Goal: Information Seeking & Learning: Learn about a topic

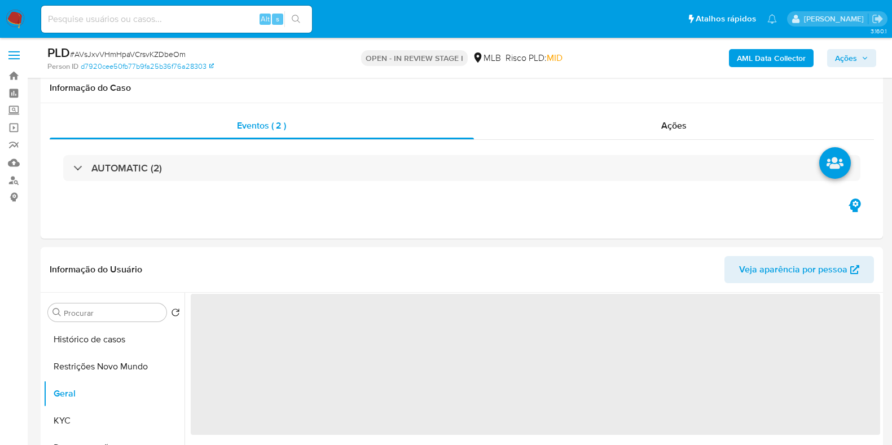
select select "10"
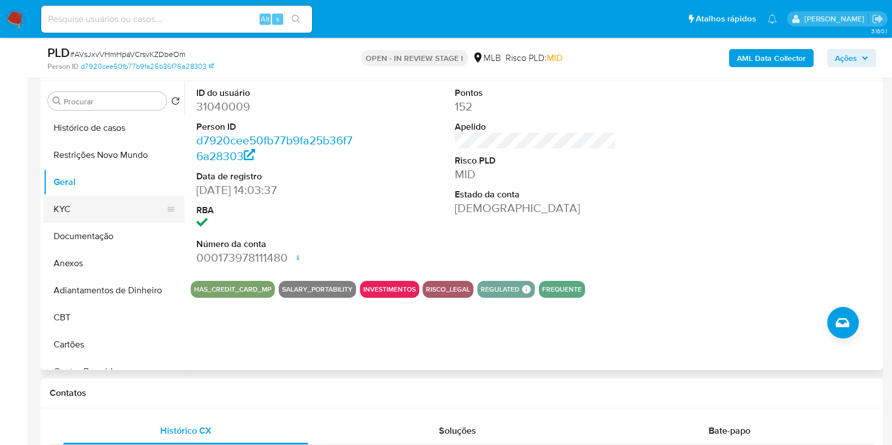
click at [97, 209] on button "KYC" at bounding box center [109, 209] width 132 height 27
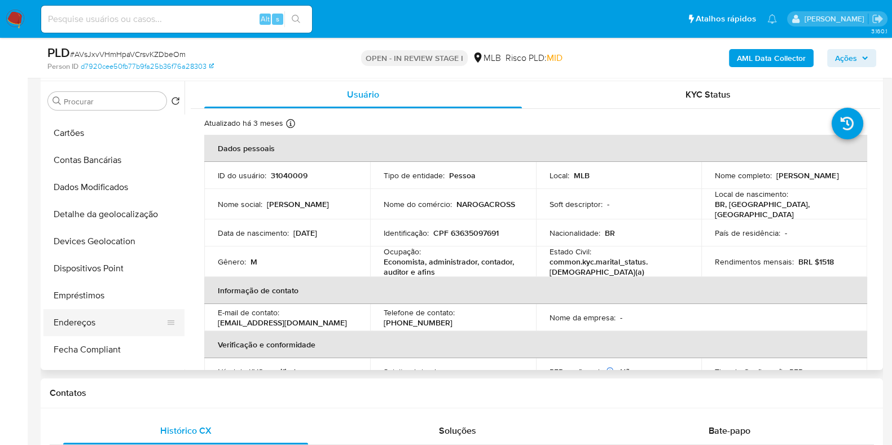
click at [99, 313] on button "Endereços" at bounding box center [109, 322] width 132 height 27
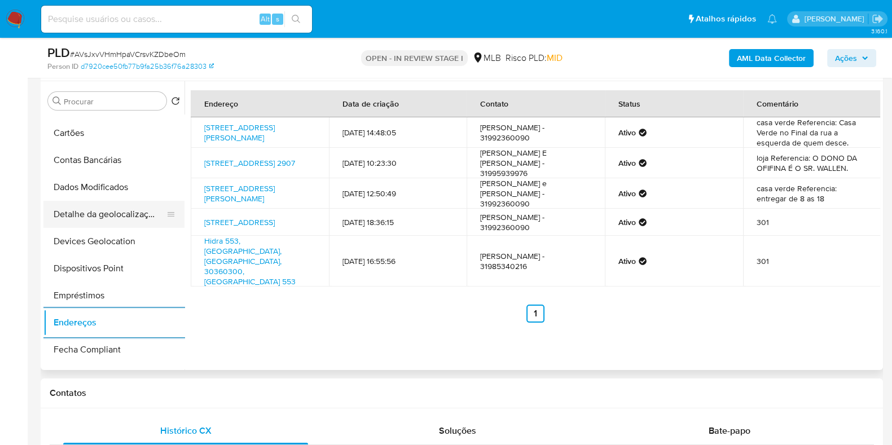
click at [128, 206] on button "Detalhe da geolocalização" at bounding box center [109, 214] width 132 height 27
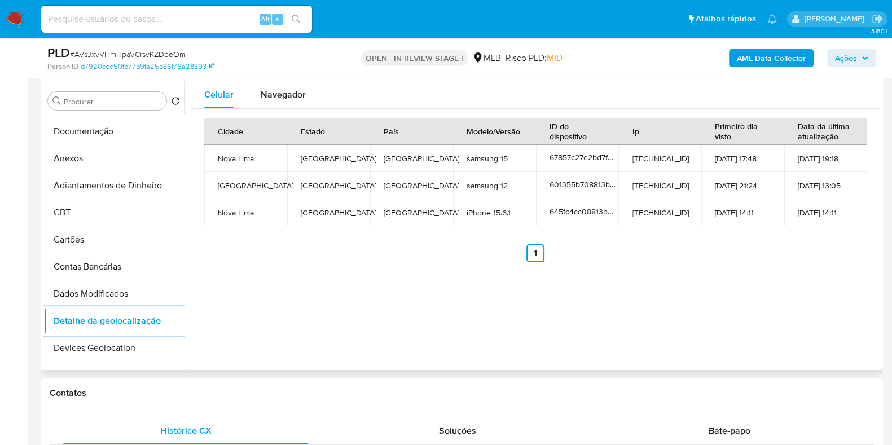
scroll to position [0, 0]
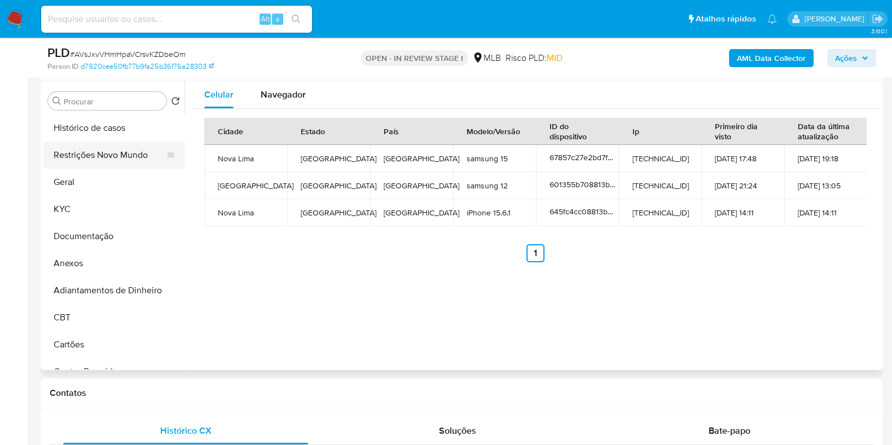
click at [121, 162] on button "Restrições Novo Mundo" at bounding box center [109, 155] width 132 height 27
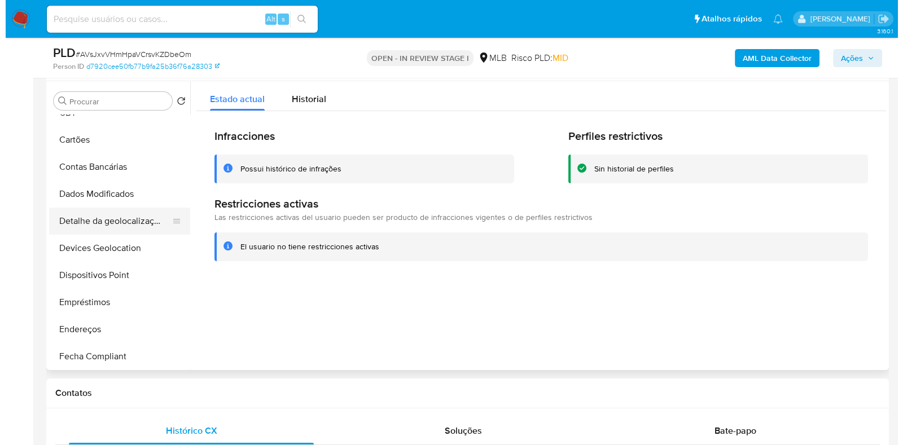
scroll to position [211, 0]
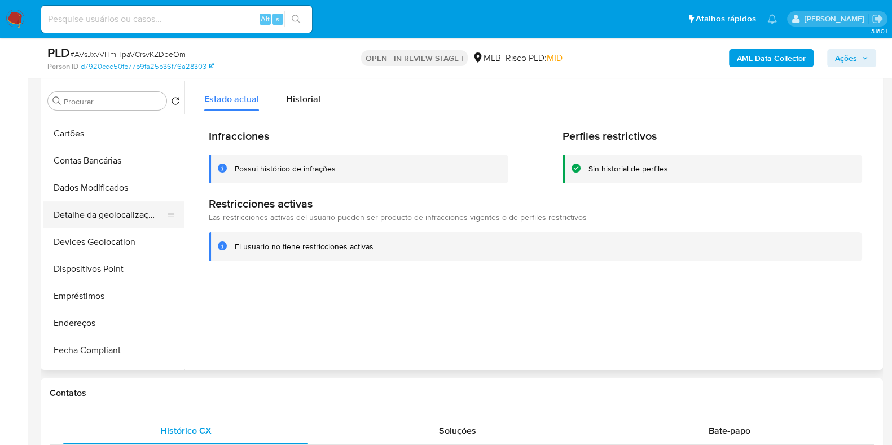
click at [111, 218] on button "Detalhe da geolocalização" at bounding box center [109, 215] width 132 height 27
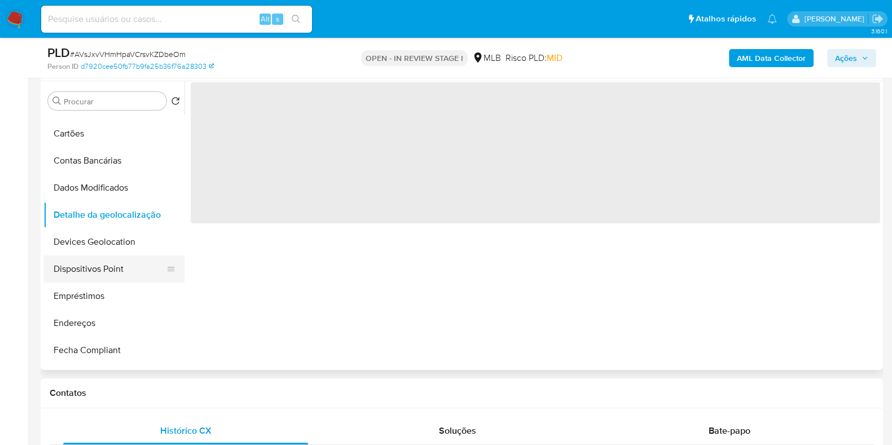
click at [106, 261] on button "Dispositivos Point" at bounding box center [109, 269] width 132 height 27
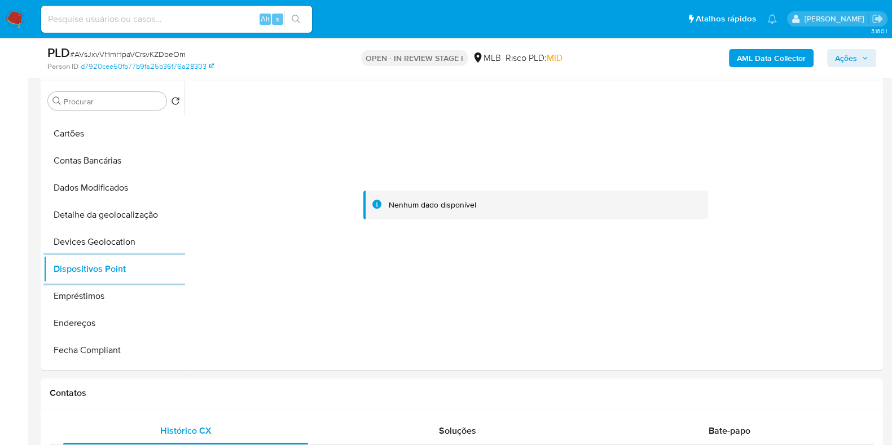
click at [775, 60] on b "AML Data Collector" at bounding box center [771, 58] width 69 height 18
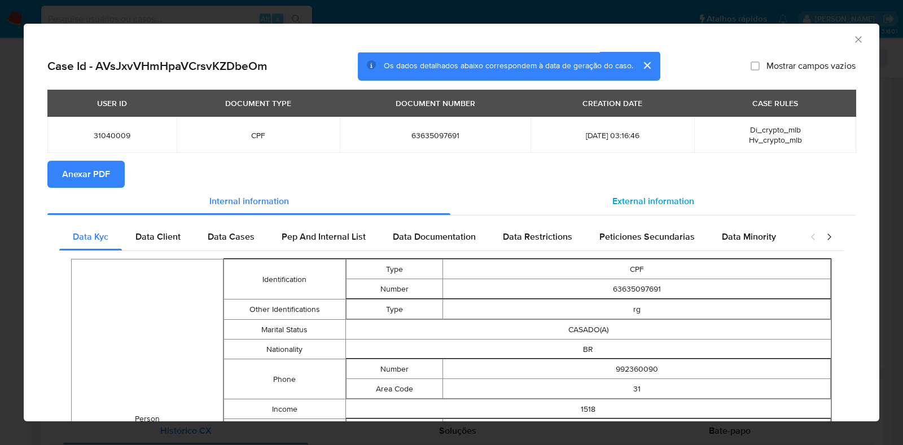
click at [620, 195] on span "External information" at bounding box center [653, 201] width 82 height 13
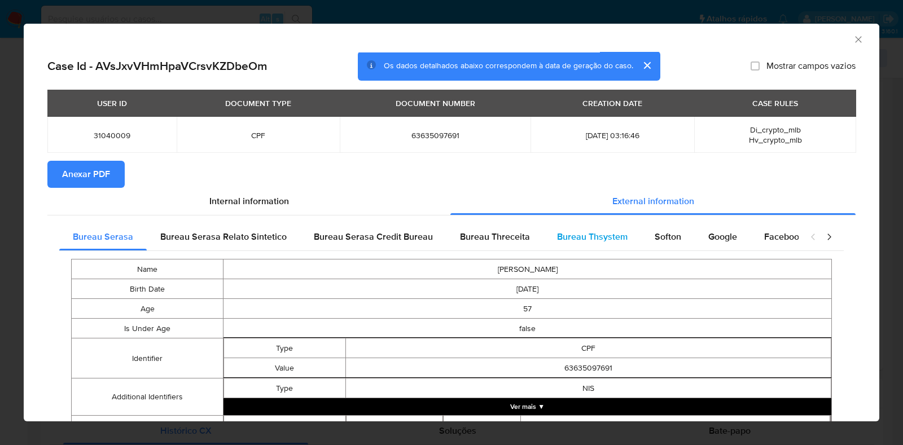
click at [620, 239] on span "Bureau Thsystem" at bounding box center [592, 236] width 71 height 13
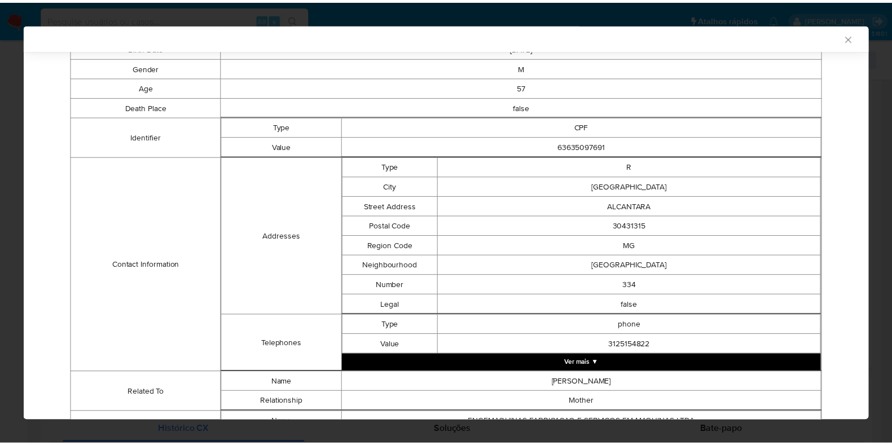
scroll to position [0, 0]
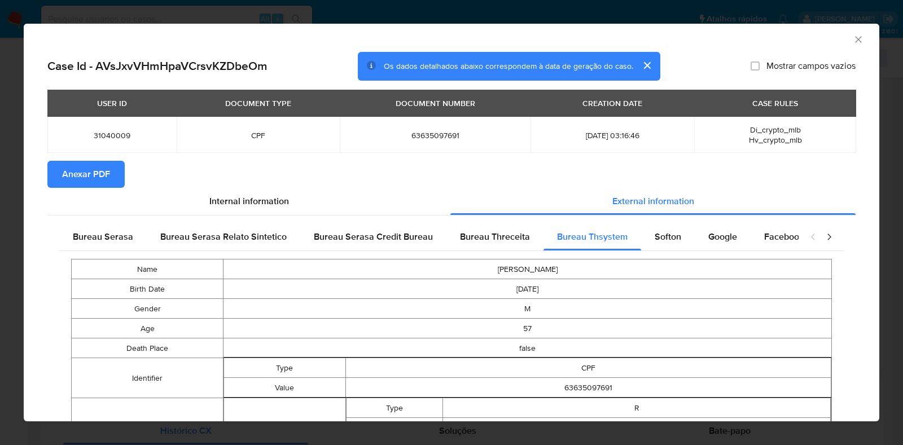
click at [94, 174] on span "Anexar PDF" at bounding box center [86, 174] width 48 height 25
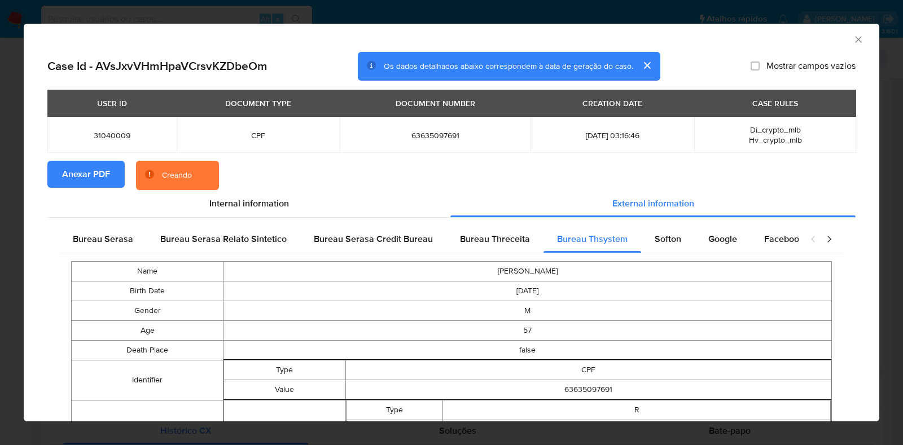
click at [0, 191] on div "AML Data Collector Case Id - AVsJxvVHmHpaVCrsvKZDbeOm Os dados detalhados abaix…" at bounding box center [451, 222] width 903 height 445
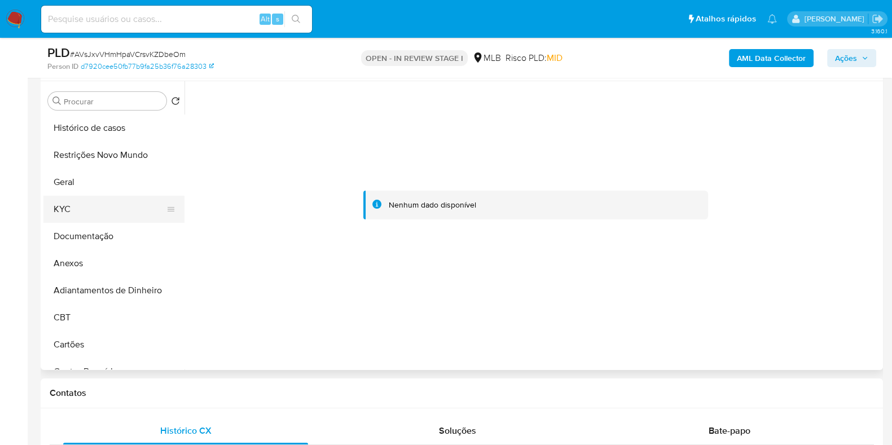
click at [93, 208] on button "KYC" at bounding box center [109, 209] width 132 height 27
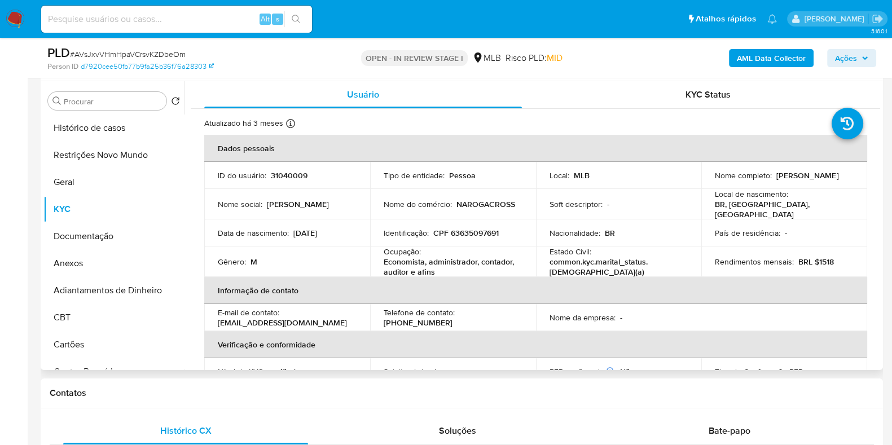
drag, startPoint x: 804, startPoint y: 179, endPoint x: 708, endPoint y: 179, distance: 96.5
click at [708, 179] on td "Nome completo : Frederico Marinho Batista E Silva" at bounding box center [785, 175] width 166 height 27
copy p "Frederico Marinho Batista E Silva"
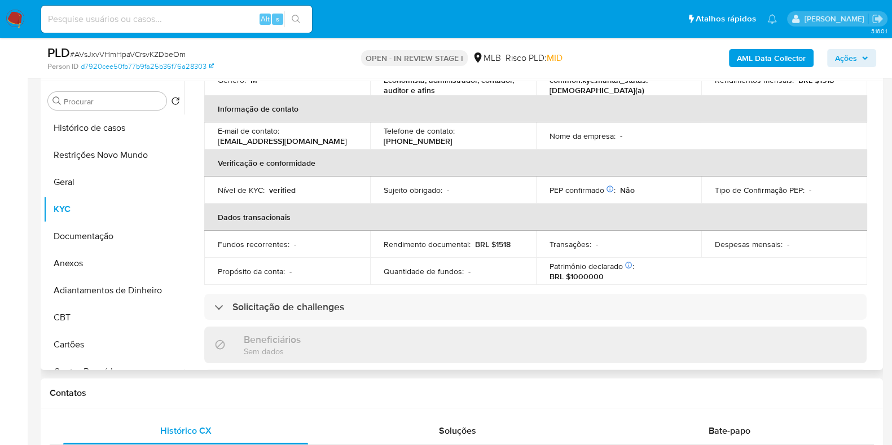
scroll to position [493, 0]
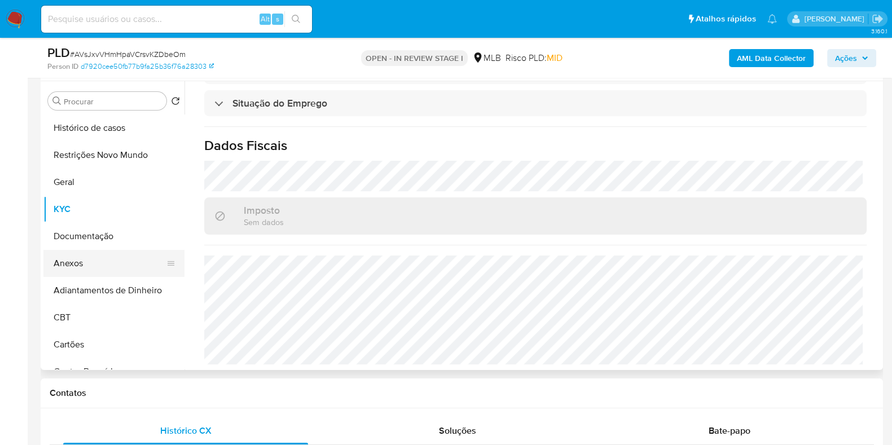
click at [95, 274] on button "Anexos" at bounding box center [109, 263] width 132 height 27
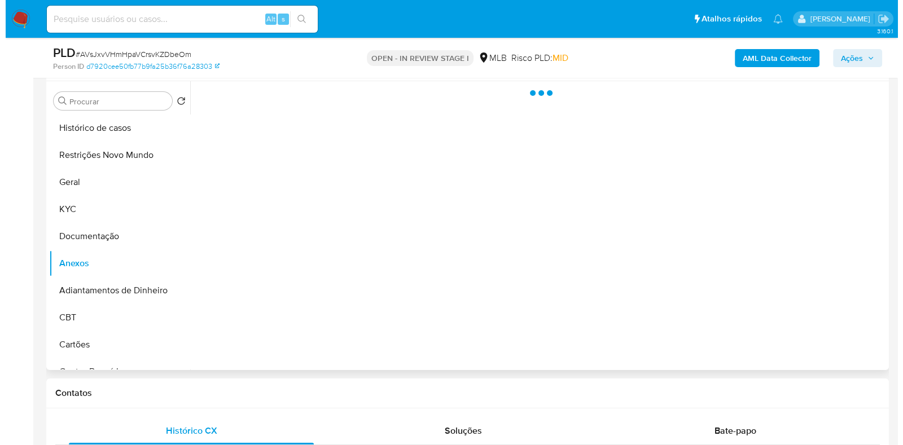
scroll to position [0, 0]
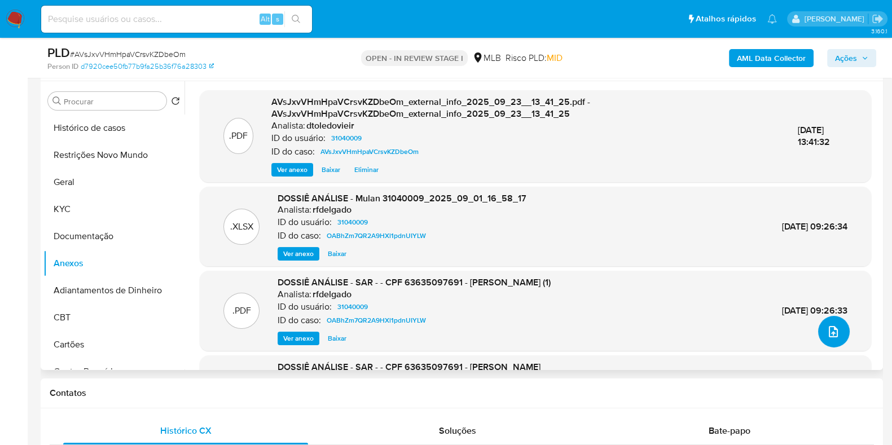
click at [830, 331] on icon "upload-file" at bounding box center [834, 332] width 14 height 14
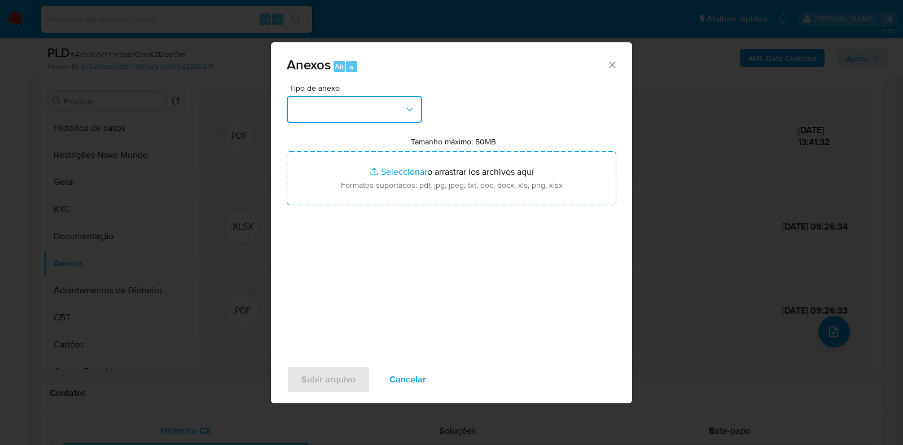
click at [367, 111] on button "button" at bounding box center [354, 109] width 135 height 27
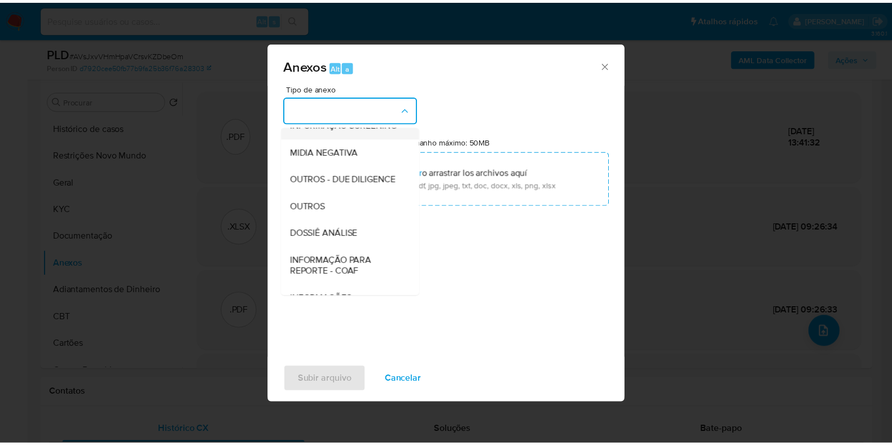
scroll to position [174, 0]
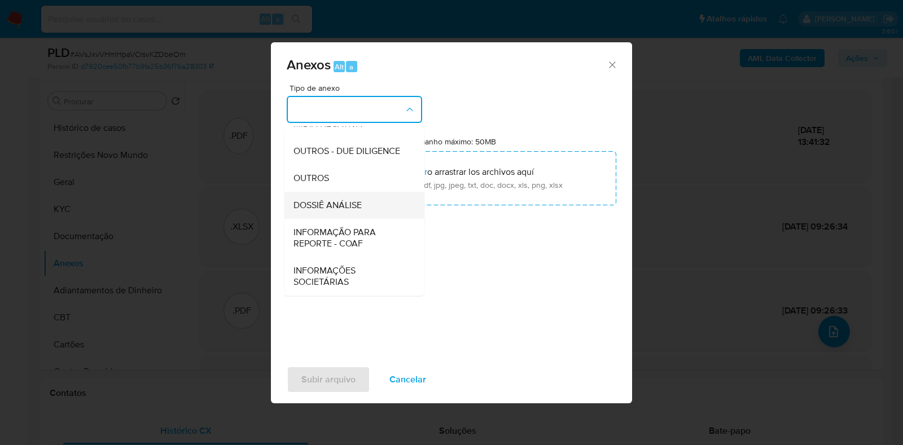
click at [343, 211] on span "DOSSIÊ ANÁLISE" at bounding box center [328, 205] width 68 height 11
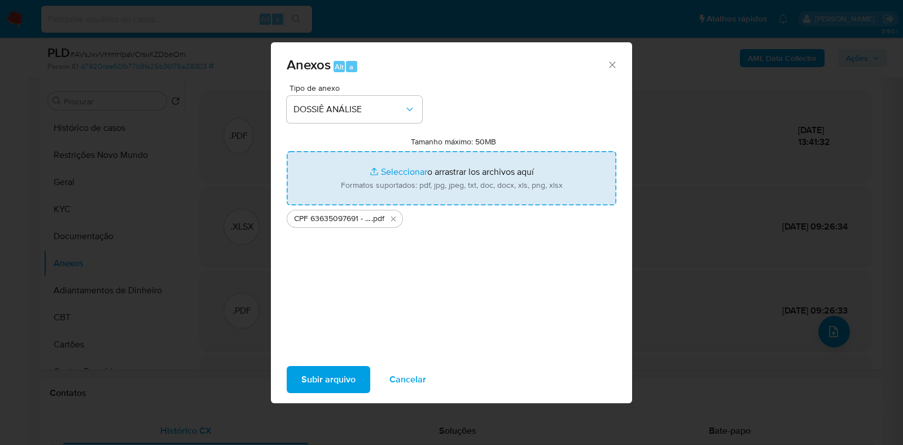
type input "C:\fakepath\Mulan 31040009_2025_09_23_09_12_15.xlsx"
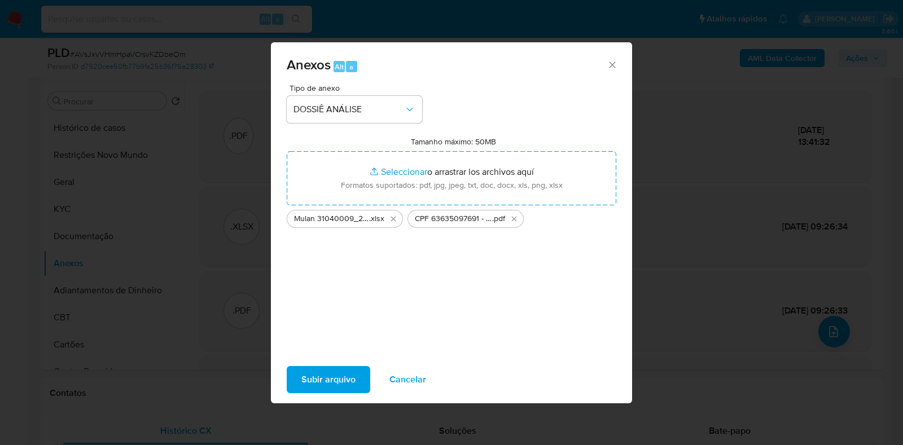
click at [326, 383] on span "Subir arquivo" at bounding box center [328, 379] width 54 height 25
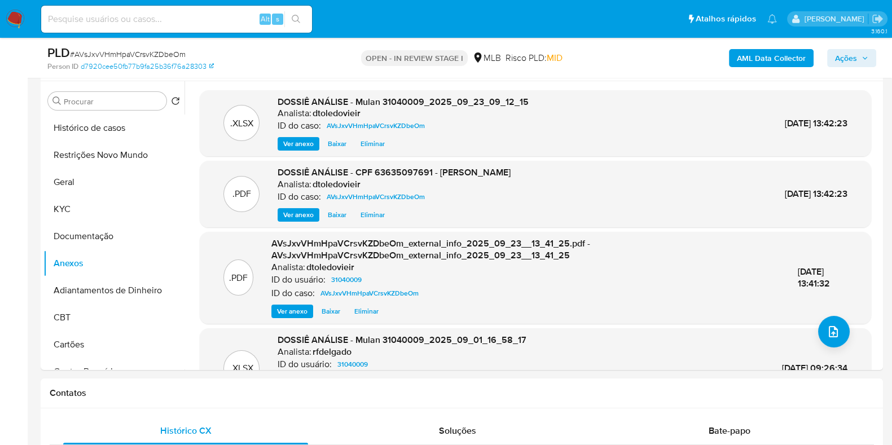
click at [855, 54] on span "Ações" at bounding box center [846, 58] width 22 height 18
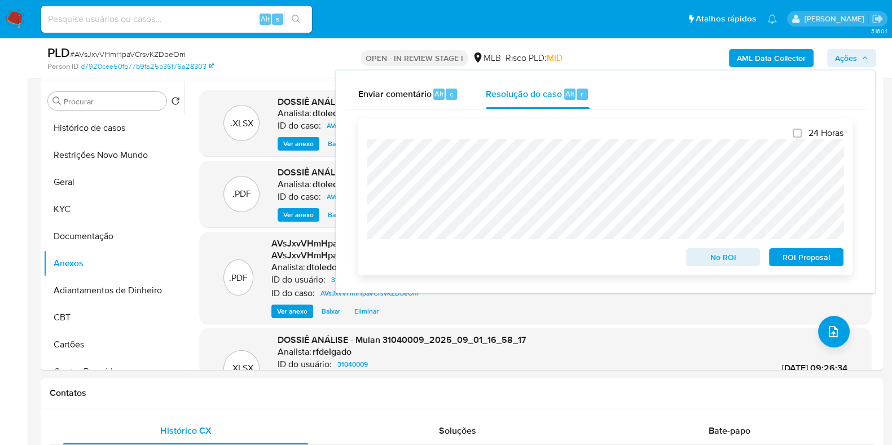
scroll to position [282, 0]
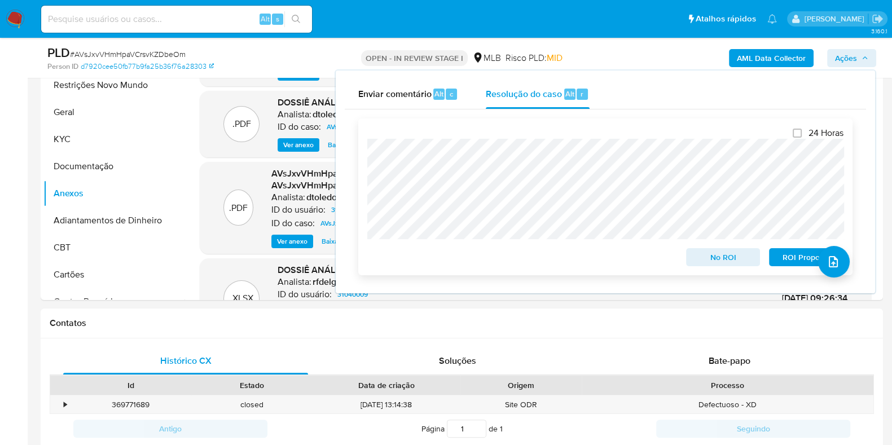
click at [722, 252] on span "No ROI" at bounding box center [723, 258] width 59 height 16
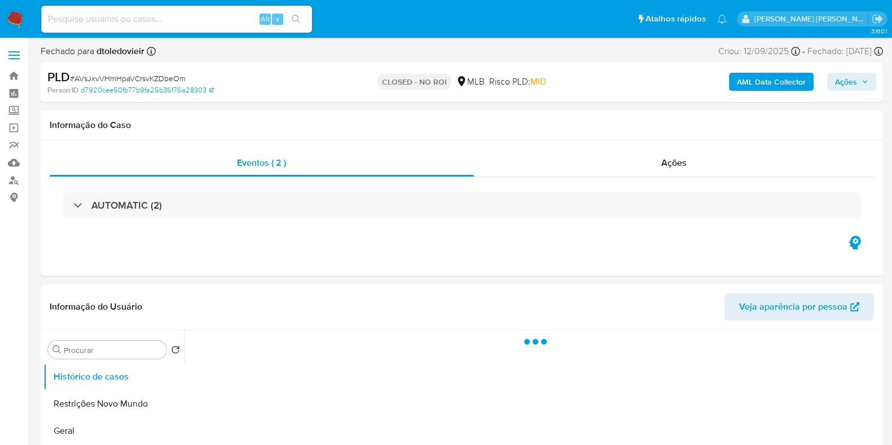
select select "10"
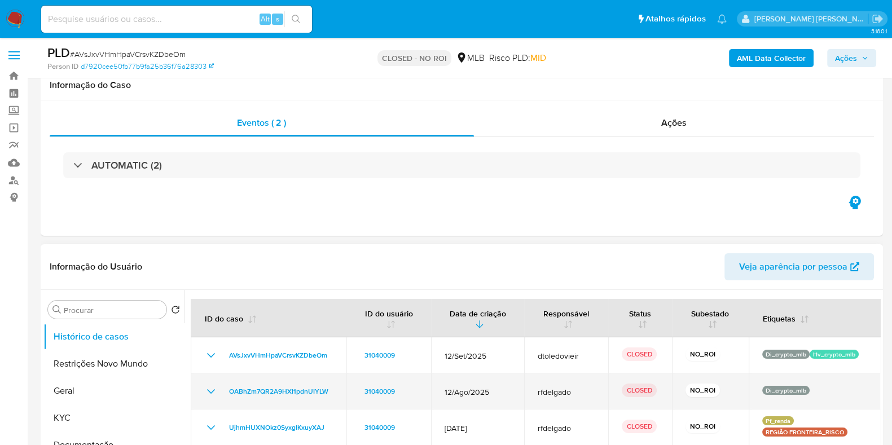
scroll to position [212, 0]
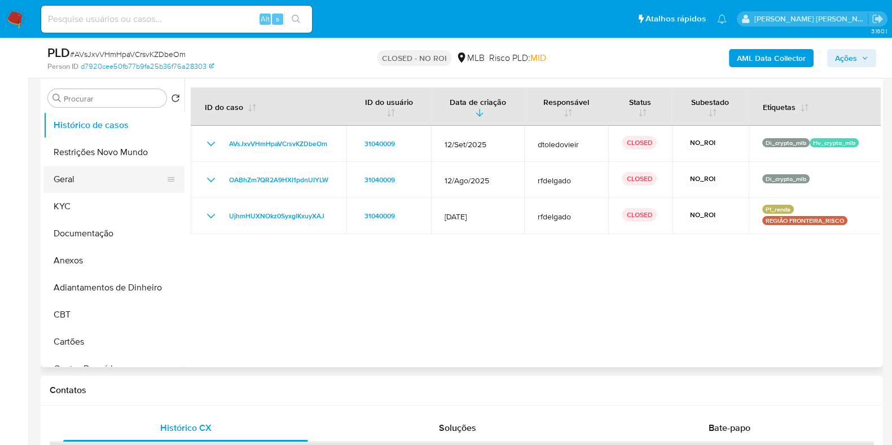
click at [132, 187] on button "Geral" at bounding box center [109, 179] width 132 height 27
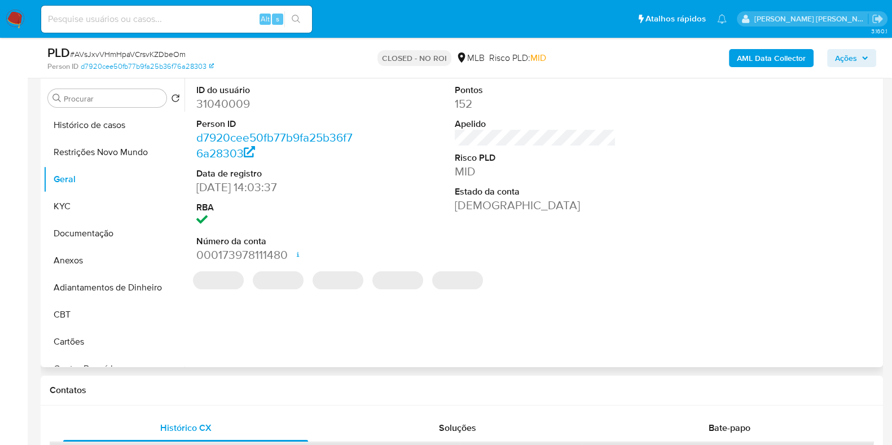
click at [236, 108] on dd "31040009" at bounding box center [276, 104] width 161 height 16
copy dd "31040009"
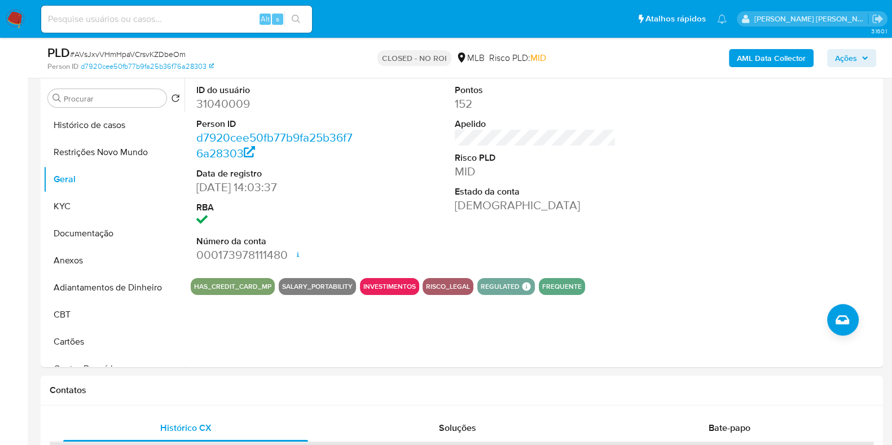
click at [195, 23] on input at bounding box center [176, 19] width 271 height 15
paste input "30105519"
type input "30105519"
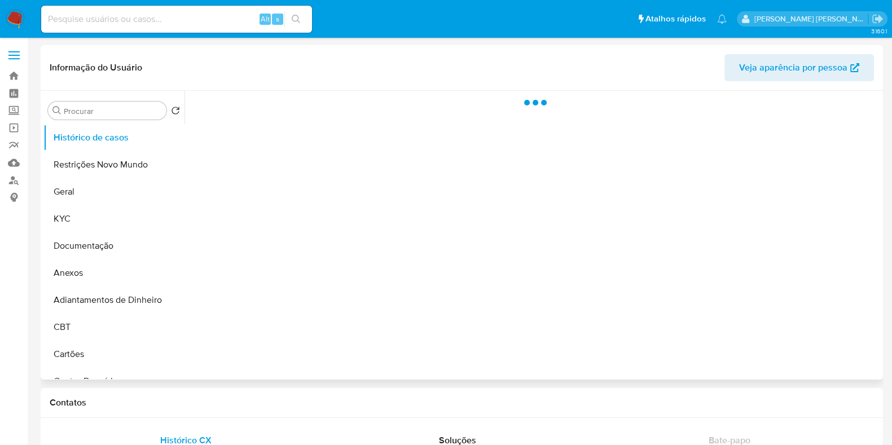
select select "10"
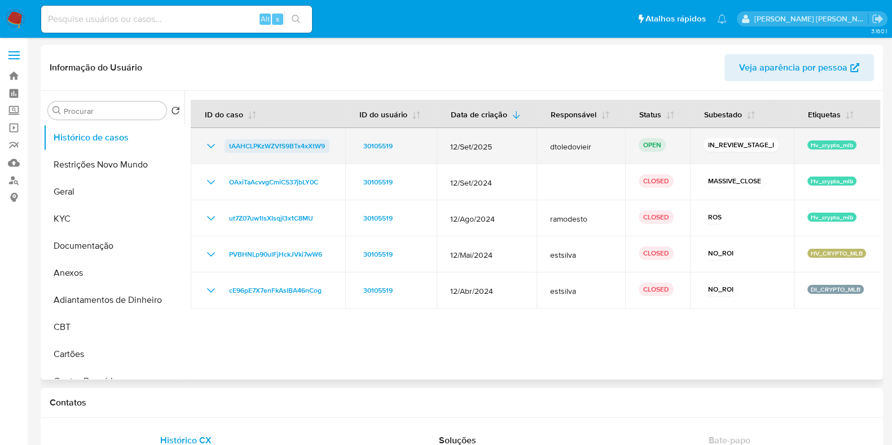
click at [282, 144] on span "tAAHCLPKzWZVfS9BTx4xXtW9" at bounding box center [277, 146] width 96 height 14
click at [257, 146] on span "tAAHCLPKzWZVfS9BTx4xXtW9" at bounding box center [277, 146] width 96 height 14
click at [291, 147] on span "tAAHCLPKzWZVfS9BTx4xXtW9" at bounding box center [277, 146] width 96 height 14
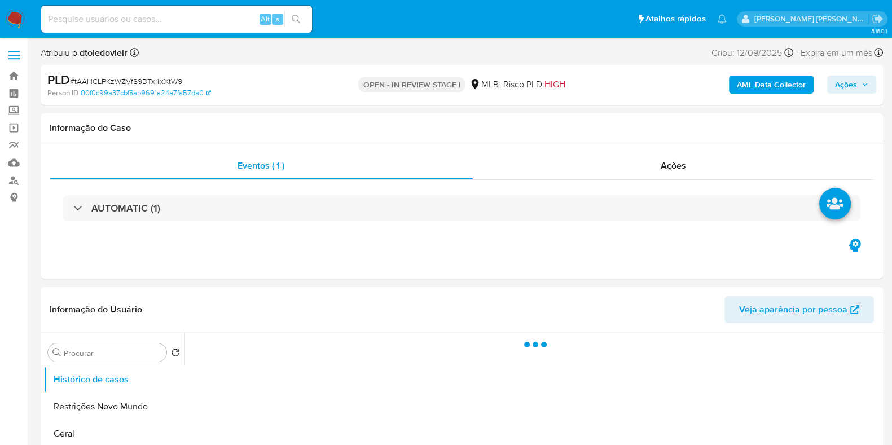
click at [423, 90] on p "OPEN - IN REVIEW STAGE I" at bounding box center [411, 85] width 107 height 16
click at [422, 89] on p "OPEN - IN REVIEW STAGE I" at bounding box center [411, 85] width 107 height 16
select select "10"
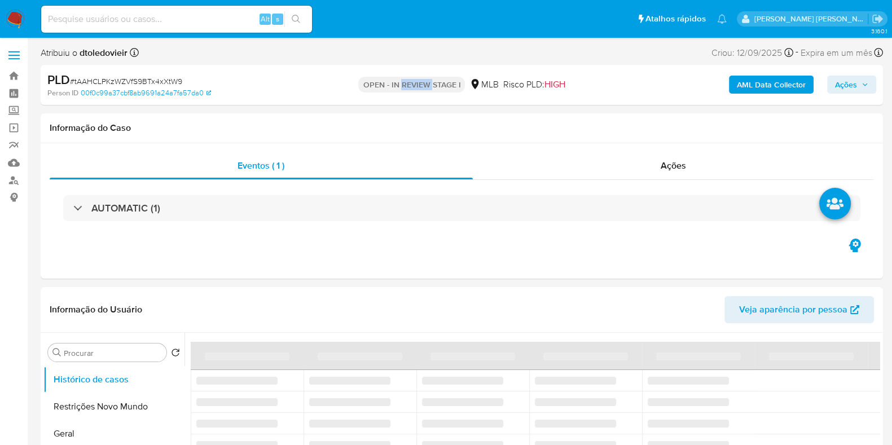
click at [422, 89] on p "OPEN - IN REVIEW STAGE I" at bounding box center [411, 85] width 107 height 16
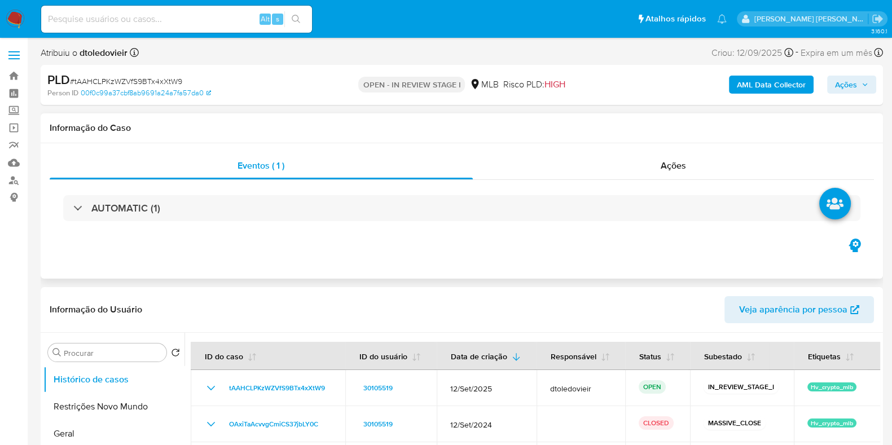
click at [476, 122] on div "Informação do Caso" at bounding box center [462, 128] width 843 height 30
drag, startPoint x: 574, startPoint y: 82, endPoint x: 356, endPoint y: 83, distance: 218.5
click at [374, 83] on div "OPEN - IN REVIEW STAGE I MLB Risco PLD: HIGH" at bounding box center [461, 85] width 273 height 27
click at [354, 84] on div "OPEN - IN REVIEW STAGE I MLB Risco PLD: HIGH" at bounding box center [461, 85] width 273 height 27
drag, startPoint x: 588, startPoint y: 82, endPoint x: 366, endPoint y: 79, distance: 221.9
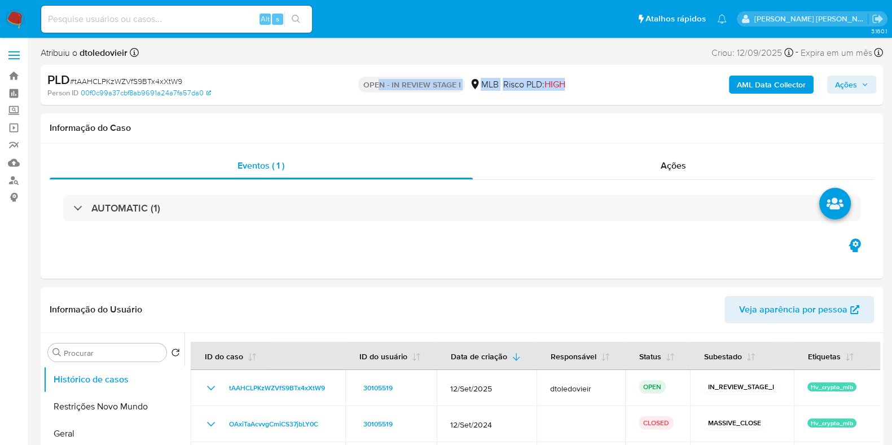
click at [374, 79] on div "OPEN - IN REVIEW STAGE I MLB Risco PLD: HIGH" at bounding box center [461, 85] width 273 height 27
click at [341, 79] on div "OPEN - IN REVIEW STAGE I MLB Risco PLD: HIGH" at bounding box center [461, 85] width 273 height 27
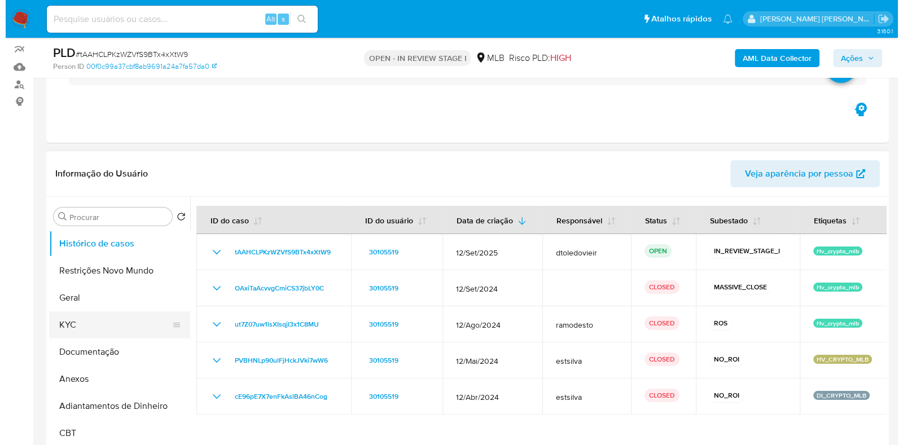
scroll to position [141, 0]
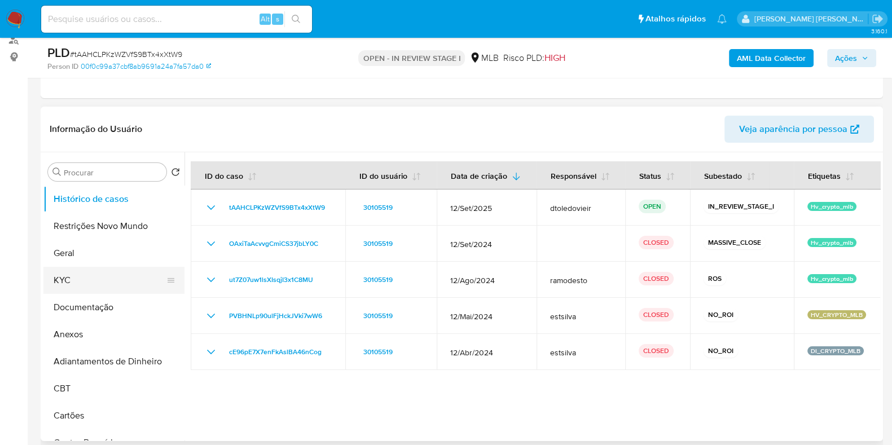
click at [79, 285] on button "KYC" at bounding box center [109, 280] width 132 height 27
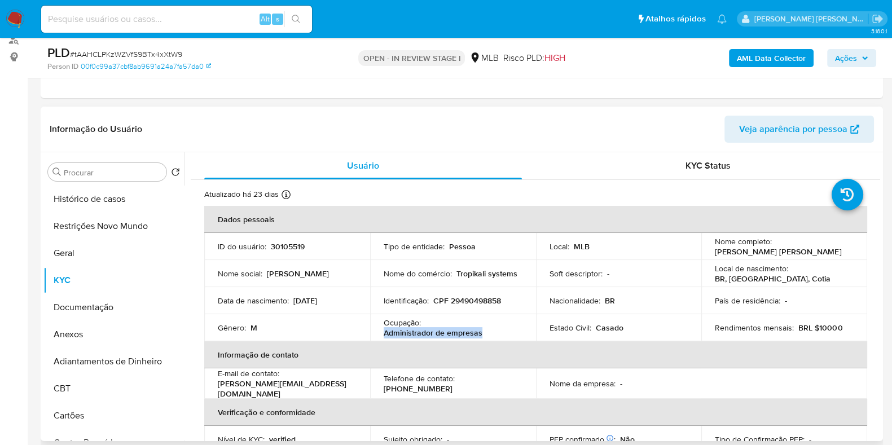
drag, startPoint x: 493, startPoint y: 340, endPoint x: 382, endPoint y: 335, distance: 110.8
click at [382, 335] on td "Ocupação : Administrador de empresas" at bounding box center [453, 327] width 166 height 27
copy p "Administrador de empresas"
click at [101, 305] on button "Documentação" at bounding box center [109, 307] width 132 height 27
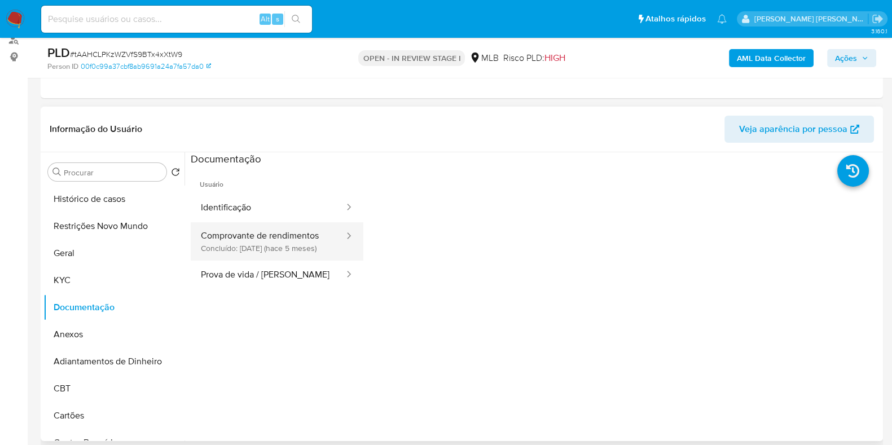
click at [254, 256] on button "Comprovante de rendimentos Concluído: 11/04/2025 (hace 5 meses)" at bounding box center [268, 241] width 155 height 38
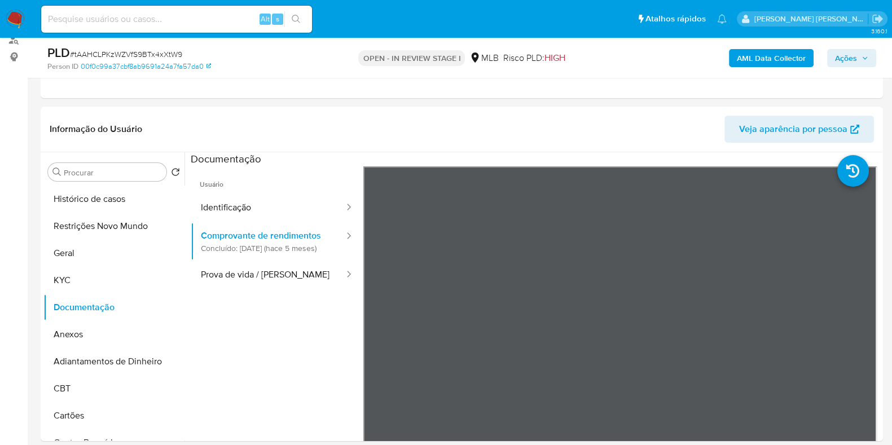
click at [759, 63] on b "AML Data Collector" at bounding box center [771, 58] width 69 height 18
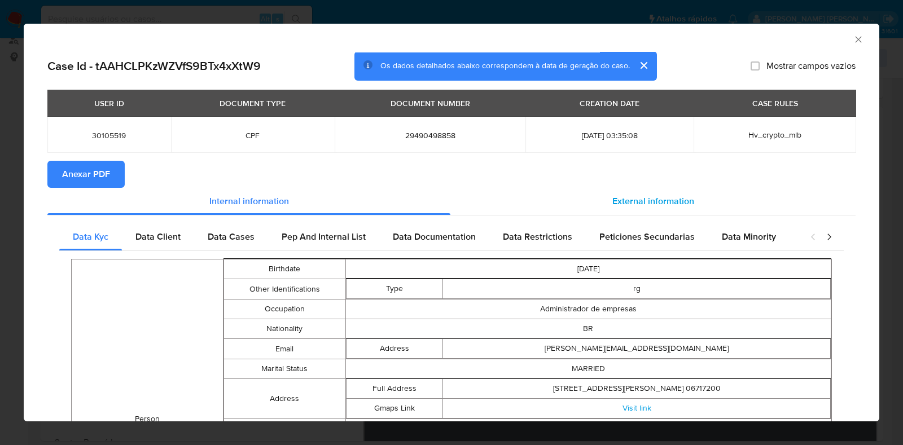
click at [618, 206] on span "External information" at bounding box center [653, 201] width 82 height 13
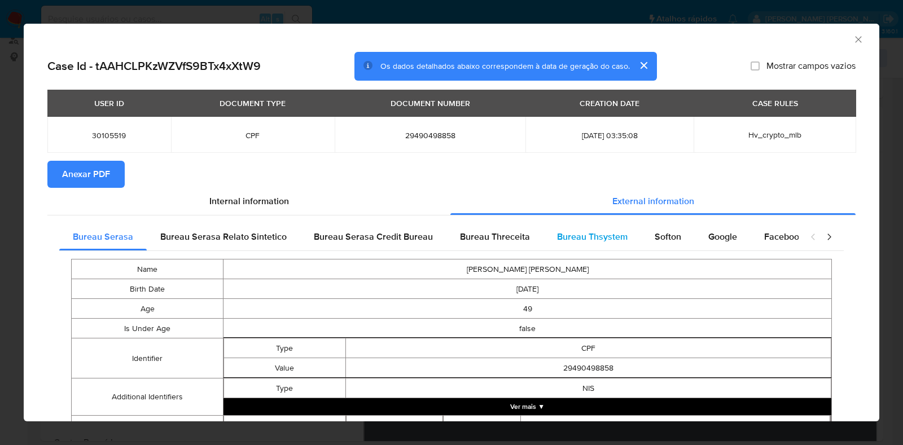
click at [583, 235] on span "Bureau Thsystem" at bounding box center [592, 236] width 71 height 13
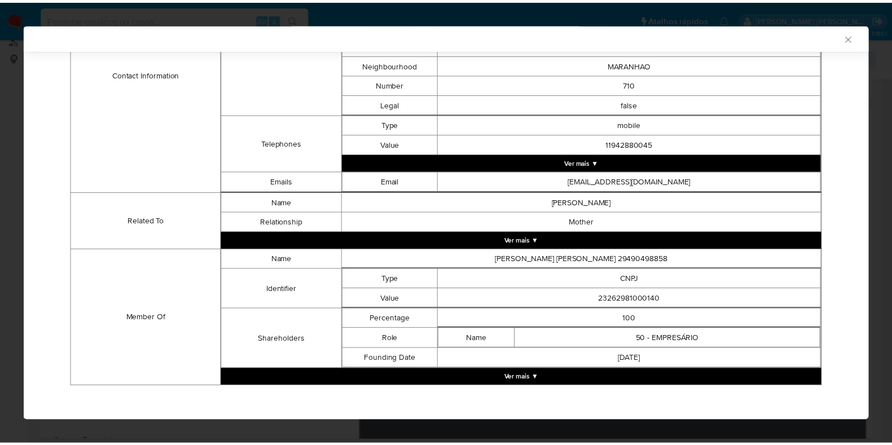
scroll to position [449, 0]
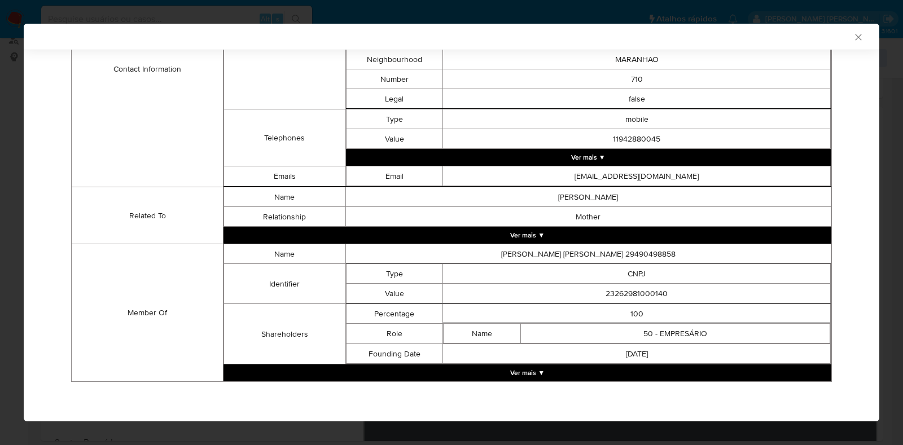
click at [622, 291] on td "23262981000140" at bounding box center [637, 294] width 388 height 20
copy td "23262981000140"
click at [0, 187] on div "AML Data Collector Case Id - tAAHCLPKzWZVfS9BTx4xXtW9 Os dados detalhados abaix…" at bounding box center [451, 222] width 903 height 445
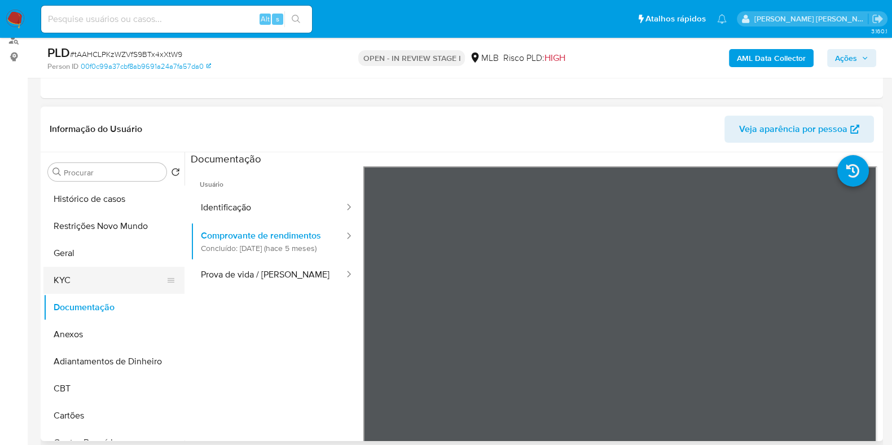
click at [107, 274] on button "KYC" at bounding box center [109, 280] width 132 height 27
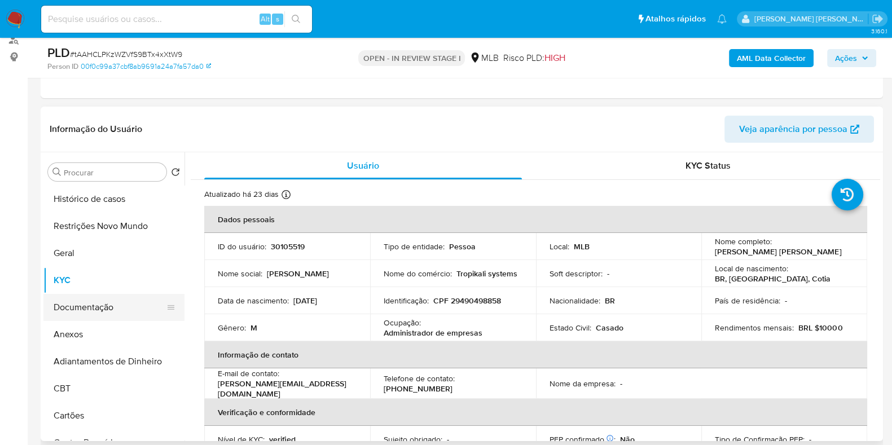
click at [87, 312] on button "Documentação" at bounding box center [109, 307] width 132 height 27
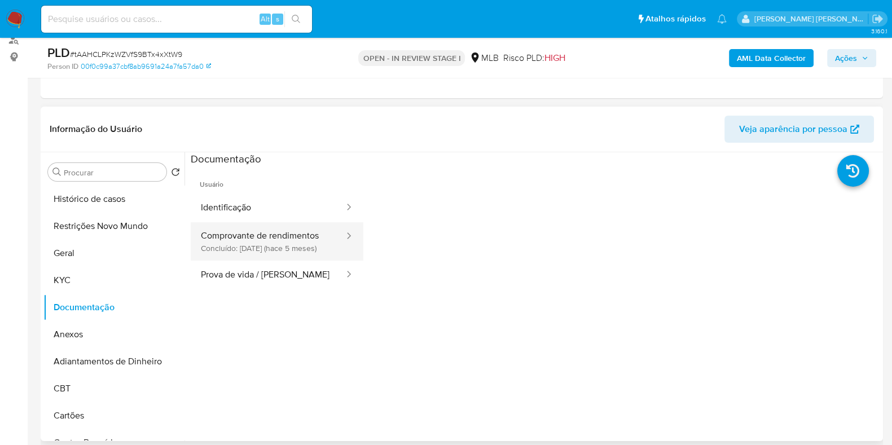
click at [212, 252] on button "Comprovante de rendimentos Concluído: 11/04/2025 (hace 5 meses)" at bounding box center [268, 241] width 155 height 38
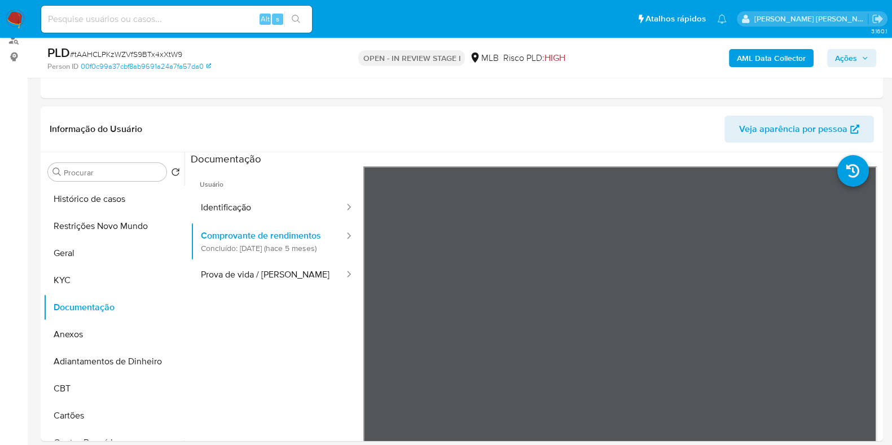
scroll to position [212, 0]
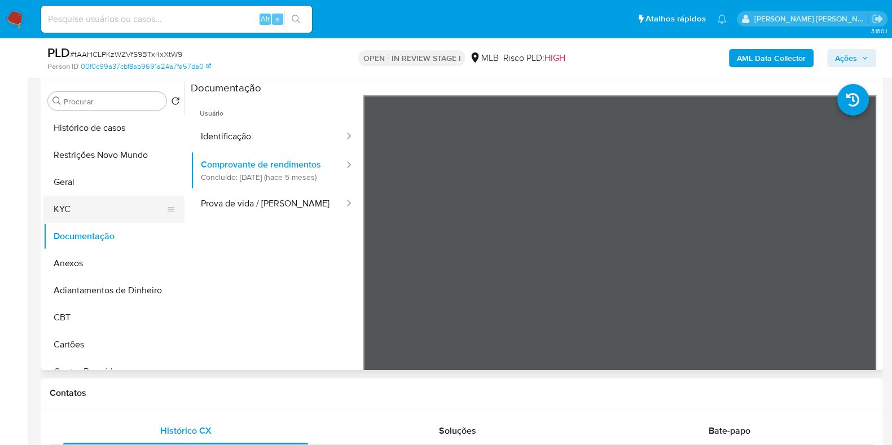
click at [69, 213] on button "KYC" at bounding box center [109, 209] width 132 height 27
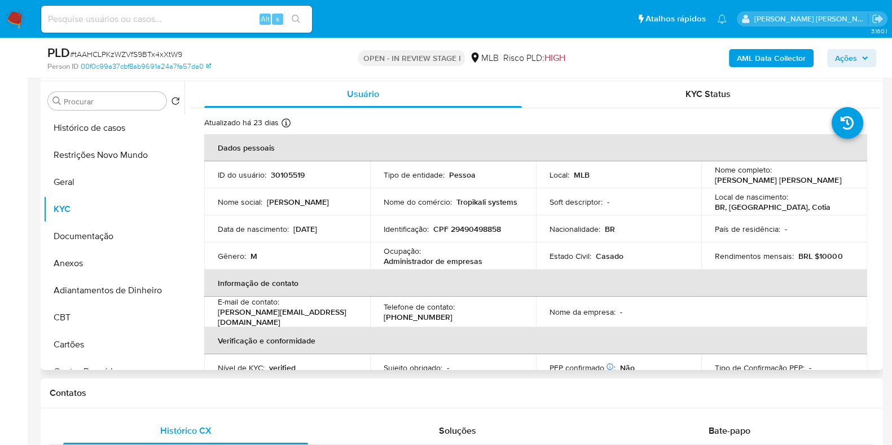
scroll to position [0, 0]
drag, startPoint x: 524, startPoint y: 204, endPoint x: 454, endPoint y: 205, distance: 70.0
click at [454, 205] on td "Nome do comércio : Tropikali systems" at bounding box center [453, 202] width 166 height 27
copy p "Tropikali systems"
click at [121, 132] on button "Histórico de casos" at bounding box center [109, 128] width 132 height 27
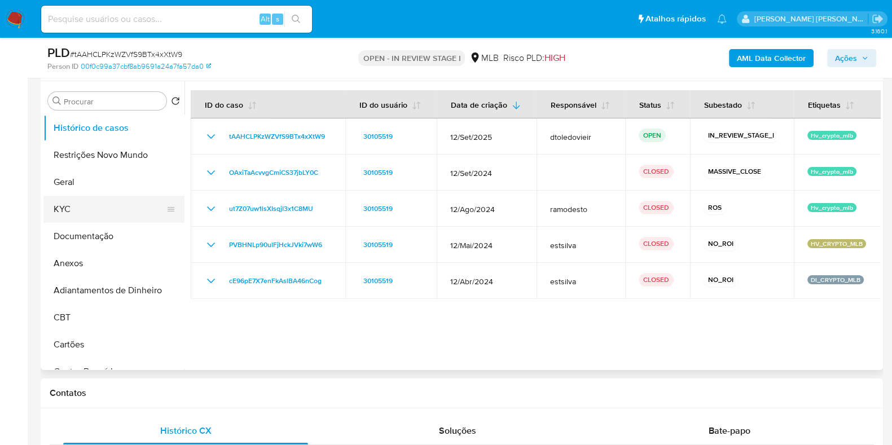
click at [124, 206] on button "KYC" at bounding box center [109, 209] width 132 height 27
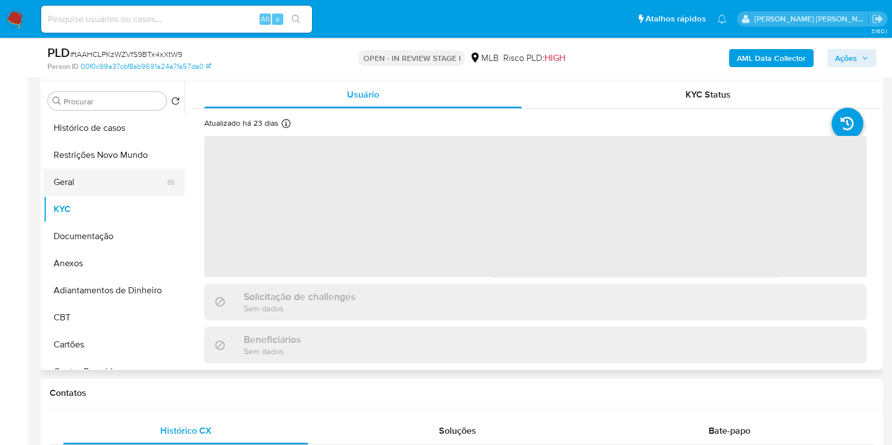
click at [112, 169] on button "Geral" at bounding box center [109, 182] width 132 height 27
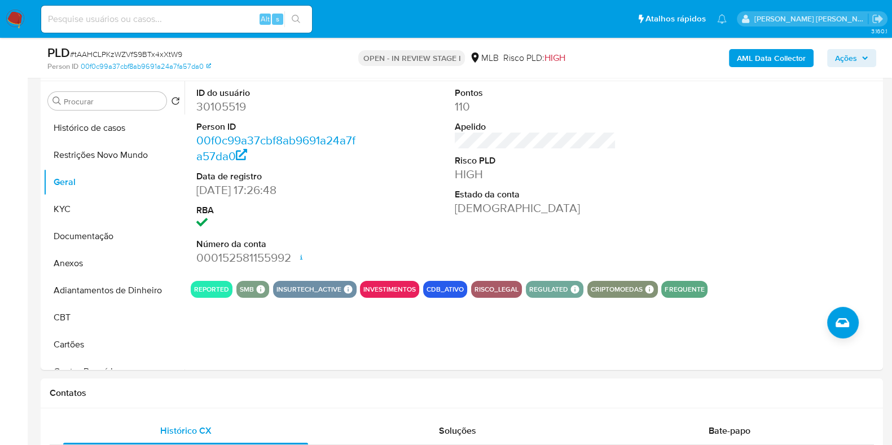
click at [861, 60] on span "Ações" at bounding box center [851, 58] width 33 height 16
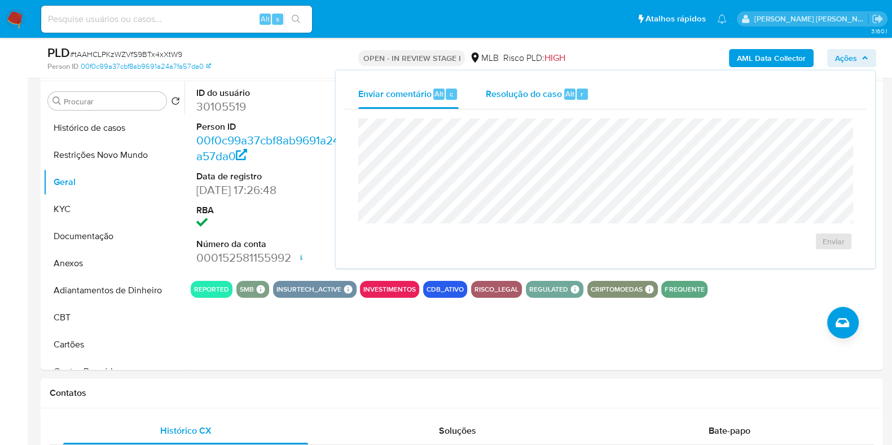
drag, startPoint x: 545, startPoint y: 93, endPoint x: 539, endPoint y: 103, distance: 12.1
click at [544, 92] on span "Resolução do caso" at bounding box center [524, 93] width 76 height 13
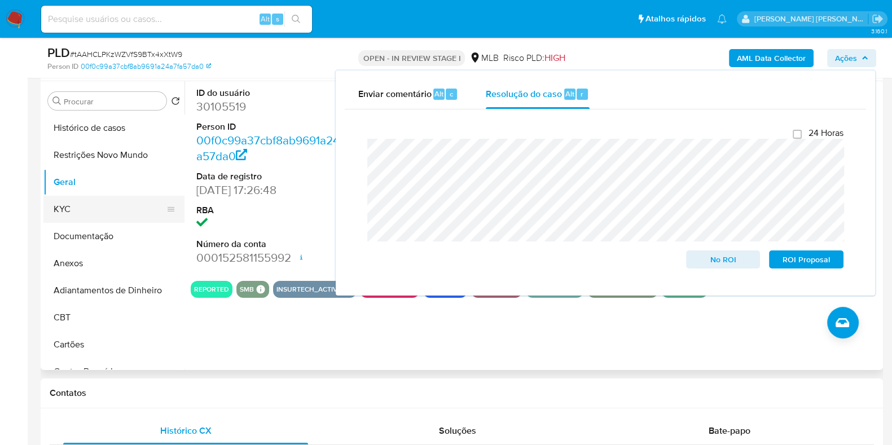
click at [89, 206] on button "KYC" at bounding box center [109, 209] width 132 height 27
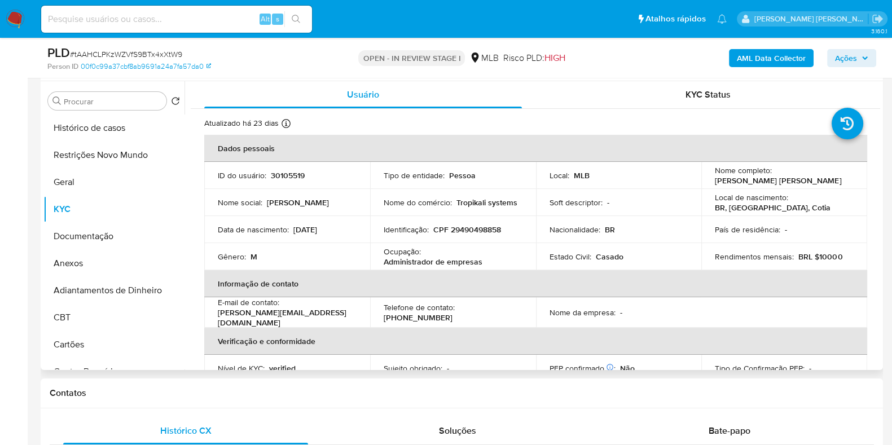
drag, startPoint x: 809, startPoint y: 180, endPoint x: 699, endPoint y: 178, distance: 110.1
click at [702, 178] on td "Nome completo : Gabriel Augusto Castillo Lopes" at bounding box center [785, 175] width 166 height 27
copy p "Gabriel Augusto Castillo Lopes"
click at [473, 231] on p "CPF 29490498858" at bounding box center [468, 230] width 68 height 10
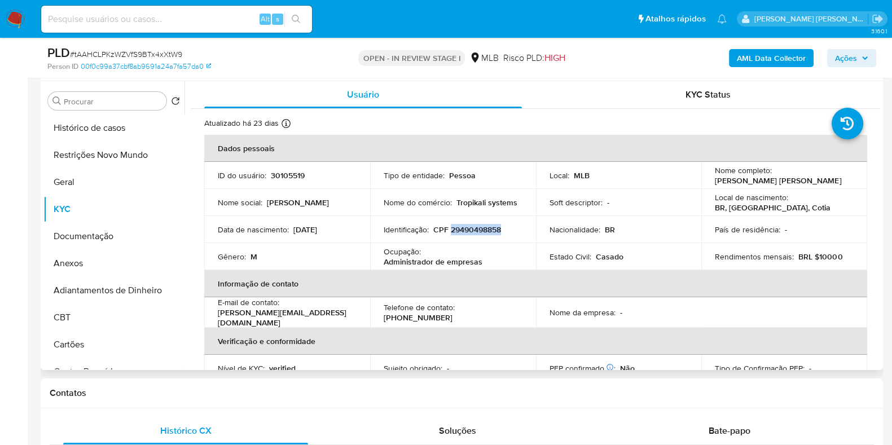
copy p "29490498858"
drag, startPoint x: 828, startPoint y: 181, endPoint x: 706, endPoint y: 182, distance: 121.9
click at [706, 182] on td "Nome completo : Gabriel Augusto Castillo Lopes" at bounding box center [785, 175] width 166 height 27
copy p "Gabriel Augusto Castillo Lopes"
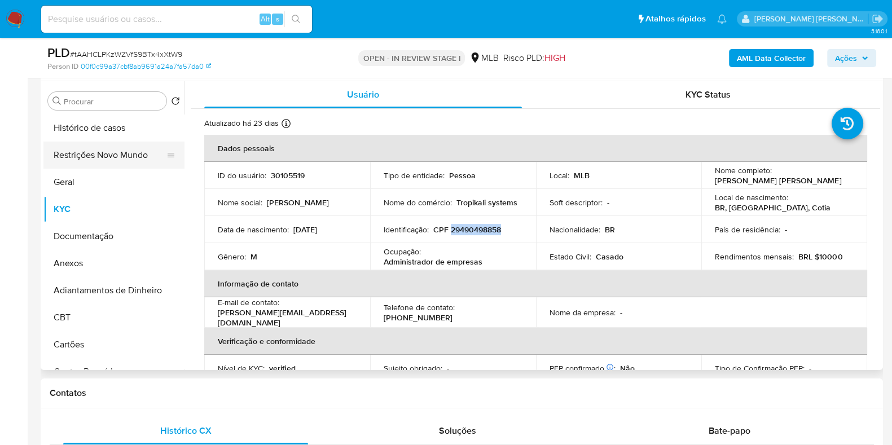
click at [125, 159] on button "Restrições Novo Mundo" at bounding box center [109, 155] width 132 height 27
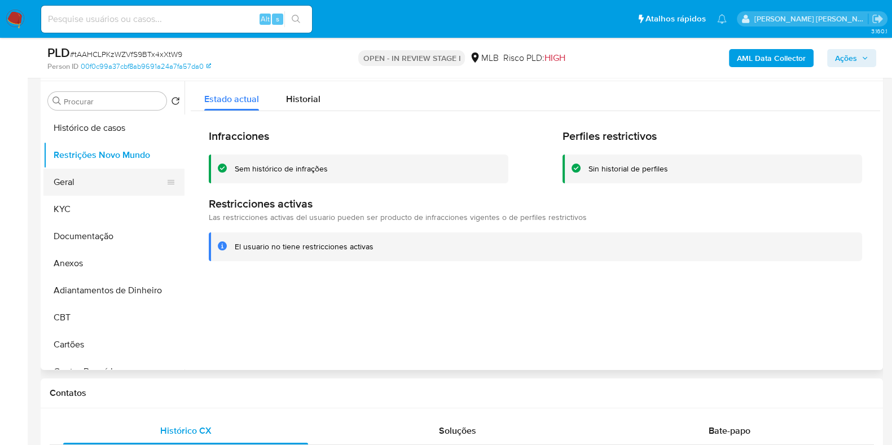
click at [85, 183] on button "Geral" at bounding box center [109, 182] width 132 height 27
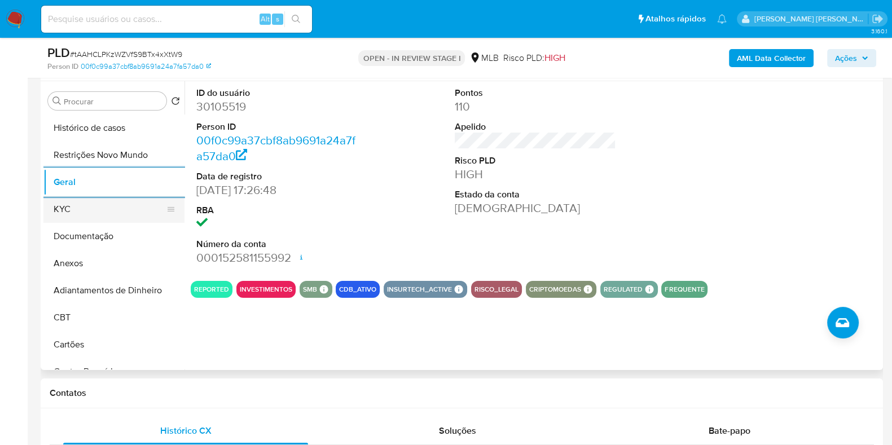
click at [85, 206] on button "KYC" at bounding box center [109, 209] width 132 height 27
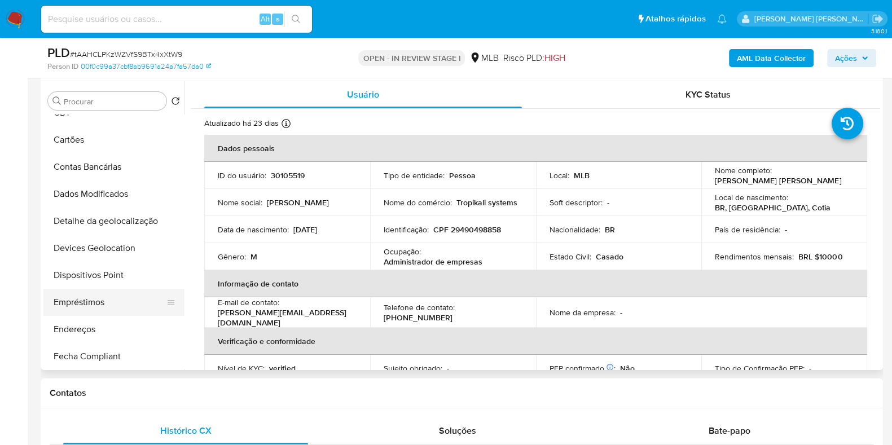
scroll to position [282, 0]
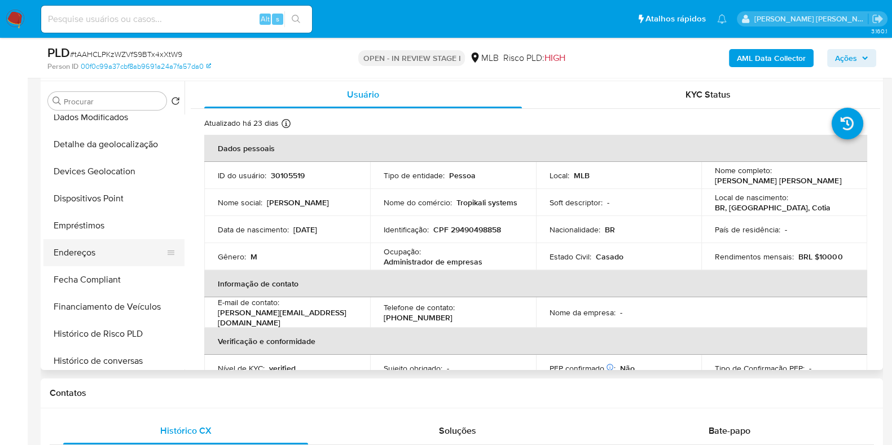
click at [90, 252] on button "Endereços" at bounding box center [109, 252] width 132 height 27
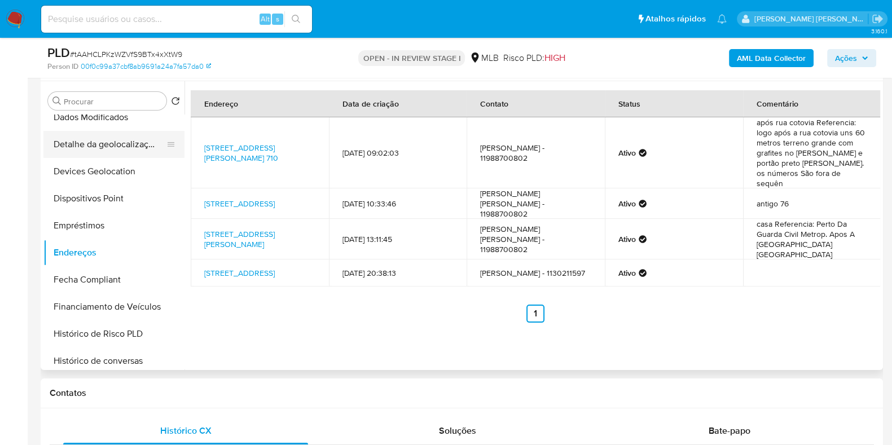
click at [119, 139] on button "Detalhe da geolocalização" at bounding box center [109, 144] width 132 height 27
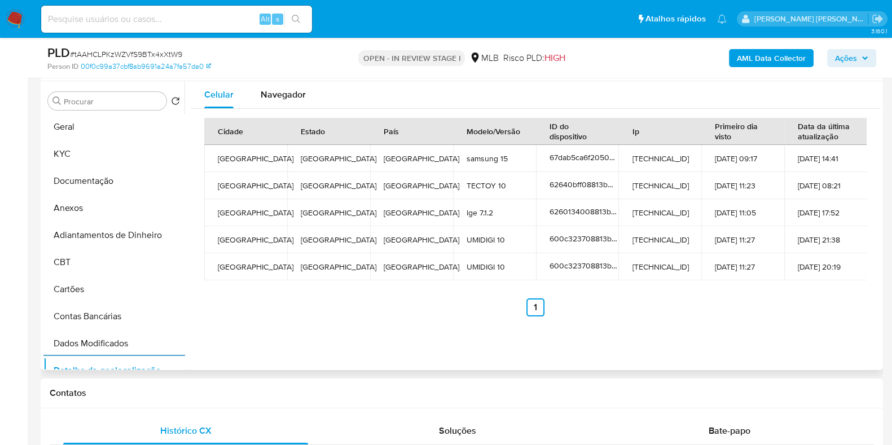
scroll to position [0, 0]
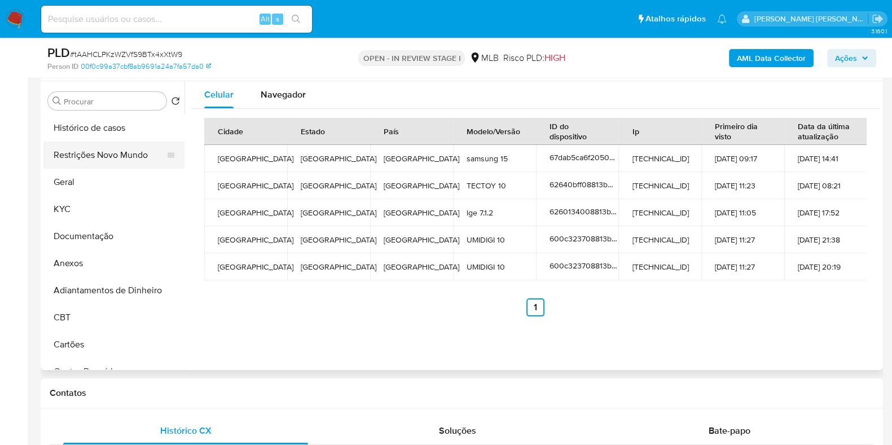
click at [116, 148] on button "Restrições Novo Mundo" at bounding box center [109, 155] width 132 height 27
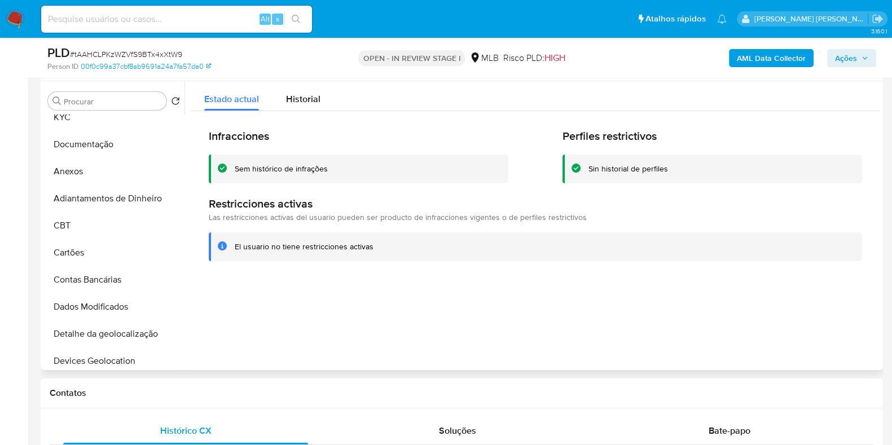
scroll to position [282, 0]
click at [107, 200] on button "Dispositivos Point" at bounding box center [109, 198] width 132 height 27
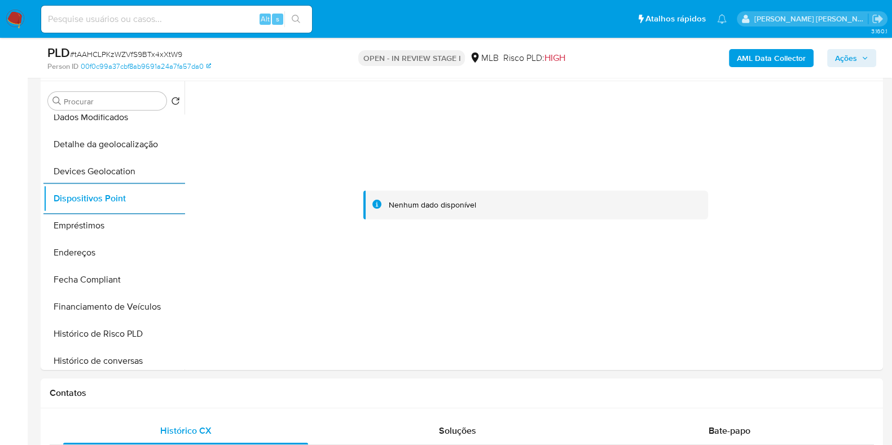
click at [762, 52] on b "AML Data Collector" at bounding box center [771, 58] width 69 height 18
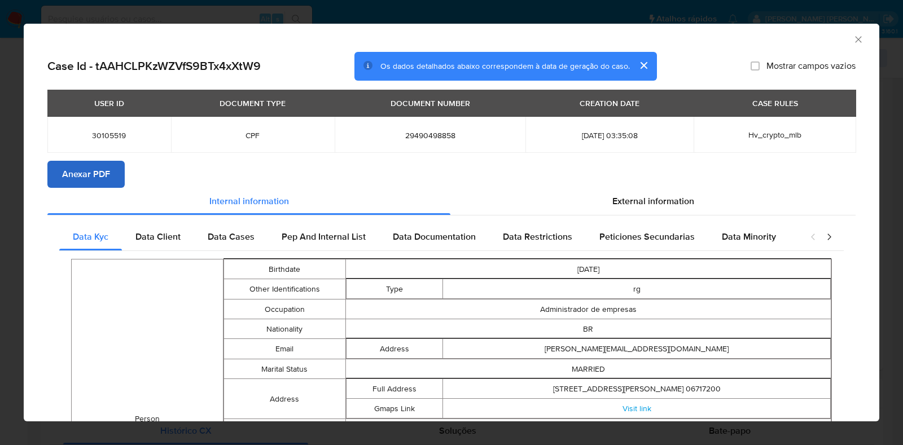
drag, startPoint x: 87, startPoint y: 187, endPoint x: 86, endPoint y: 177, distance: 10.2
click at [87, 187] on section "Case Id - tAAHCLPKzWZVfS9BTx4xXtW9 Os dados detalhados abaixo correspondem à da…" at bounding box center [451, 453] width 808 height 802
click at [72, 181] on span "Anexar PDF" at bounding box center [86, 174] width 48 height 25
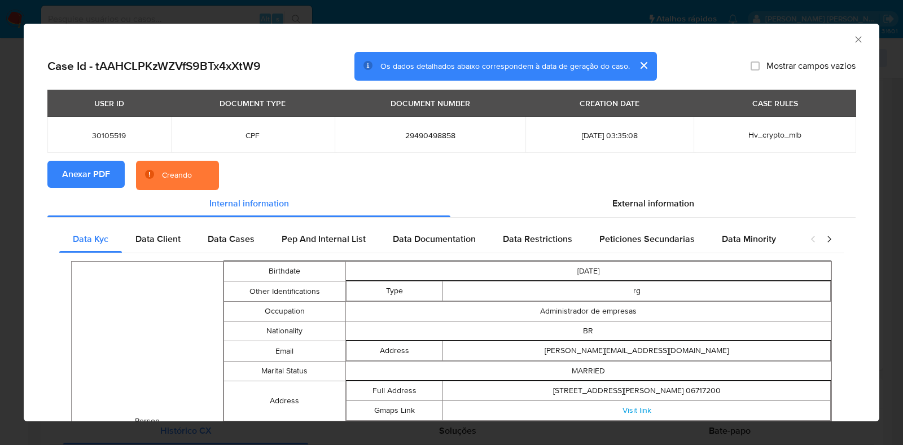
click at [0, 196] on div "AML Data Collector Case Id - tAAHCLPKzWZVfS9BTx4xXtW9 Os dados detalhados abaix…" at bounding box center [451, 222] width 903 height 445
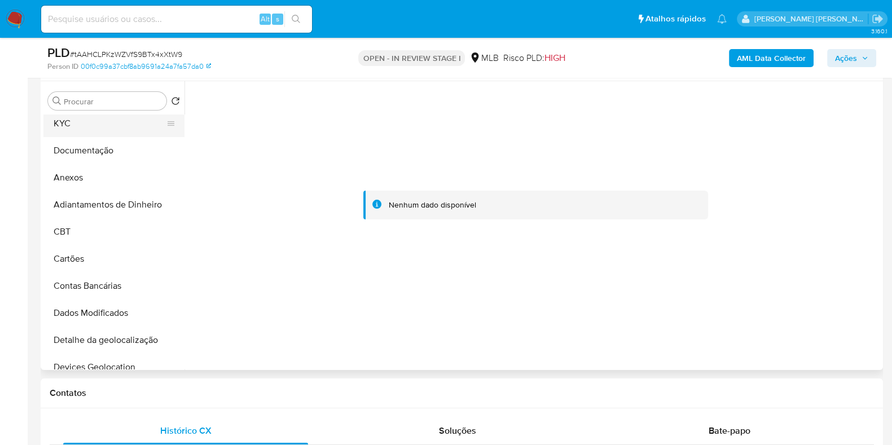
scroll to position [0, 0]
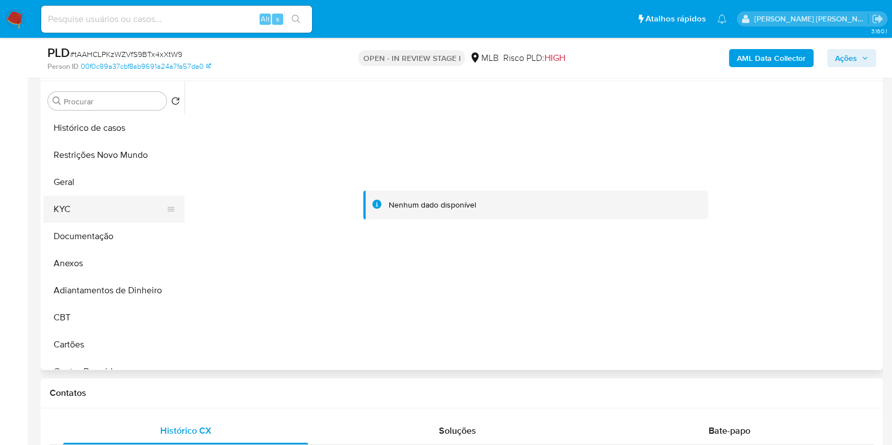
click at [94, 208] on button "KYC" at bounding box center [109, 209] width 132 height 27
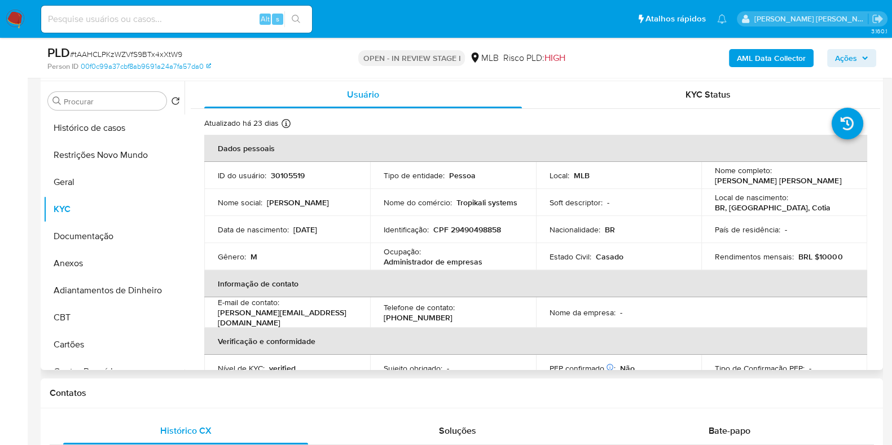
drag, startPoint x: 825, startPoint y: 181, endPoint x: 707, endPoint y: 182, distance: 118.0
click at [707, 182] on td "Nome completo : Gabriel Augusto Castillo Lopes" at bounding box center [785, 175] width 166 height 27
drag, startPoint x: 708, startPoint y: 181, endPoint x: 830, endPoint y: 182, distance: 121.4
click at [830, 182] on td "Nome completo : Gabriel Augusto Castillo Lopes" at bounding box center [785, 175] width 166 height 27
copy p "Gabriel Augusto Castillo Lopes"
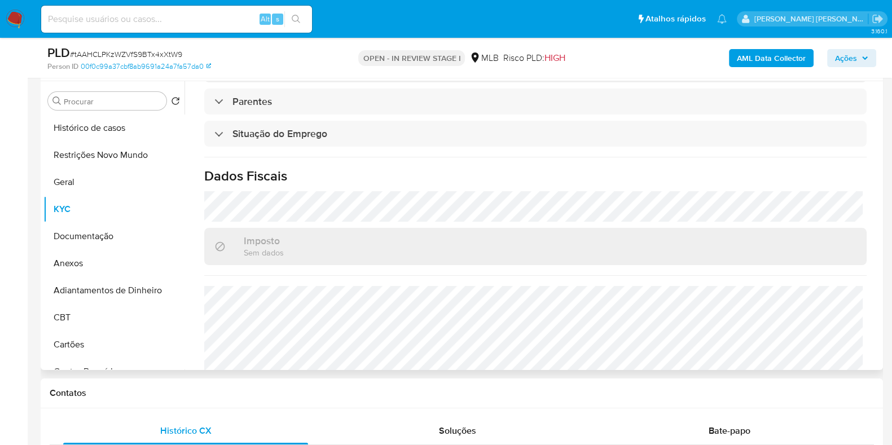
scroll to position [491, 0]
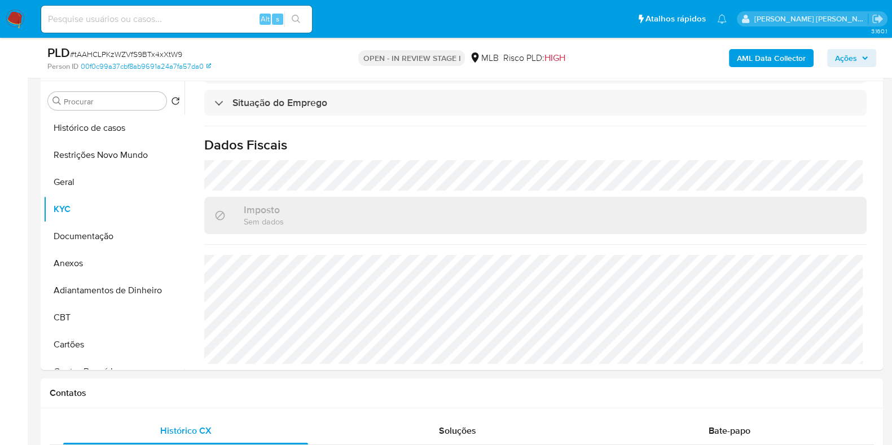
click at [838, 55] on button "Ações" at bounding box center [852, 58] width 49 height 18
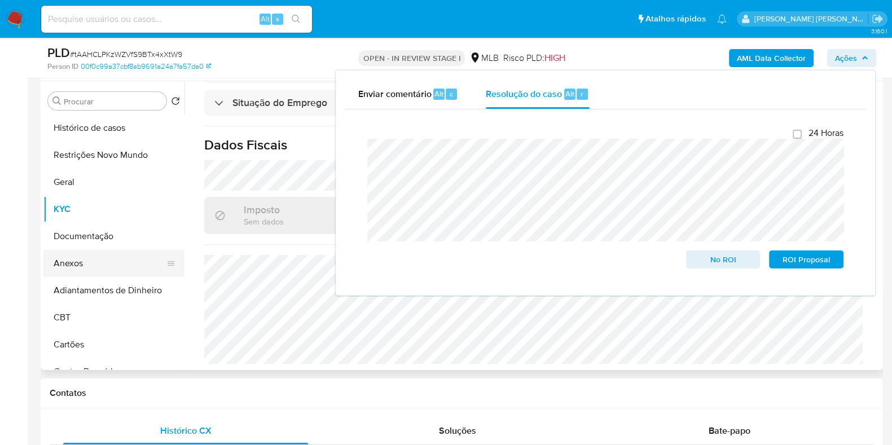
click at [93, 266] on button "Anexos" at bounding box center [109, 263] width 132 height 27
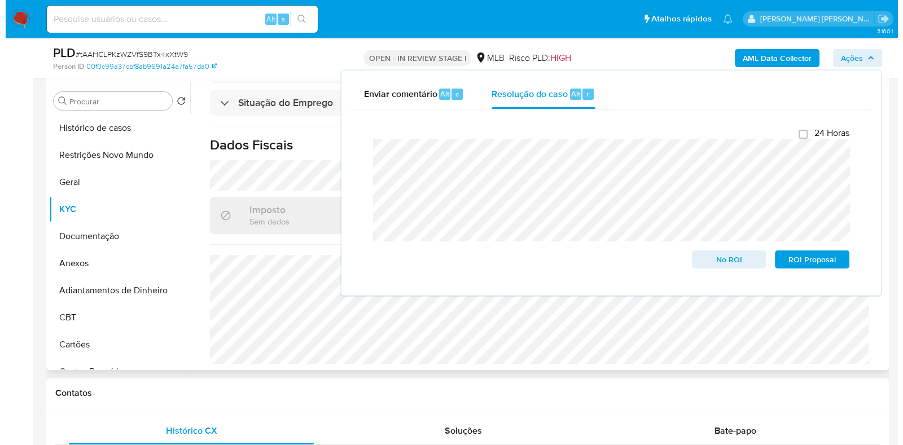
scroll to position [0, 0]
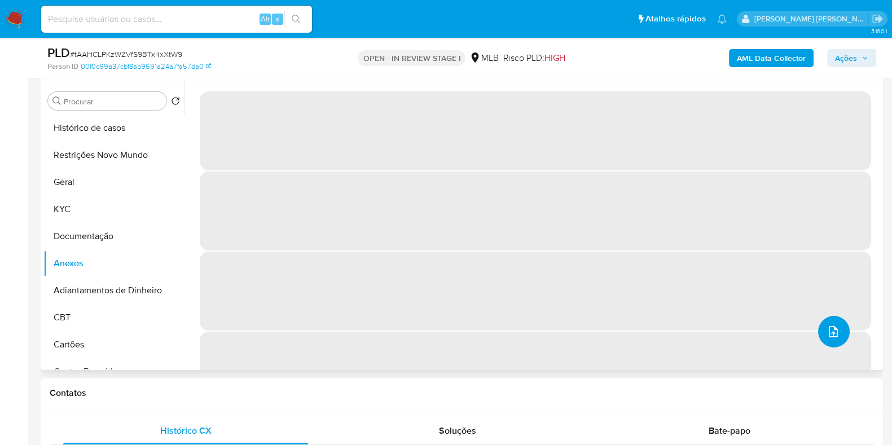
click at [827, 334] on icon "upload-file" at bounding box center [834, 332] width 14 height 14
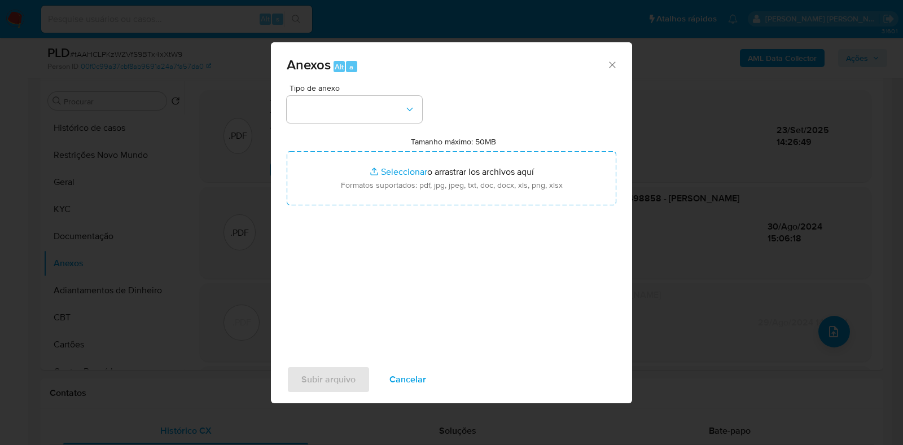
drag, startPoint x: 338, startPoint y: 94, endPoint x: 333, endPoint y: 142, distance: 48.2
click at [336, 95] on div "Tipo de anexo" at bounding box center [354, 103] width 135 height 39
click at [345, 107] on button "button" at bounding box center [354, 109] width 135 height 27
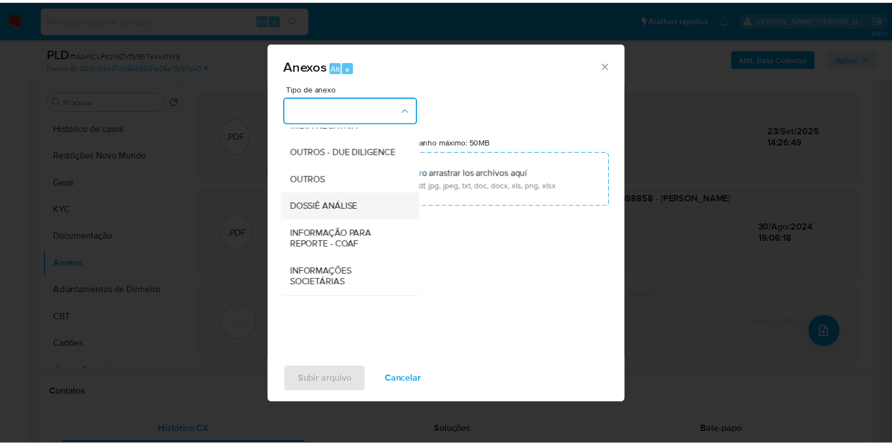
scroll to position [174, 0]
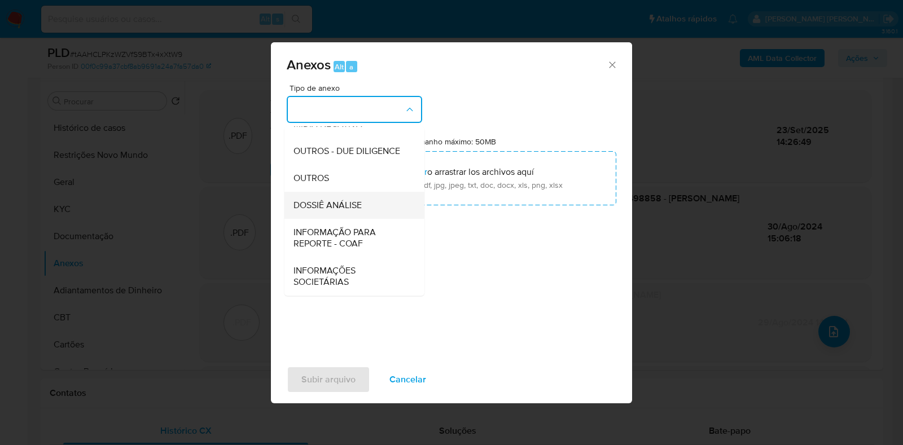
click at [338, 206] on span "DOSSIÊ ANÁLISE" at bounding box center [328, 205] width 68 height 11
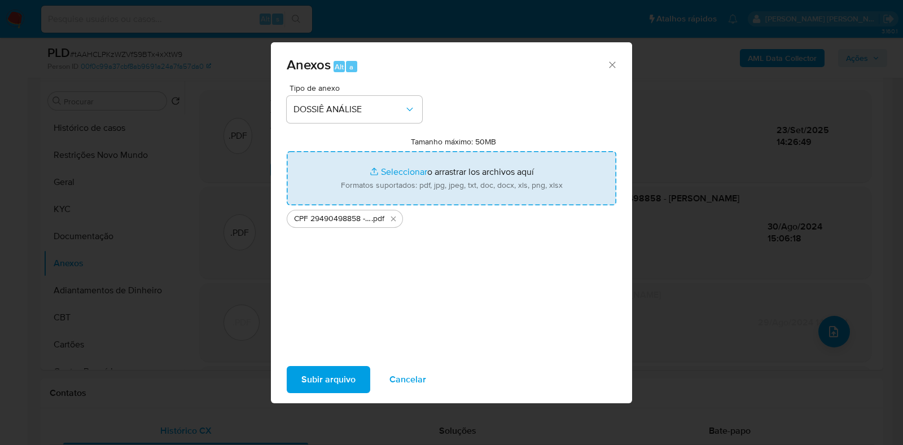
type input "C:\fakepath\Mulan 30105519_2025_09_23_09_12_58.xlsx"
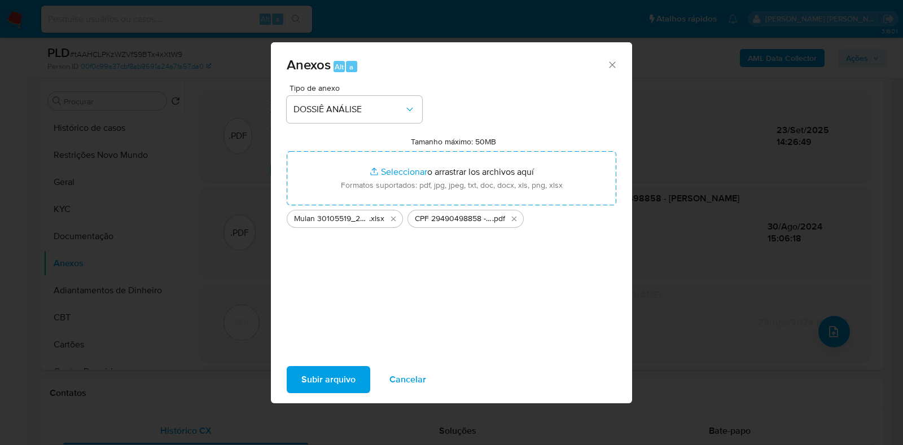
click at [330, 374] on span "Subir arquivo" at bounding box center [328, 379] width 54 height 25
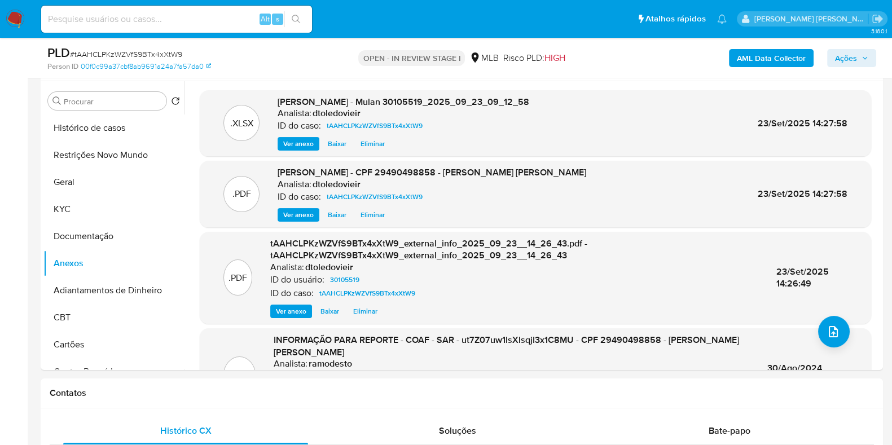
click at [847, 69] on div "AML Data Collector Ações" at bounding box center [739, 58] width 273 height 27
click at [851, 63] on span "Ações" at bounding box center [846, 58] width 22 height 18
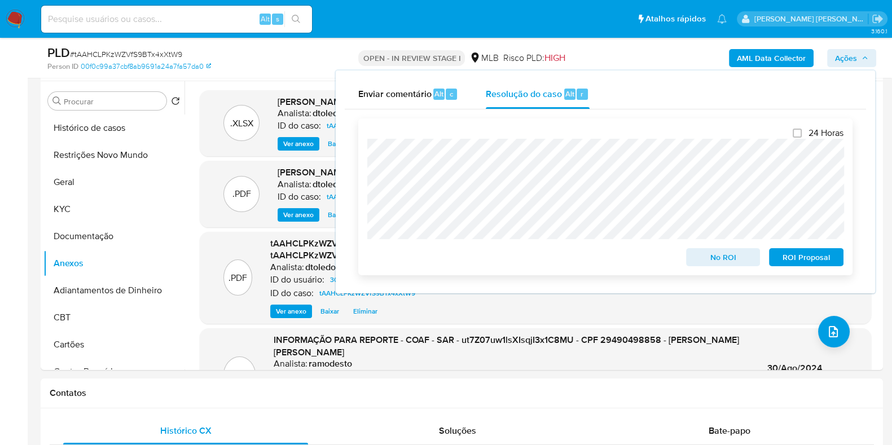
click at [704, 252] on span "No ROI" at bounding box center [723, 258] width 59 height 16
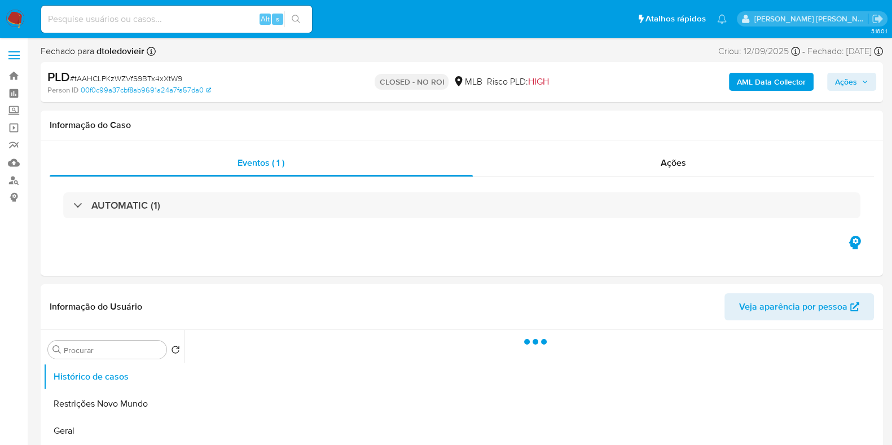
select select "10"
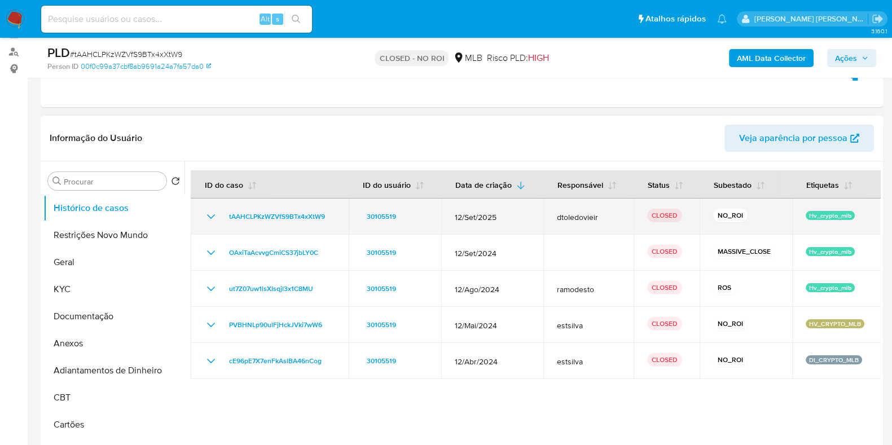
scroll to position [141, 0]
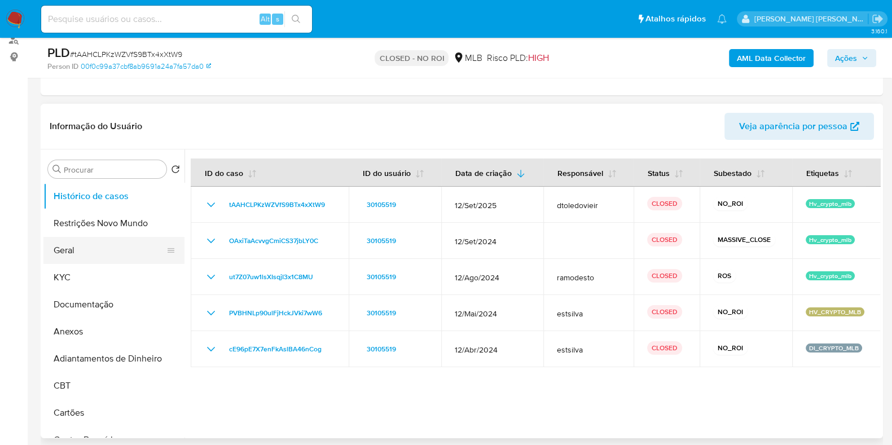
click at [75, 259] on button "Geral" at bounding box center [109, 250] width 132 height 27
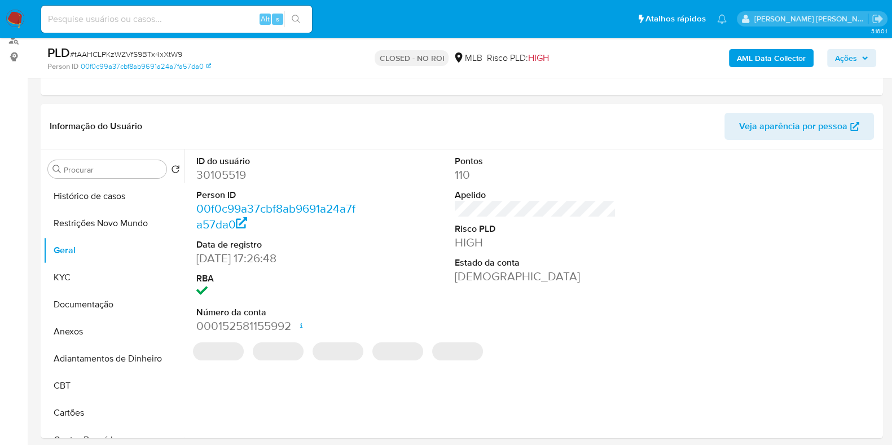
click at [243, 171] on dd "30105519" at bounding box center [276, 175] width 161 height 16
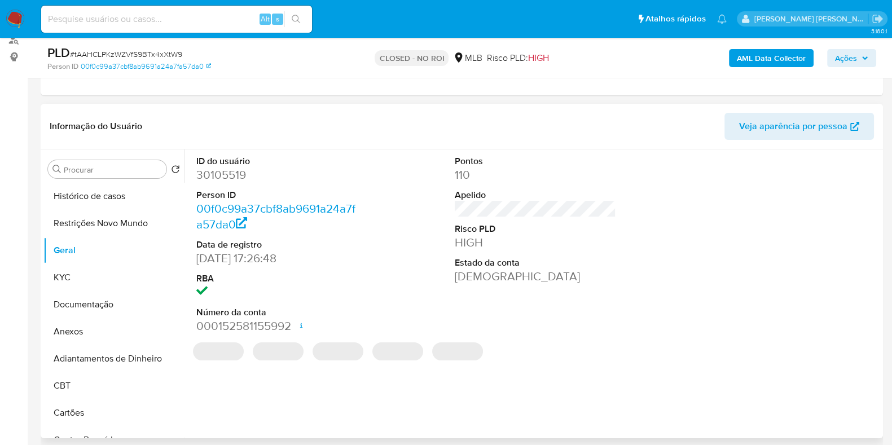
click at [221, 174] on dd "30105519" at bounding box center [276, 175] width 161 height 16
copy dd "30105519"
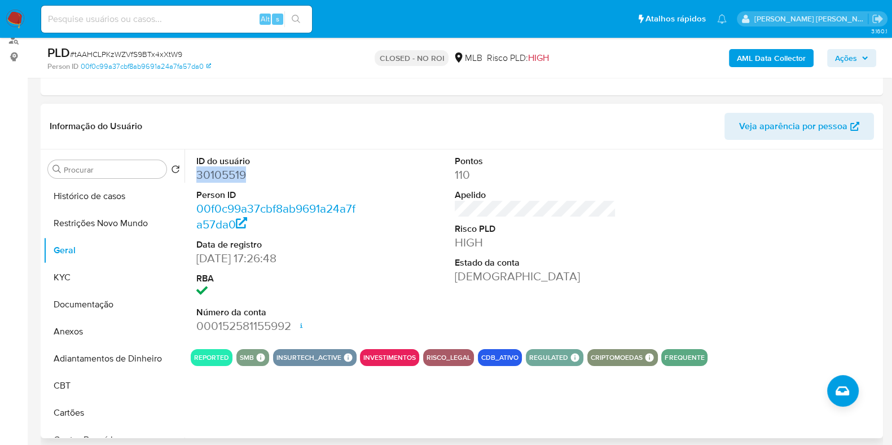
click at [220, 176] on dd "30105519" at bounding box center [276, 175] width 161 height 16
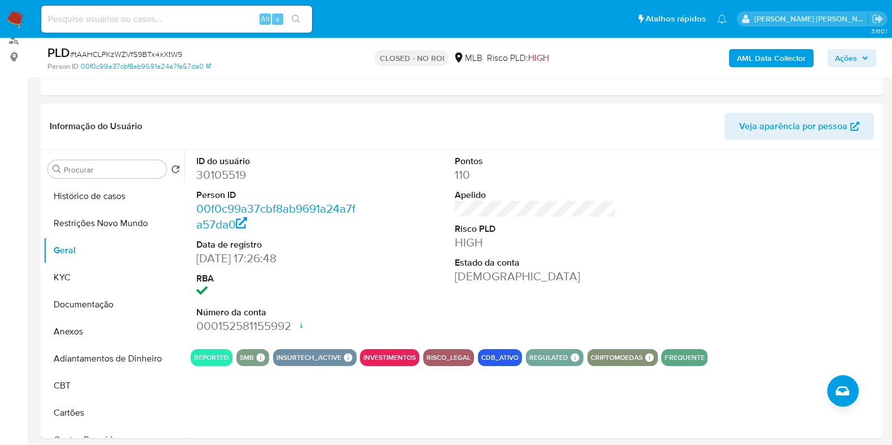
click at [177, 26] on input at bounding box center [176, 19] width 271 height 15
paste input "433373245"
type input "433373245"
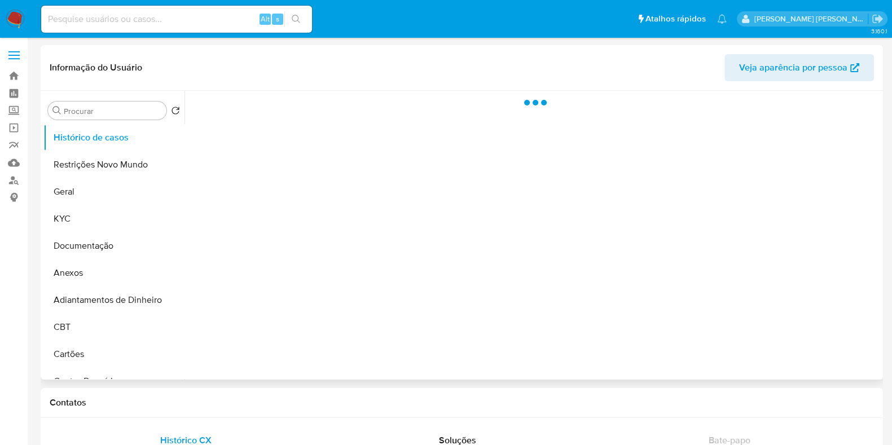
select select "10"
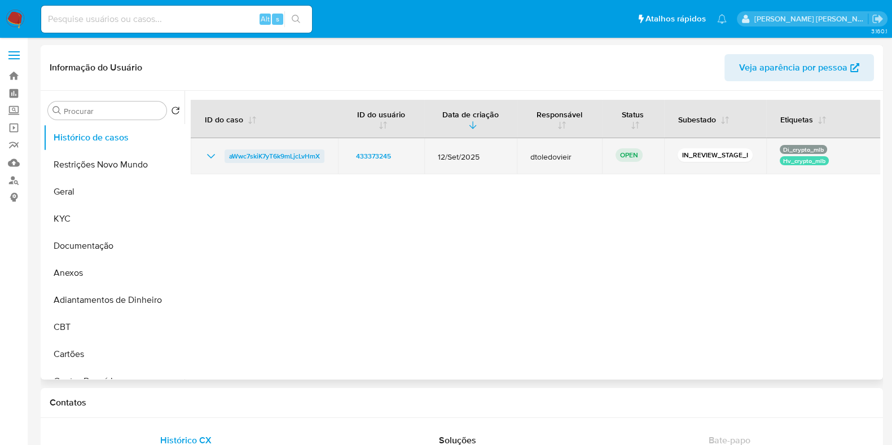
click at [266, 152] on span "aWwc7skiK7yT6k9mLjcLvHmX" at bounding box center [274, 157] width 91 height 14
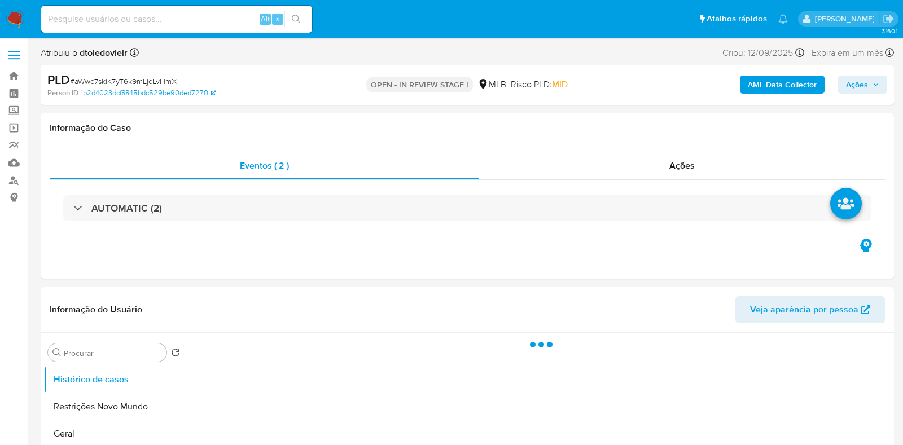
select select "10"
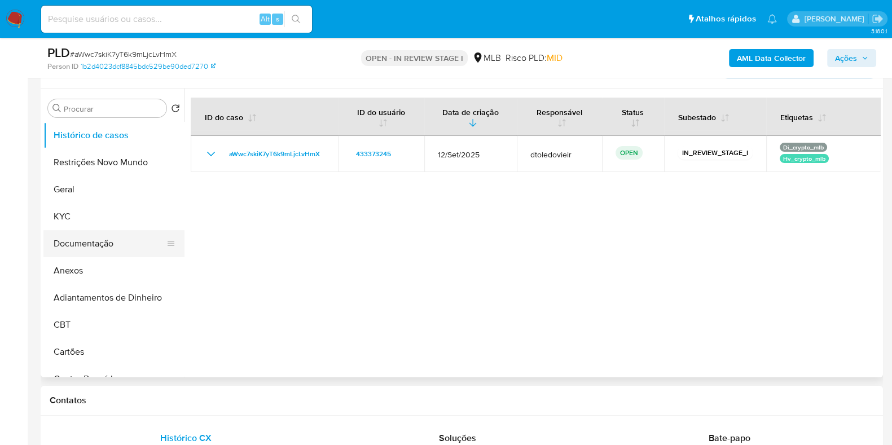
scroll to position [212, 0]
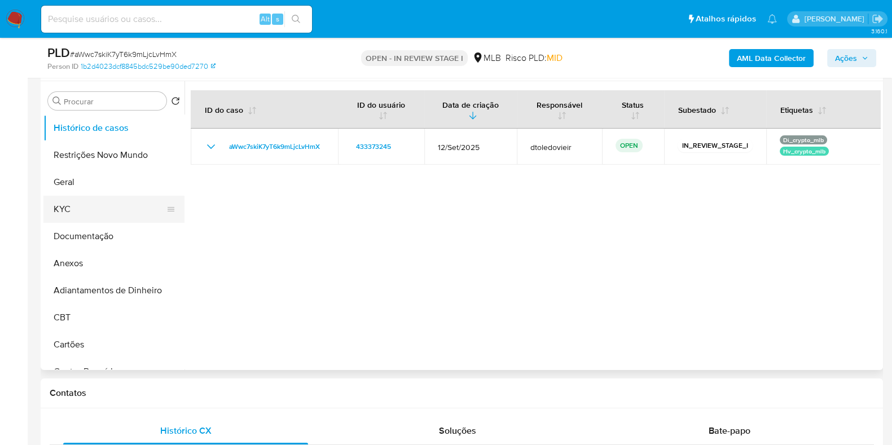
click at [95, 210] on button "KYC" at bounding box center [109, 209] width 132 height 27
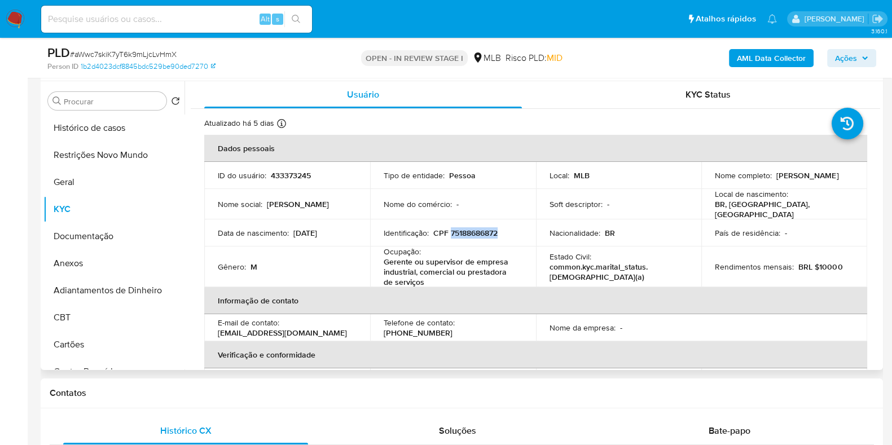
drag, startPoint x: 504, startPoint y: 227, endPoint x: 449, endPoint y: 231, distance: 54.9
click at [449, 231] on div "Identificação : CPF 75188686872" at bounding box center [453, 233] width 139 height 10
click at [514, 233] on div "Identificação : CPF 75188686872" at bounding box center [453, 233] width 139 height 10
drag, startPoint x: 418, startPoint y: 281, endPoint x: 378, endPoint y: 257, distance: 47.1
click at [378, 257] on td "Ocupação : Gerente ou supervisor de empresa industrial, comercial ou prestadora…" at bounding box center [453, 267] width 166 height 41
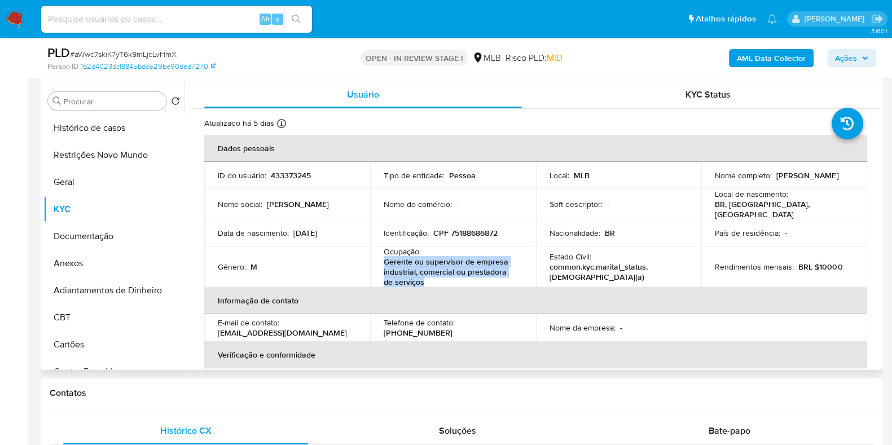
click at [427, 277] on p "Gerente ou supervisor de empresa industrial, comercial ou prestadora de serviços" at bounding box center [451, 272] width 134 height 30
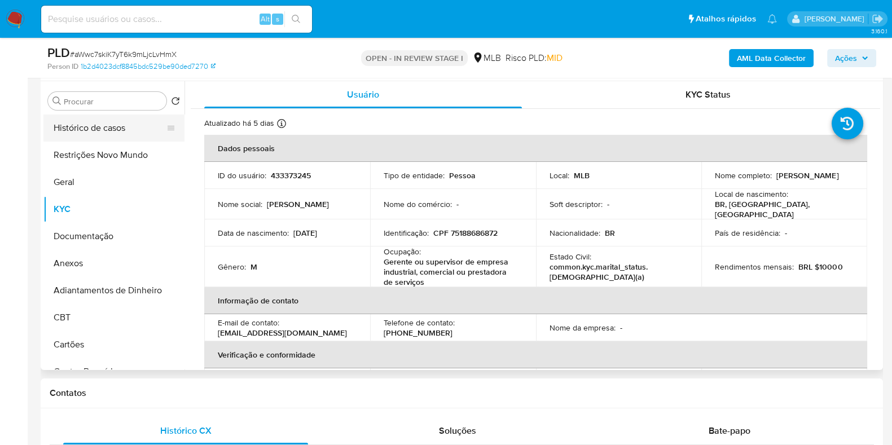
click at [86, 122] on button "Histórico de casos" at bounding box center [109, 128] width 132 height 27
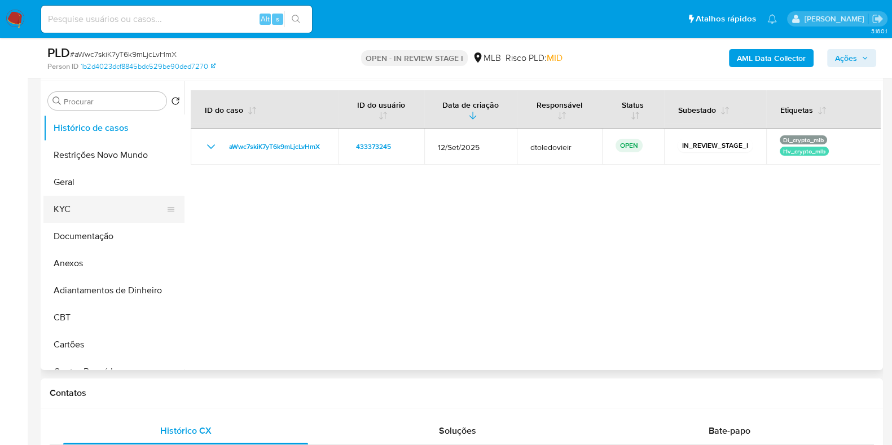
click at [84, 203] on button "KYC" at bounding box center [109, 209] width 132 height 27
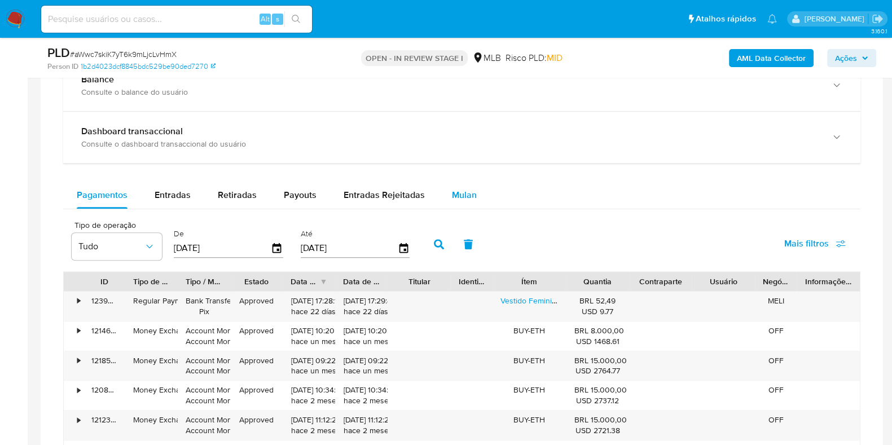
click at [469, 198] on span "Mulan" at bounding box center [464, 195] width 25 height 13
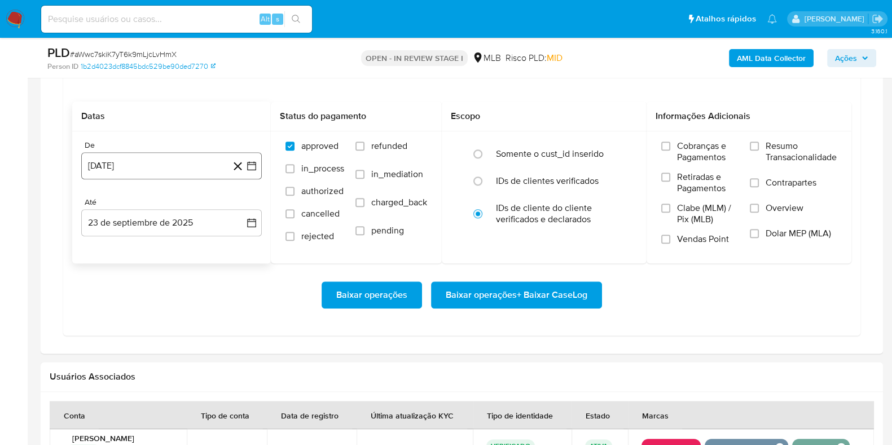
click at [135, 157] on button "23 de agosto de 2024" at bounding box center [171, 165] width 181 height 27
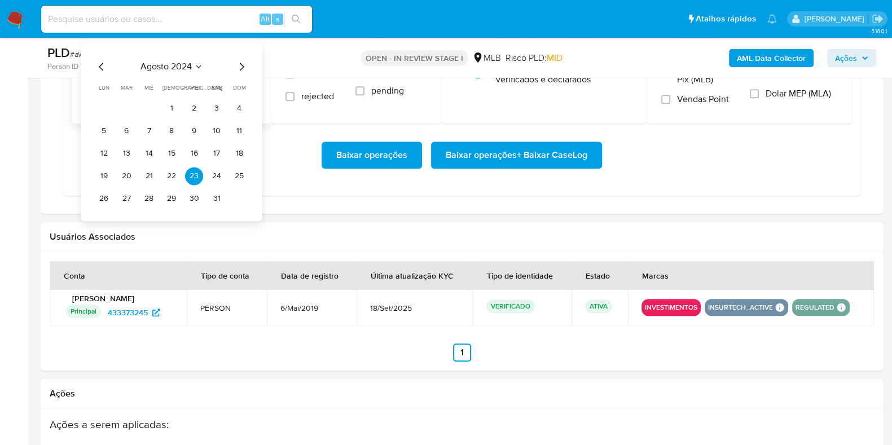
scroll to position [1128, 0]
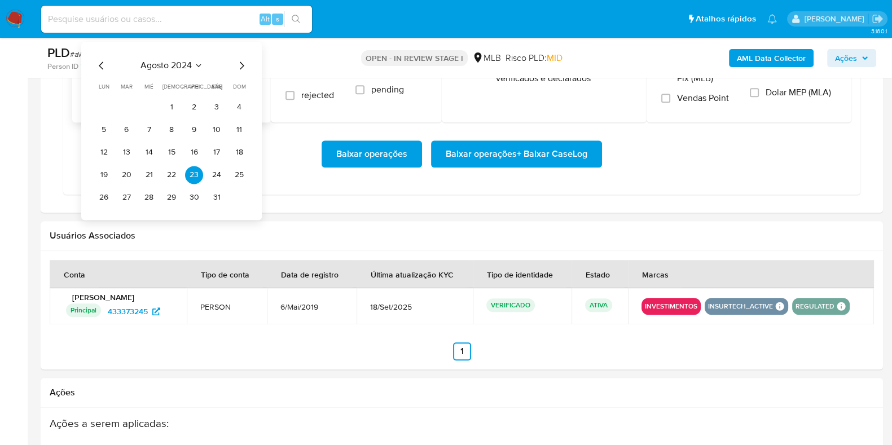
click at [239, 62] on icon "Mes siguiente" at bounding box center [242, 66] width 14 height 14
click at [240, 62] on icon "Mes siguiente" at bounding box center [242, 66] width 14 height 14
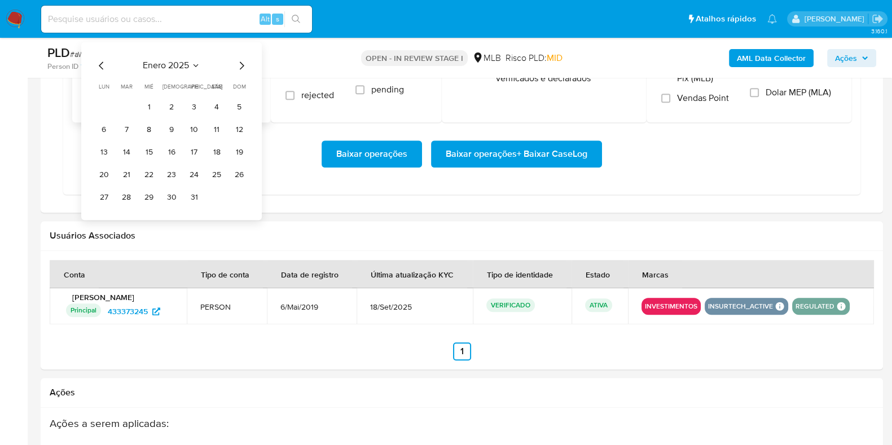
click at [240, 62] on icon "Mes siguiente" at bounding box center [242, 66] width 14 height 14
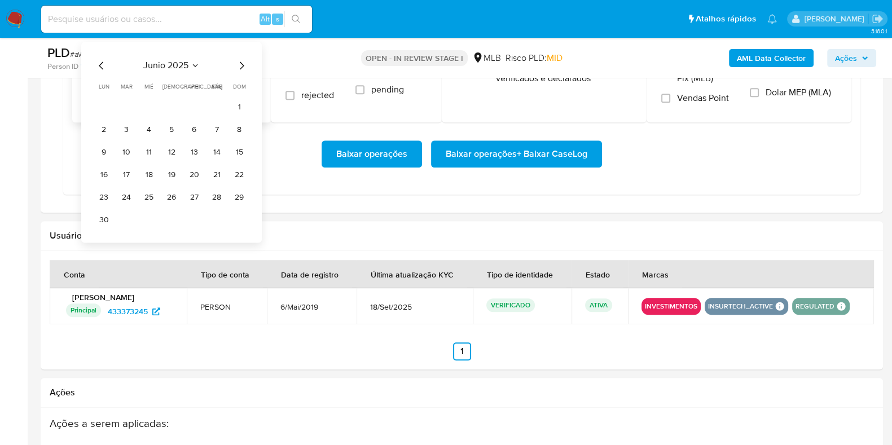
click at [106, 66] on icon "Mes anterior" at bounding box center [102, 66] width 14 height 14
click at [106, 65] on icon "Mes anterior" at bounding box center [102, 66] width 14 height 14
click at [108, 64] on icon "Mes anterior" at bounding box center [102, 66] width 14 height 14
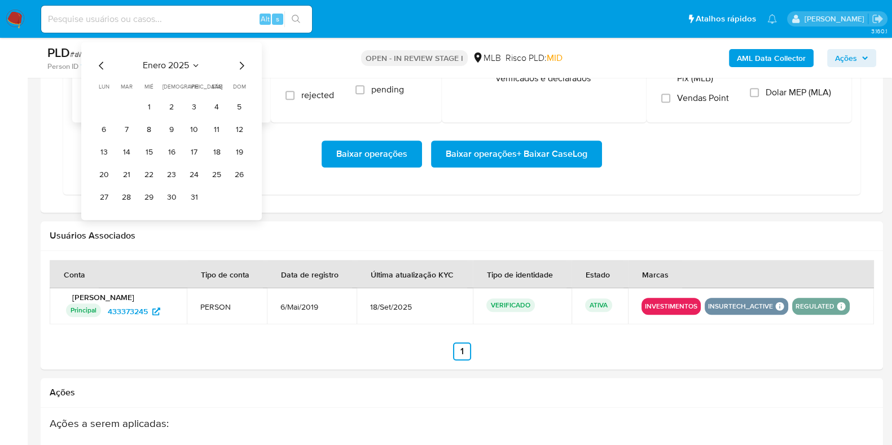
click at [110, 64] on div "enero 2025" at bounding box center [172, 66] width 154 height 14
click at [149, 106] on button "1" at bounding box center [149, 107] width 18 height 18
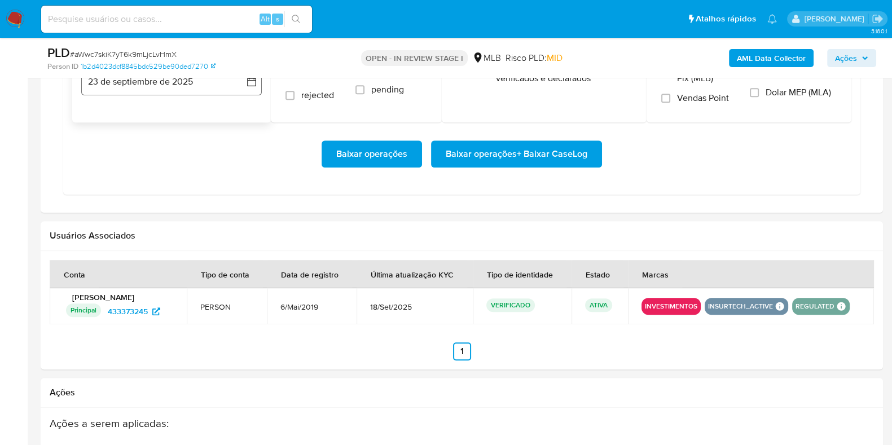
click at [144, 91] on button "23 de septiembre de 2025" at bounding box center [171, 81] width 181 height 27
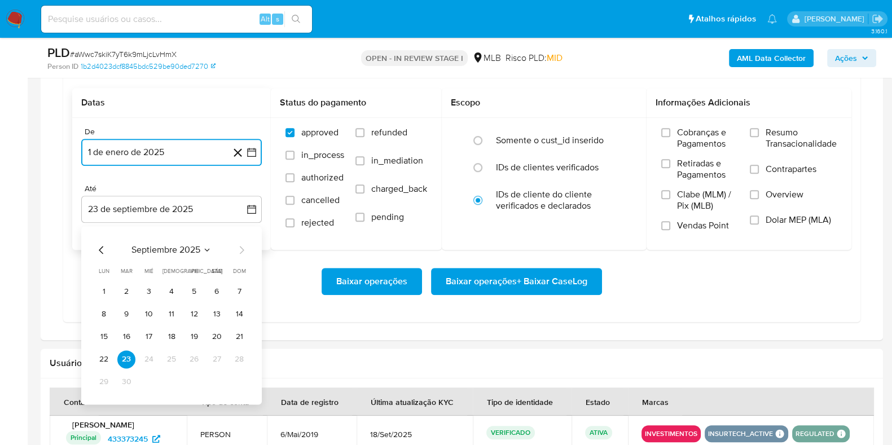
scroll to position [987, 0]
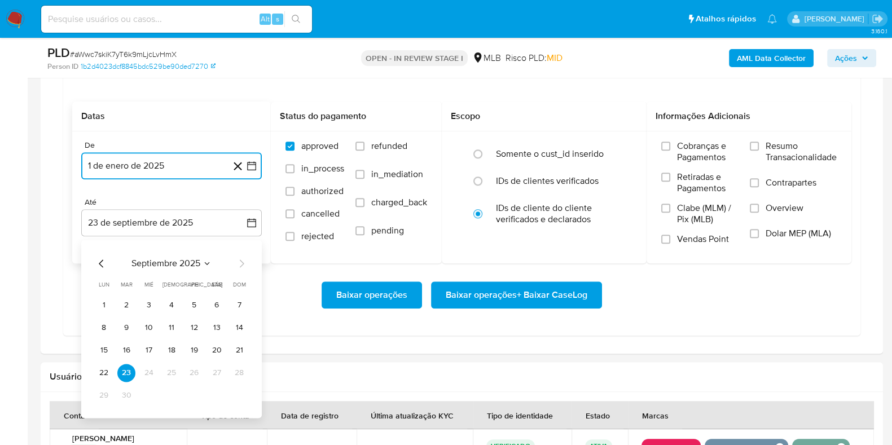
click at [104, 260] on icon "Mes anterior" at bounding box center [102, 264] width 14 height 14
drag, startPoint x: 103, startPoint y: 259, endPoint x: 107, endPoint y: 266, distance: 8.8
click at [102, 259] on icon "Mes anterior" at bounding box center [102, 264] width 14 height 14
click at [172, 387] on button "31" at bounding box center [172, 396] width 18 height 18
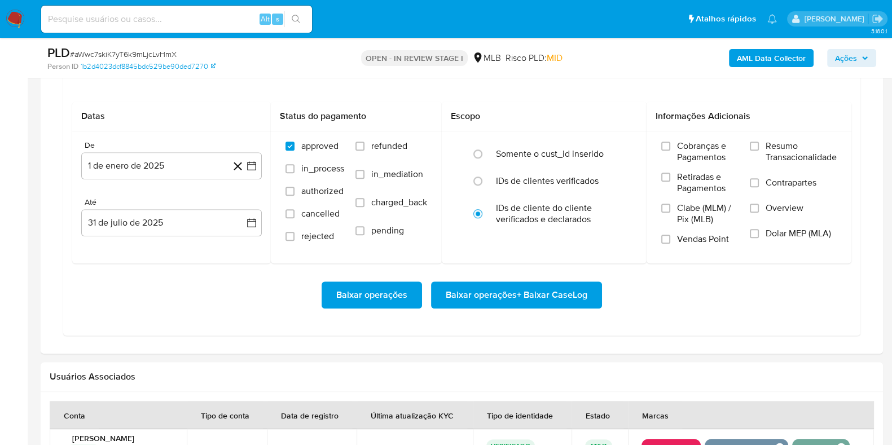
click at [571, 274] on div "Baixar operações Baixar operações + Baixar CaseLog" at bounding box center [462, 295] width 780 height 63
click at [553, 289] on span "Baixar operações + Baixar CaseLog" at bounding box center [517, 295] width 142 height 25
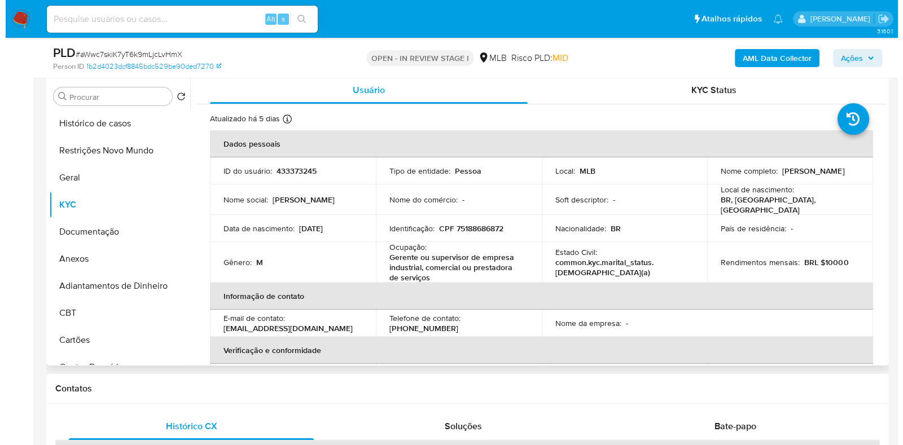
scroll to position [212, 0]
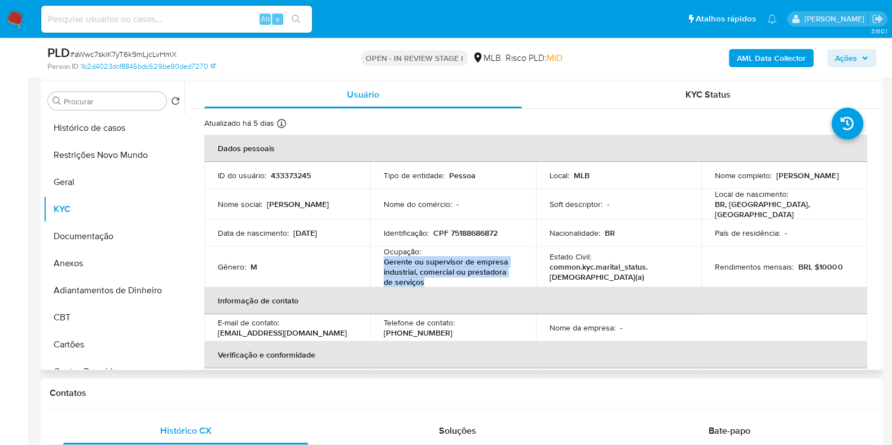
drag, startPoint x: 421, startPoint y: 281, endPoint x: 380, endPoint y: 262, distance: 45.5
click at [380, 262] on td "Ocupação : Gerente ou supervisor de empresa industrial, comercial ou prestadora…" at bounding box center [453, 267] width 166 height 41
copy p "Gerente ou supervisor de empresa industrial, comercial ou prestadora de serviços"
click at [110, 233] on button "Documentação" at bounding box center [109, 236] width 132 height 27
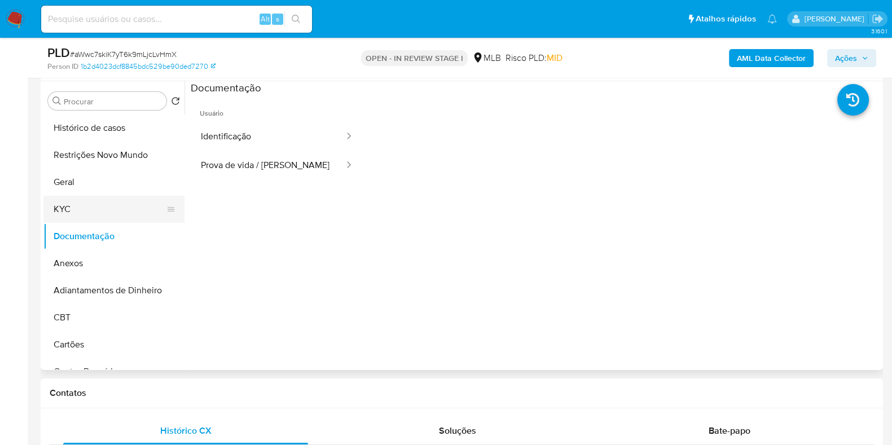
click at [79, 212] on button "KYC" at bounding box center [109, 209] width 132 height 27
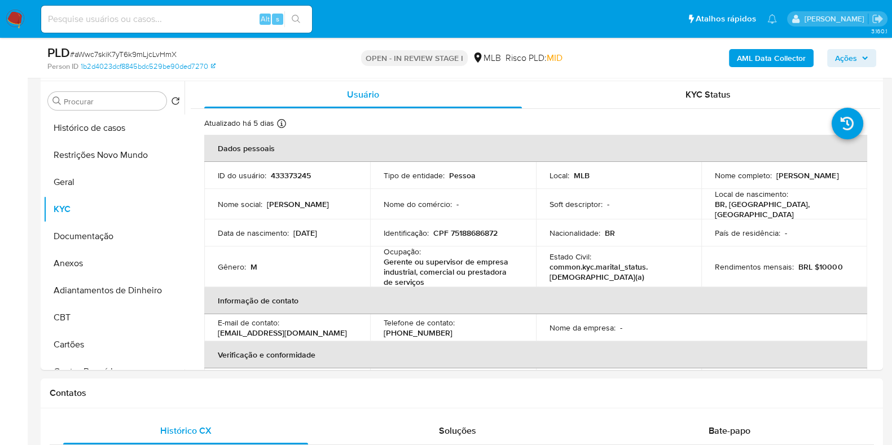
click at [754, 52] on b "AML Data Collector" at bounding box center [771, 58] width 69 height 18
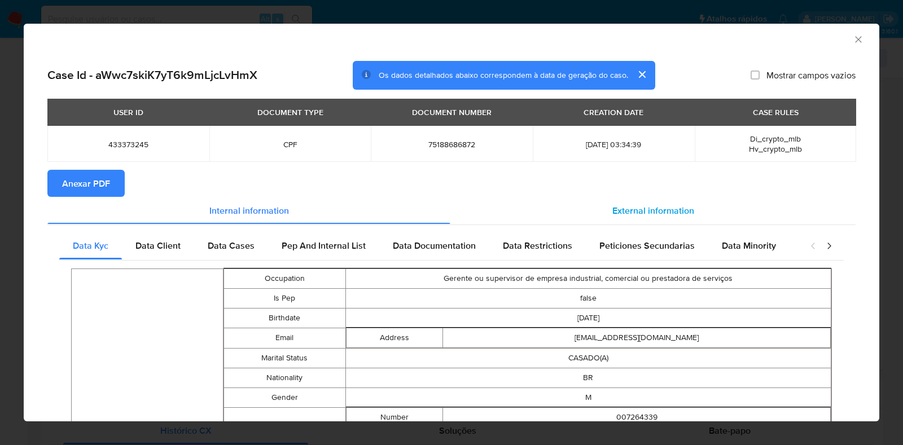
click at [638, 220] on div "External information" at bounding box center [652, 210] width 405 height 27
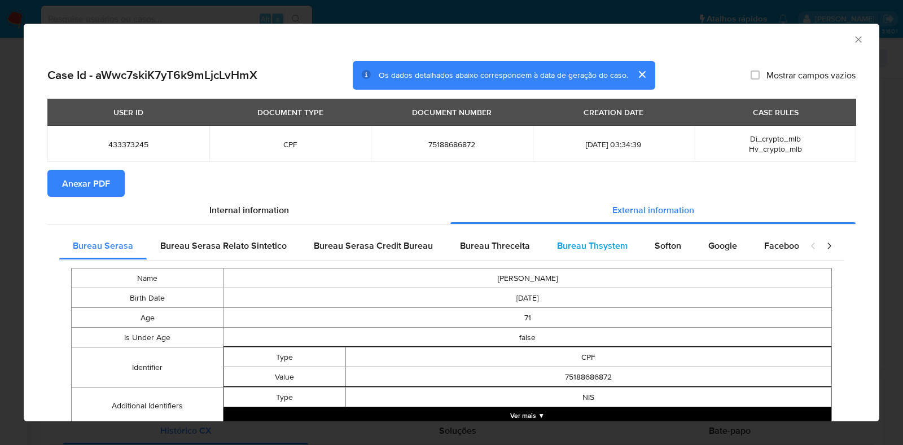
click at [601, 248] on span "Bureau Thsystem" at bounding box center [592, 245] width 71 height 13
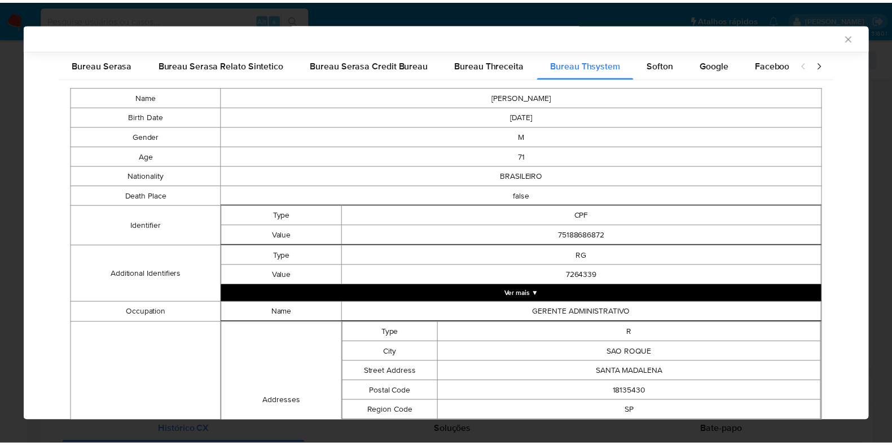
scroll to position [0, 0]
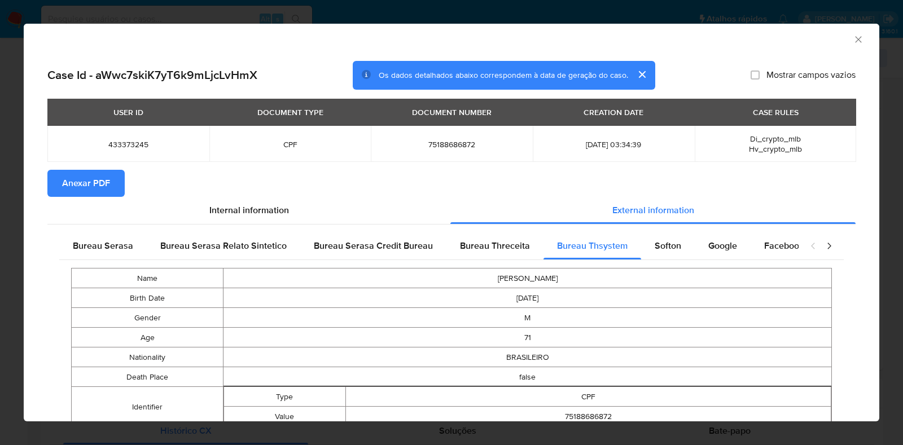
click at [446, 142] on span "75188686872" at bounding box center [451, 144] width 135 height 10
copy span "75188686872"
click at [0, 189] on div "AML Data Collector Case Id - aWwc7skiK7yT6k9mLjcLvHmX Os dados detalhados abaix…" at bounding box center [451, 222] width 903 height 445
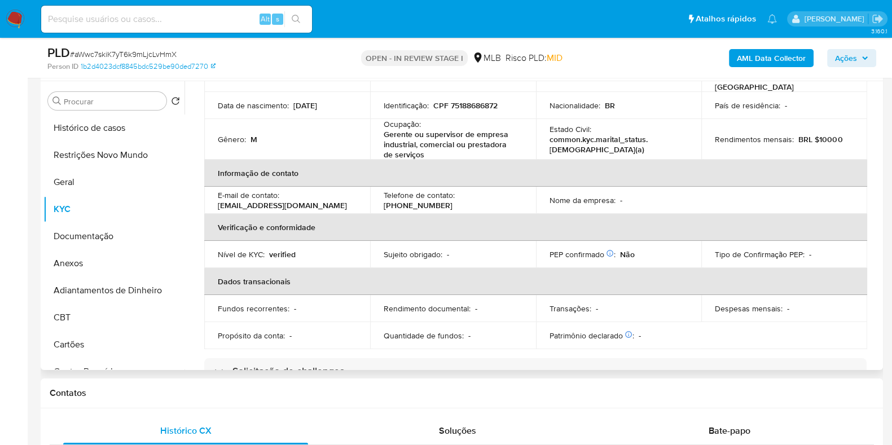
scroll to position [212, 0]
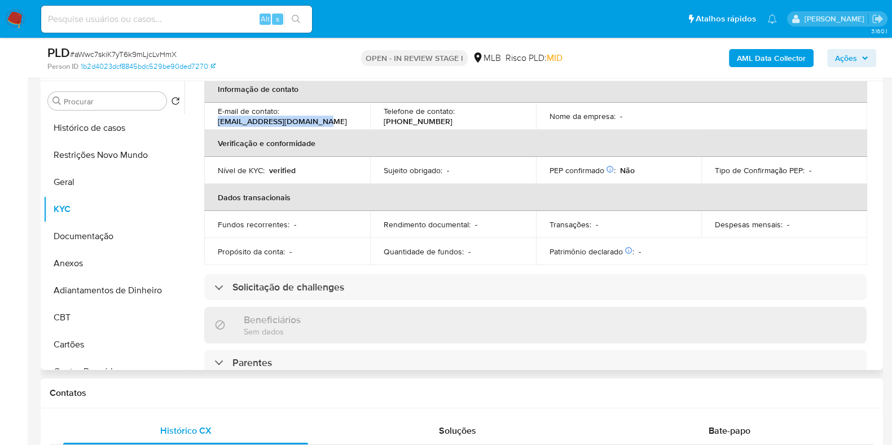
drag, startPoint x: 330, startPoint y: 115, endPoint x: 212, endPoint y: 121, distance: 118.1
click at [212, 121] on td "E-mail de contato : eduardorluque@hotmail.com" at bounding box center [287, 116] width 166 height 27
copy p "eduardorluque@hotmail.com"
click at [92, 246] on button "Documentação" at bounding box center [109, 236] width 132 height 27
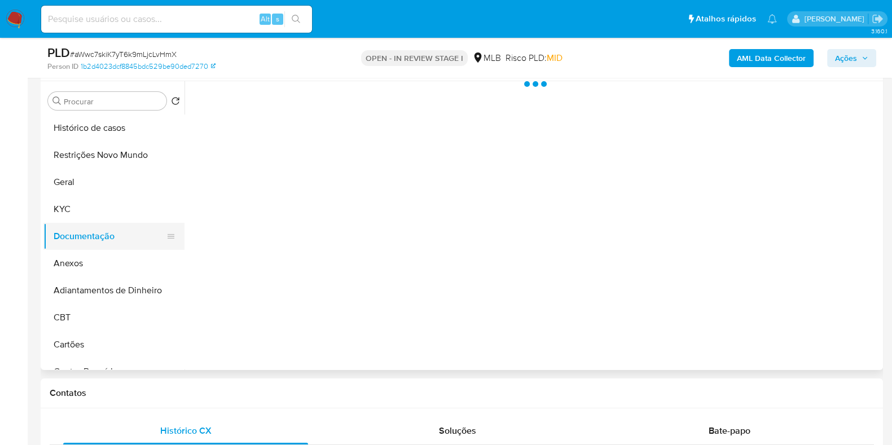
scroll to position [0, 0]
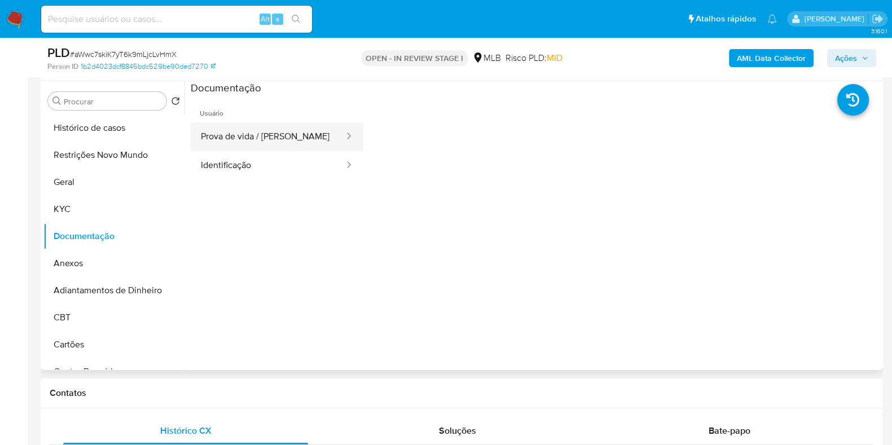
click at [296, 141] on button "Prova de vida / [PERSON_NAME]" at bounding box center [268, 136] width 155 height 29
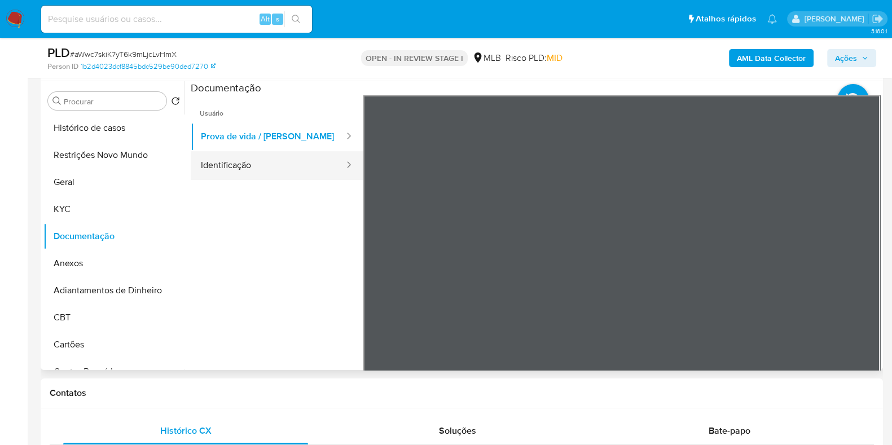
click at [260, 170] on button "Identificação" at bounding box center [268, 165] width 155 height 29
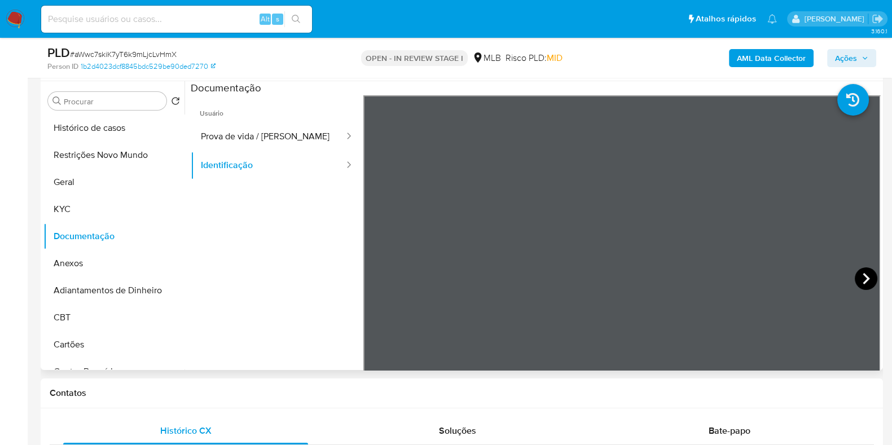
click at [859, 283] on icon at bounding box center [866, 279] width 23 height 23
click at [110, 207] on button "KYC" at bounding box center [109, 209] width 132 height 27
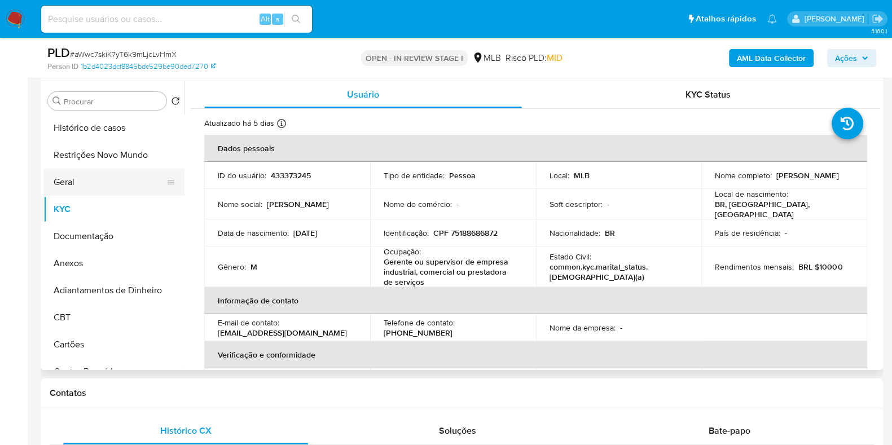
click at [93, 176] on button "Geral" at bounding box center [109, 182] width 132 height 27
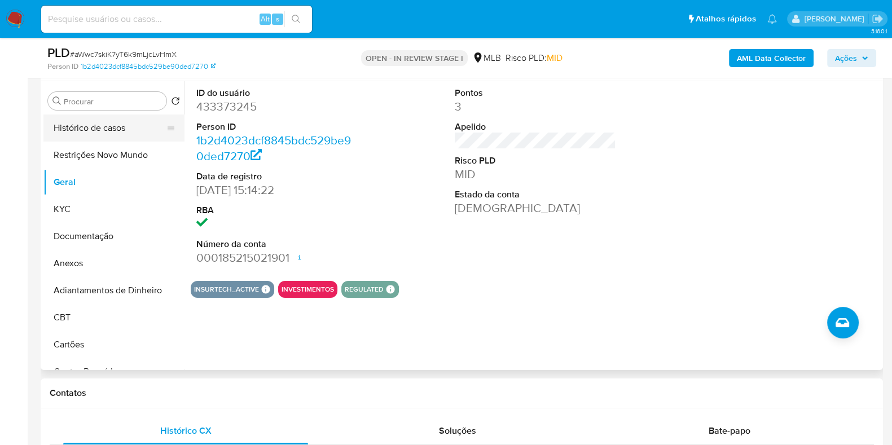
click at [93, 124] on button "Histórico de casos" at bounding box center [109, 128] width 132 height 27
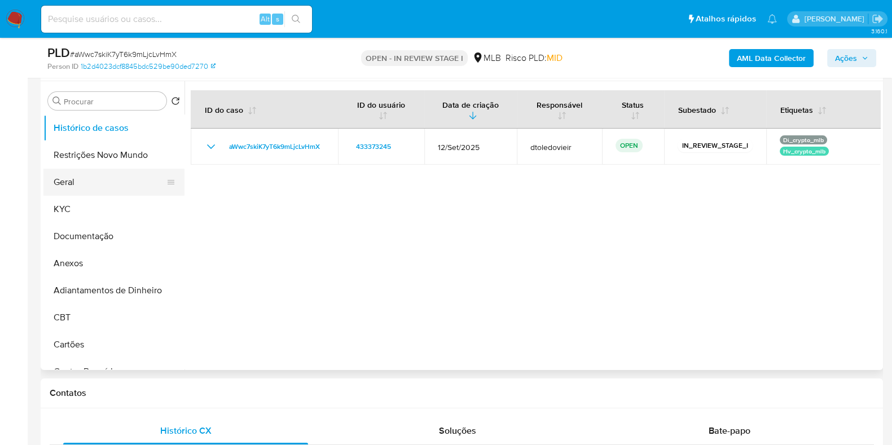
click at [63, 180] on button "Geral" at bounding box center [109, 182] width 132 height 27
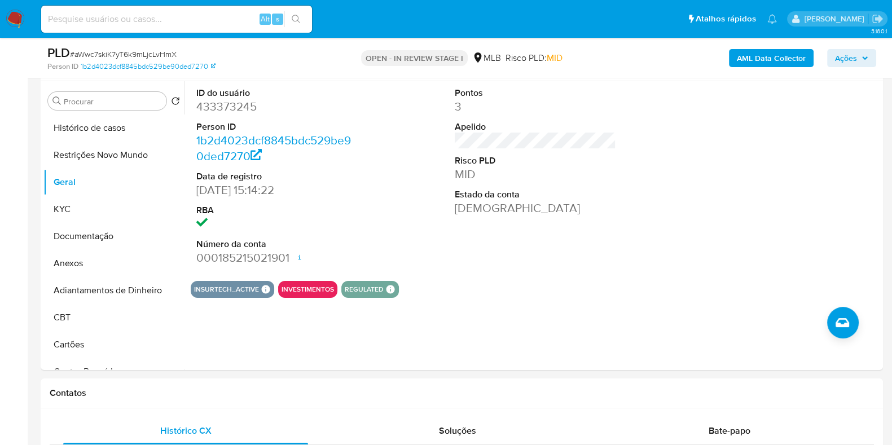
click at [853, 54] on span "Ações" at bounding box center [846, 58] width 22 height 18
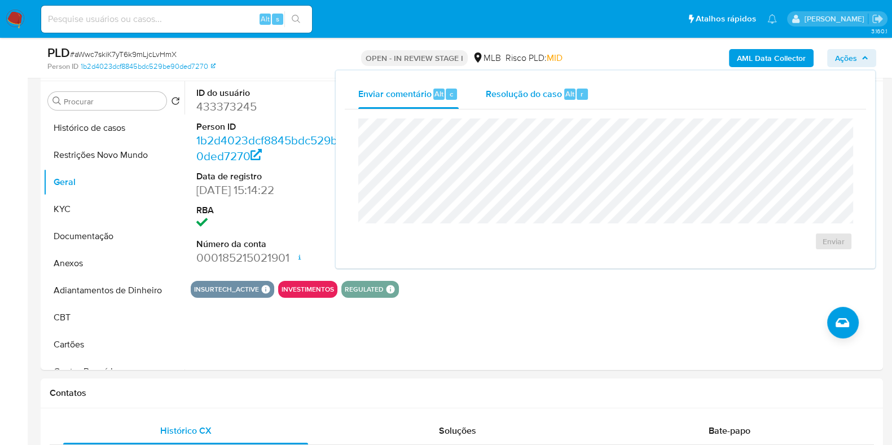
click at [495, 98] on span "Resolução do caso" at bounding box center [524, 93] width 76 height 13
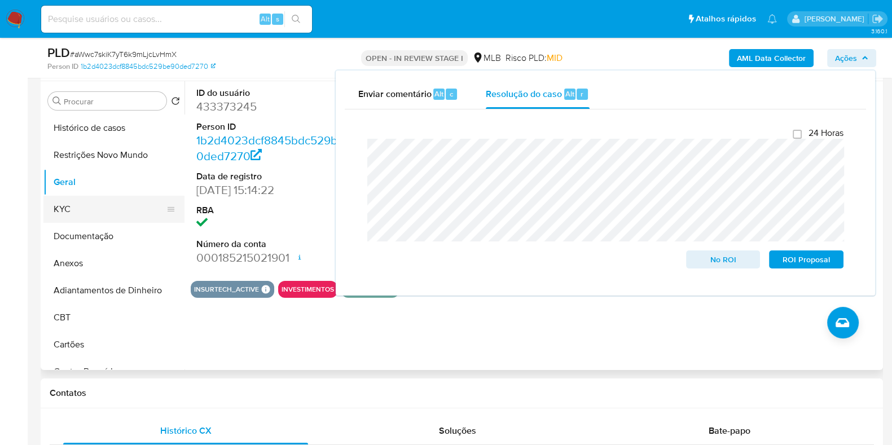
click at [93, 213] on button "KYC" at bounding box center [109, 209] width 132 height 27
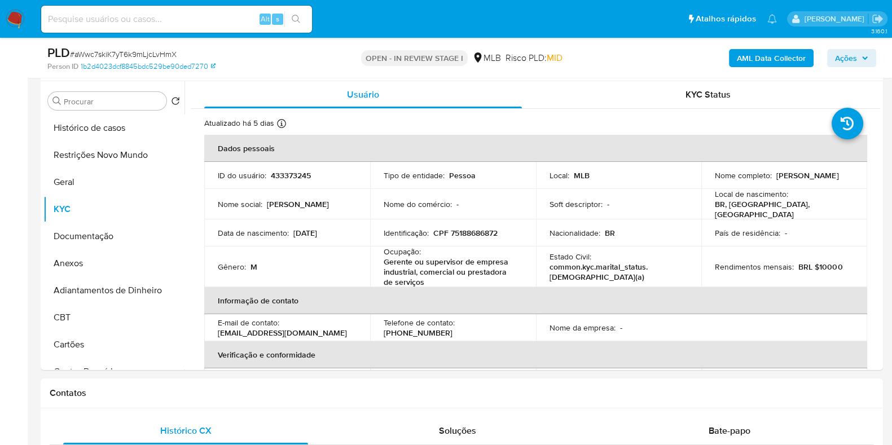
drag, startPoint x: 808, startPoint y: 182, endPoint x: 712, endPoint y: 180, distance: 95.4
click at [715, 180] on div "Nome completo : Eduardo Roberto Luque" at bounding box center [784, 175] width 139 height 10
copy p "Eduardo Roberto Luque"
drag, startPoint x: 781, startPoint y: 187, endPoint x: 804, endPoint y: 180, distance: 24.3
click at [782, 187] on td "Nome completo : Eduardo Roberto Luque" at bounding box center [785, 175] width 166 height 27
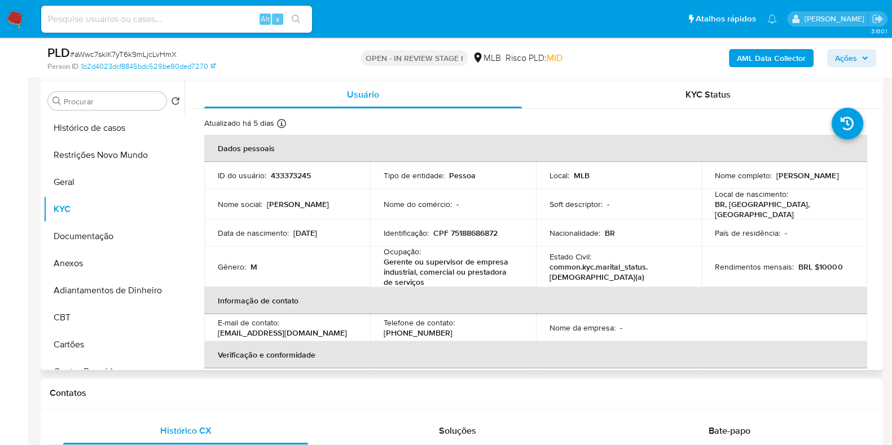
drag, startPoint x: 807, startPoint y: 180, endPoint x: 710, endPoint y: 182, distance: 97.1
click at [710, 182] on td "Nome completo : Eduardo Roberto Luque" at bounding box center [785, 175] width 166 height 27
copy p "Eduardo Roberto Luque"
click at [470, 228] on p "CPF 75188686872" at bounding box center [466, 233] width 64 height 10
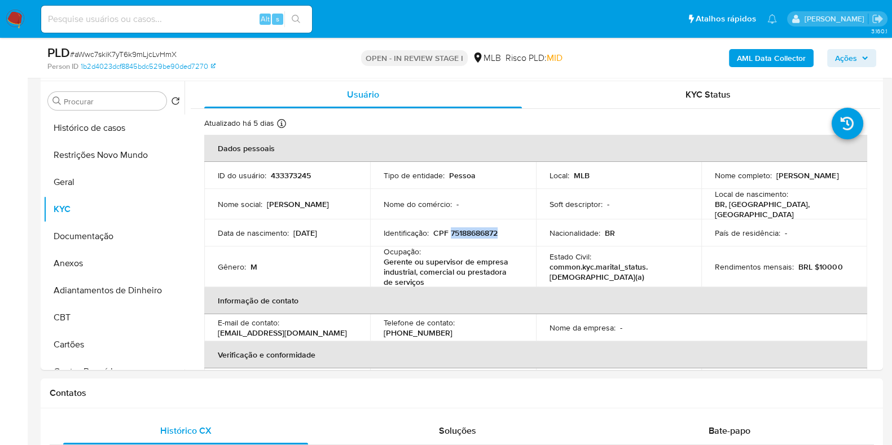
copy p "75188686872"
click at [89, 150] on button "Restrições Novo Mundo" at bounding box center [109, 155] width 132 height 27
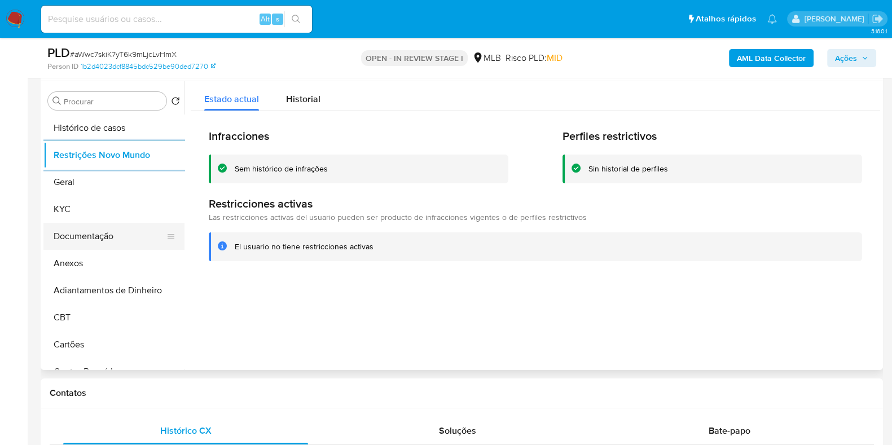
click at [110, 223] on button "Documentação" at bounding box center [109, 236] width 132 height 27
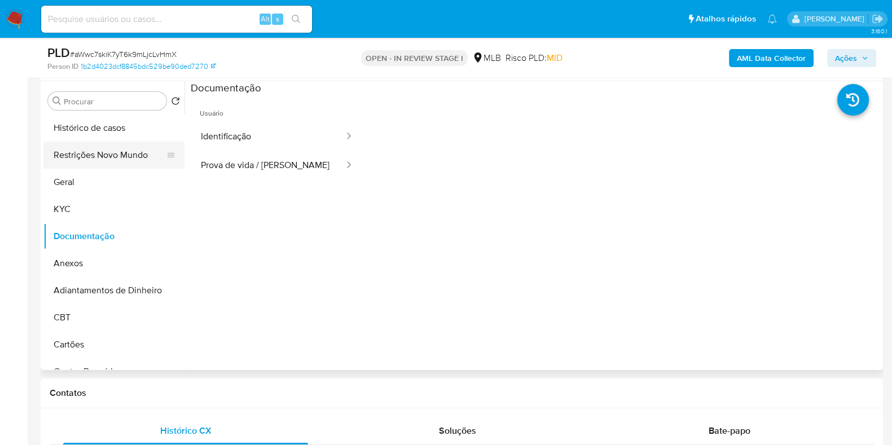
click at [138, 159] on button "Restrições Novo Mundo" at bounding box center [109, 155] width 132 height 27
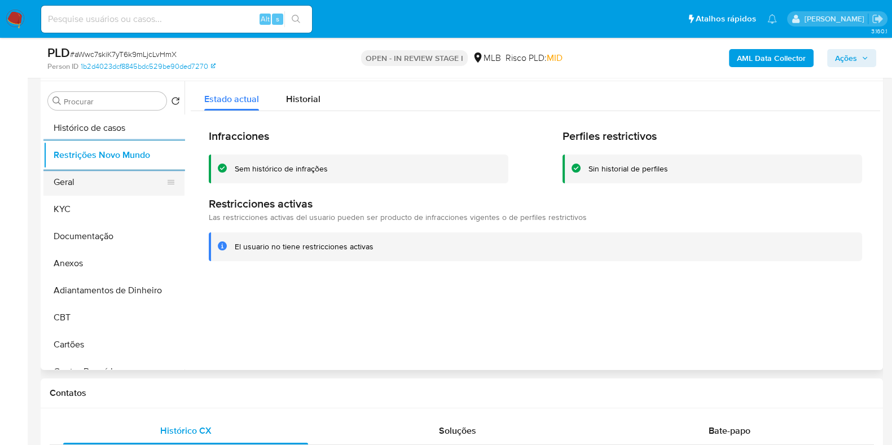
click at [81, 190] on button "Geral" at bounding box center [109, 182] width 132 height 27
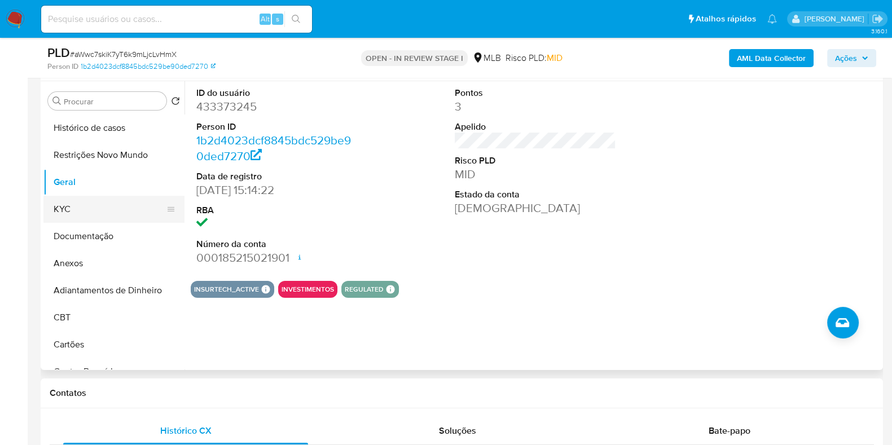
click at [73, 202] on button "KYC" at bounding box center [109, 209] width 132 height 27
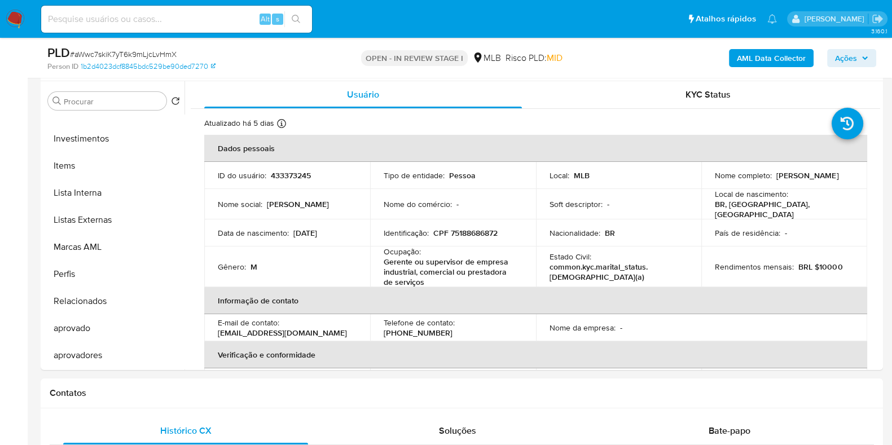
scroll to position [585, 0]
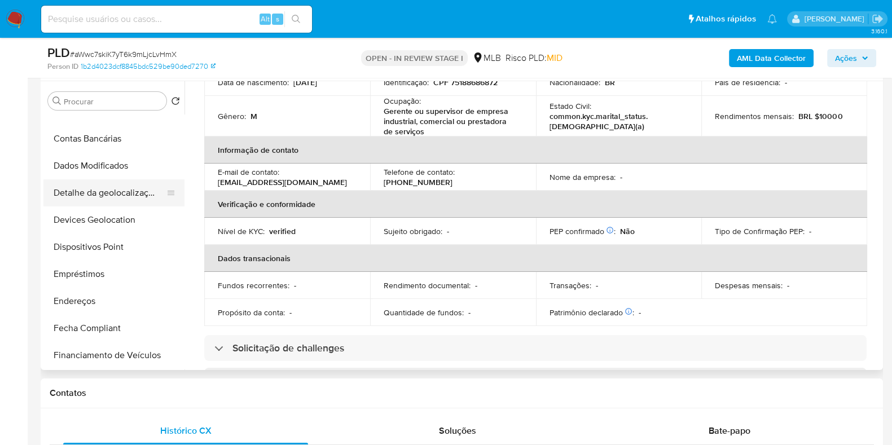
scroll to position [232, 0]
click at [123, 192] on button "Detalhe da geolocalização" at bounding box center [109, 194] width 132 height 27
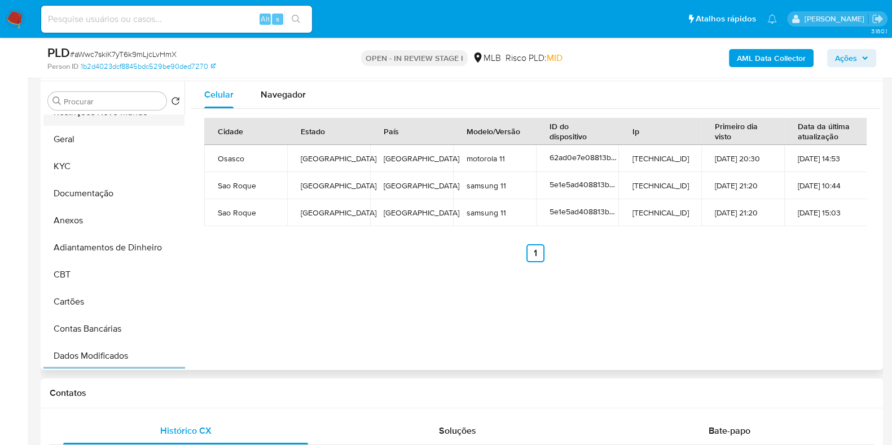
scroll to position [0, 0]
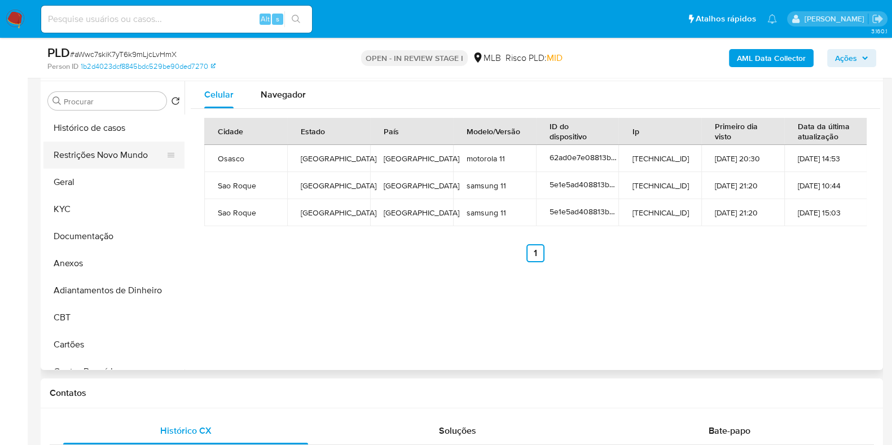
click at [113, 152] on button "Restrições Novo Mundo" at bounding box center [109, 155] width 132 height 27
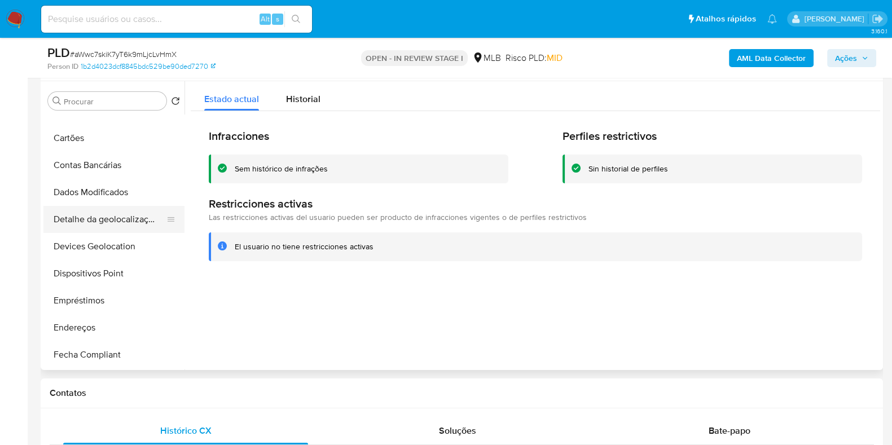
scroll to position [211, 0]
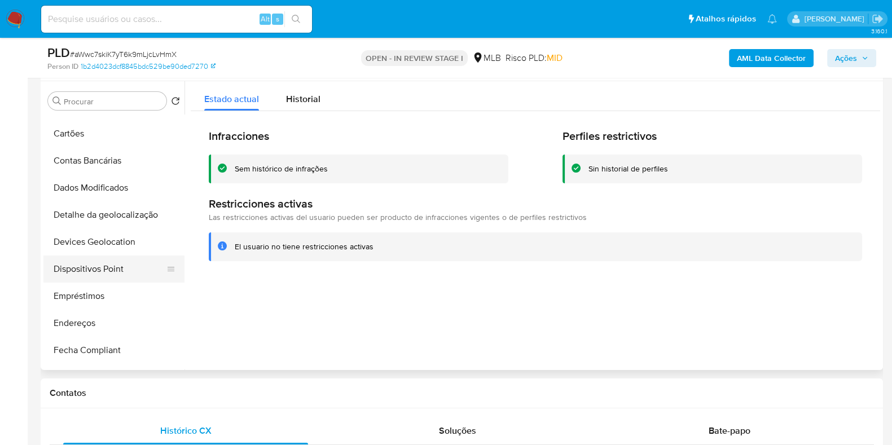
click at [94, 272] on button "Dispositivos Point" at bounding box center [109, 269] width 132 height 27
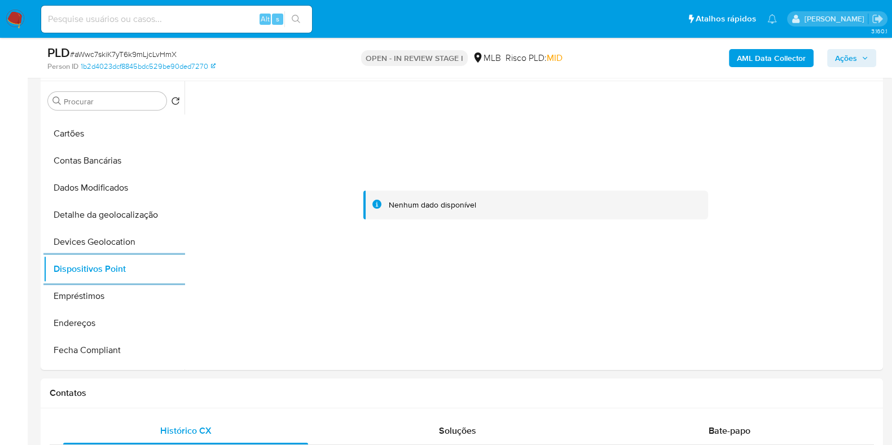
click at [771, 62] on b "AML Data Collector" at bounding box center [771, 58] width 69 height 18
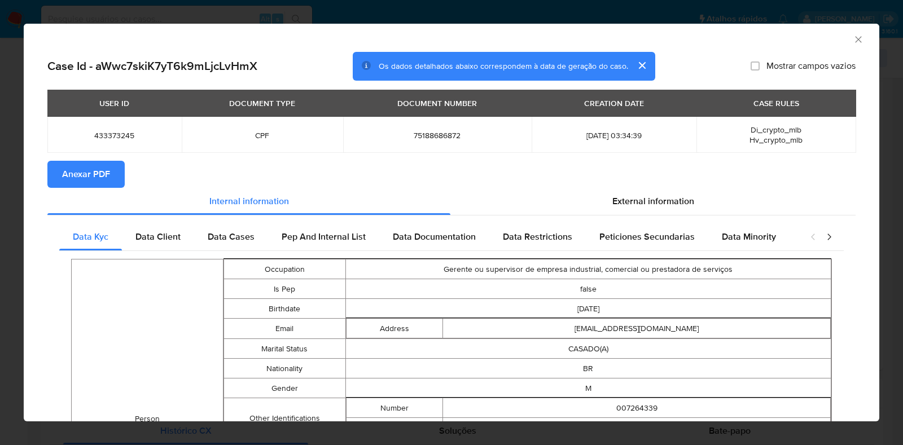
click at [91, 177] on span "Anexar PDF" at bounding box center [86, 174] width 48 height 25
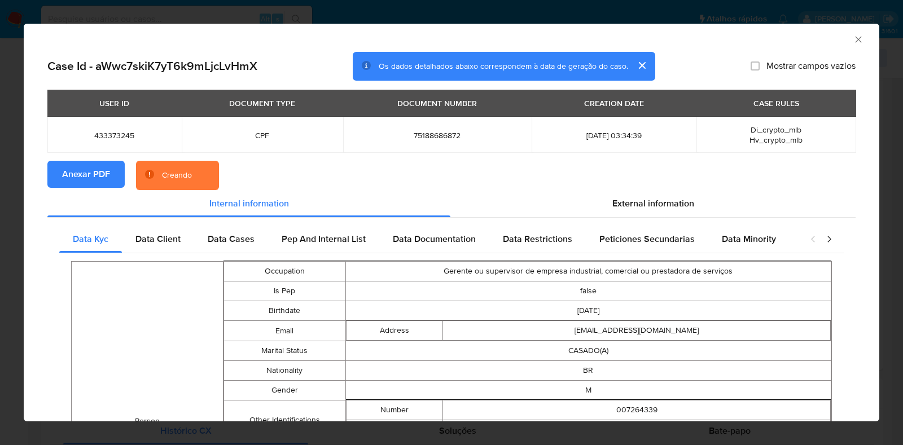
click at [0, 204] on div "AML Data Collector Case Id - aWwc7skiK7yT6k9mLjcLvHmX Os dados detalhados abaix…" at bounding box center [451, 222] width 903 height 445
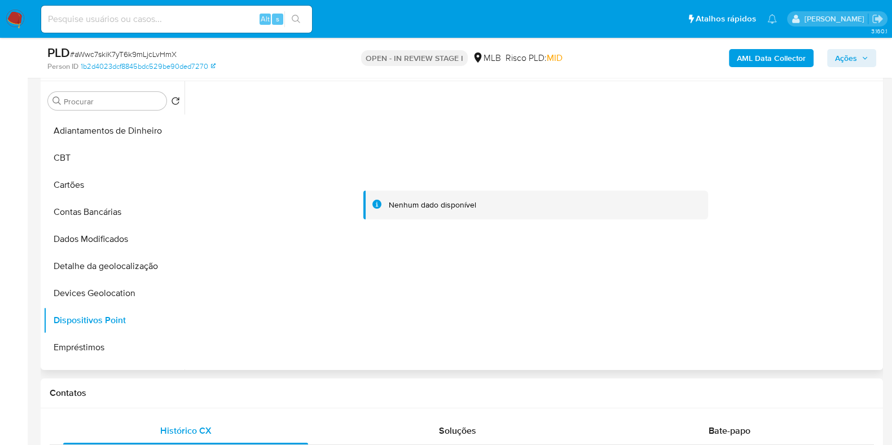
scroll to position [0, 0]
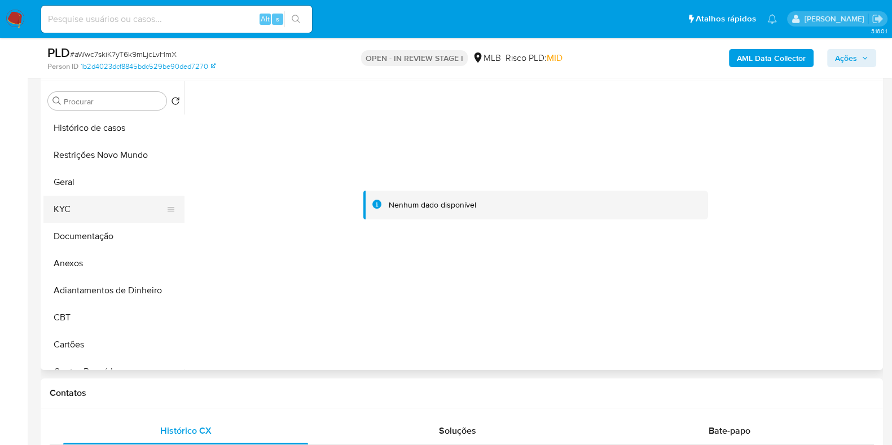
click at [116, 211] on button "KYC" at bounding box center [109, 209] width 132 height 27
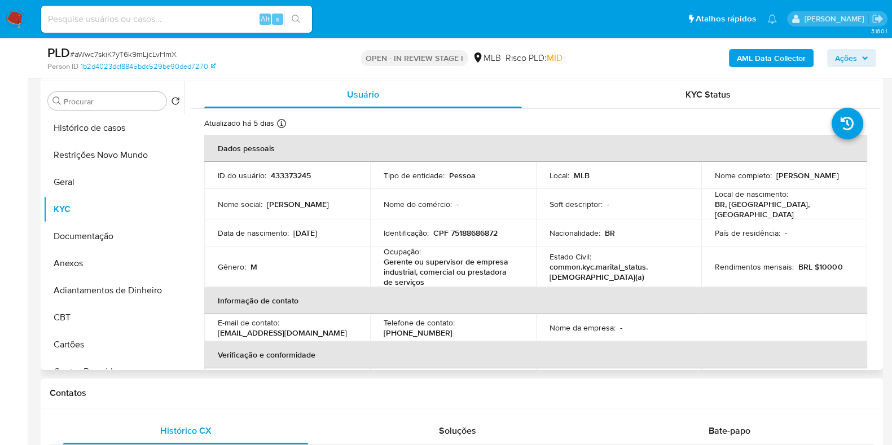
drag, startPoint x: 799, startPoint y: 177, endPoint x: 704, endPoint y: 182, distance: 95.5
click at [704, 182] on td "Nome completo : Eduardo Roberto Luque" at bounding box center [785, 175] width 166 height 27
copy p "Eduardo Roberto Luque"
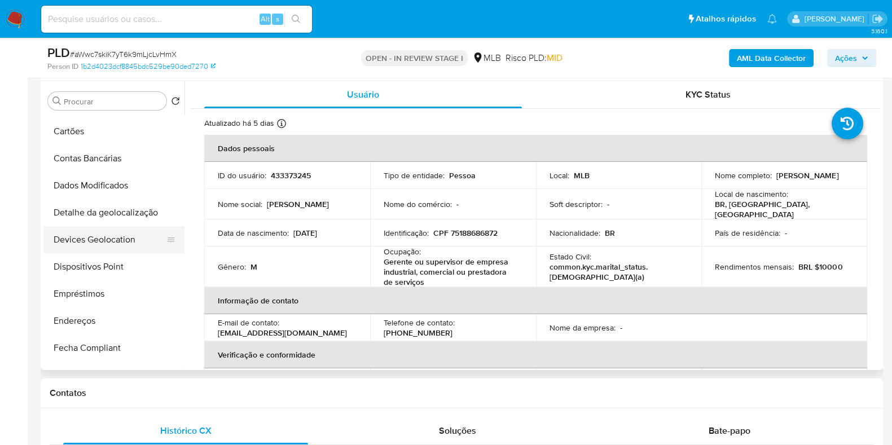
scroll to position [212, 0]
click at [102, 318] on button "Endereços" at bounding box center [109, 322] width 132 height 27
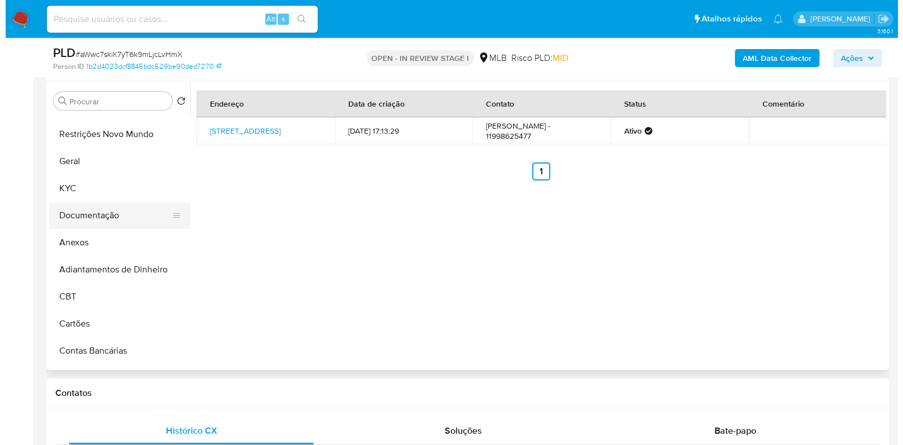
scroll to position [0, 0]
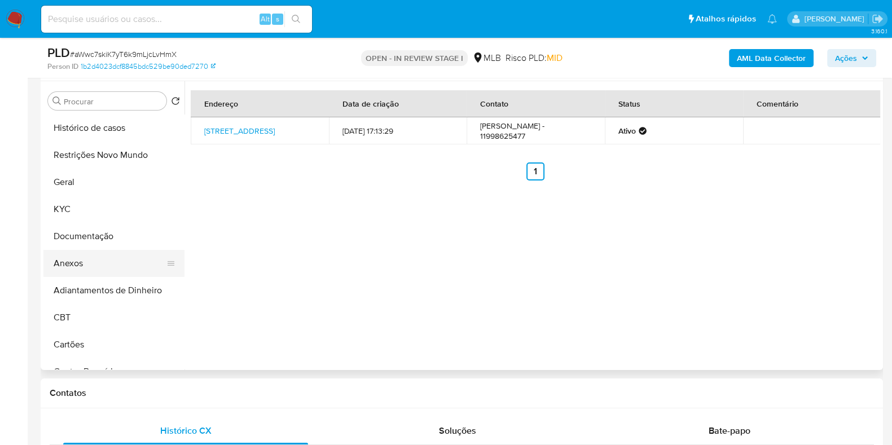
click at [90, 257] on button "Anexos" at bounding box center [109, 263] width 132 height 27
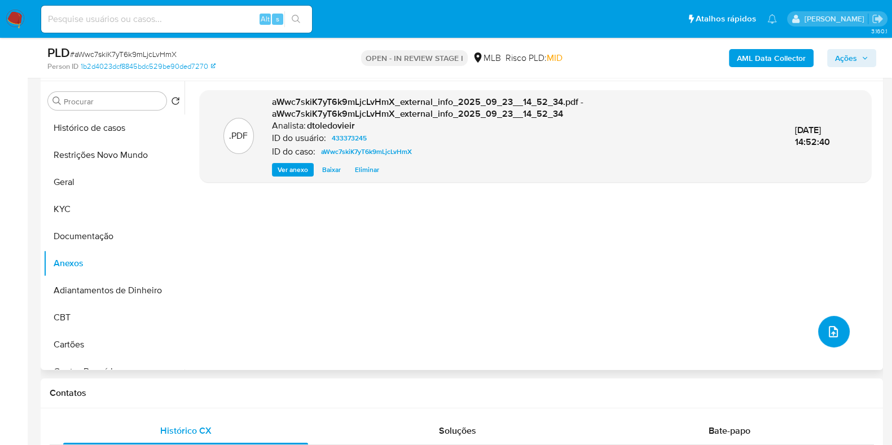
click at [825, 343] on button "upload-file" at bounding box center [835, 332] width 32 height 32
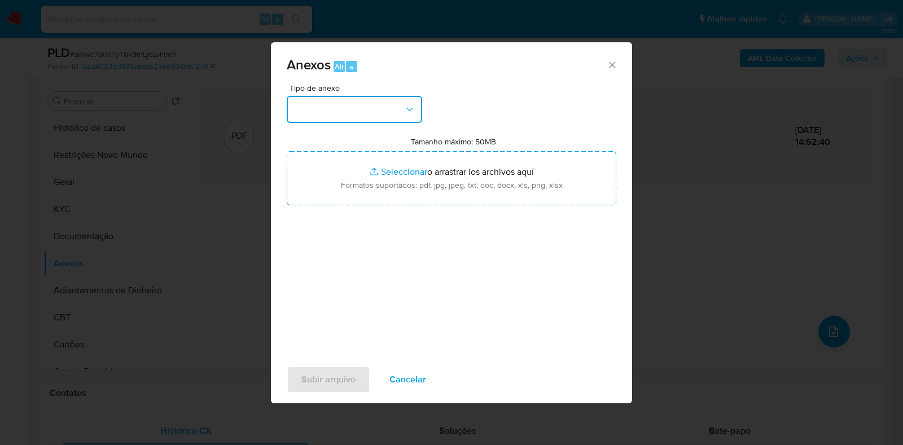
click at [410, 111] on icon "button" at bounding box center [409, 109] width 11 height 11
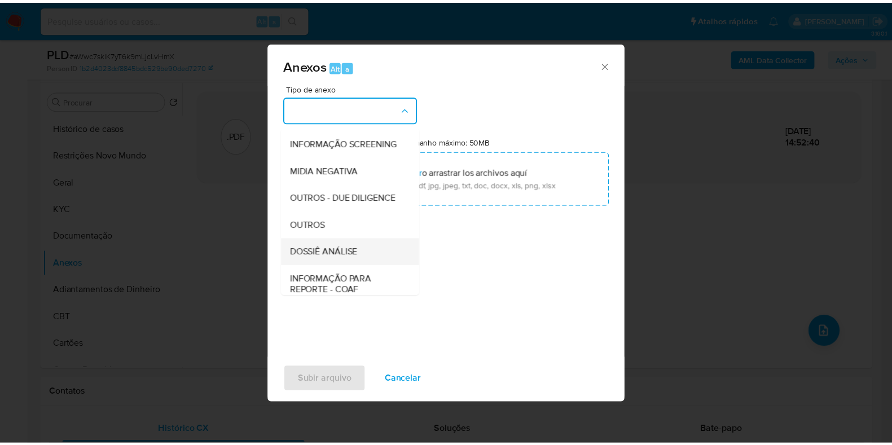
scroll to position [174, 0]
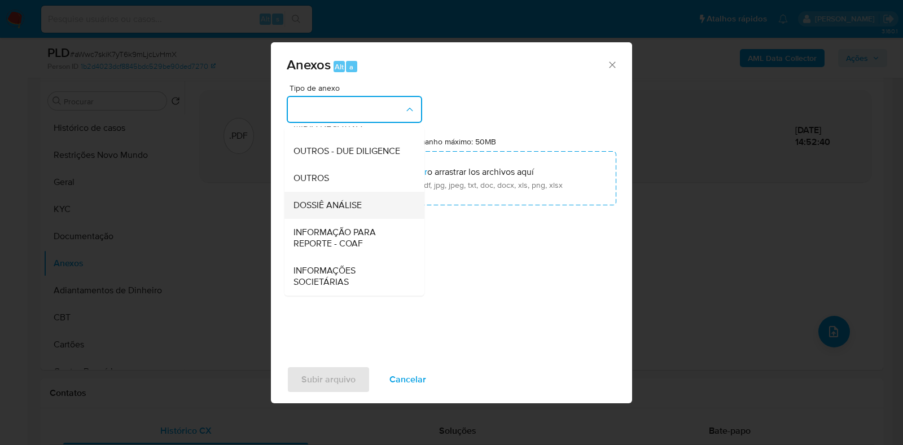
click at [350, 205] on span "DOSSIÊ ANÁLISE" at bounding box center [328, 205] width 68 height 11
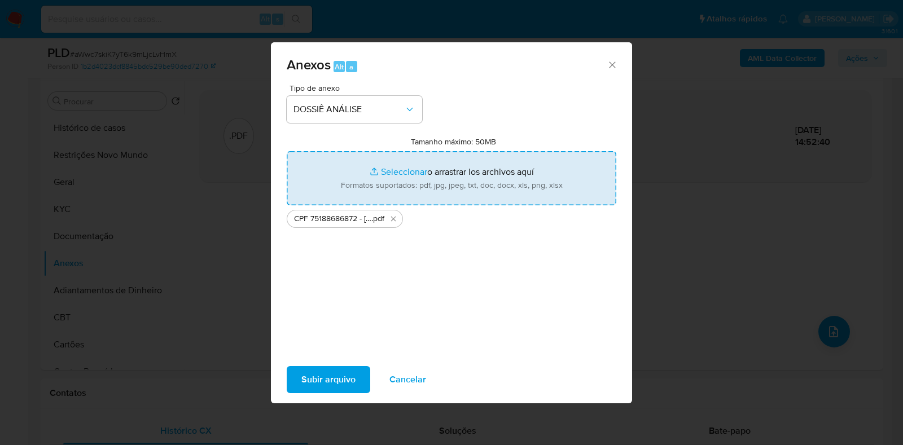
type input "C:\fakepath\Mulan 433373245_2025_09_23_09_11_37.xlsx"
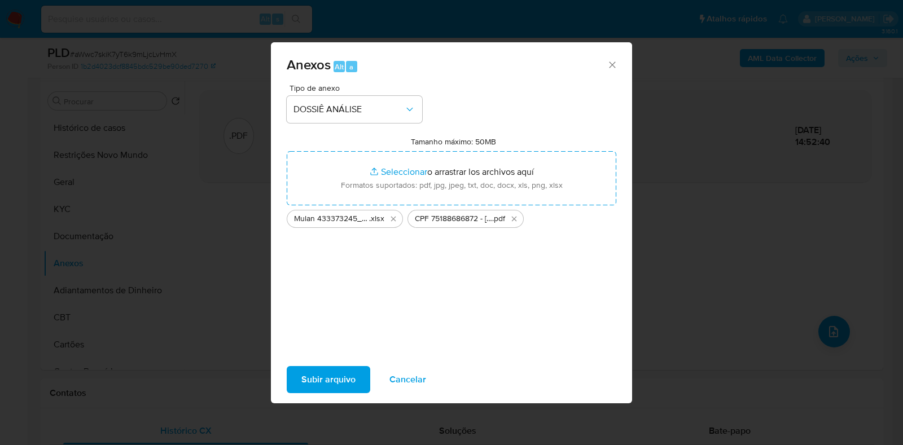
click at [350, 384] on span "Subir arquivo" at bounding box center [328, 379] width 54 height 25
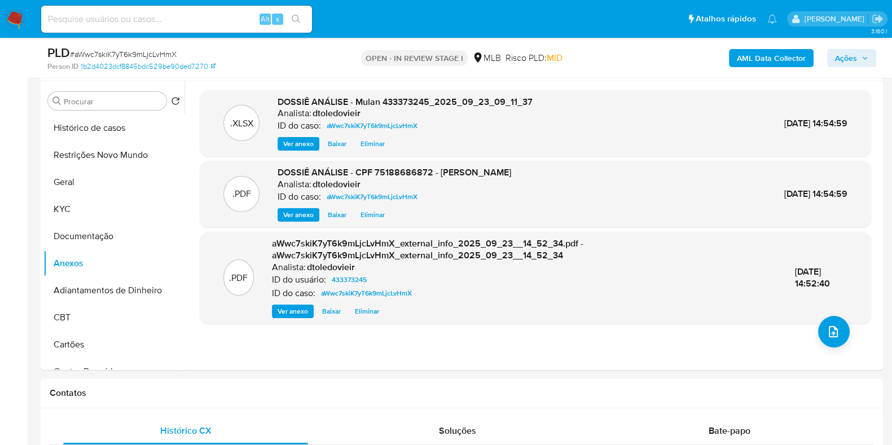
drag, startPoint x: 824, startPoint y: 1, endPoint x: 612, endPoint y: 50, distance: 216.8
click at [612, 50] on div "AML Data Collector Ações" at bounding box center [739, 58] width 273 height 27
click at [858, 63] on span "Ações" at bounding box center [851, 58] width 33 height 16
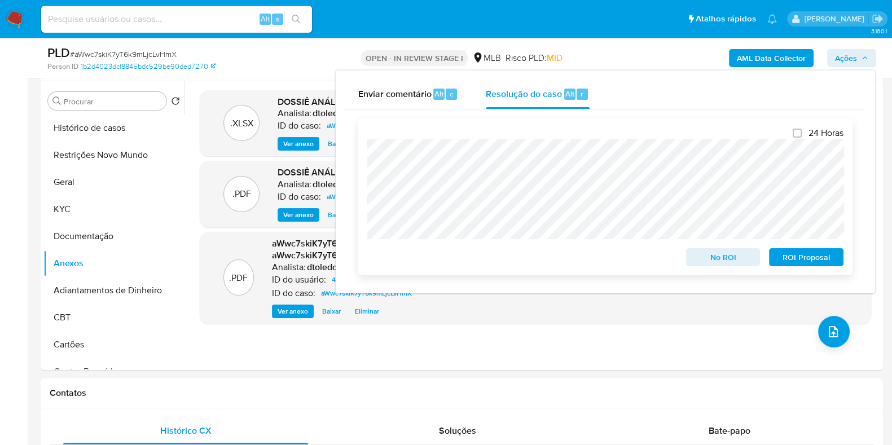
click at [736, 260] on span "No ROI" at bounding box center [723, 258] width 59 height 16
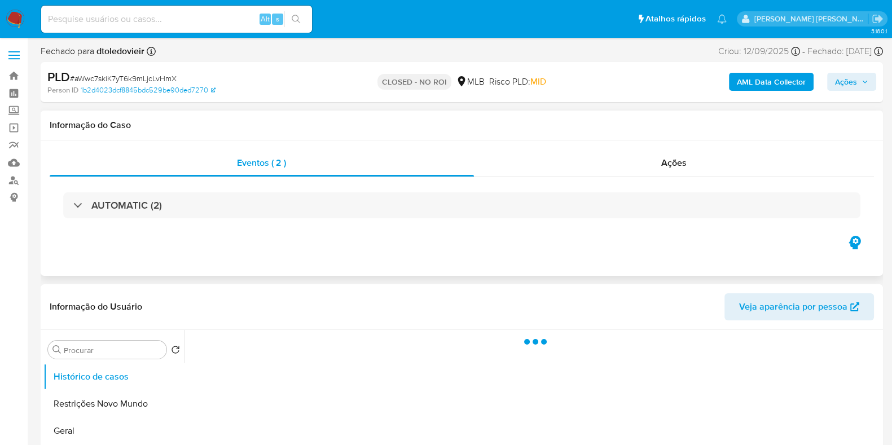
select select "10"
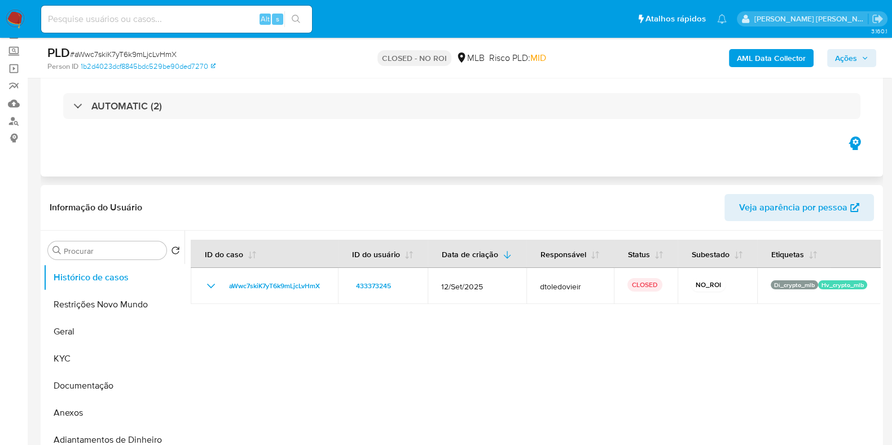
scroll to position [141, 0]
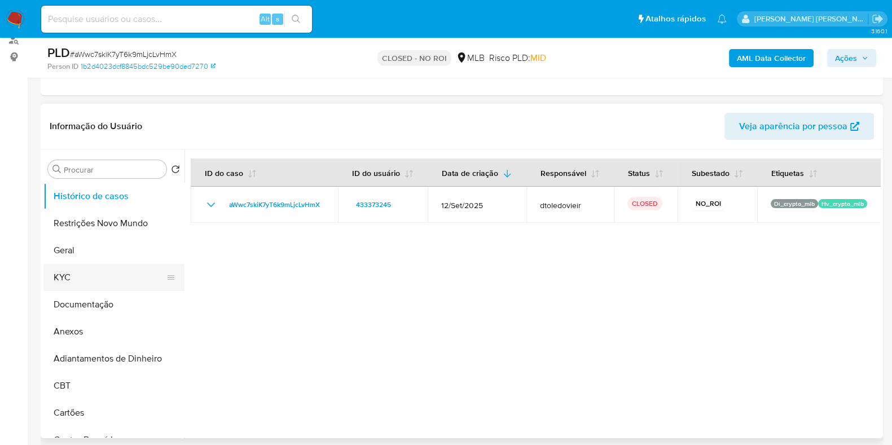
click at [108, 269] on button "KYC" at bounding box center [109, 277] width 132 height 27
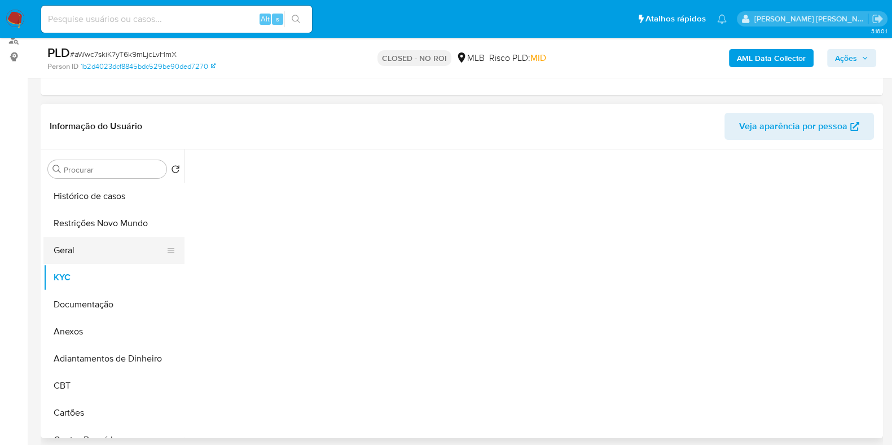
click at [109, 251] on button "Geral" at bounding box center [109, 250] width 132 height 27
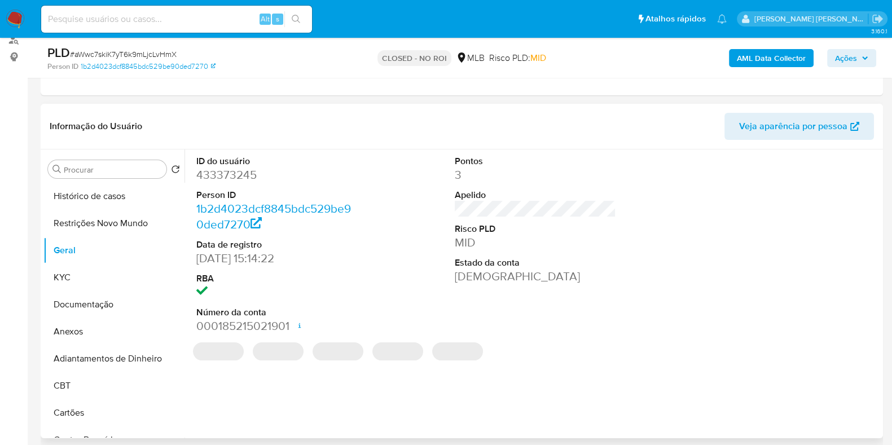
click at [235, 178] on dd "433373245" at bounding box center [276, 175] width 161 height 16
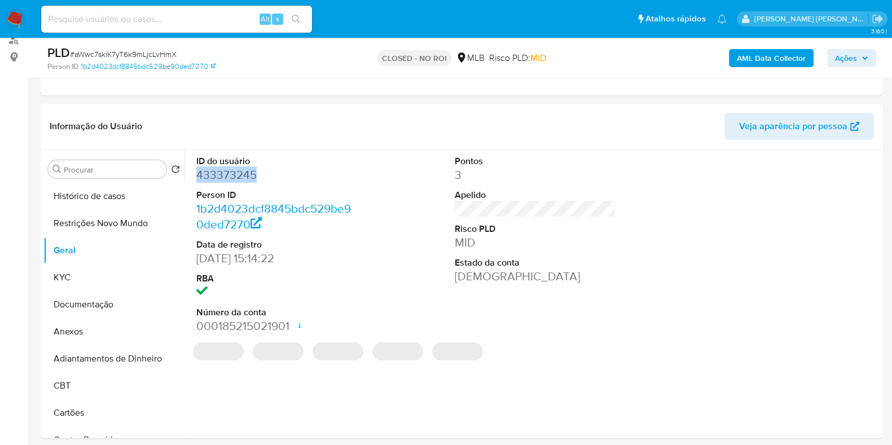
copy dd "433373245"
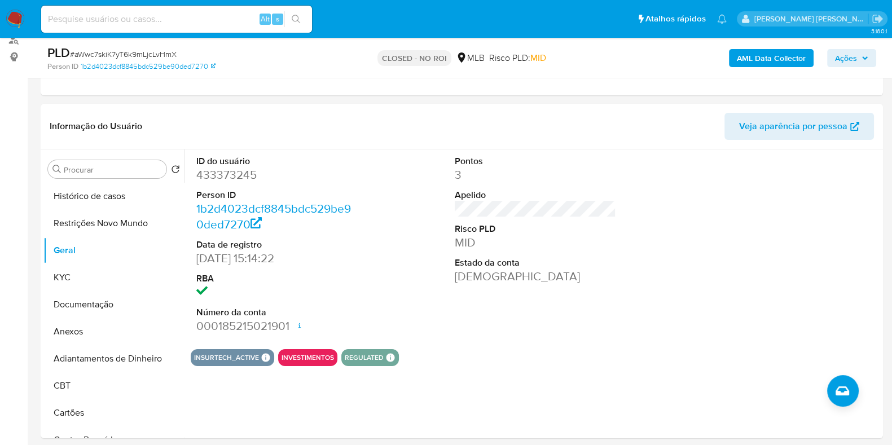
click at [210, 19] on input at bounding box center [176, 19] width 271 height 15
paste input "95523974"
type input "95523974"
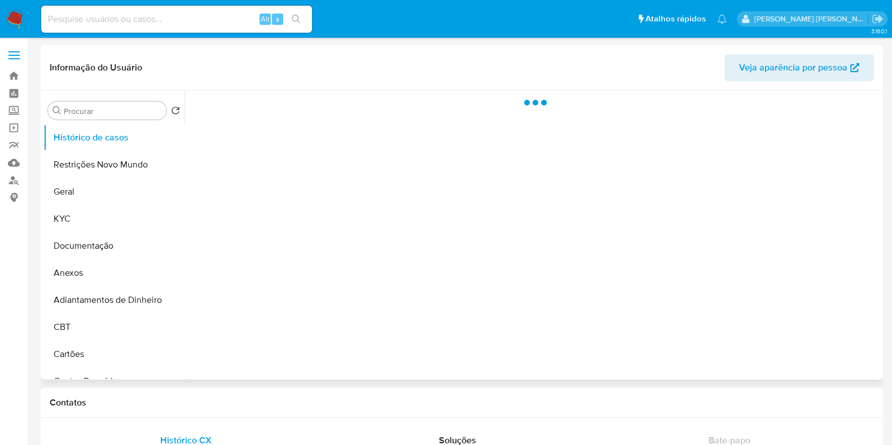
select select "10"
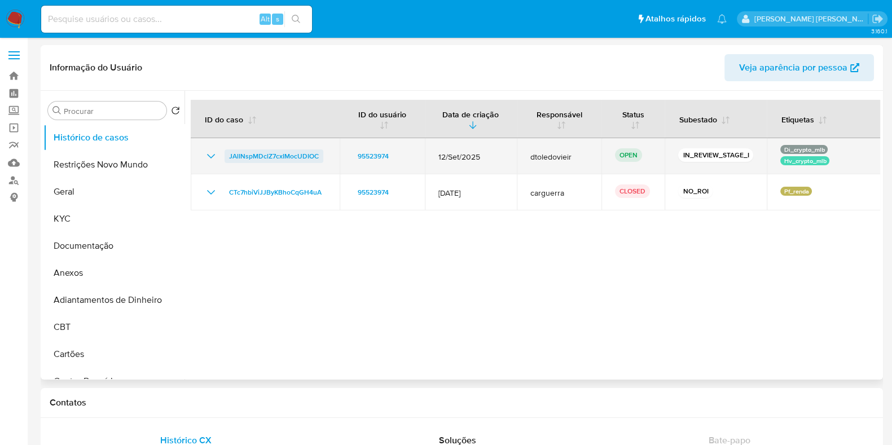
click at [284, 155] on span "JAlINspMDclZ7cxIMocUDIOC" at bounding box center [274, 157] width 90 height 14
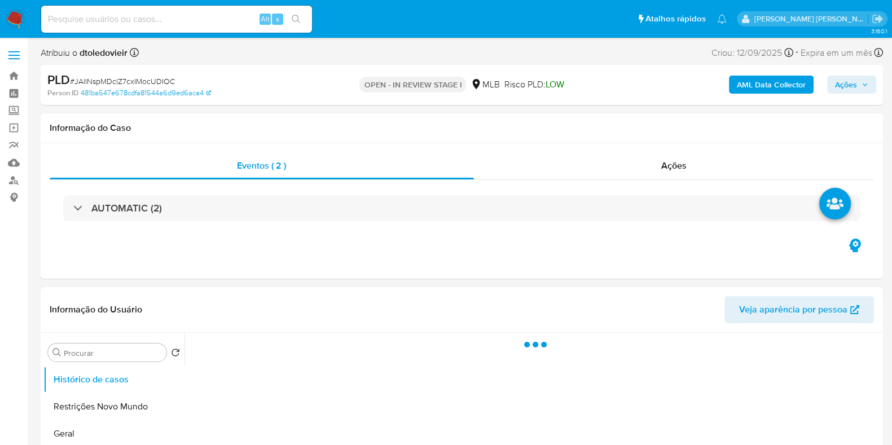
select select "10"
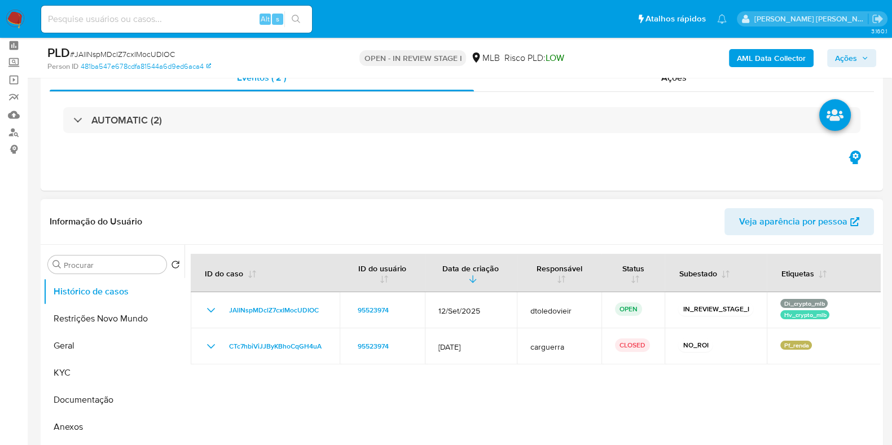
scroll to position [141, 0]
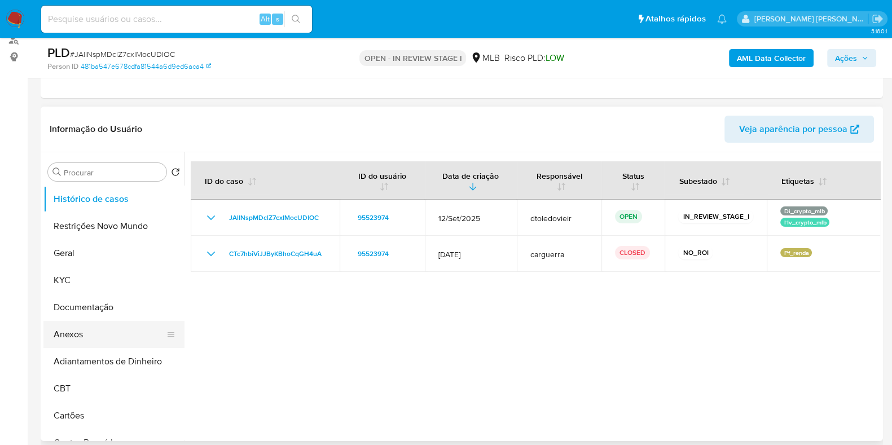
click at [111, 334] on button "Anexos" at bounding box center [109, 334] width 132 height 27
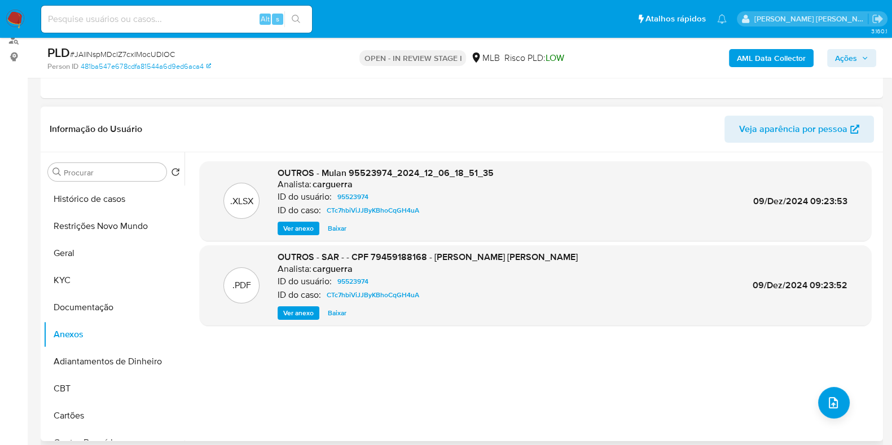
click at [438, 212] on div "ID do caso: CTc7hbiViJJByKBhoCqGH4uA" at bounding box center [386, 211] width 216 height 14
drag, startPoint x: 439, startPoint y: 210, endPoint x: 325, endPoint y: 216, distance: 114.2
click at [325, 216] on div "ID do caso: CTc7hbiViJJByKBhoCqGH4uA" at bounding box center [386, 211] width 216 height 14
copy span "CTc7hbiViJJByKBhoCqGH4uA"
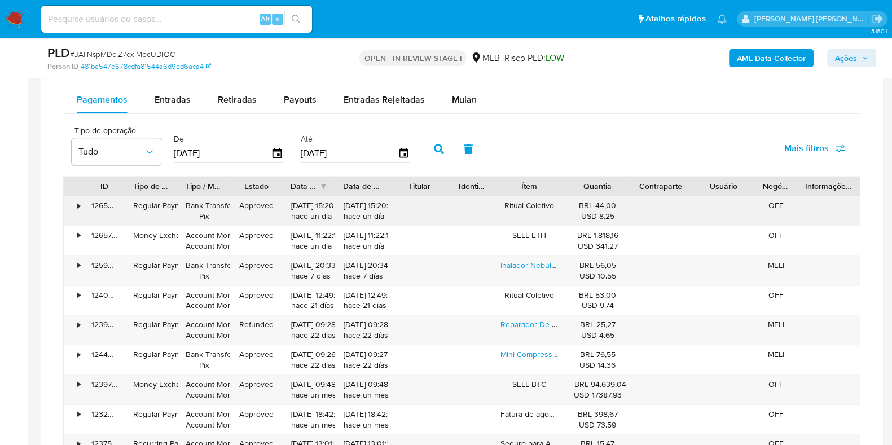
scroll to position [776, 0]
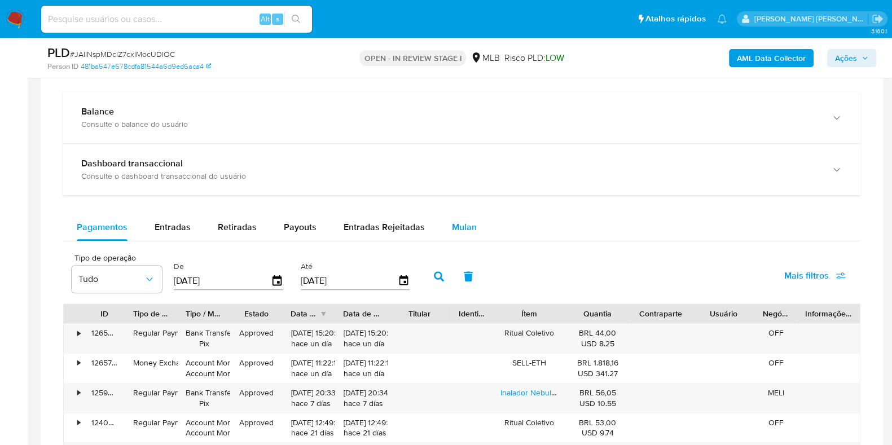
click at [472, 234] on button "Mulan" at bounding box center [465, 227] width 52 height 27
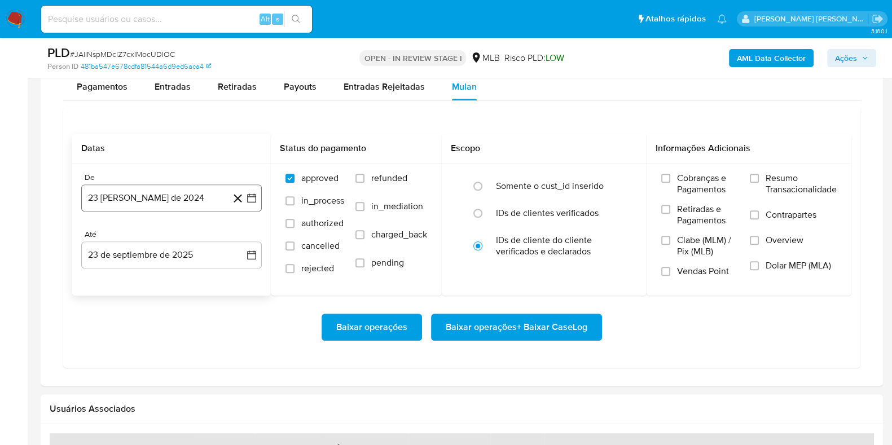
click at [156, 190] on button "23 [PERSON_NAME] de 2024" at bounding box center [171, 198] width 181 height 27
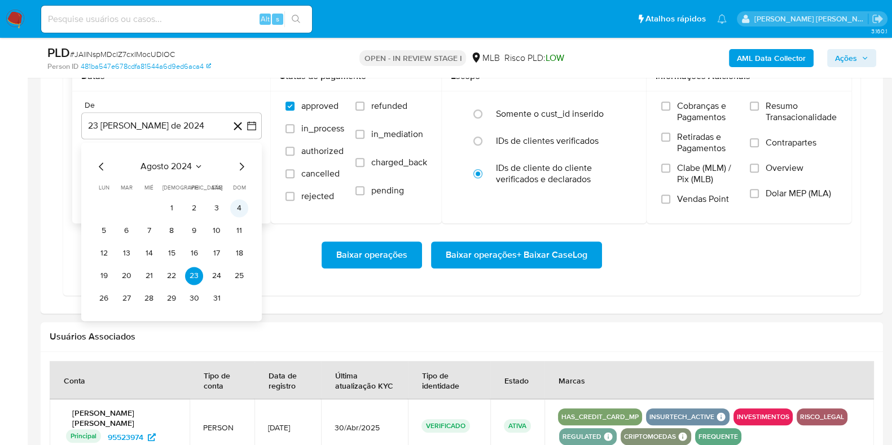
scroll to position [1058, 0]
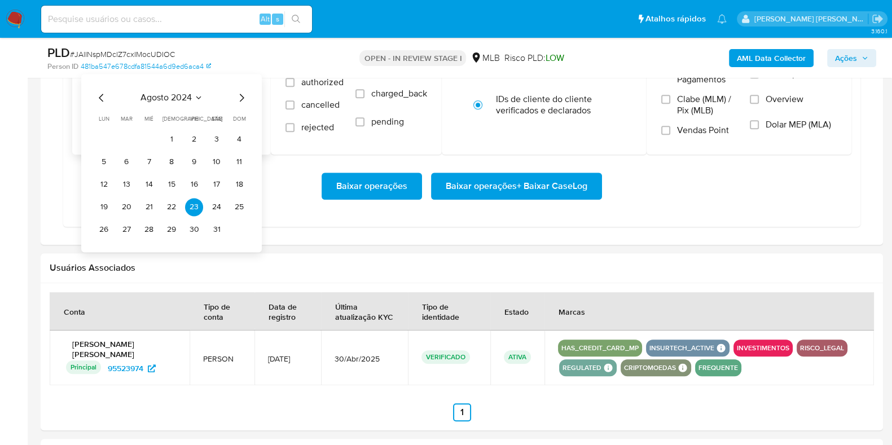
click at [242, 95] on icon "Mes siguiente" at bounding box center [242, 98] width 14 height 14
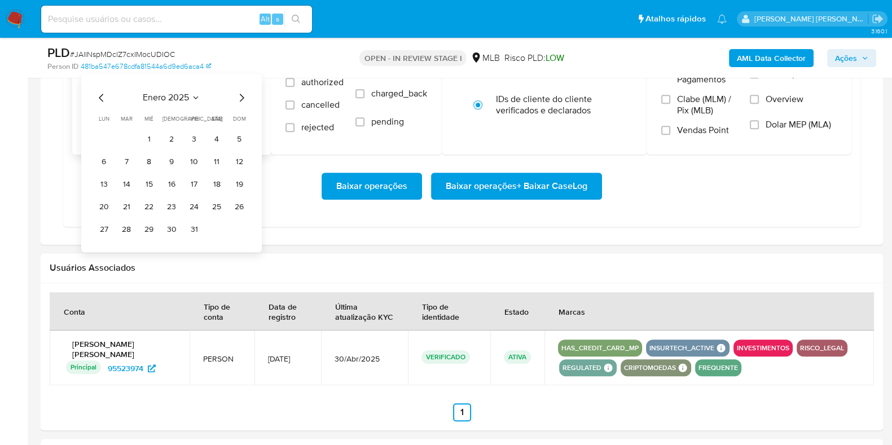
click at [96, 94] on icon "Mes anterior" at bounding box center [102, 98] width 14 height 14
click at [233, 139] on button "1" at bounding box center [239, 139] width 18 height 18
click at [137, 112] on button "23 de septiembre de 2025" at bounding box center [171, 113] width 181 height 27
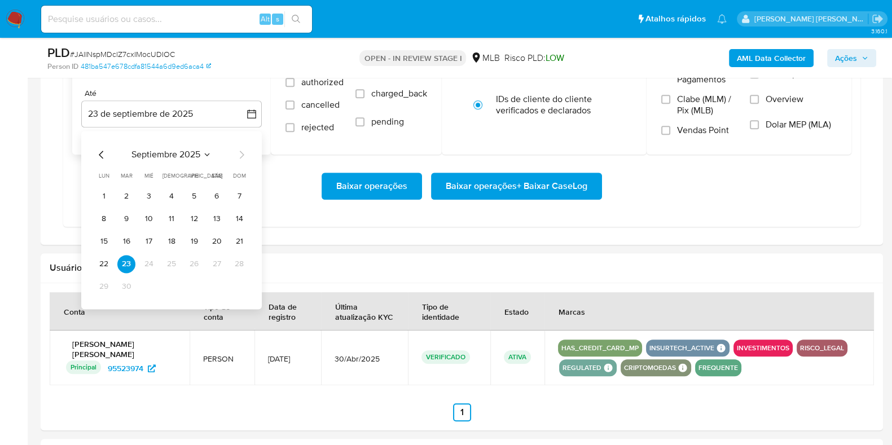
click at [98, 151] on icon "Mes anterior" at bounding box center [102, 155] width 14 height 14
click at [101, 152] on icon "Mes anterior" at bounding box center [102, 155] width 14 height 14
click at [173, 288] on button "31" at bounding box center [172, 287] width 18 height 18
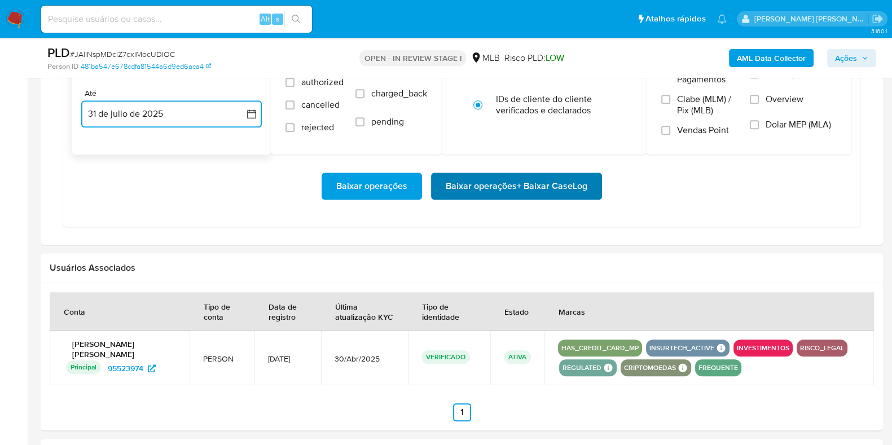
click at [493, 182] on span "Baixar operações + Baixar CaseLog" at bounding box center [517, 186] width 142 height 25
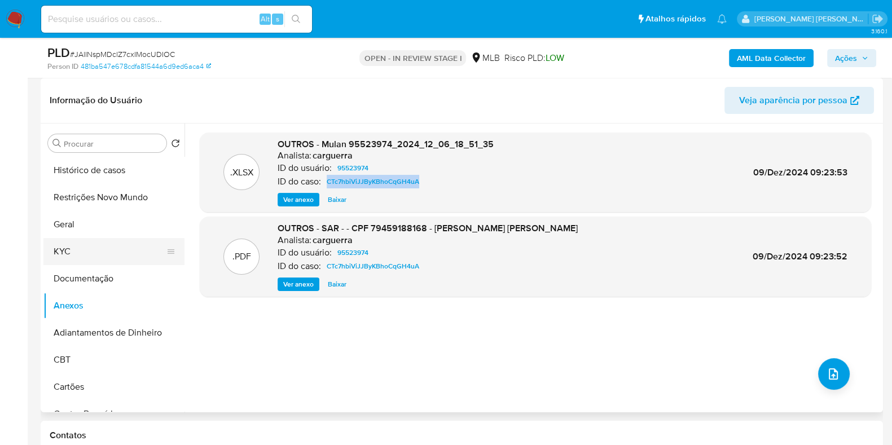
scroll to position [141, 0]
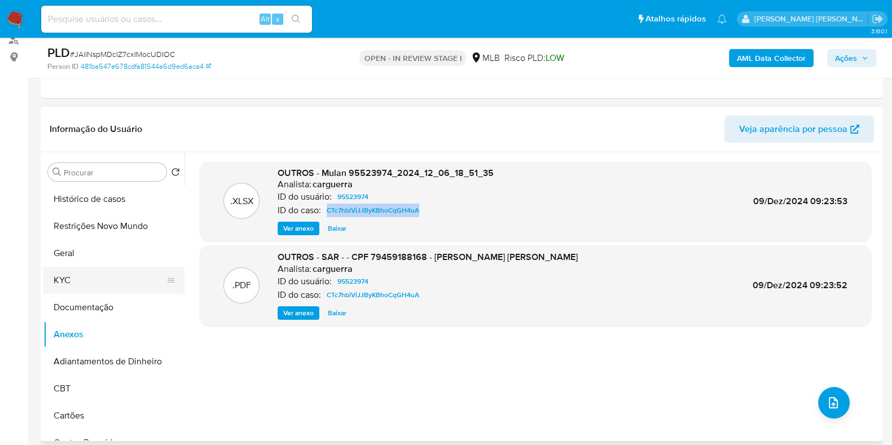
click at [76, 275] on button "KYC" at bounding box center [109, 280] width 132 height 27
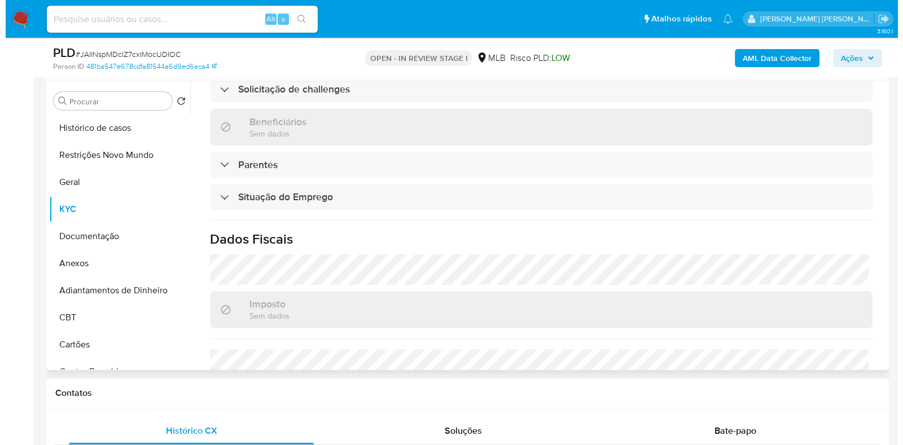
scroll to position [0, 0]
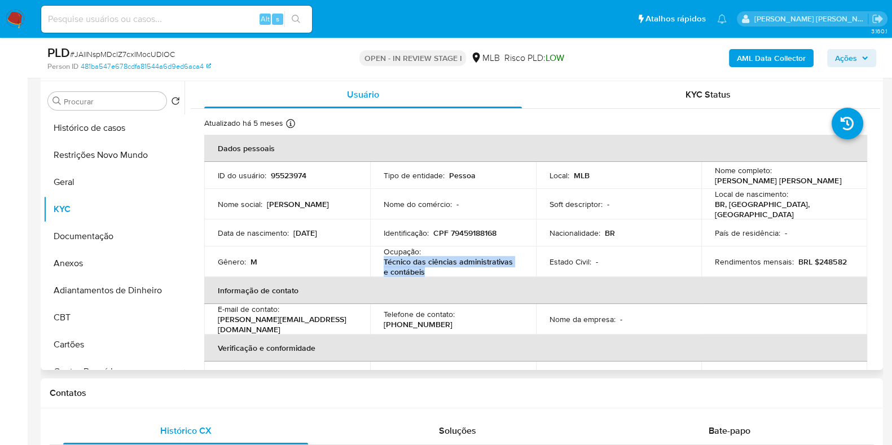
drag, startPoint x: 418, startPoint y: 268, endPoint x: 380, endPoint y: 261, distance: 37.9
click at [380, 261] on td "Ocupação : Técnico das ciências administrativas e contábeis" at bounding box center [453, 262] width 166 height 30
copy p "Técnico das ciências administrativas e contábeis"
click at [117, 235] on button "Documentação" at bounding box center [109, 236] width 132 height 27
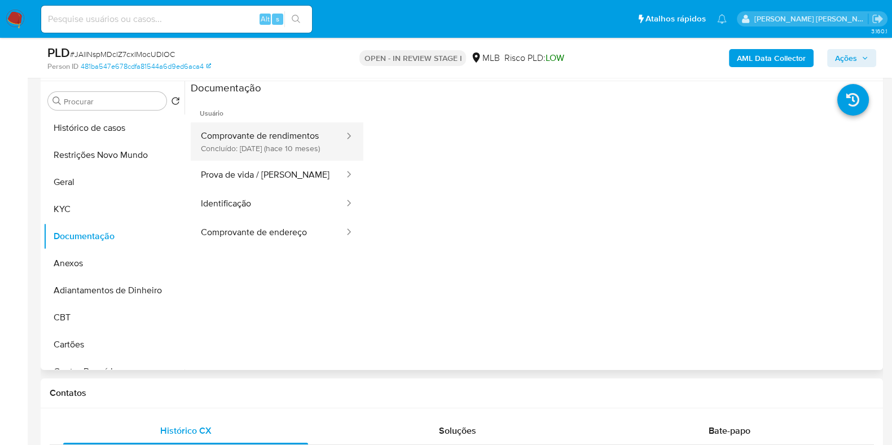
click at [296, 159] on button "Comprovante de rendimentos Concluído: [DATE] (hace 10 meses)" at bounding box center [268, 141] width 155 height 38
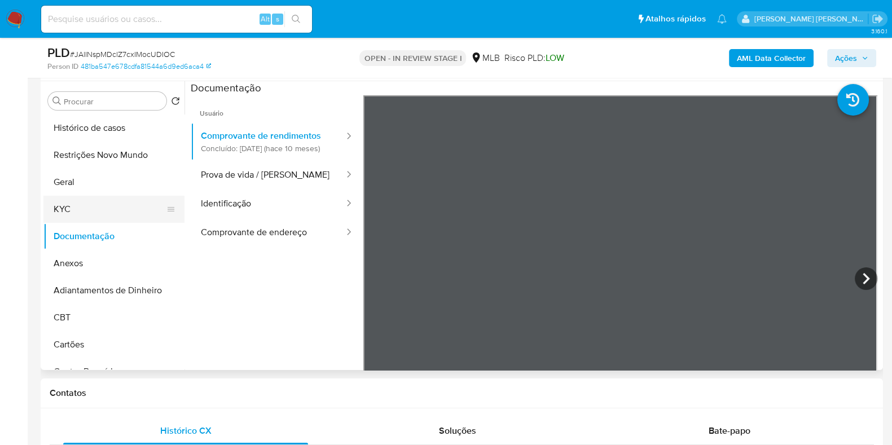
click at [84, 207] on button "KYC" at bounding box center [109, 209] width 132 height 27
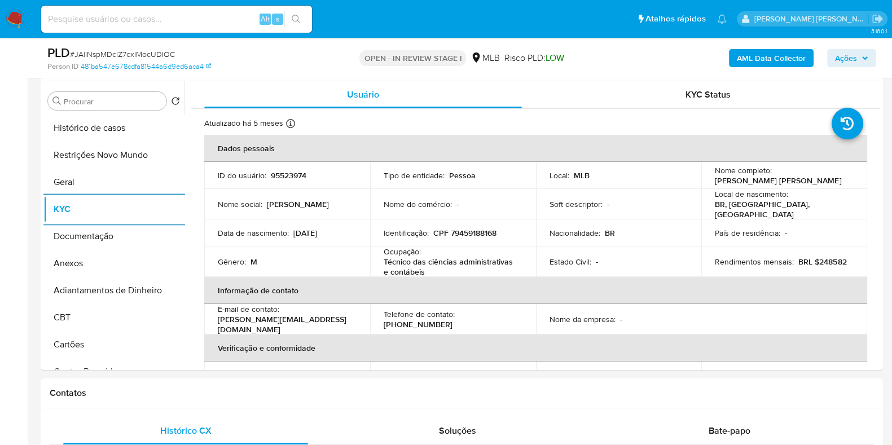
click at [765, 56] on b "AML Data Collector" at bounding box center [771, 58] width 69 height 18
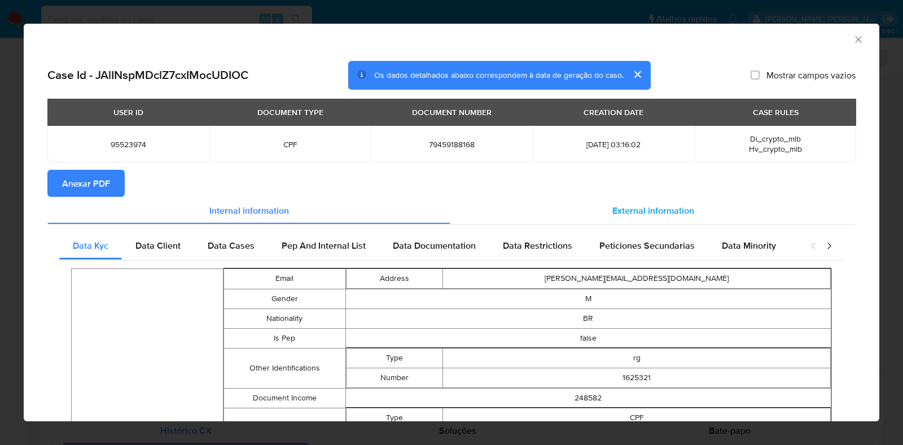
click at [616, 201] on div "External information" at bounding box center [652, 210] width 405 height 27
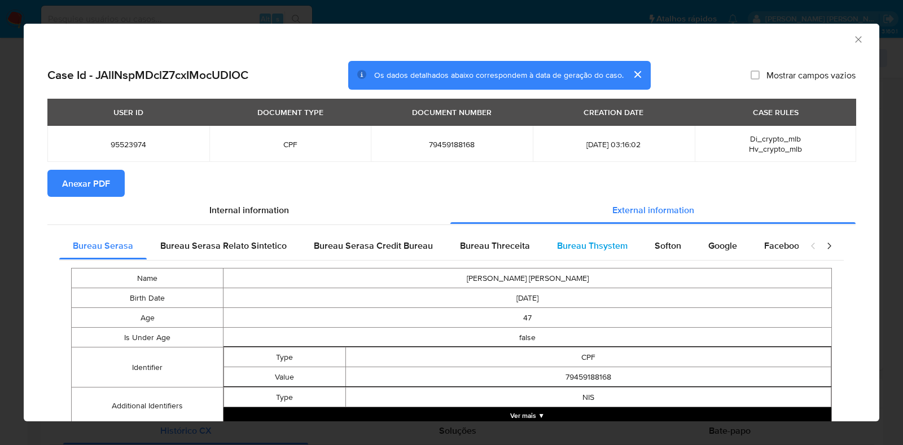
click at [597, 241] on span "Bureau Thsystem" at bounding box center [592, 245] width 71 height 13
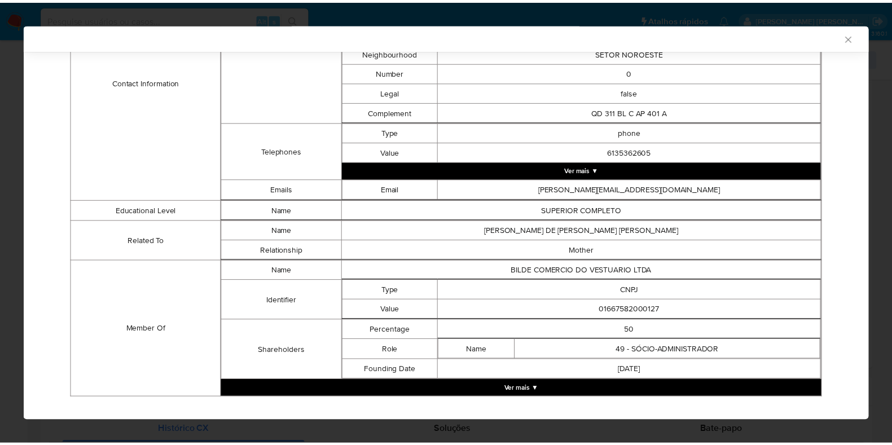
scroll to position [561, 0]
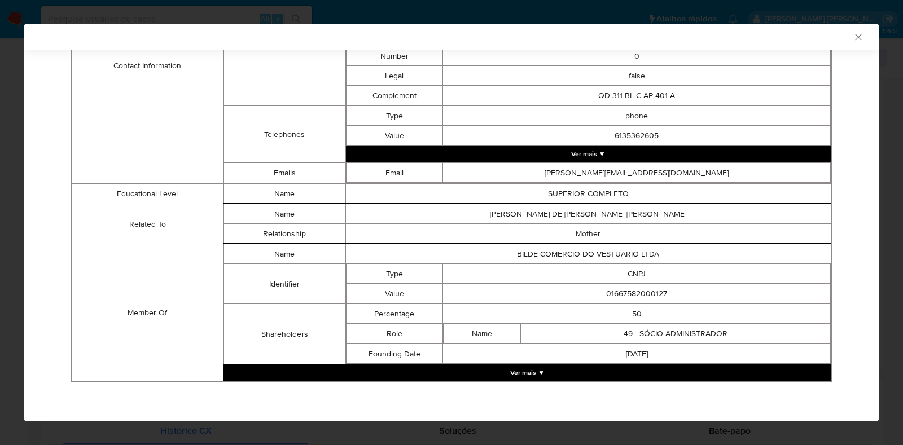
click at [638, 286] on td "01667582000127" at bounding box center [637, 294] width 388 height 20
copy td "01667582000127"
click at [0, 174] on div "AML Data Collector Case Id - JAlINspMDclZ7cxIMocUDIOC Os dados detalhados abaix…" at bounding box center [451, 222] width 903 height 445
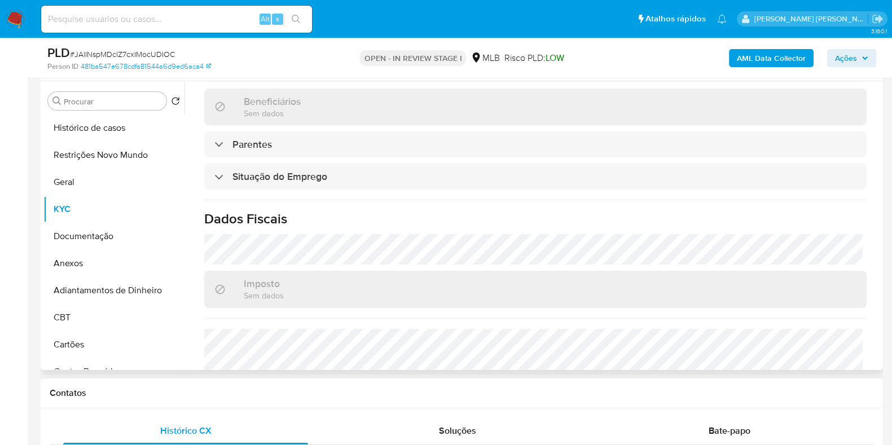
scroll to position [493, 0]
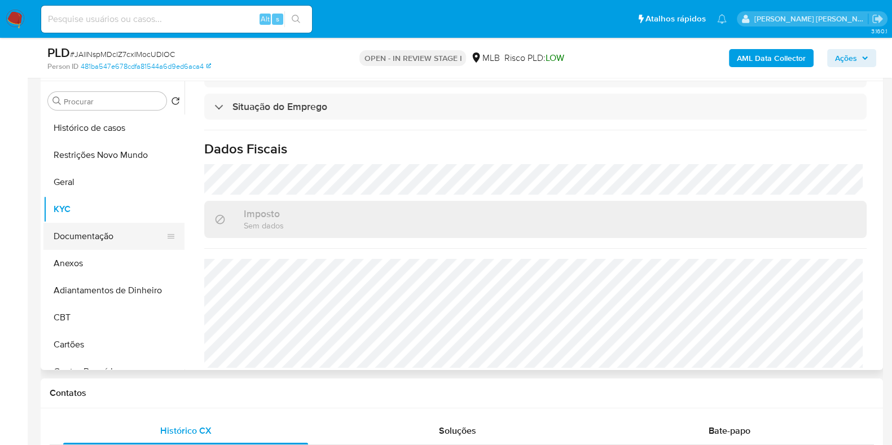
click at [97, 234] on button "Documentação" at bounding box center [109, 236] width 132 height 27
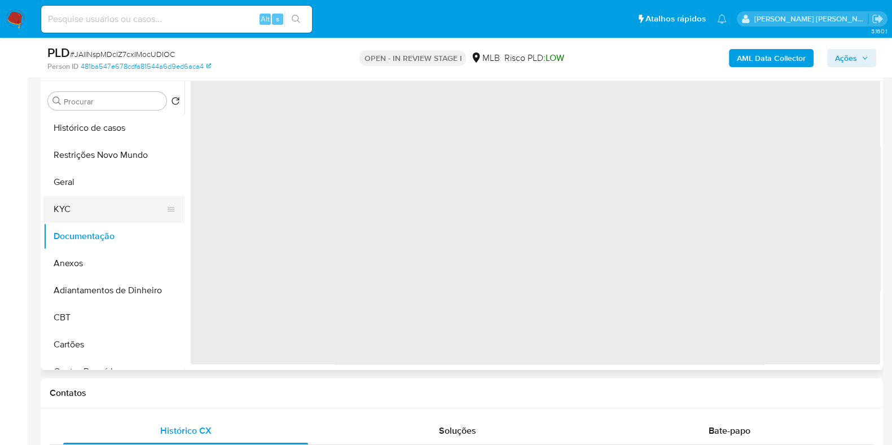
scroll to position [0, 0]
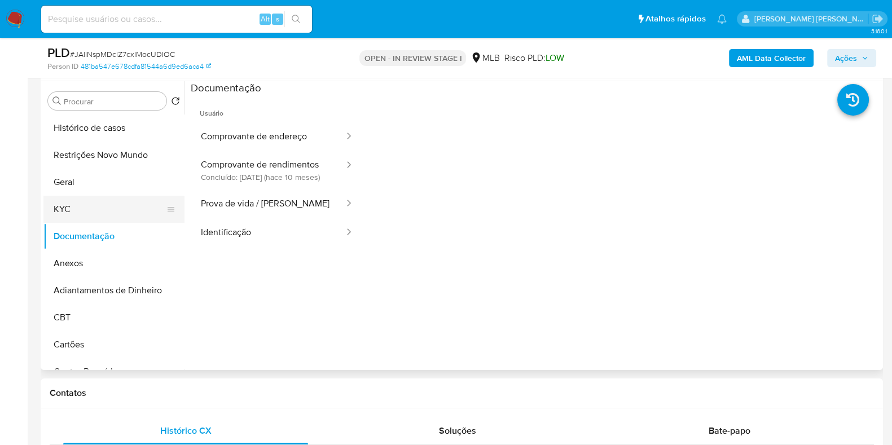
click at [138, 213] on button "KYC" at bounding box center [109, 209] width 132 height 27
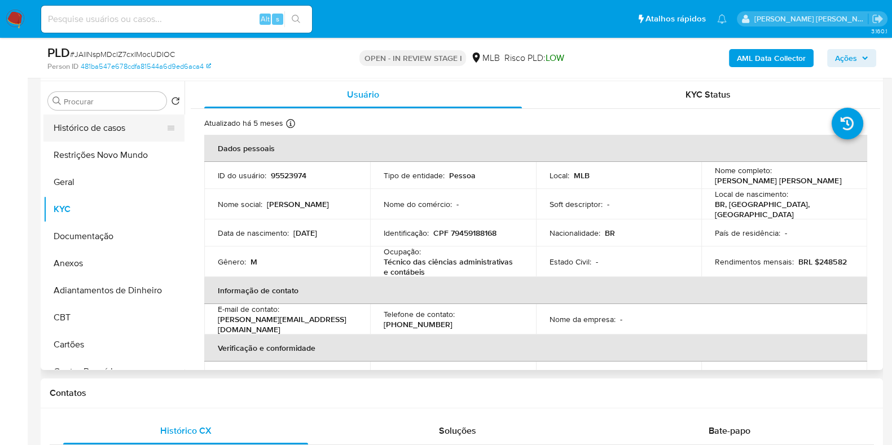
click at [110, 128] on button "Histórico de casos" at bounding box center [109, 128] width 132 height 27
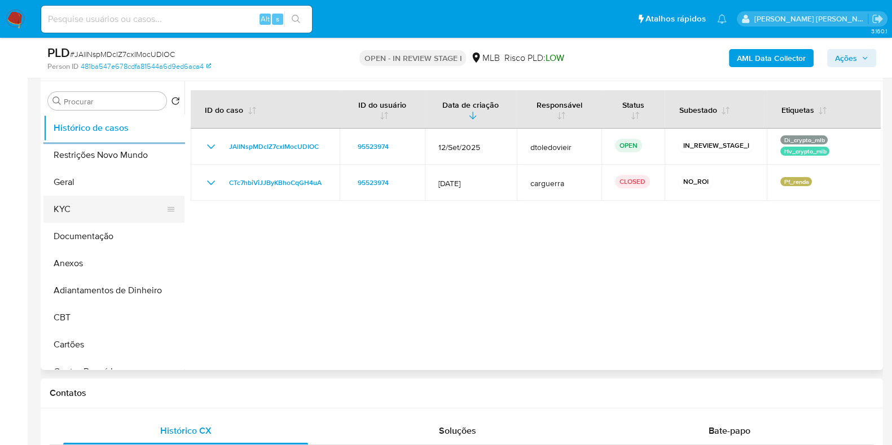
click at [102, 200] on button "KYC" at bounding box center [109, 209] width 132 height 27
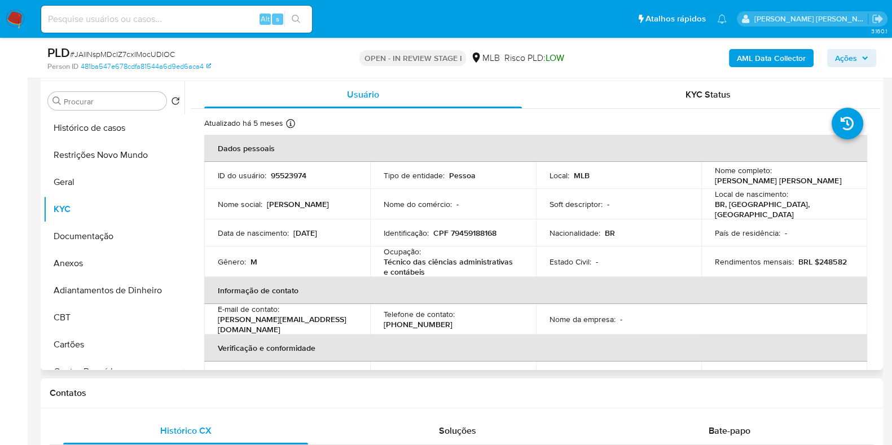
click at [472, 228] on p "CPF 79459188168" at bounding box center [465, 233] width 63 height 10
copy p "79459188168"
click at [108, 16] on input at bounding box center [176, 19] width 271 height 15
paste input "2081912840"
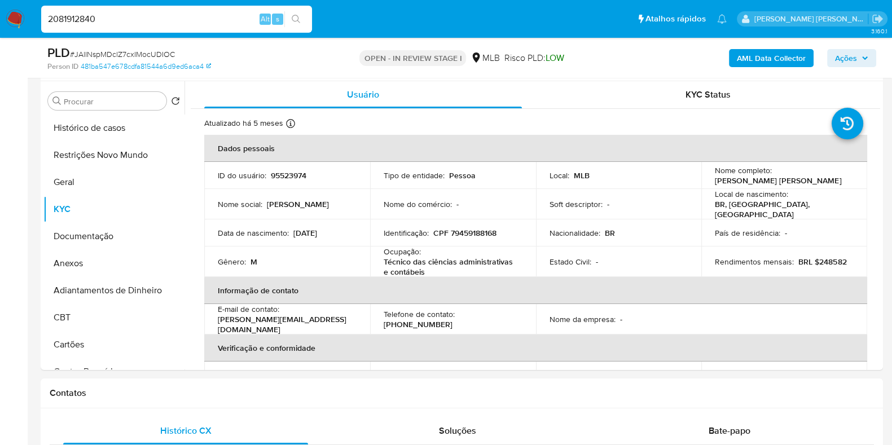
type input "2081912840"
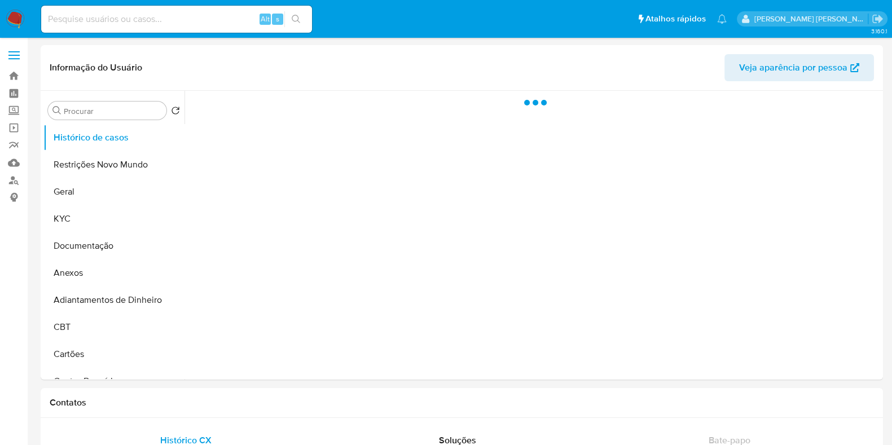
select select "10"
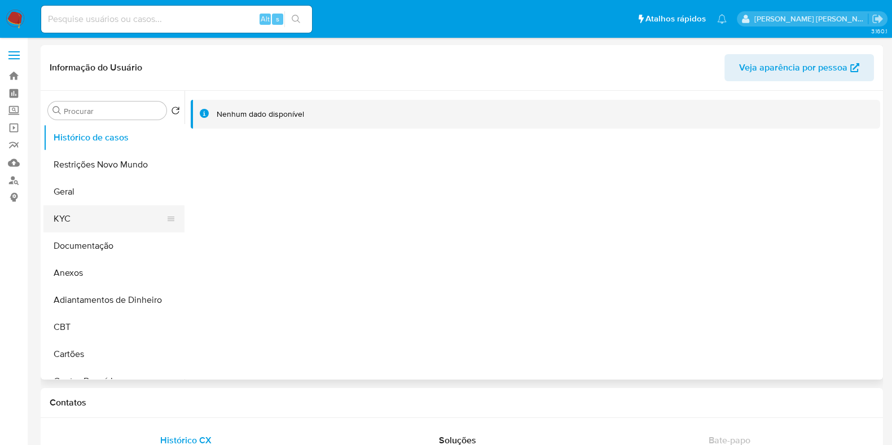
click at [87, 207] on button "KYC" at bounding box center [109, 218] width 132 height 27
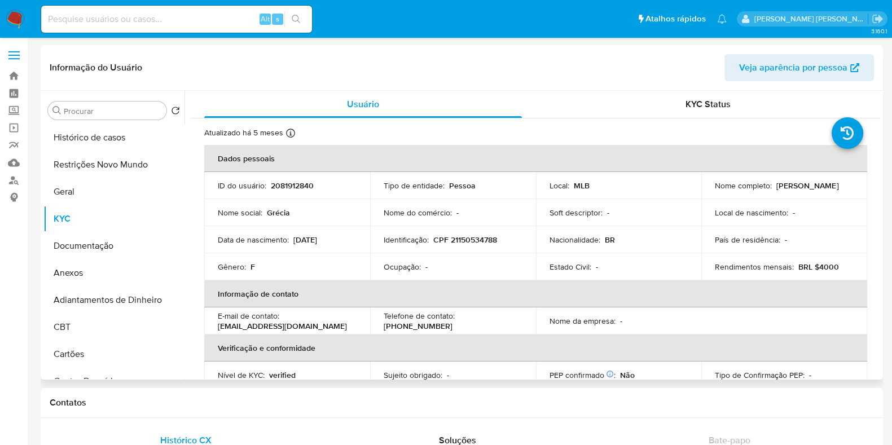
scroll to position [70, 0]
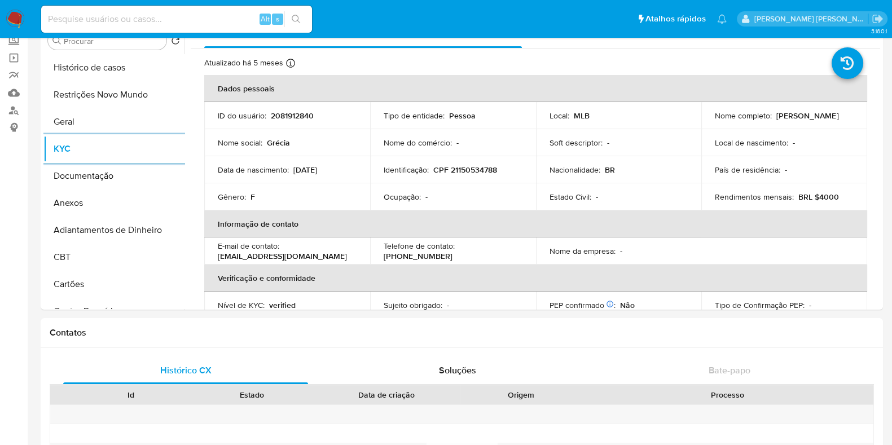
click at [138, 23] on input at bounding box center [176, 19] width 271 height 15
paste input "1971701704"
type input "1971701704"
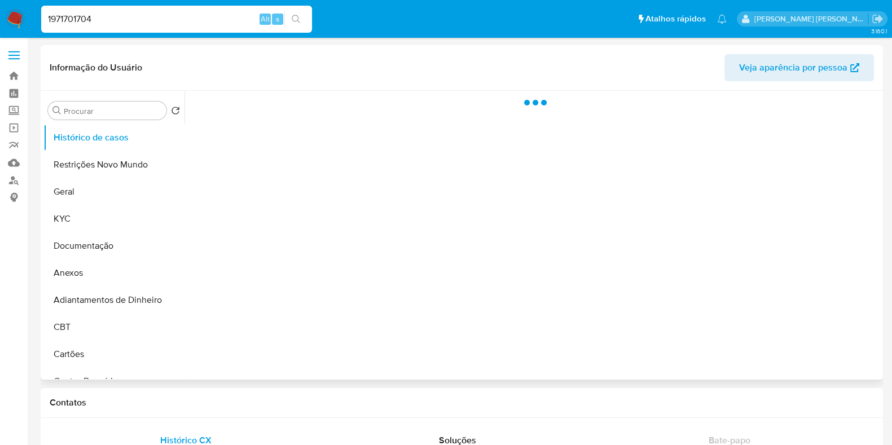
select select "10"
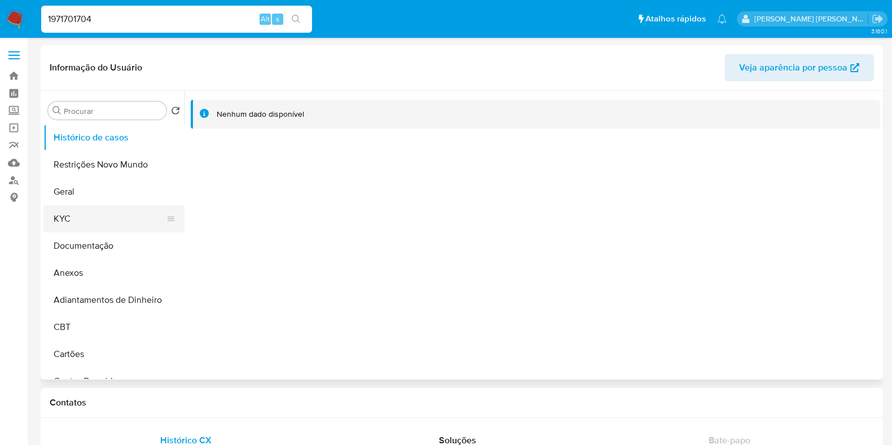
click at [106, 217] on button "KYC" at bounding box center [109, 218] width 132 height 27
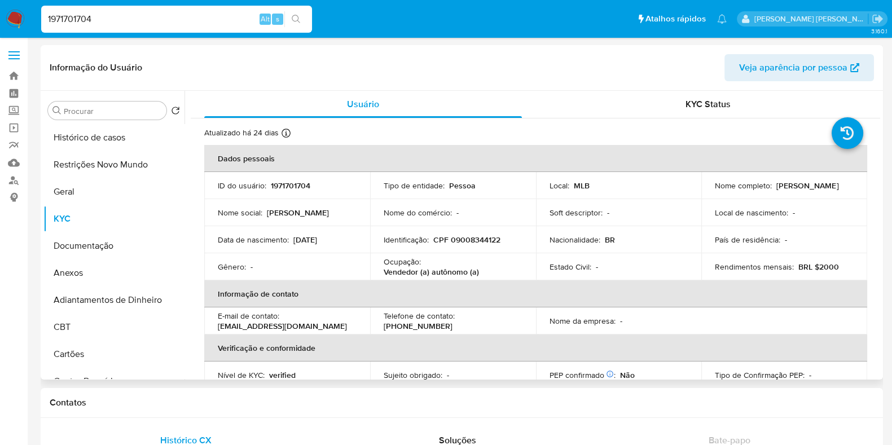
click at [400, 275] on p "Vendedor (a) autônomo (a)" at bounding box center [431, 272] width 95 height 10
click at [399, 275] on p "Vendedor (a) autônomo (a)" at bounding box center [431, 272] width 95 height 10
copy p "Vendedor"
click at [176, 25] on input "1971701704" at bounding box center [176, 19] width 271 height 15
paste input "2114907472"
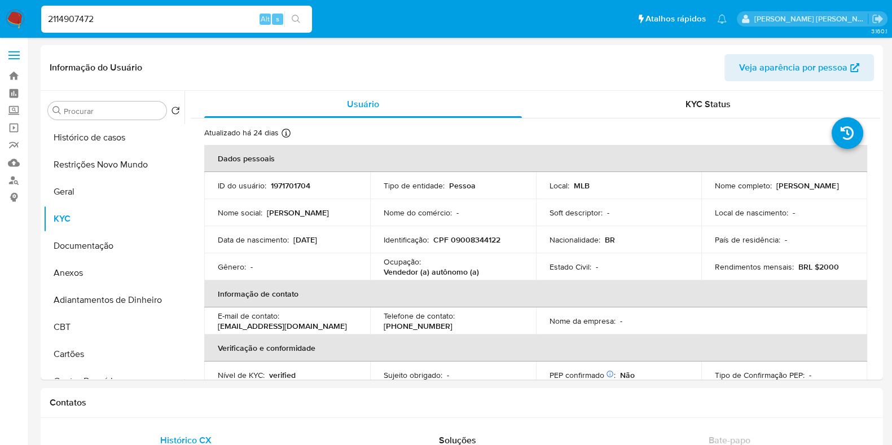
type input "2114907472"
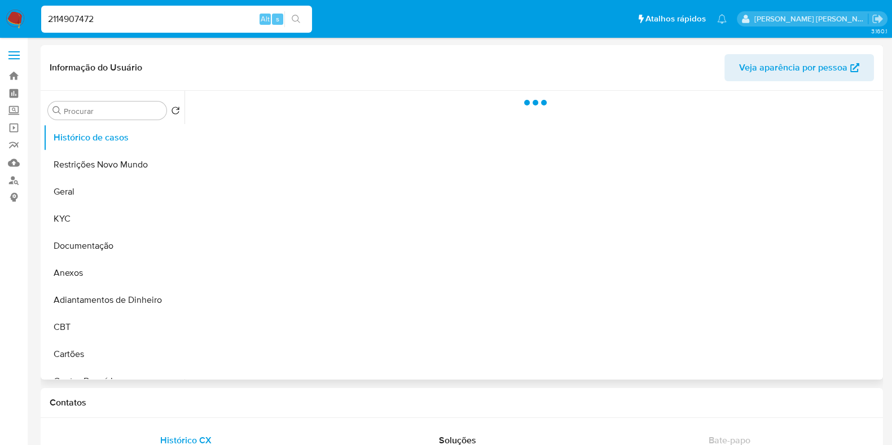
select select "10"
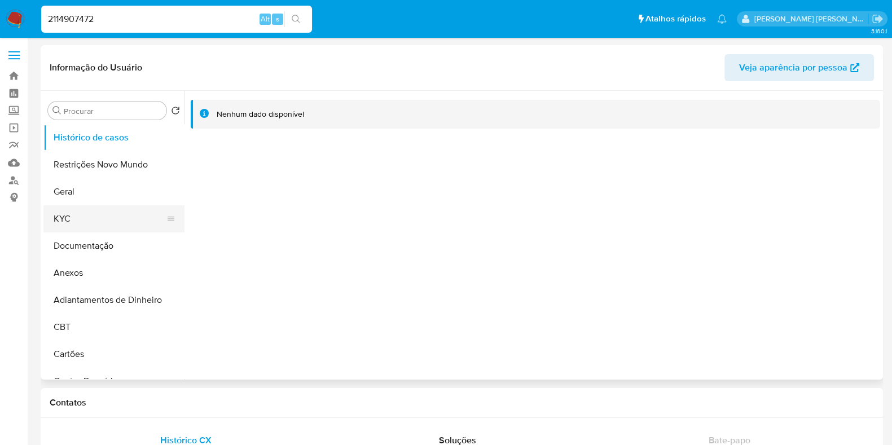
click at [79, 207] on ul "Histórico de casos Restrições Novo Mundo Geral KYC Documentação Anexos Adiantam…" at bounding box center [113, 251] width 141 height 255
click at [76, 215] on button "KYC" at bounding box center [109, 218] width 132 height 27
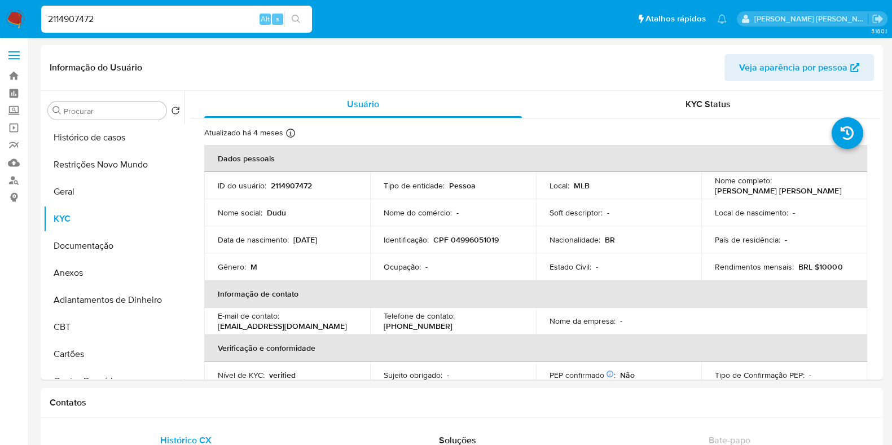
click at [155, 18] on input "2114907472" at bounding box center [176, 19] width 271 height 15
paste input "487932049"
type input "2487932049"
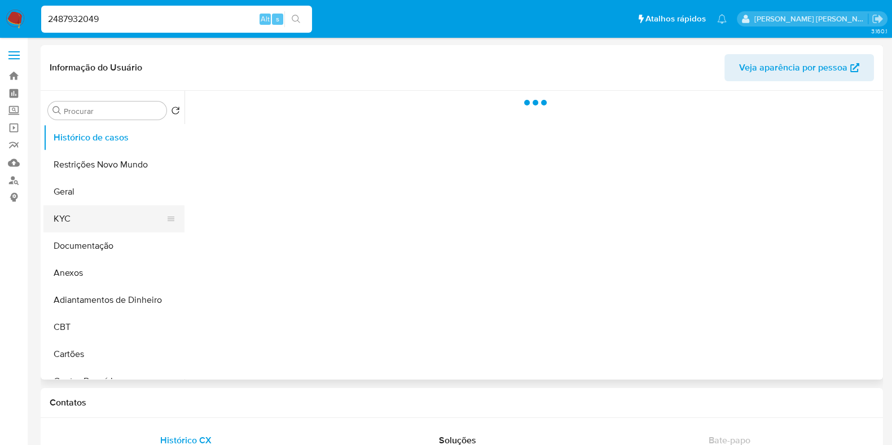
select select "10"
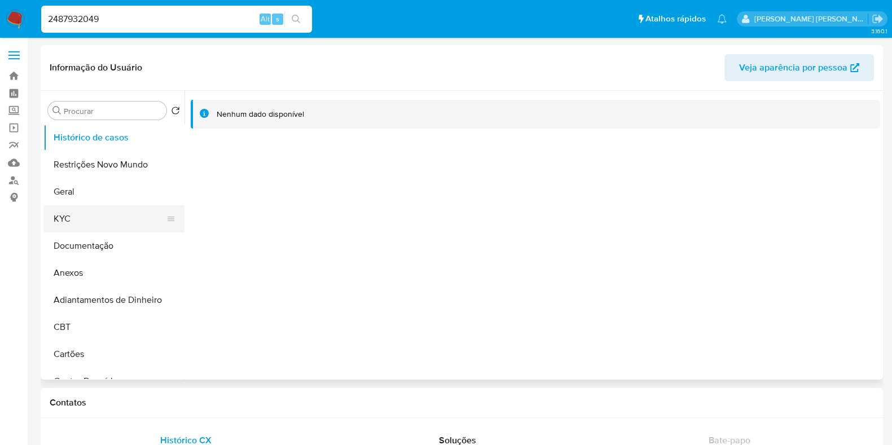
click at [90, 214] on button "KYC" at bounding box center [109, 218] width 132 height 27
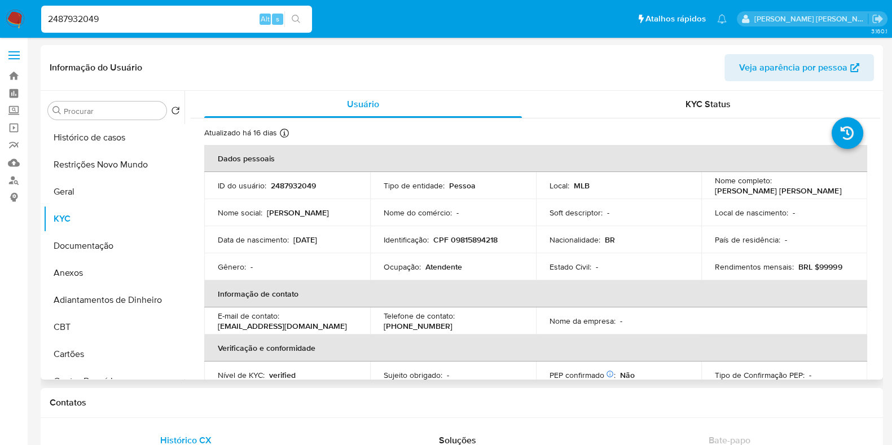
click at [438, 272] on p "Atendente" at bounding box center [444, 267] width 37 height 10
copy p "n"
click at [442, 266] on p "Atendente" at bounding box center [444, 267] width 37 height 10
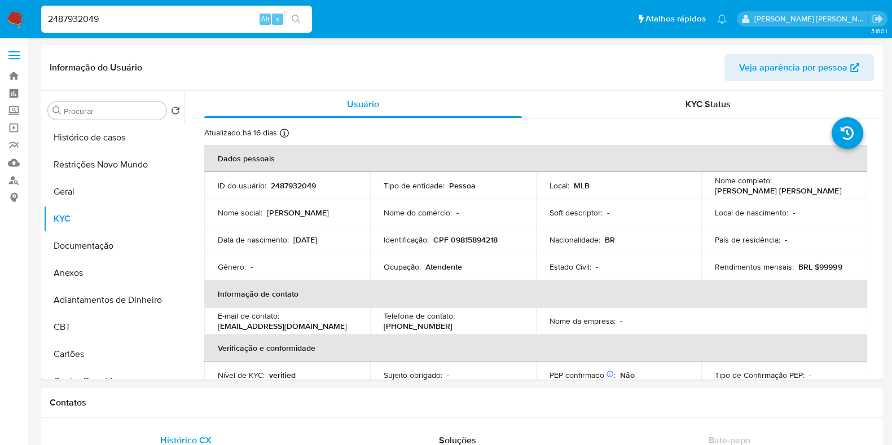
click at [159, 20] on input "2487932049" at bounding box center [176, 19] width 271 height 15
paste input "197513389"
type input "1975133899"
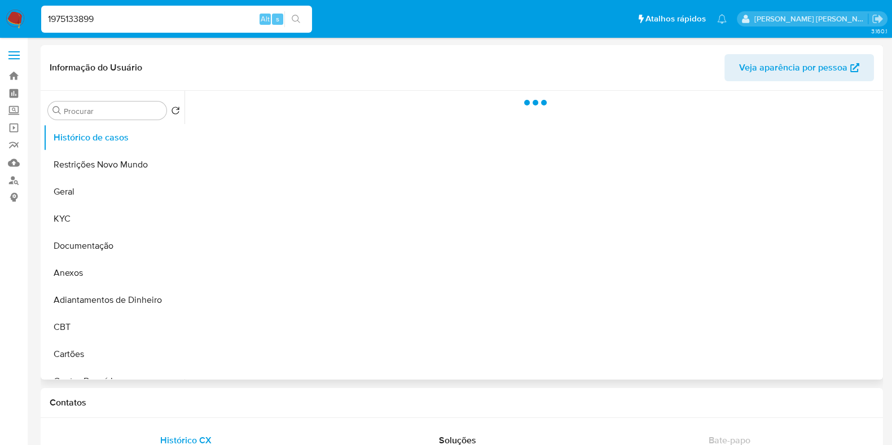
select select "10"
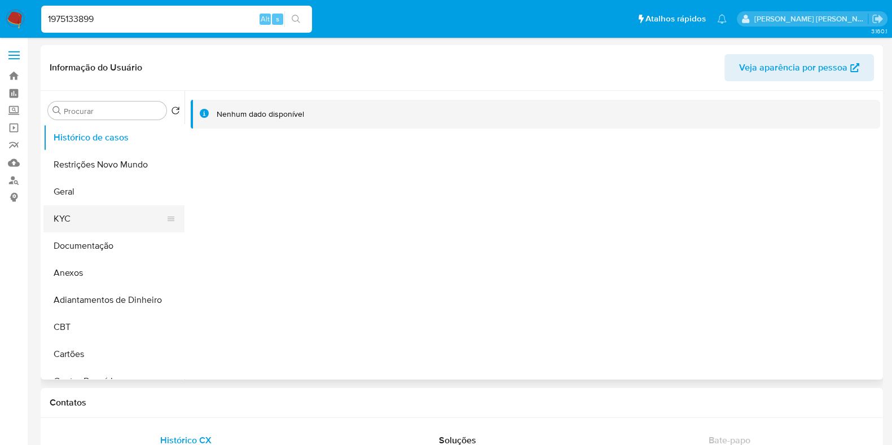
click at [86, 211] on button "KYC" at bounding box center [109, 218] width 132 height 27
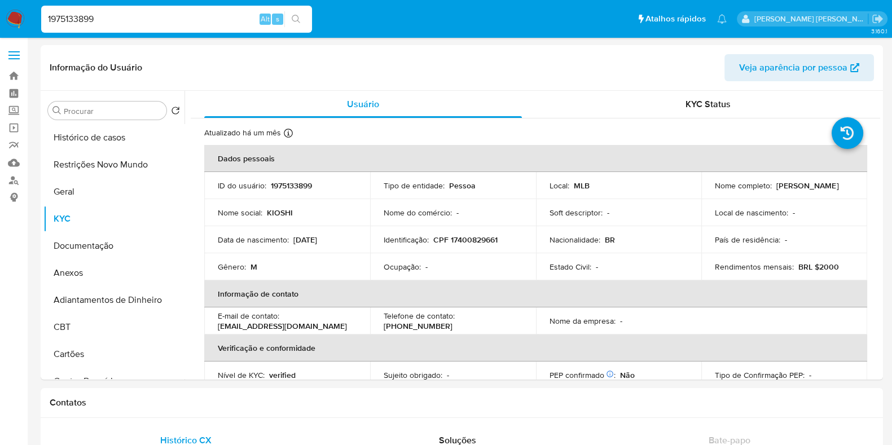
click at [154, 22] on input "1975133899" at bounding box center [176, 19] width 271 height 15
paste input "881518657"
type input "1881518657"
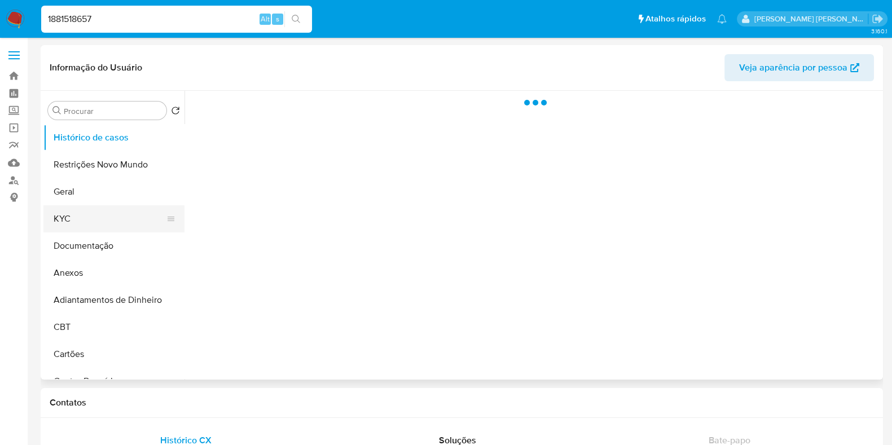
select select "10"
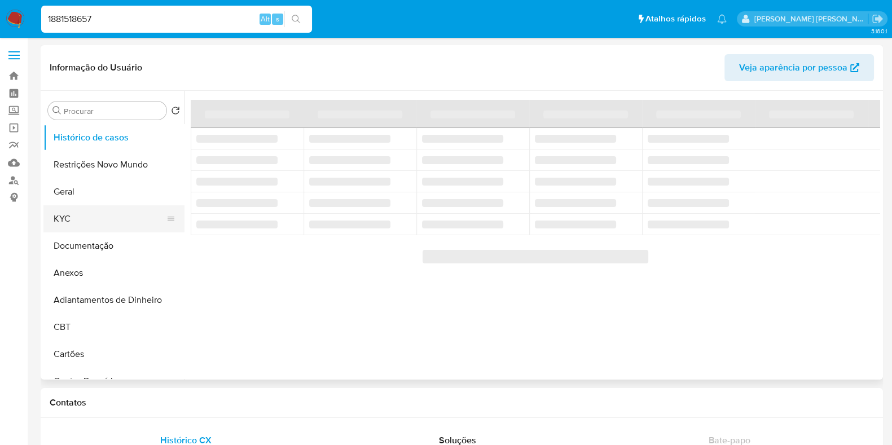
click at [97, 221] on button "KYC" at bounding box center [109, 218] width 132 height 27
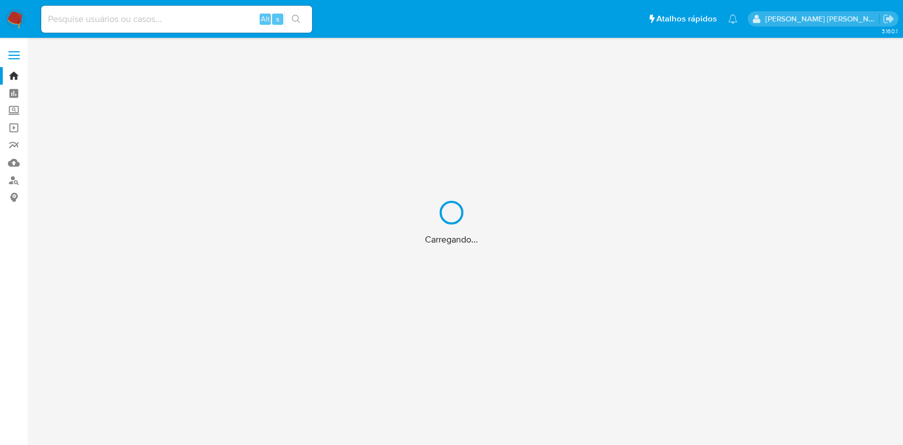
click at [166, 18] on div "Carregando..." at bounding box center [451, 222] width 903 height 445
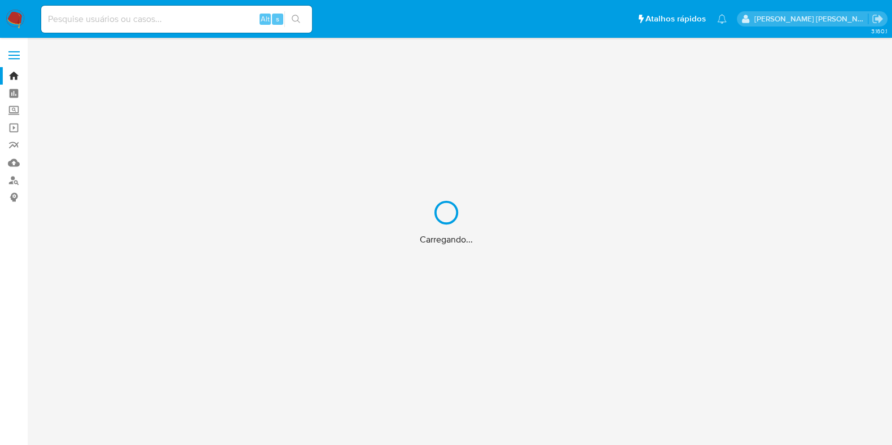
click at [155, 21] on input at bounding box center [176, 19] width 271 height 15
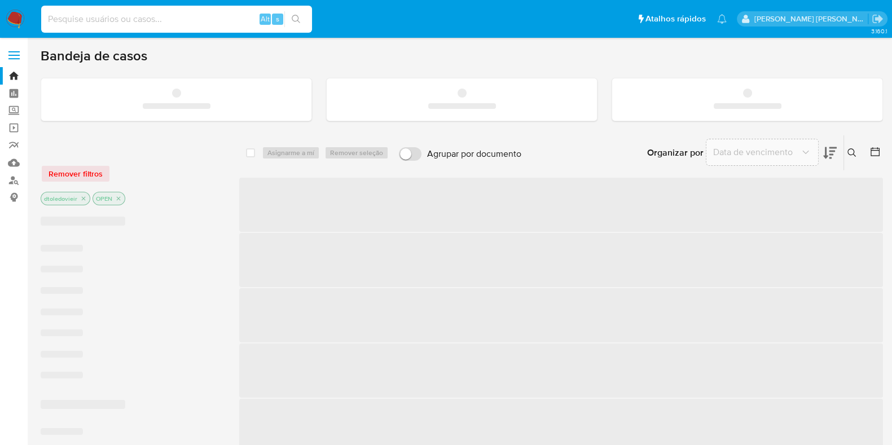
click at [155, 21] on input at bounding box center [176, 19] width 271 height 15
paste input "2081912840"
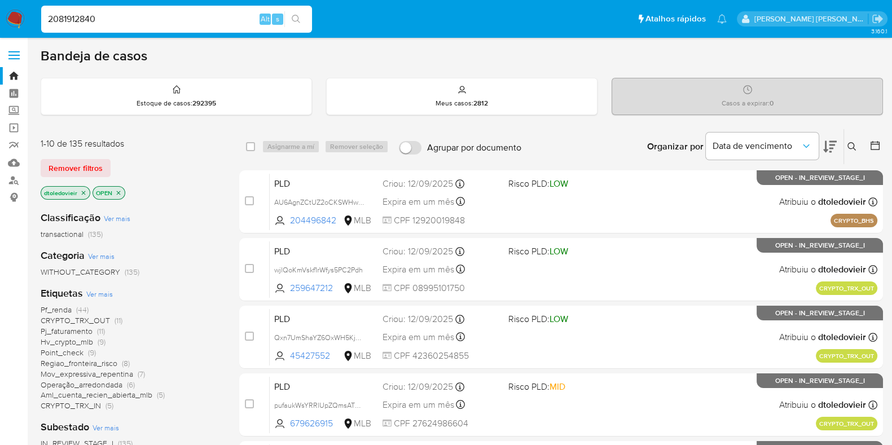
type input "2081912840"
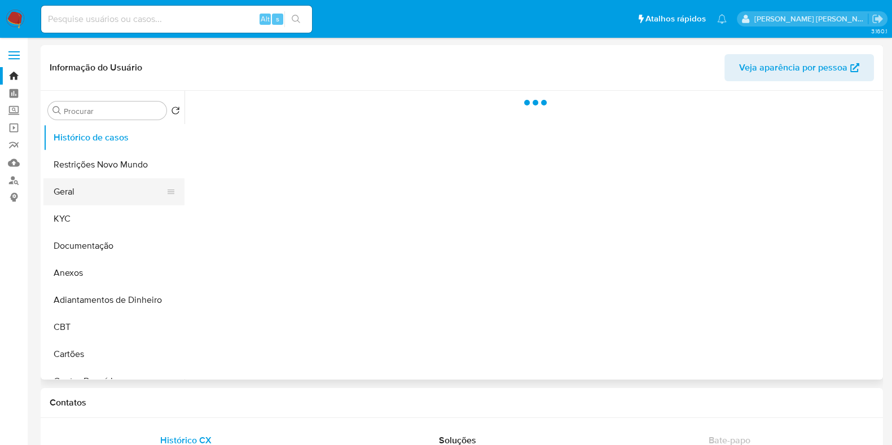
select select "10"
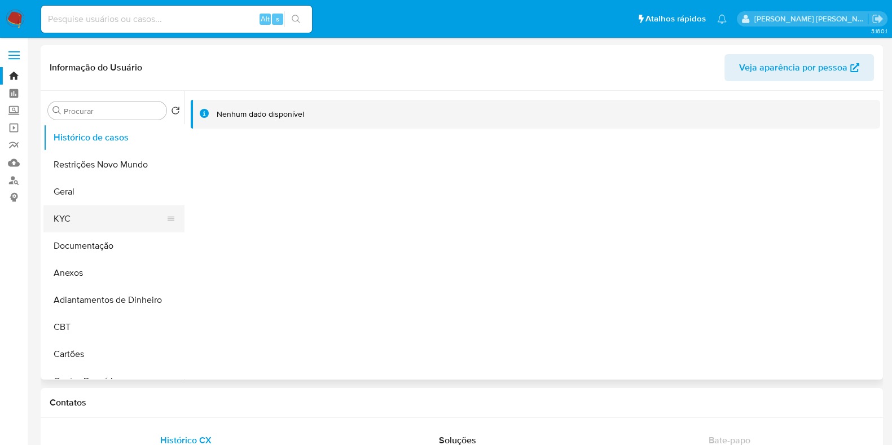
click at [78, 216] on button "KYC" at bounding box center [109, 218] width 132 height 27
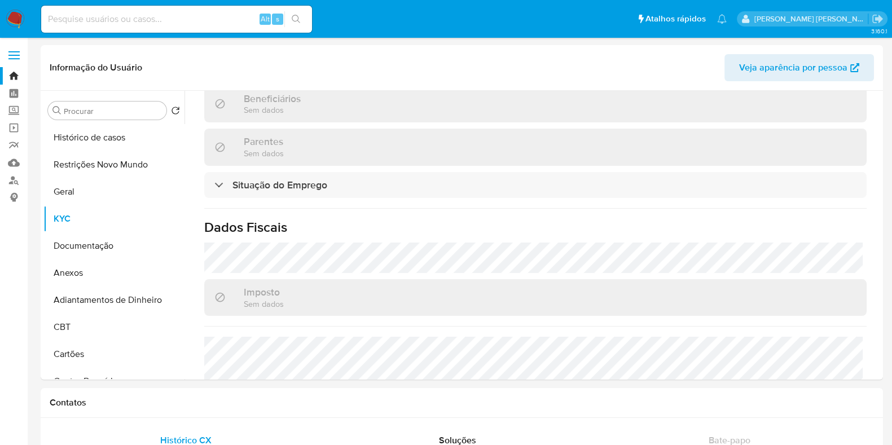
scroll to position [300, 0]
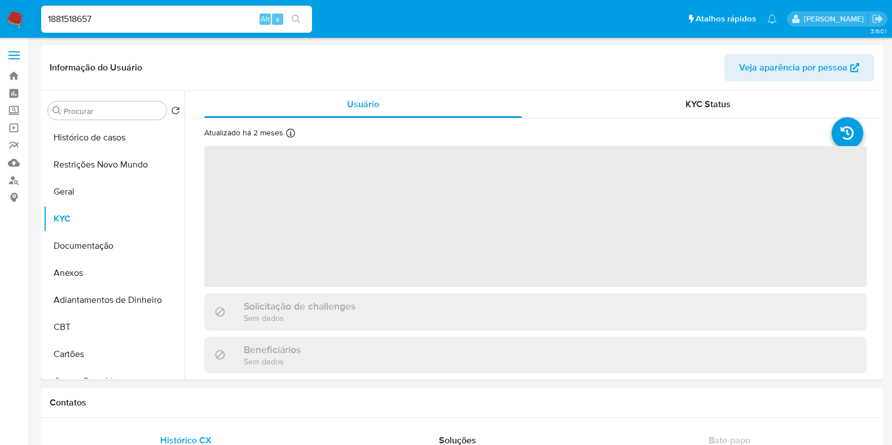
select select "10"
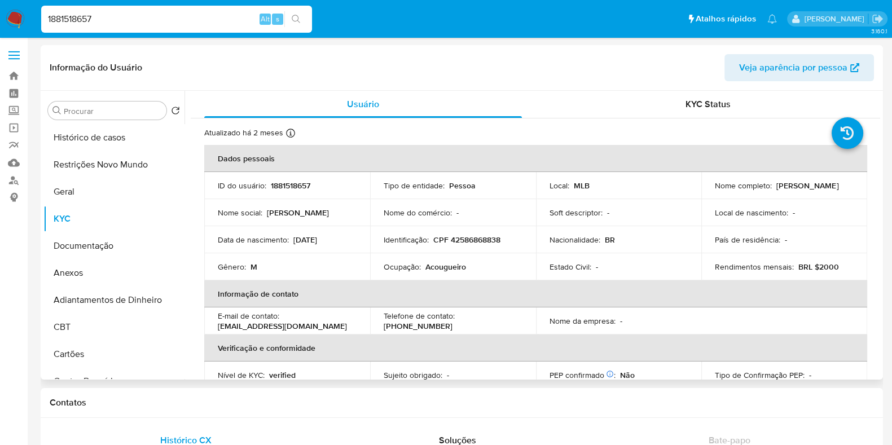
click at [435, 263] on p "Acougueiro" at bounding box center [446, 267] width 41 height 10
copy p "Acougueiro"
click at [155, 19] on input "1881518657" at bounding box center [176, 19] width 271 height 15
paste input "2262086445"
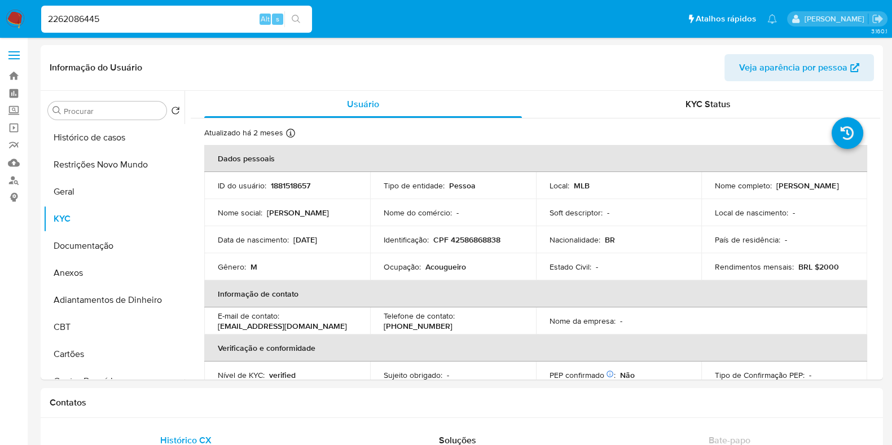
type input "2262086445"
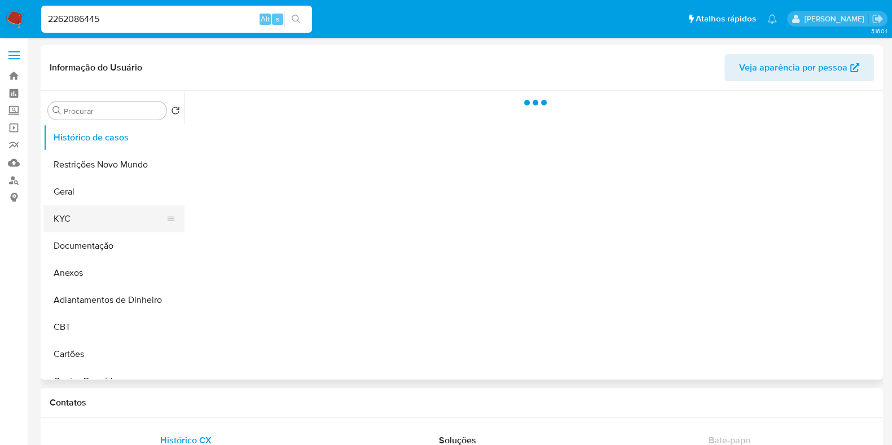
select select "10"
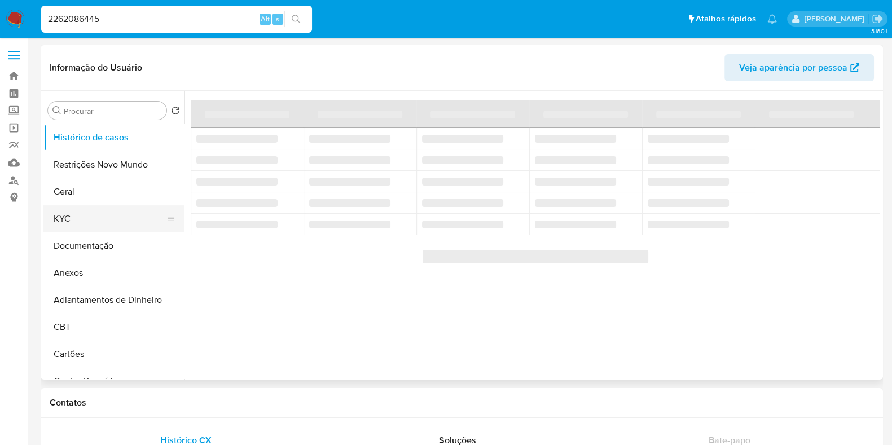
click at [90, 215] on button "KYC" at bounding box center [109, 218] width 132 height 27
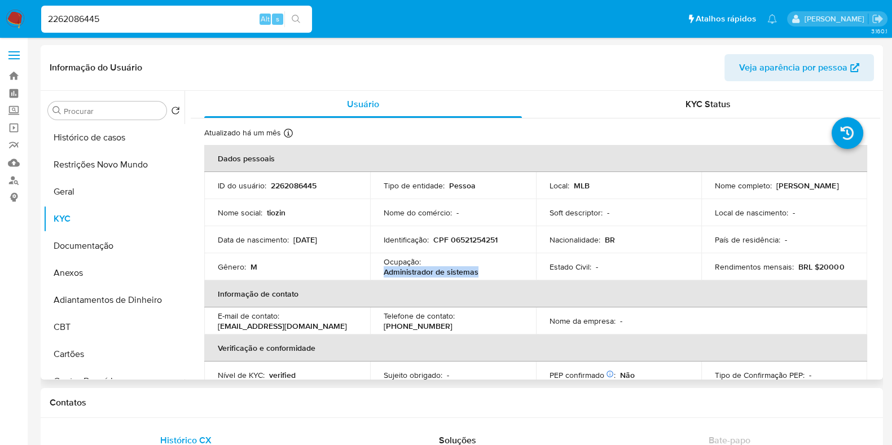
drag, startPoint x: 379, startPoint y: 275, endPoint x: 478, endPoint y: 275, distance: 99.4
click at [478, 275] on td "Ocupação : Administrador de sistemas" at bounding box center [453, 266] width 166 height 27
copy p "Administrador de sistemas"
click at [167, 14] on input "2262086445" at bounding box center [176, 19] width 271 height 15
paste input "4370098"
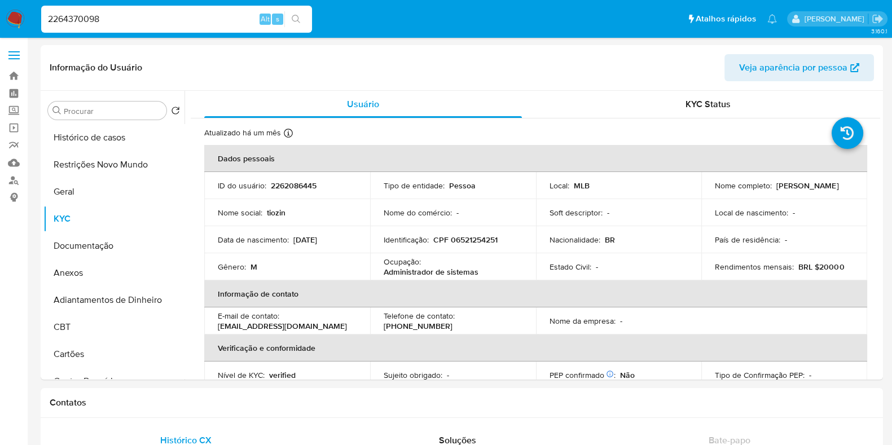
type input "2264370098"
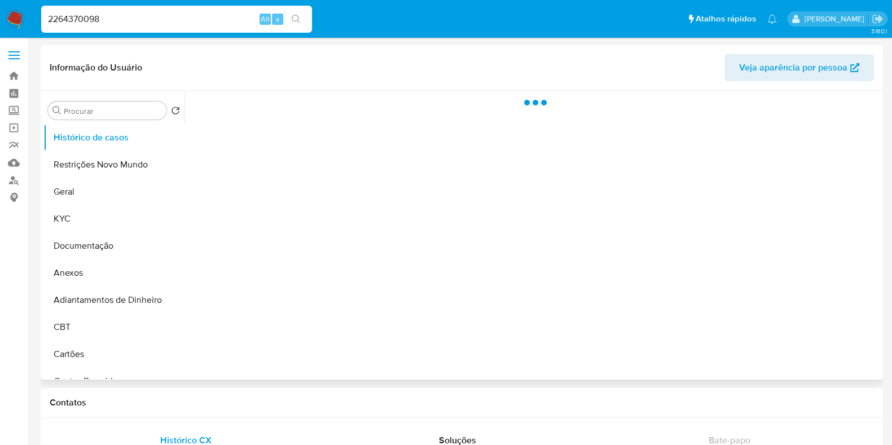
select select "10"
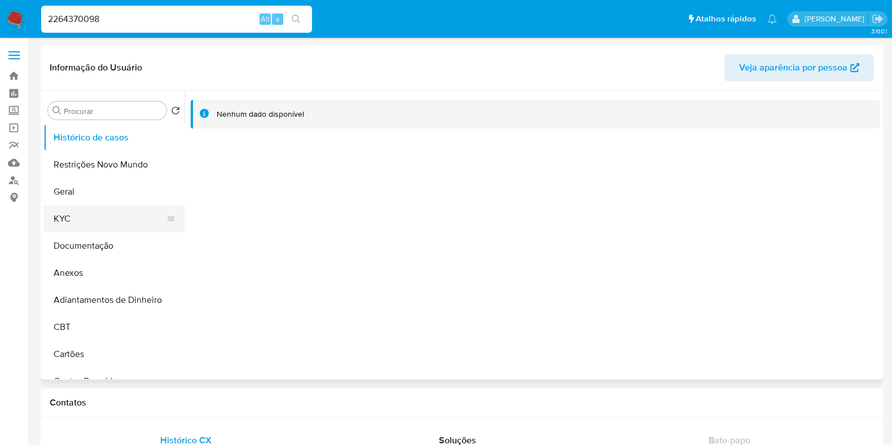
click at [104, 222] on button "KYC" at bounding box center [109, 218] width 132 height 27
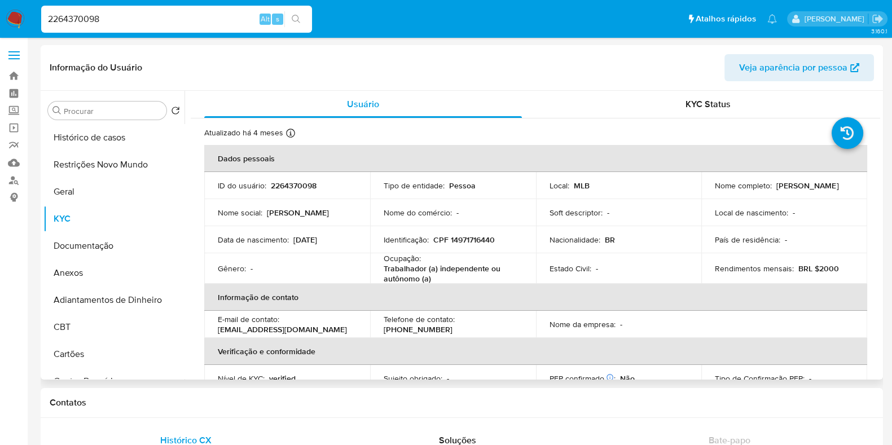
click at [406, 279] on p "Trabalhador (a) independente ou autônomo (a)" at bounding box center [451, 274] width 134 height 20
copy p "autônomo"
drag, startPoint x: 200, startPoint y: 22, endPoint x: 214, endPoint y: 17, distance: 14.5
click at [200, 21] on input "2264370098" at bounding box center [176, 19] width 271 height 15
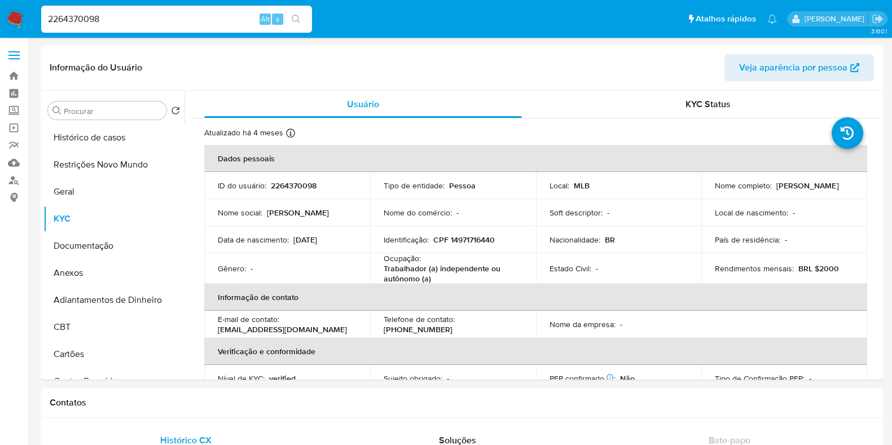
paste input "1965173250"
type input "1965173250"
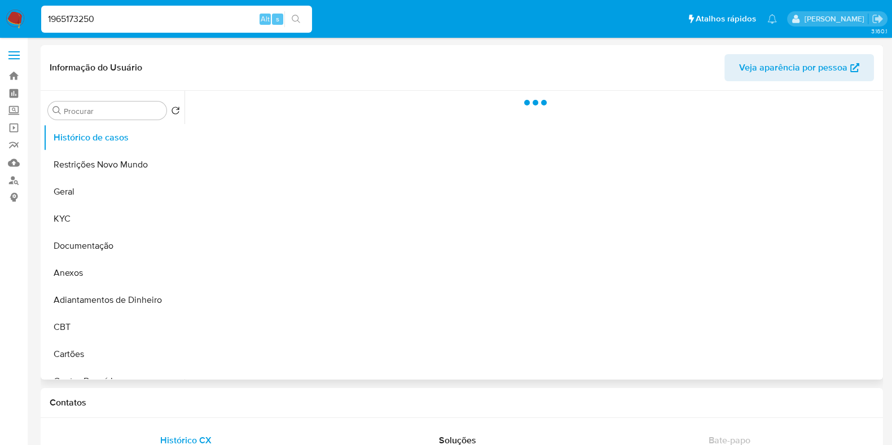
select select "10"
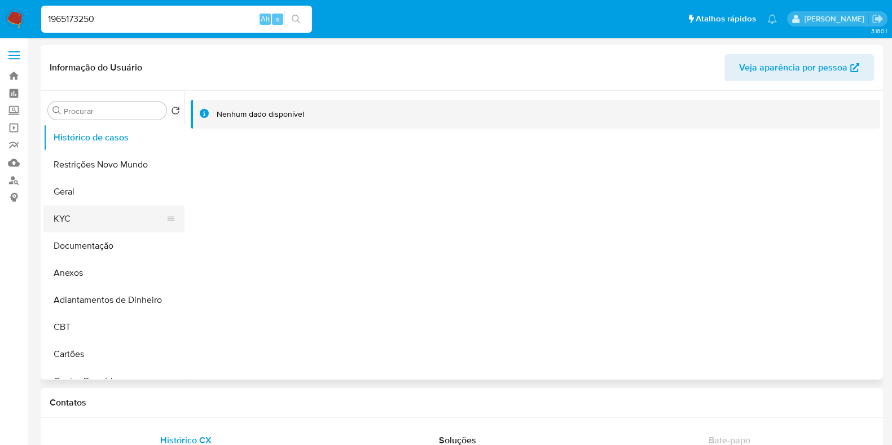
click at [90, 229] on button "KYC" at bounding box center [109, 218] width 132 height 27
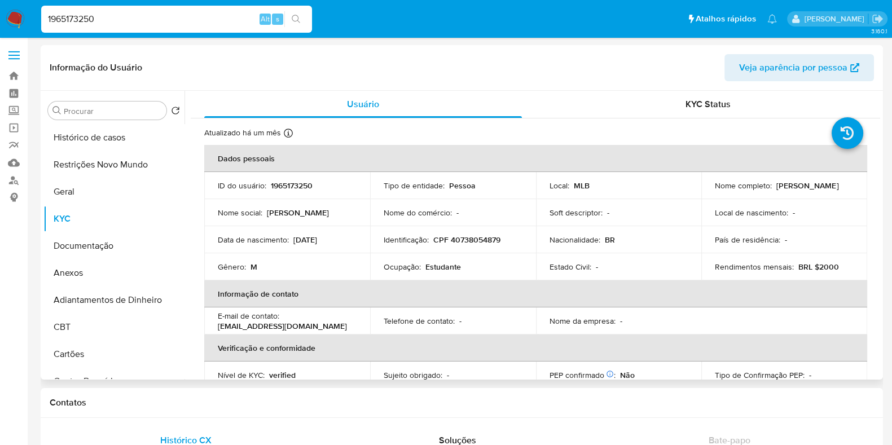
click at [448, 264] on p "Estudante" at bounding box center [444, 267] width 36 height 10
copy p "Estudante"
click at [146, 21] on input "1965173250" at bounding box center [176, 19] width 271 height 15
paste input "755595268"
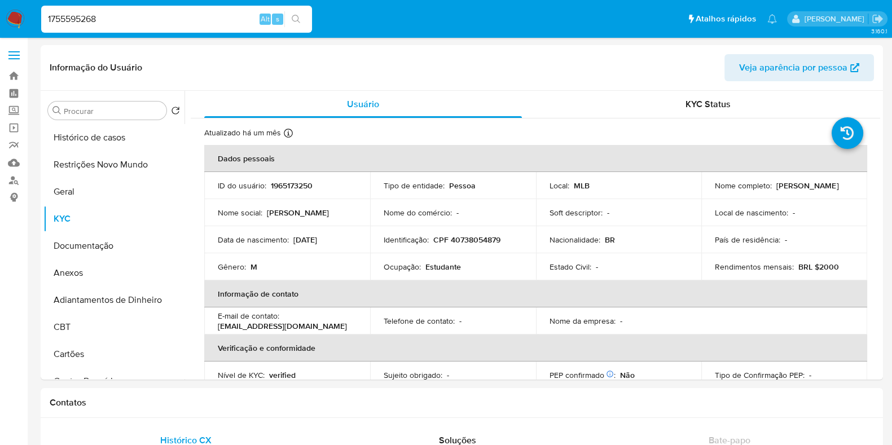
type input "1755595268"
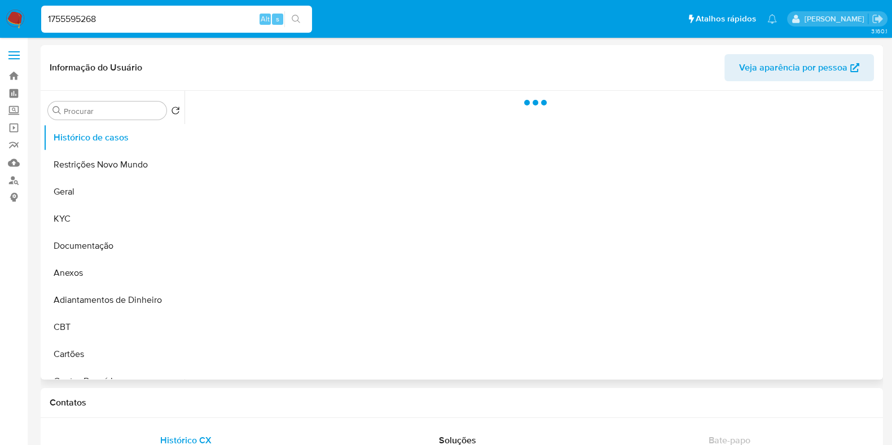
select select "10"
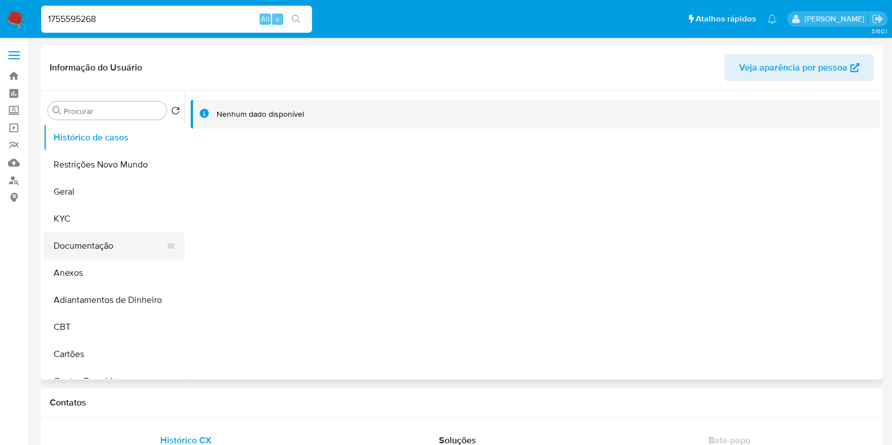
click at [107, 237] on button "Documentação" at bounding box center [109, 246] width 132 height 27
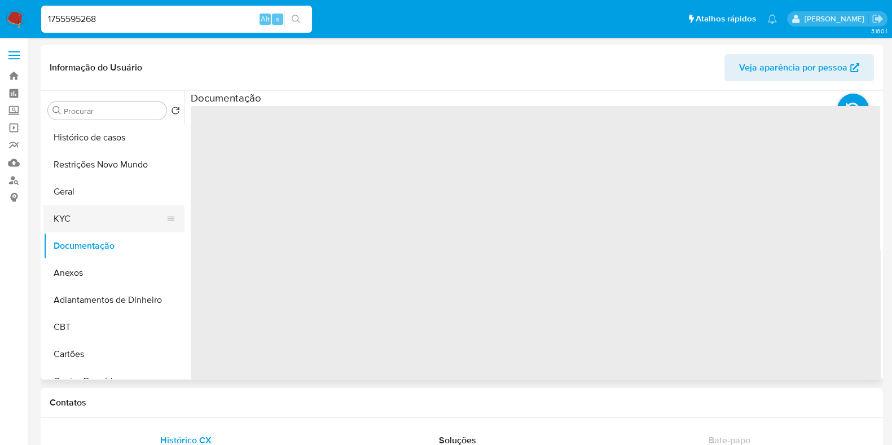
click at [111, 230] on button "KYC" at bounding box center [109, 218] width 132 height 27
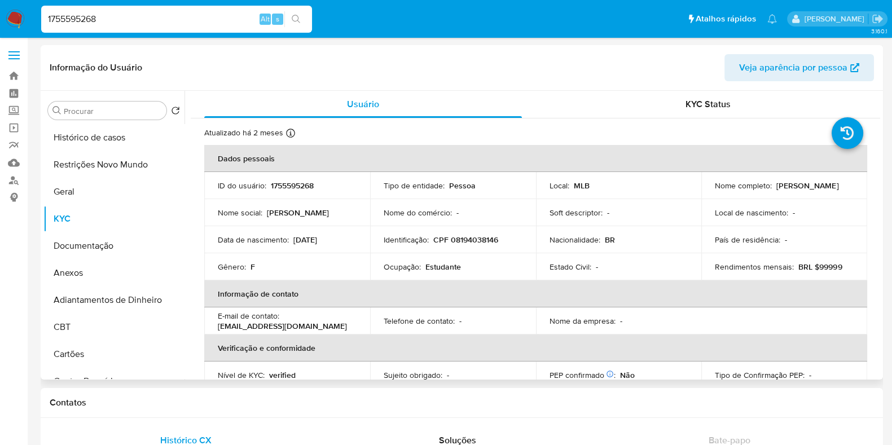
click at [442, 266] on p "Estudante" at bounding box center [444, 267] width 36 height 10
copy p "Estudante"
click at [286, 60] on header "Informação do Usuário Veja aparência por pessoa" at bounding box center [462, 67] width 825 height 27
drag, startPoint x: 167, startPoint y: 74, endPoint x: 49, endPoint y: 69, distance: 118.1
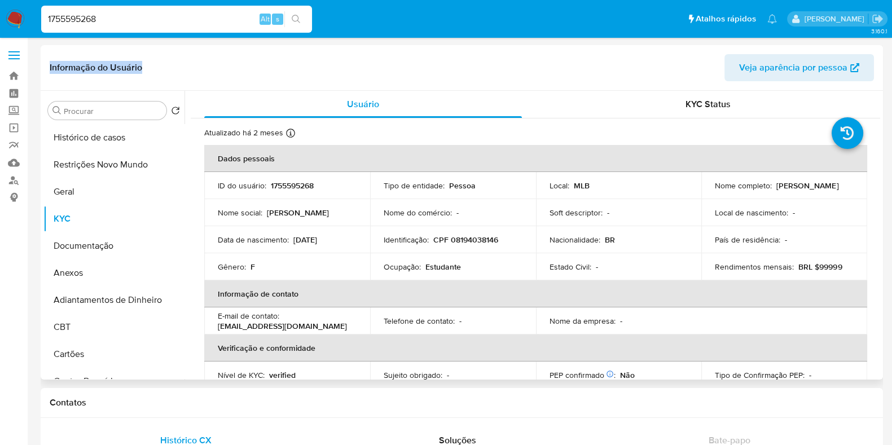
click at [50, 69] on header "Informação do Usuário Veja aparência por pessoa" at bounding box center [462, 67] width 825 height 27
click at [168, 61] on header "Informação do Usuário Veja aparência por pessoa" at bounding box center [462, 67] width 825 height 27
click at [110, 11] on div "1755595268 Alt s" at bounding box center [176, 19] width 271 height 27
click at [116, 17] on input "1755595268" at bounding box center [176, 19] width 271 height 15
paste input "JAlINspMDclZ7cxIMocUDIOC"
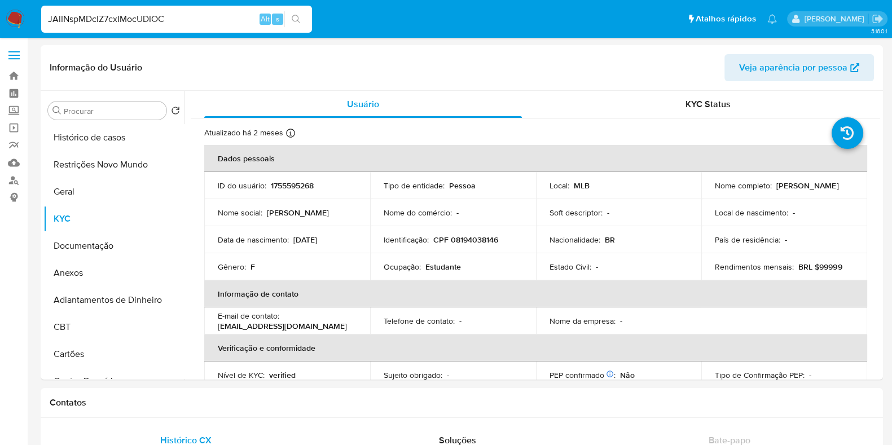
type input "JAlINspMDclZ7cxIMocUDIOC"
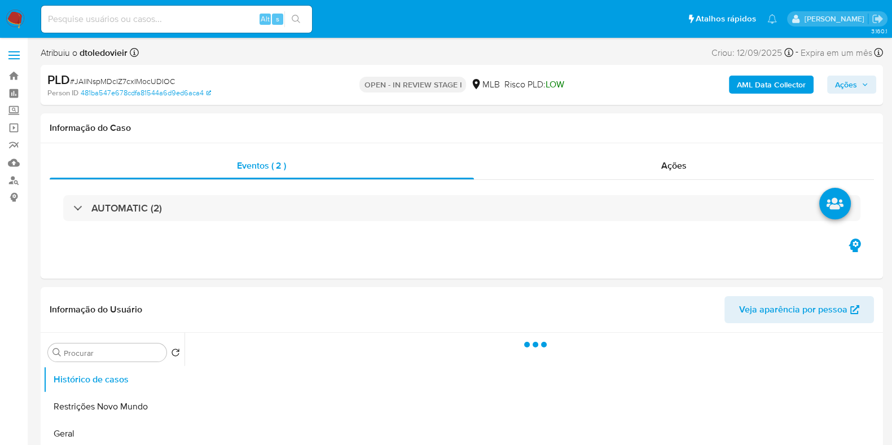
select select "10"
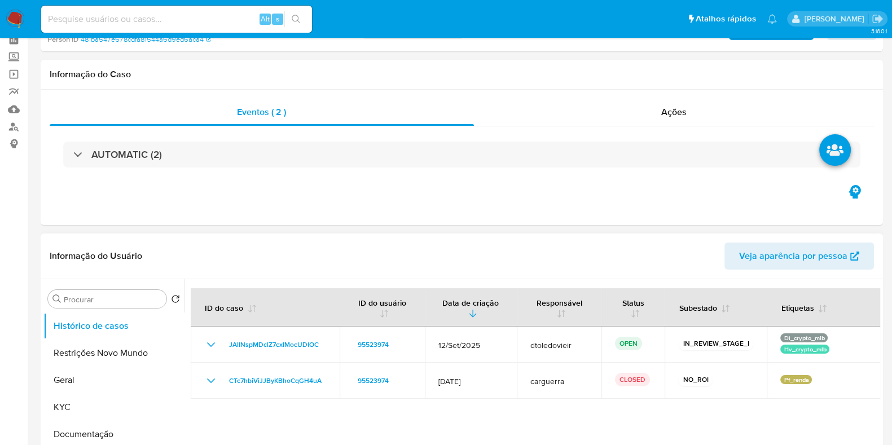
scroll to position [141, 0]
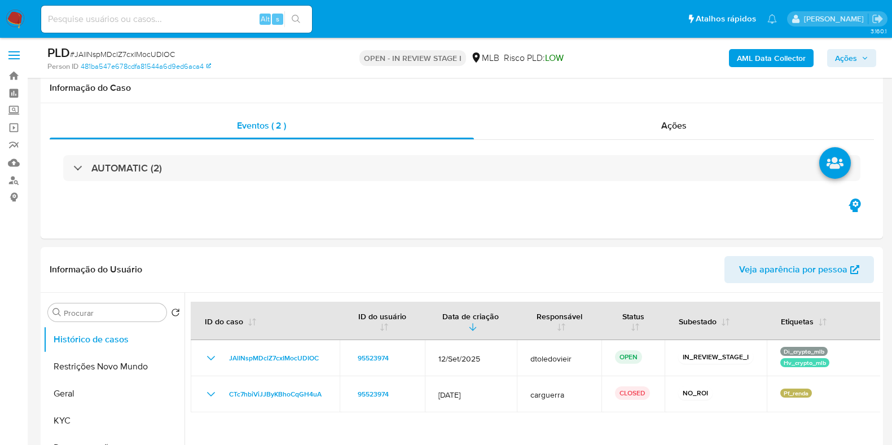
select select "10"
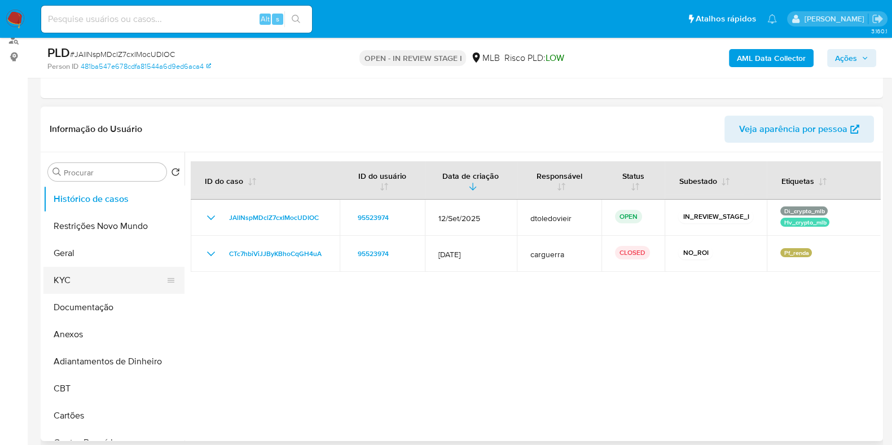
click at [97, 275] on button "KYC" at bounding box center [109, 280] width 132 height 27
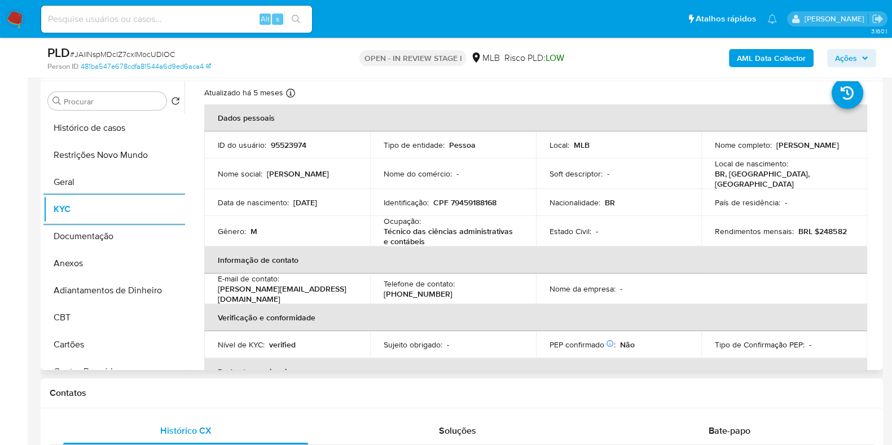
scroll to position [70, 0]
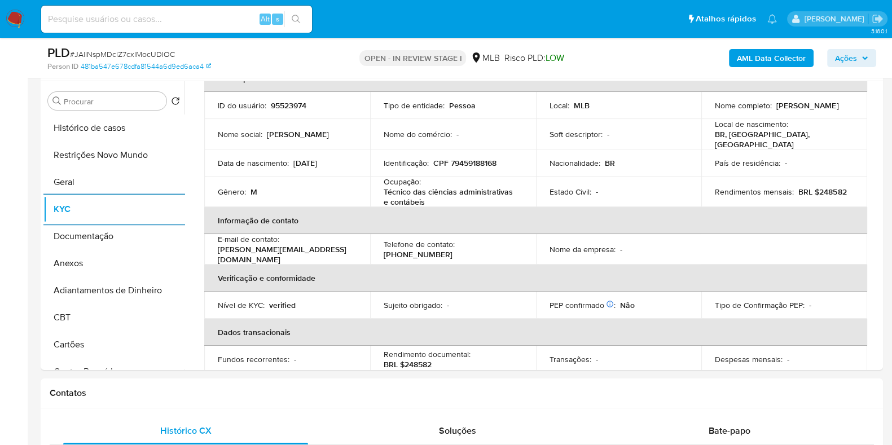
click at [839, 59] on span "Ações" at bounding box center [846, 58] width 22 height 18
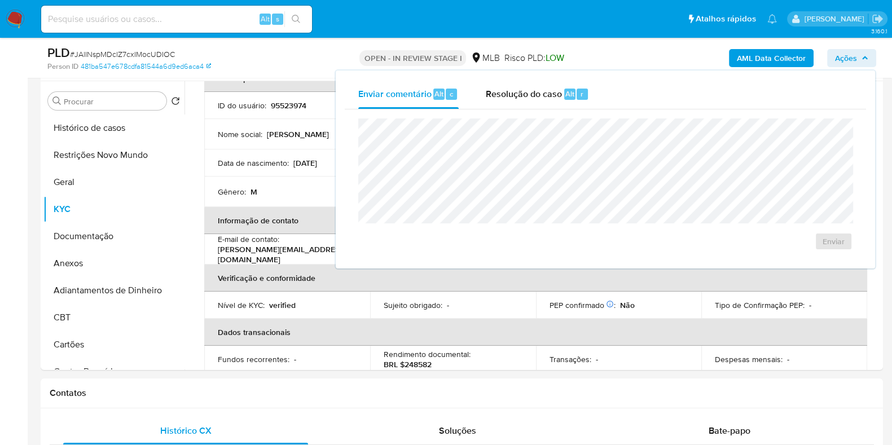
click at [539, 87] on span "Resolução do caso" at bounding box center [524, 93] width 76 height 13
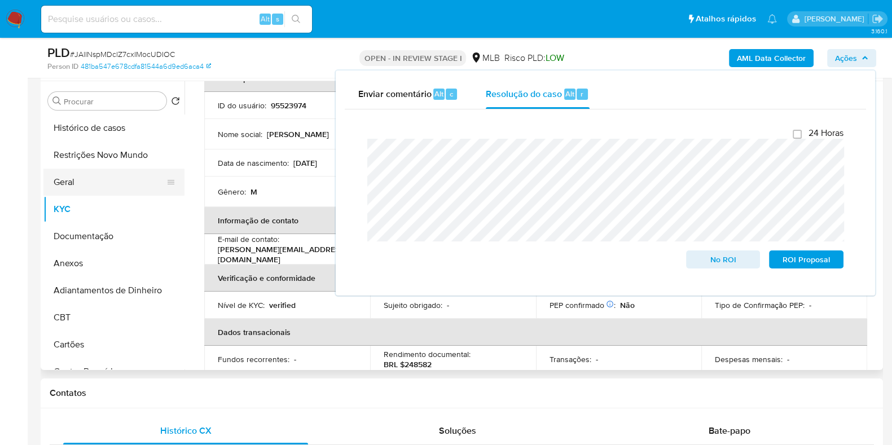
click at [104, 169] on button "Geral" at bounding box center [109, 182] width 132 height 27
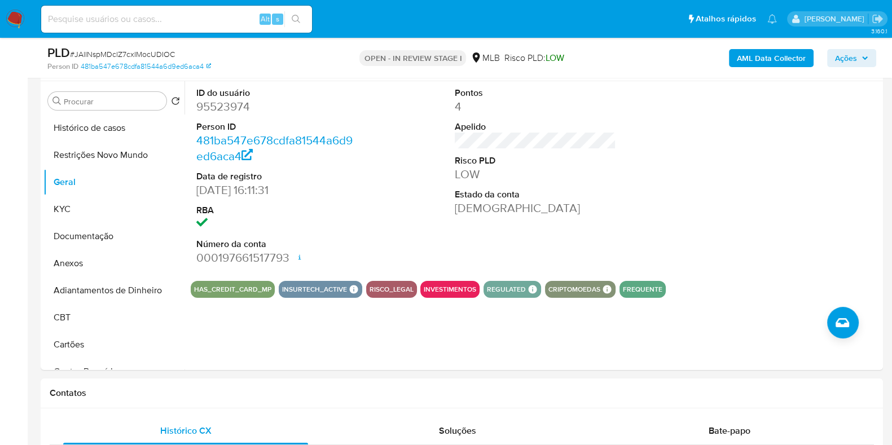
click at [857, 58] on span "Ações" at bounding box center [846, 58] width 22 height 18
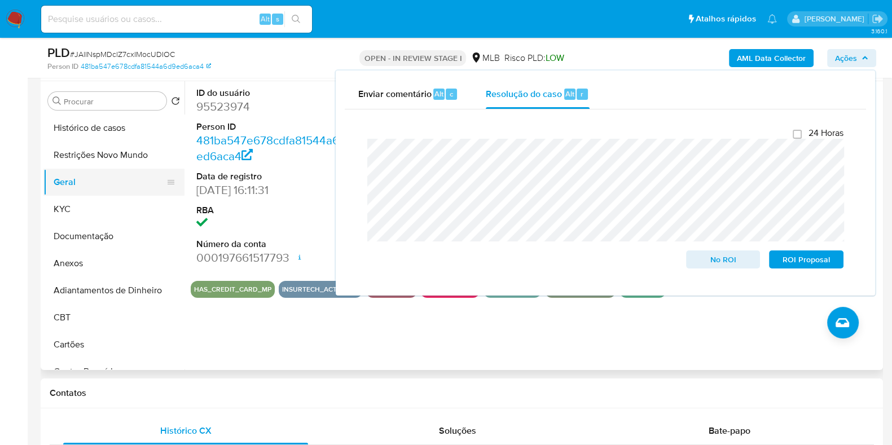
click at [68, 185] on button "Geral" at bounding box center [109, 182] width 132 height 27
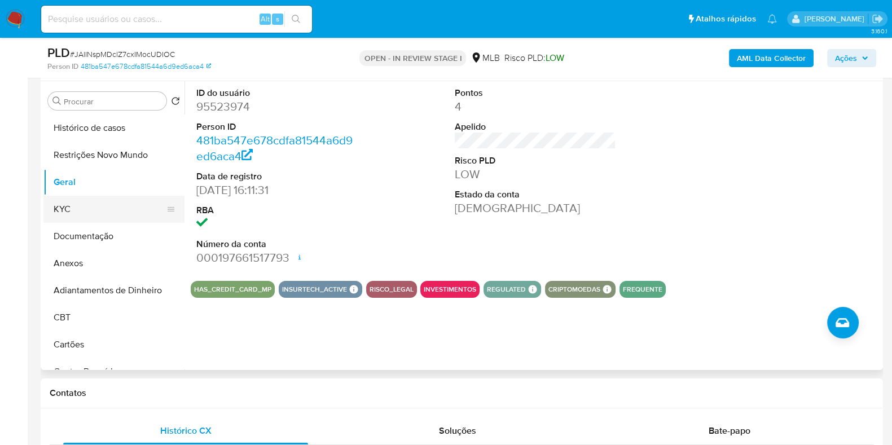
drag, startPoint x: 68, startPoint y: 207, endPoint x: 79, endPoint y: 210, distance: 11.6
click at [68, 208] on button "KYC" at bounding box center [109, 209] width 132 height 27
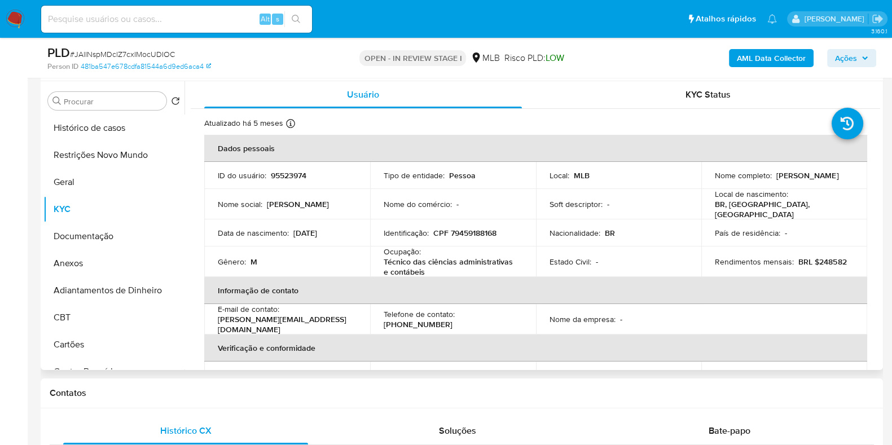
drag, startPoint x: 833, startPoint y: 182, endPoint x: 703, endPoint y: 186, distance: 130.5
click at [703, 186] on td "Nome completo : Raphael Francois Teixeira Nunes" at bounding box center [785, 175] width 166 height 27
copy p "Raphael Francois Teixeira Nunes"
click at [463, 229] on p "CPF 79459188168" at bounding box center [465, 233] width 63 height 10
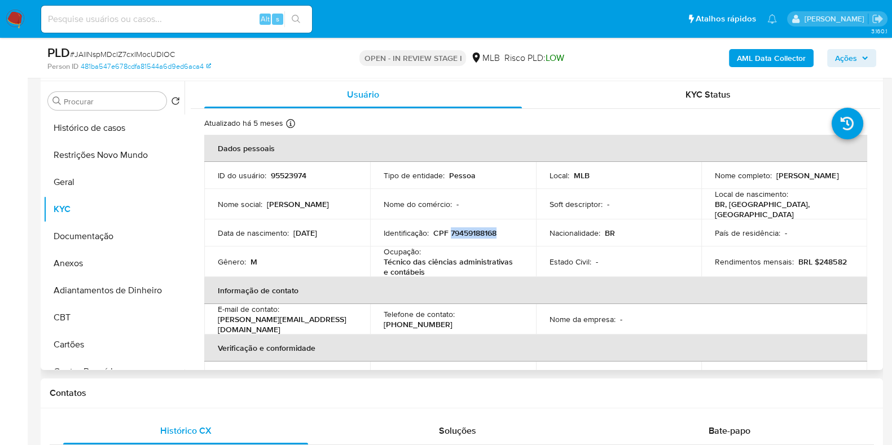
copy p "79459188168"
click at [116, 163] on button "Restrições Novo Mundo" at bounding box center [109, 155] width 132 height 27
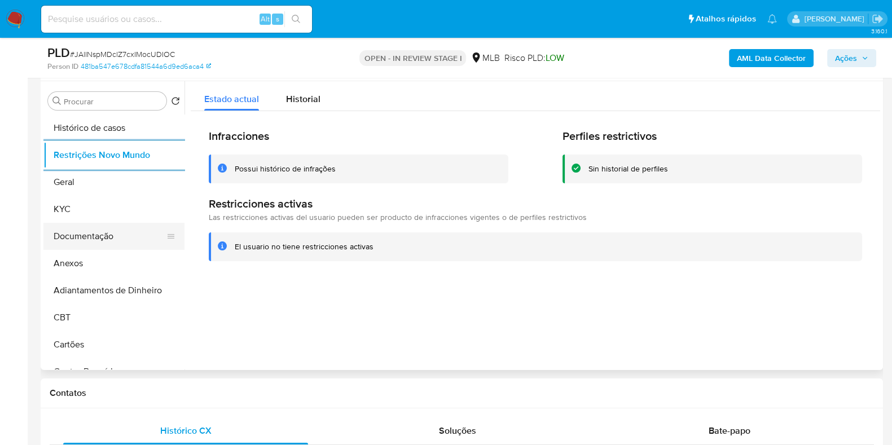
click at [95, 241] on button "Documentação" at bounding box center [109, 236] width 132 height 27
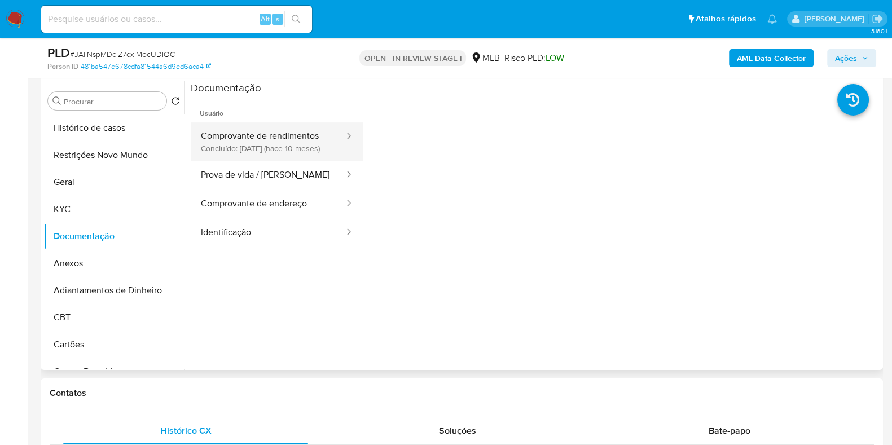
click at [215, 160] on button "Comprovante de rendimentos Concluído: 26/11/2024 (hace 10 meses)" at bounding box center [268, 141] width 155 height 38
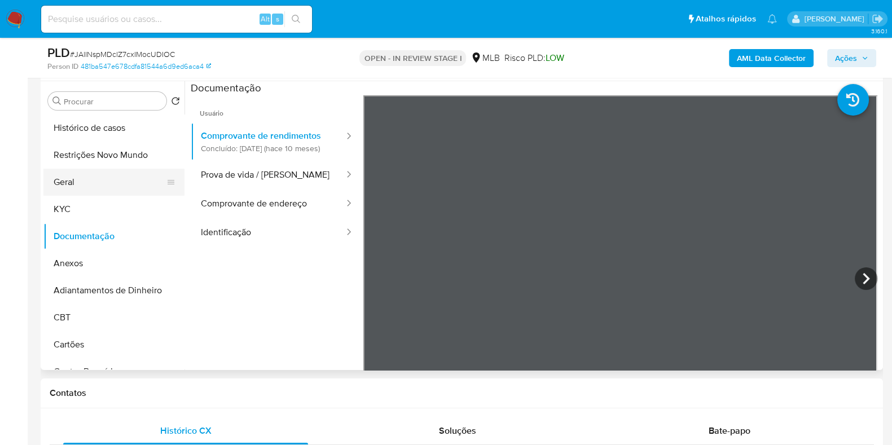
click at [71, 182] on button "Geral" at bounding box center [109, 182] width 132 height 27
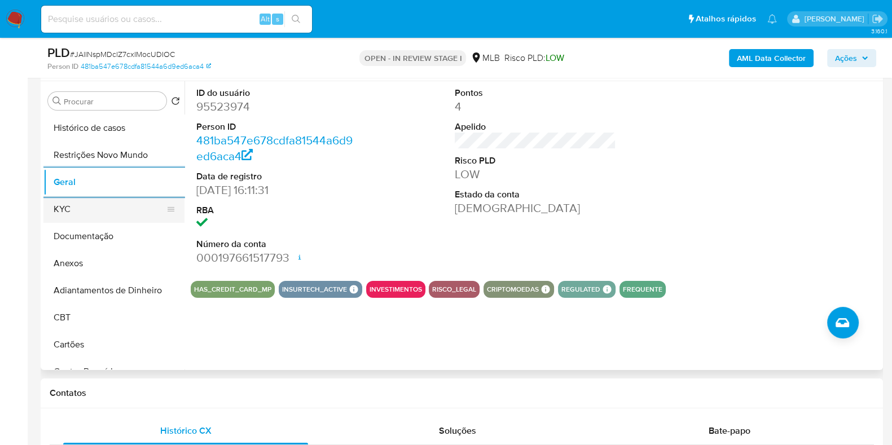
click at [60, 201] on button "KYC" at bounding box center [109, 209] width 132 height 27
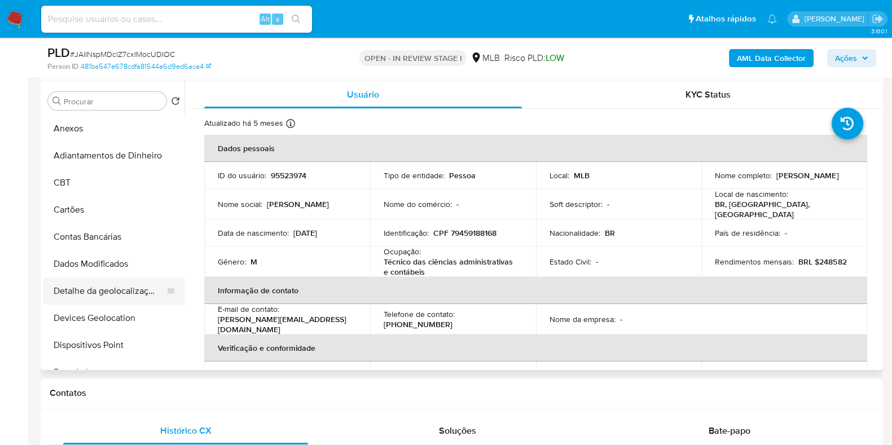
scroll to position [211, 0]
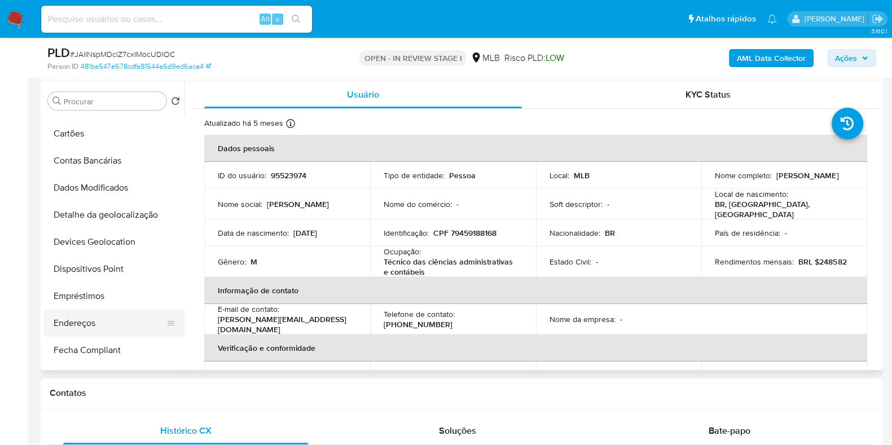
click at [79, 313] on button "Endereços" at bounding box center [109, 323] width 132 height 27
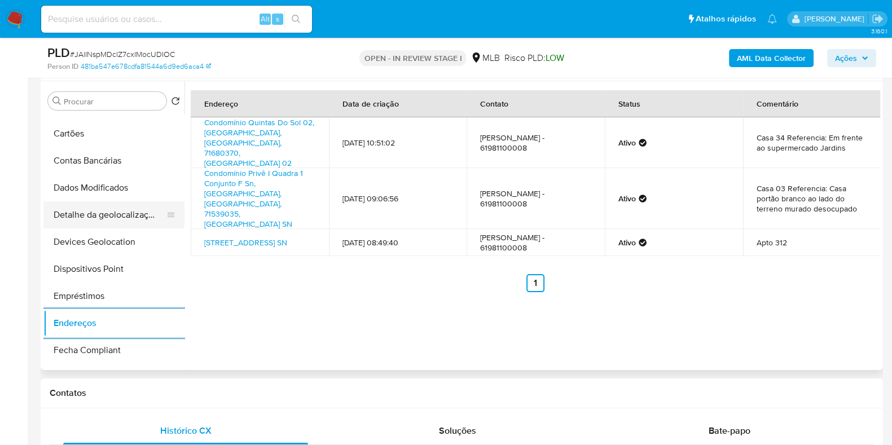
click at [110, 204] on button "Detalhe da geolocalização" at bounding box center [109, 215] width 132 height 27
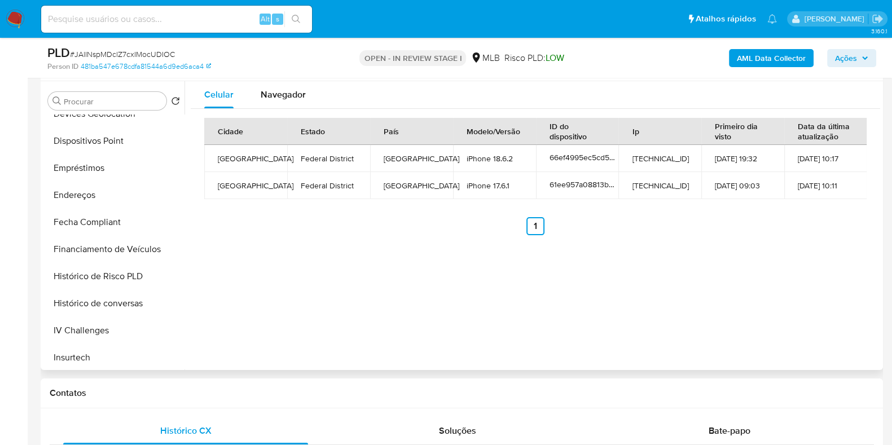
scroll to position [0, 0]
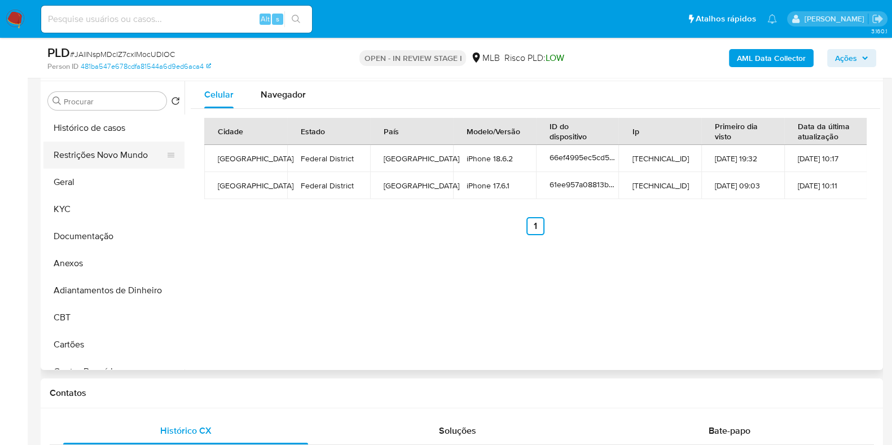
click at [103, 154] on button "Restrições Novo Mundo" at bounding box center [109, 155] width 132 height 27
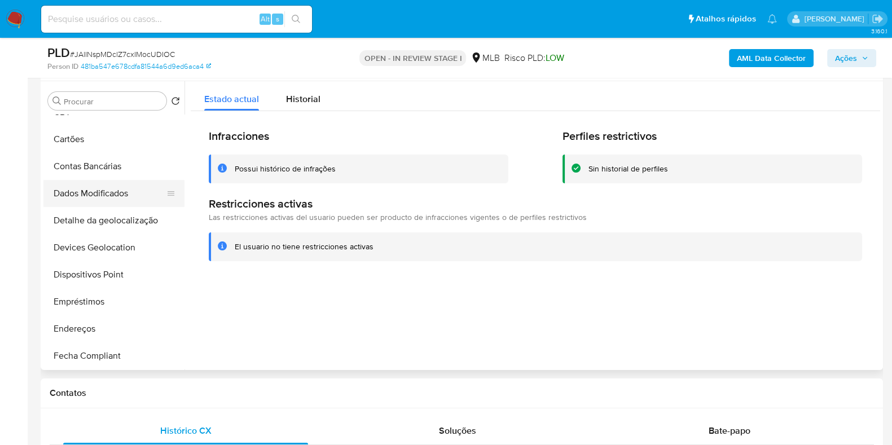
scroll to position [211, 0]
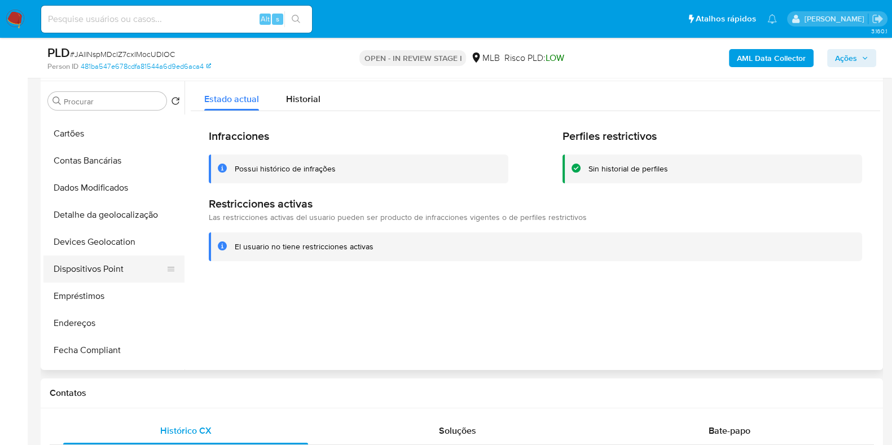
click at [100, 269] on button "Dispositivos Point" at bounding box center [109, 269] width 132 height 27
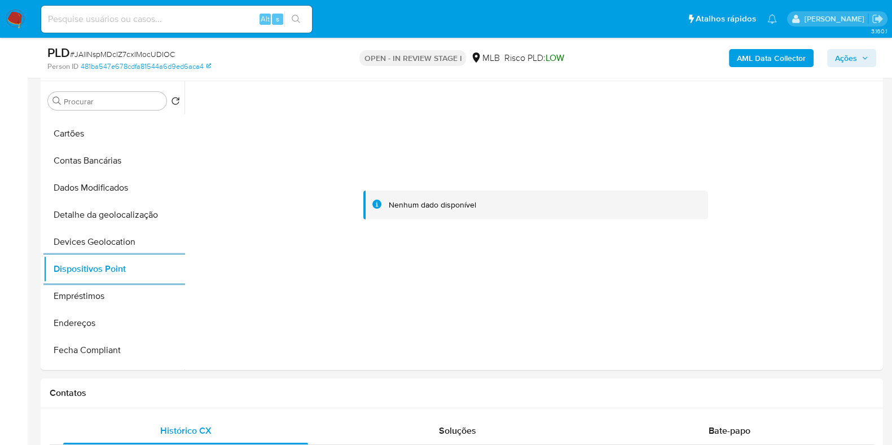
click at [753, 59] on b "AML Data Collector" at bounding box center [771, 58] width 69 height 18
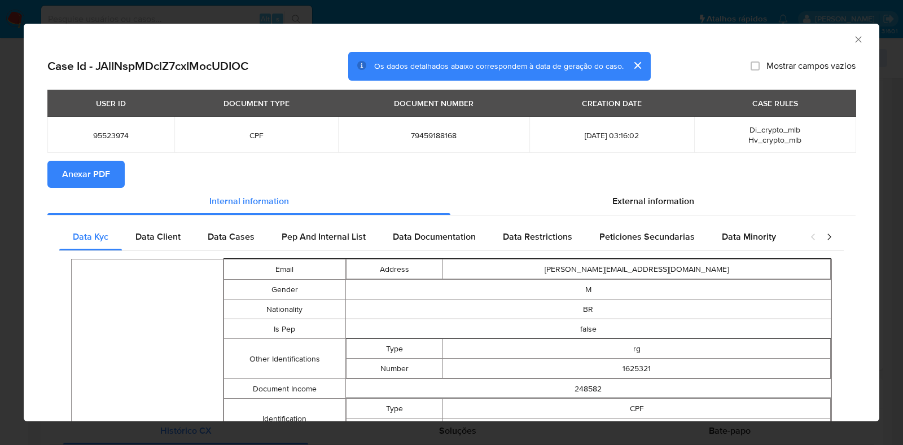
click at [70, 172] on span "Anexar PDF" at bounding box center [86, 174] width 48 height 25
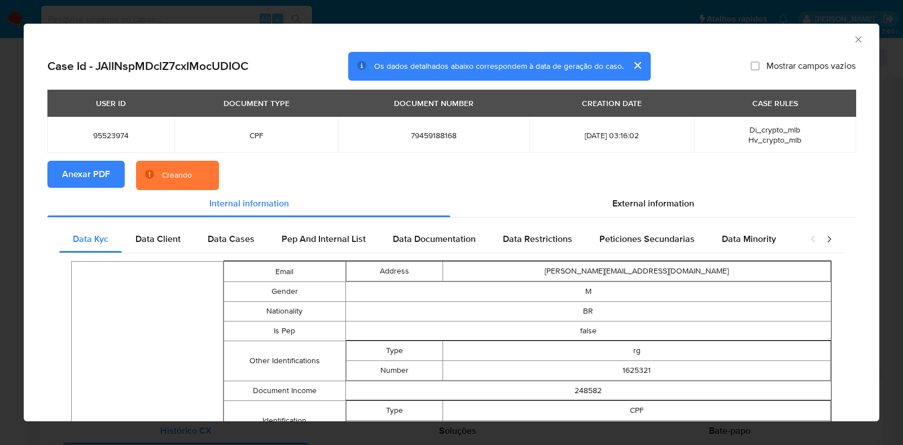
click at [0, 220] on div "AML Data Collector Case Id - JAlINspMDclZ7cxIMocUDIOC Os dados detalhados abaix…" at bounding box center [451, 222] width 903 height 445
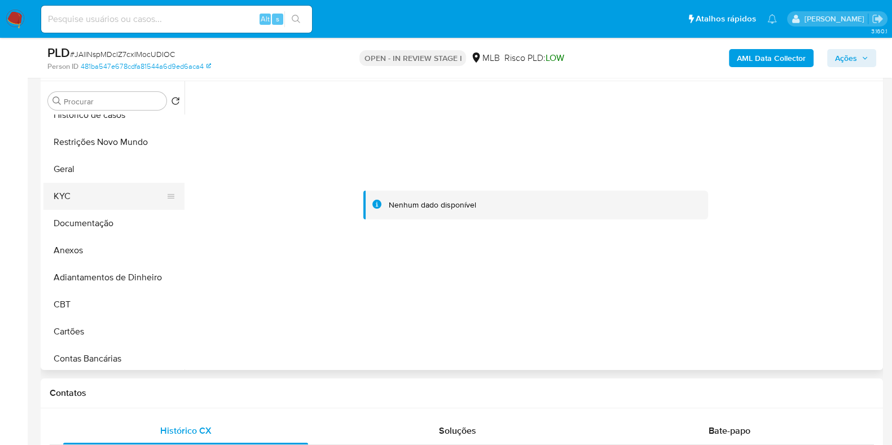
scroll to position [0, 0]
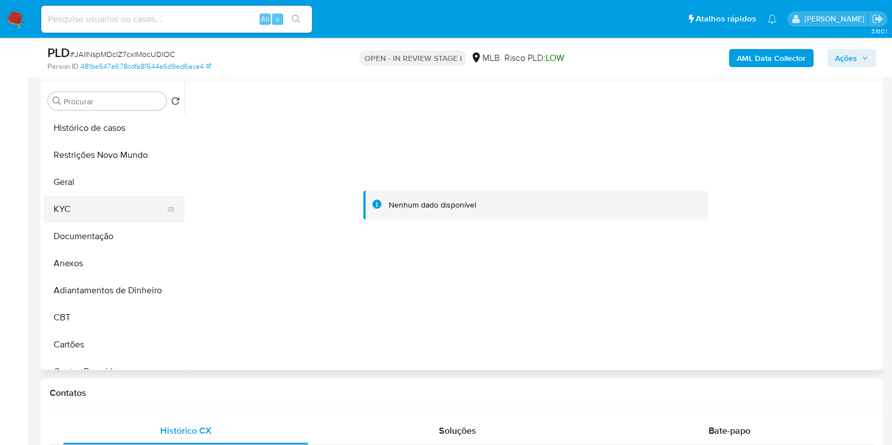
click at [79, 221] on button "KYC" at bounding box center [109, 209] width 132 height 27
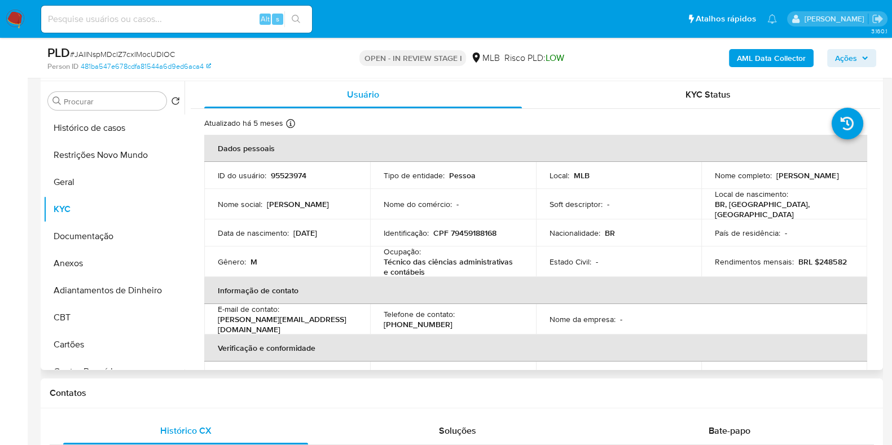
drag, startPoint x: 833, startPoint y: 177, endPoint x: 699, endPoint y: 185, distance: 134.0
click at [702, 185] on td "Nome completo : Raphael Francois Teixeira Nunes" at bounding box center [785, 175] width 166 height 27
copy p "Raphael Francois Teixeira Nunes"
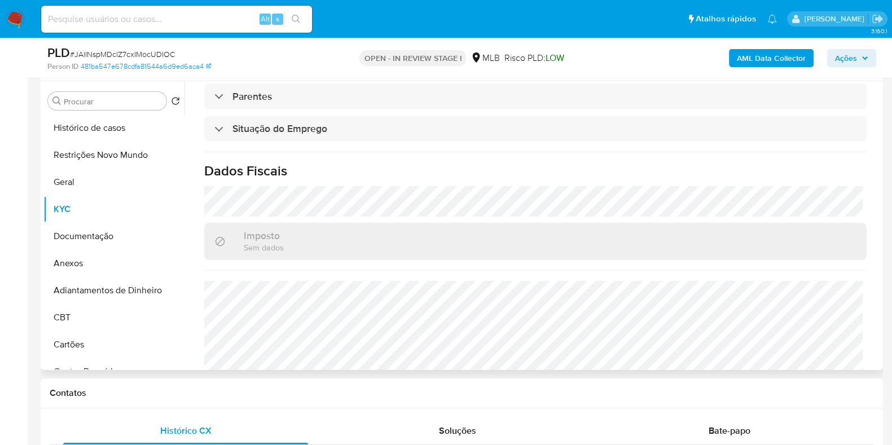
scroll to position [493, 0]
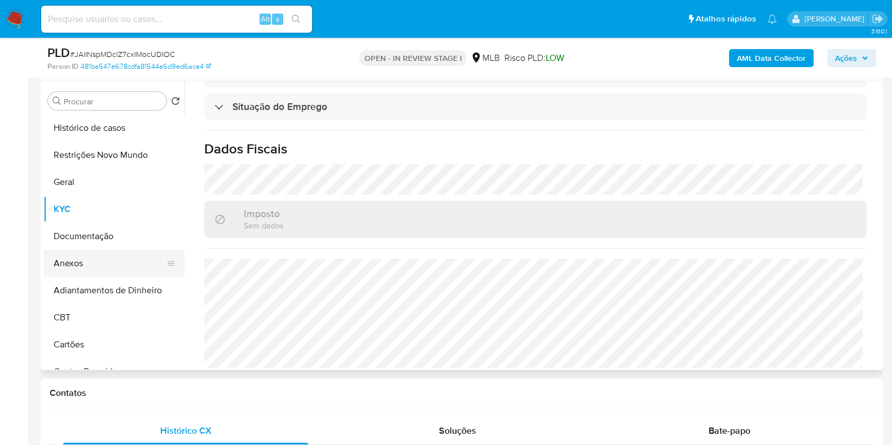
click at [95, 261] on button "Anexos" at bounding box center [109, 263] width 132 height 27
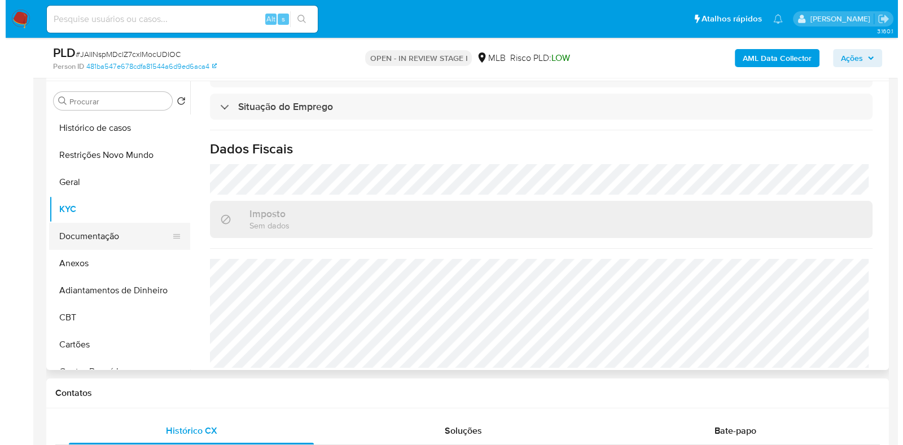
scroll to position [0, 0]
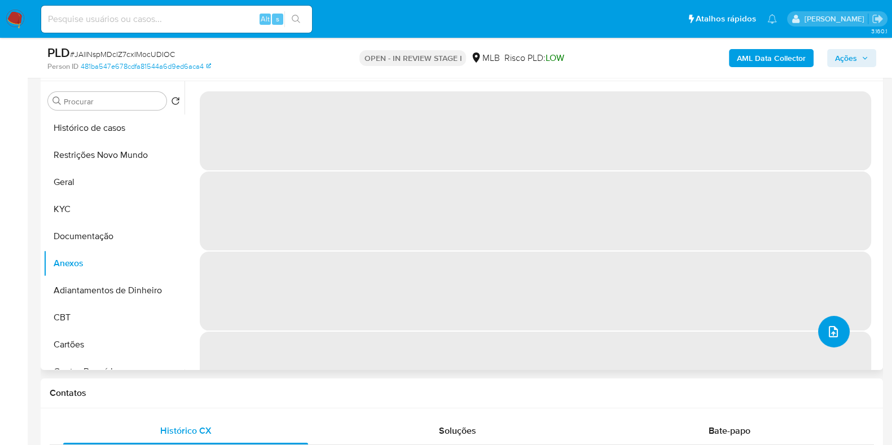
click at [836, 332] on button "upload-file" at bounding box center [835, 332] width 32 height 32
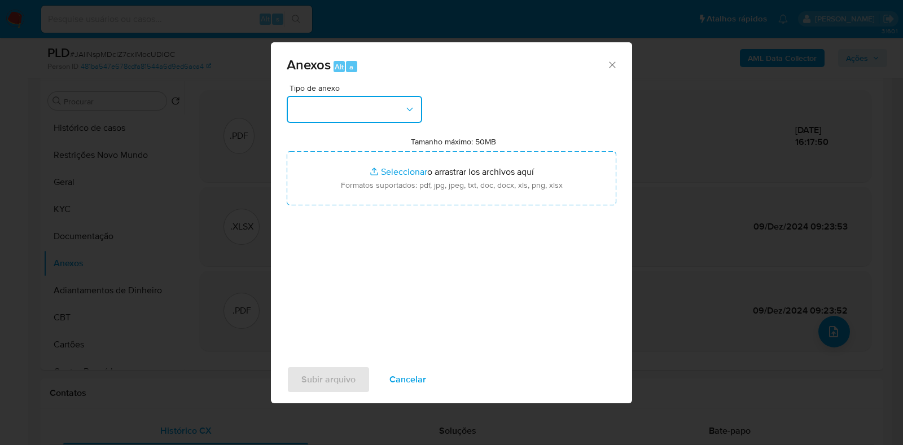
click at [382, 105] on button "button" at bounding box center [354, 109] width 135 height 27
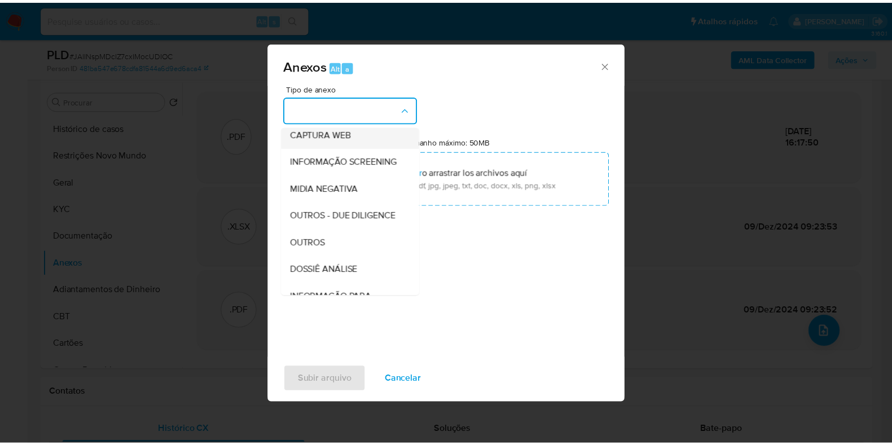
scroll to position [174, 0]
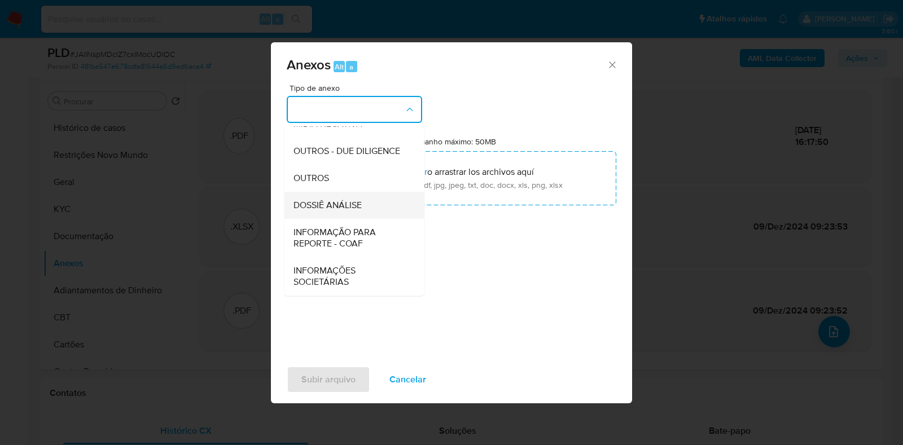
click at [332, 208] on span "DOSSIÊ ANÁLISE" at bounding box center [328, 205] width 68 height 11
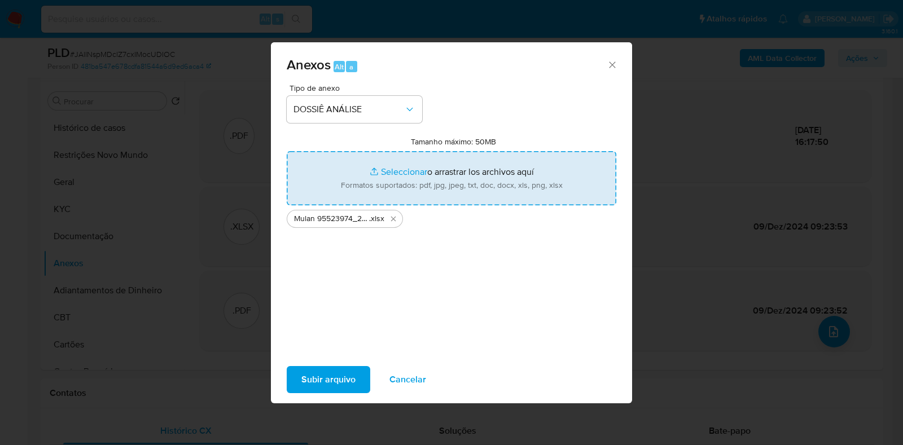
type input "C:\fakepath\CPF 79459188168 - RAPHAEL FRANCOIS TEIXEIRA NUNES.pdf"
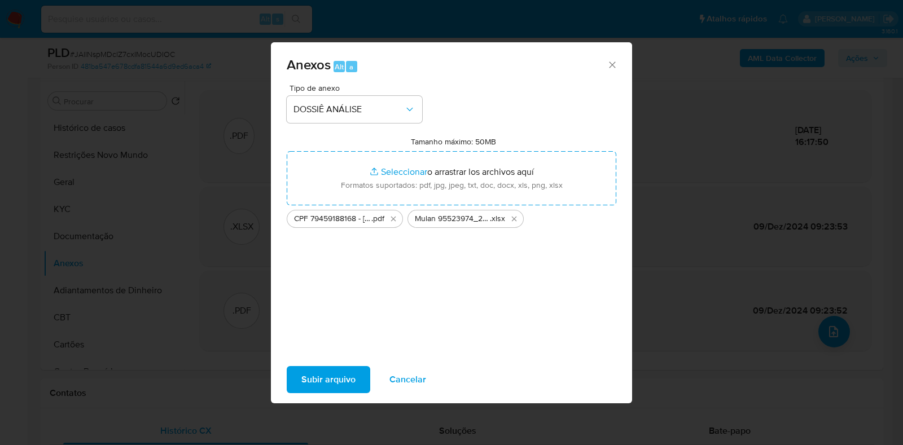
click at [319, 376] on span "Subir arquivo" at bounding box center [328, 379] width 54 height 25
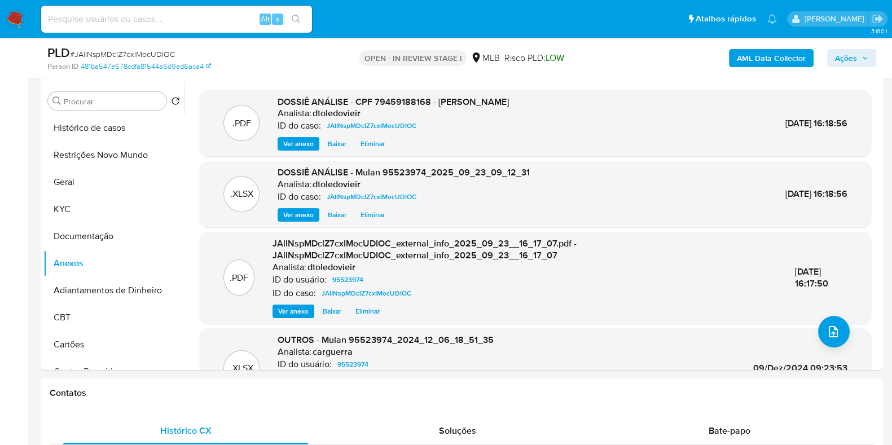
click at [881, 52] on div "PLD # JAlINspMDclZ7cxIMocUDIOC Person ID 481ba547e678cdfa81544a6d9ed6aca4 OPEN …" at bounding box center [462, 58] width 843 height 40
click at [868, 55] on icon "button" at bounding box center [865, 58] width 7 height 7
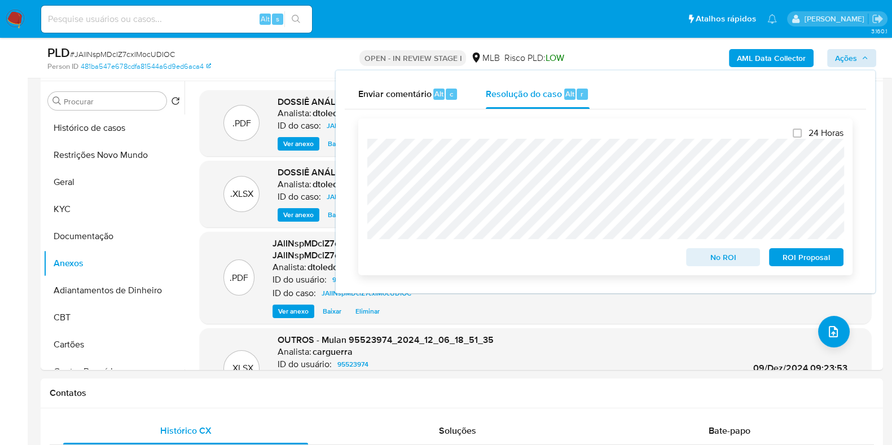
click at [720, 261] on span "No ROI" at bounding box center [723, 258] width 59 height 16
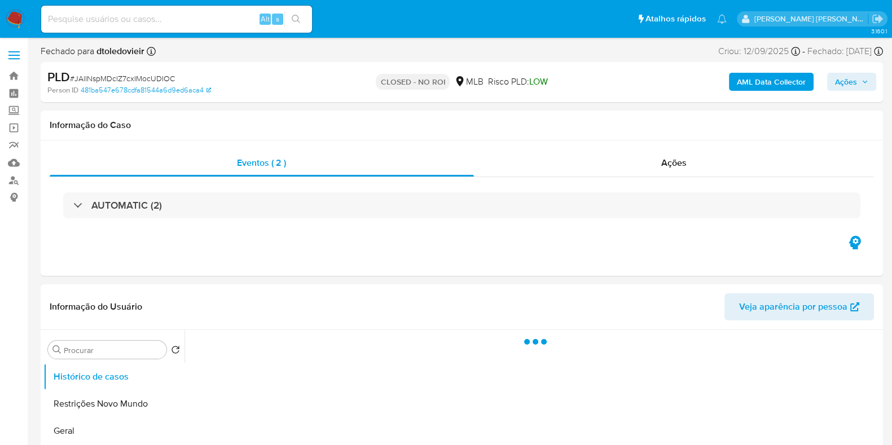
select select "10"
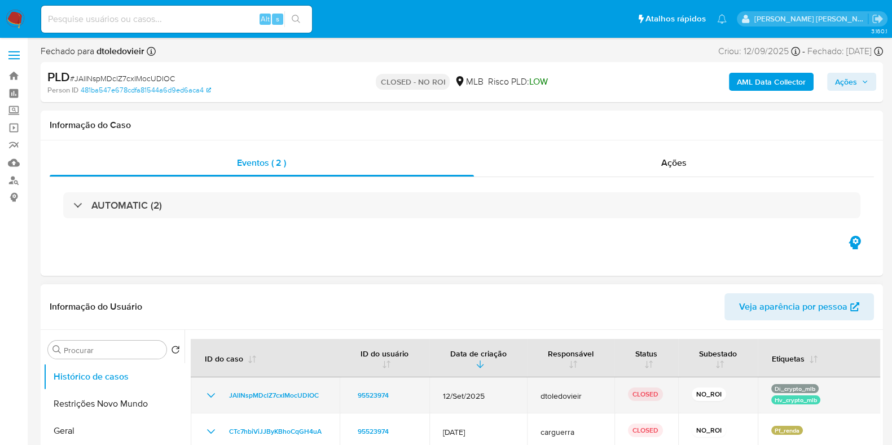
scroll to position [141, 0]
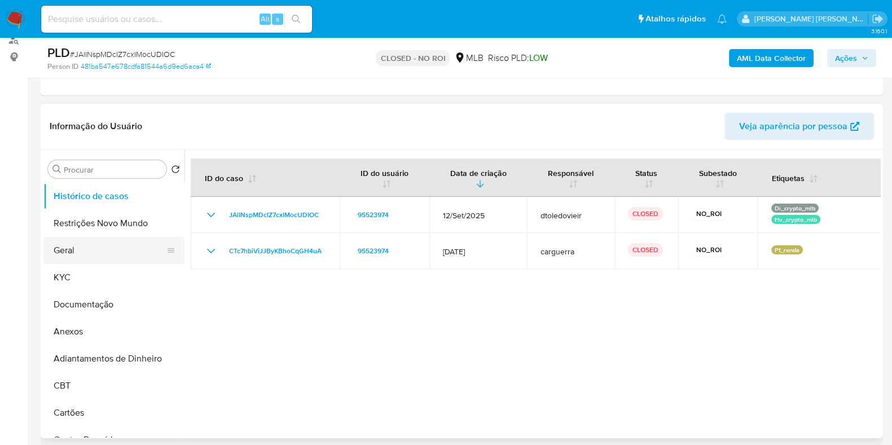
click at [104, 244] on button "Geral" at bounding box center [109, 250] width 132 height 27
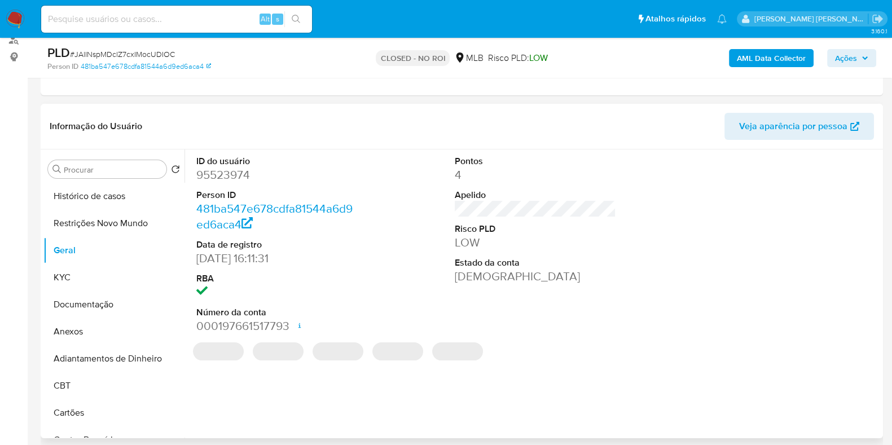
click at [231, 173] on dd "95523974" at bounding box center [276, 175] width 161 height 16
copy dd "95523974"
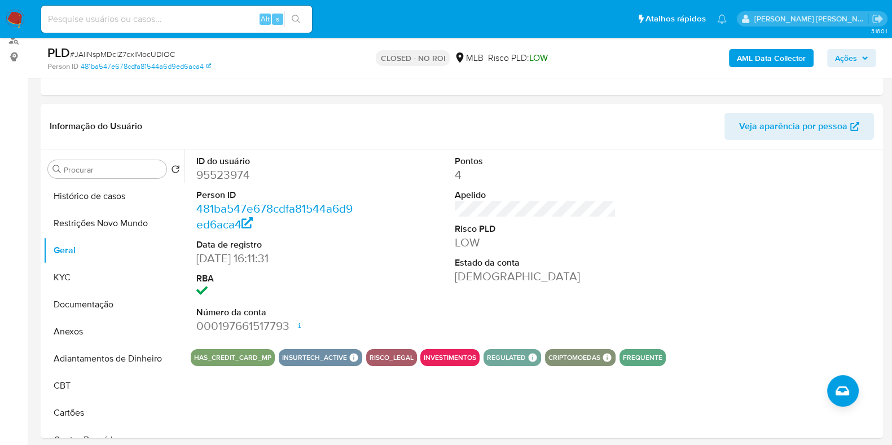
click at [212, 23] on input at bounding box center [176, 19] width 271 height 15
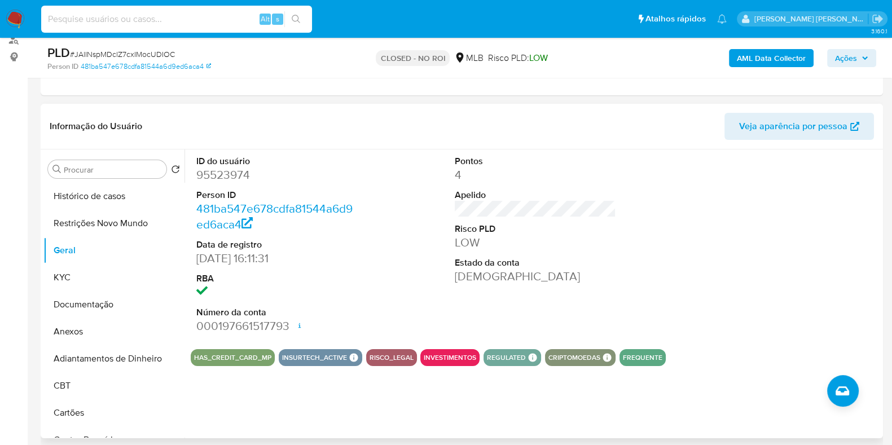
paste input "1788439184"
type input "1788439184"
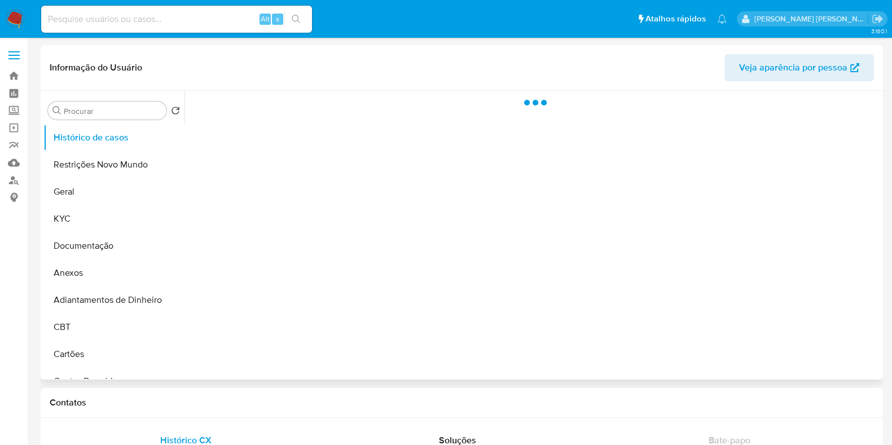
select select "10"
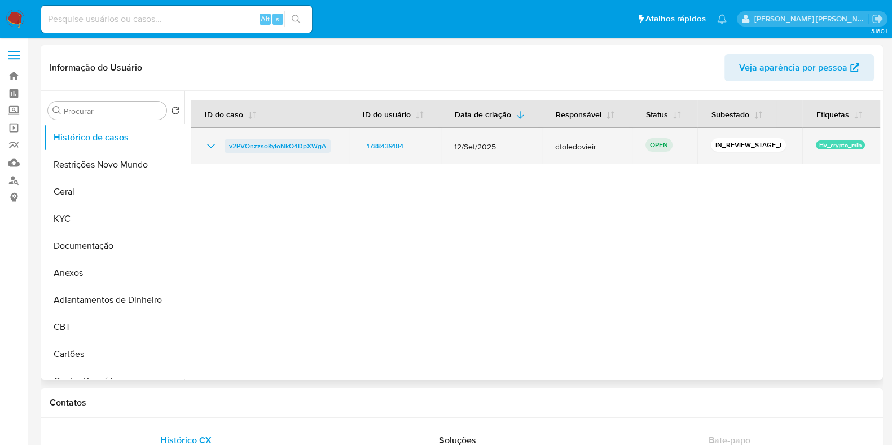
click at [275, 147] on span "v2PVOnzzsoKyloNkQ4DpXWgA" at bounding box center [277, 146] width 97 height 14
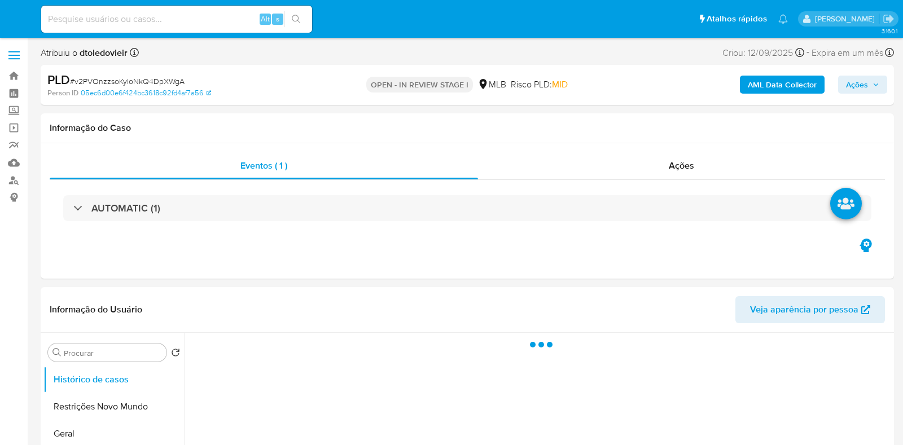
select select "10"
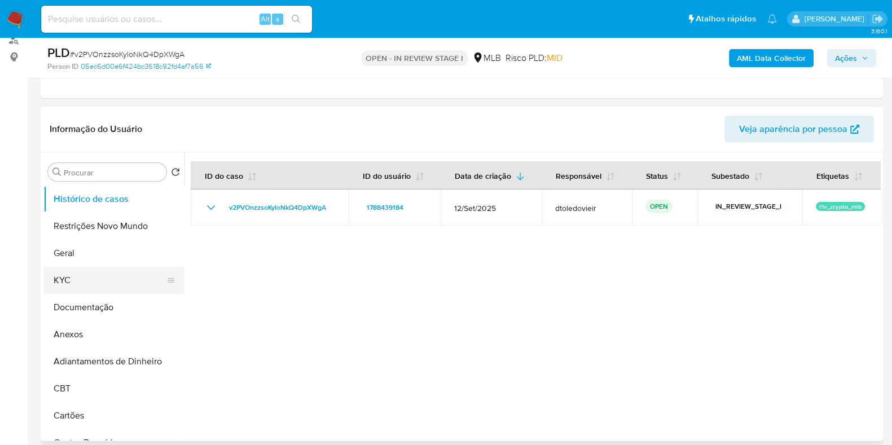
click at [90, 276] on button "KYC" at bounding box center [109, 280] width 132 height 27
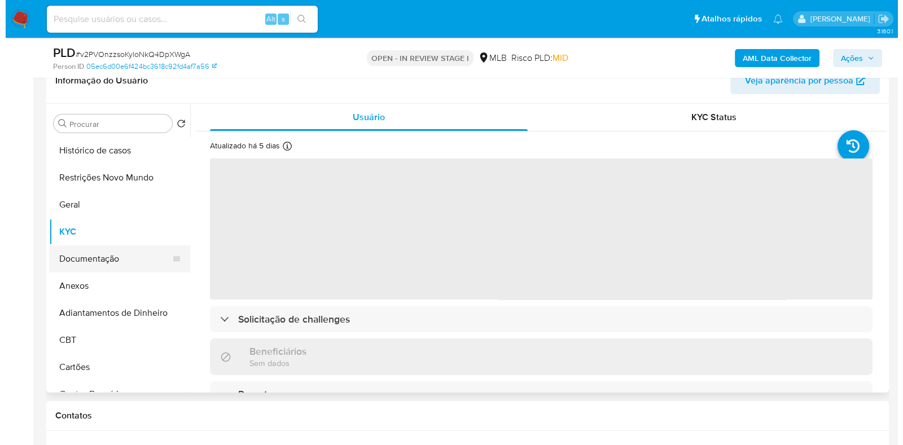
scroll to position [212, 0]
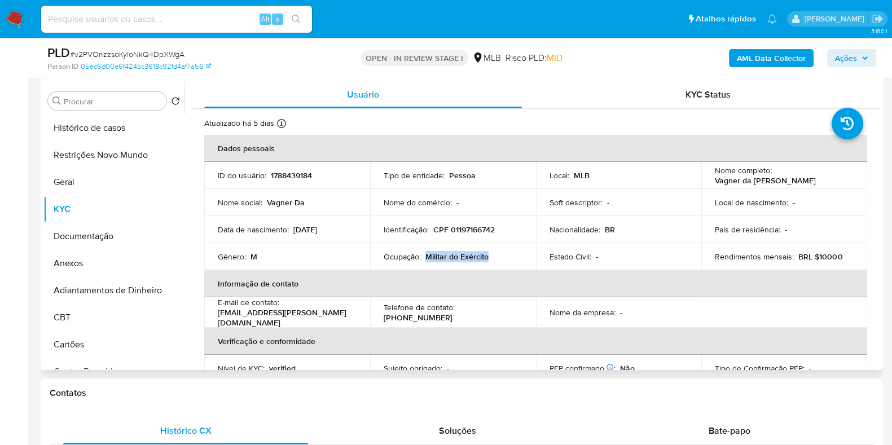
drag, startPoint x: 492, startPoint y: 255, endPoint x: 426, endPoint y: 259, distance: 66.1
click at [426, 259] on div "Ocupação : Militar do Exército" at bounding box center [453, 257] width 139 height 10
copy p "Militar do Exército"
click at [85, 231] on button "Documentação" at bounding box center [109, 236] width 132 height 27
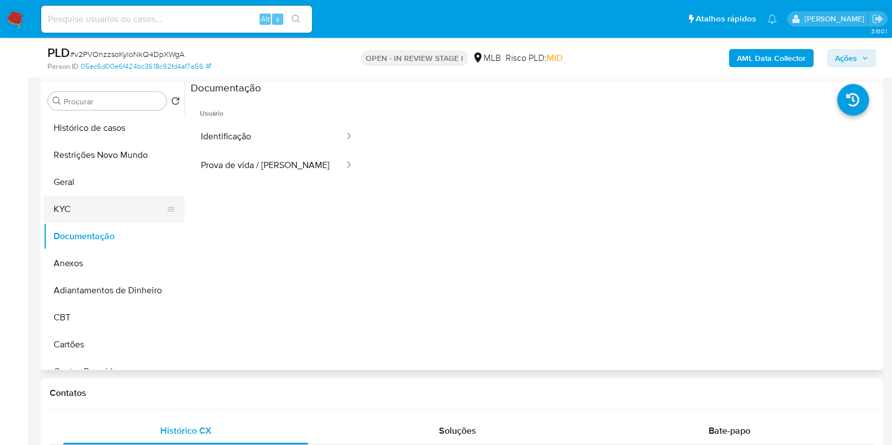
click at [112, 202] on button "KYC" at bounding box center [109, 209] width 132 height 27
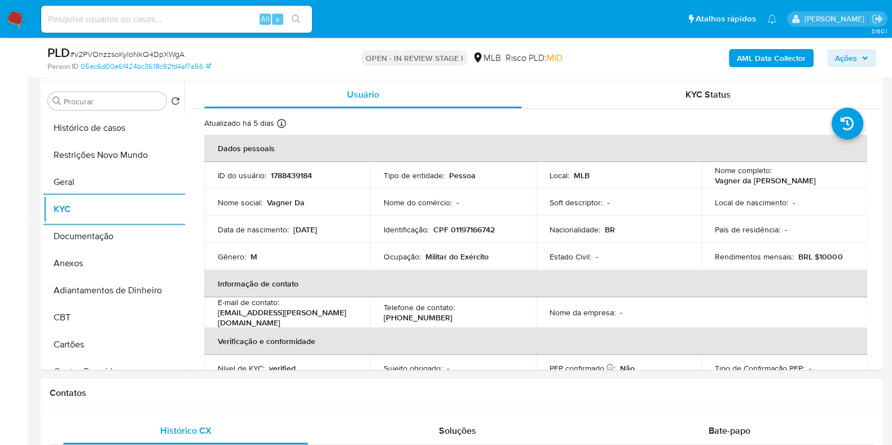
click at [771, 63] on b "AML Data Collector" at bounding box center [771, 58] width 69 height 18
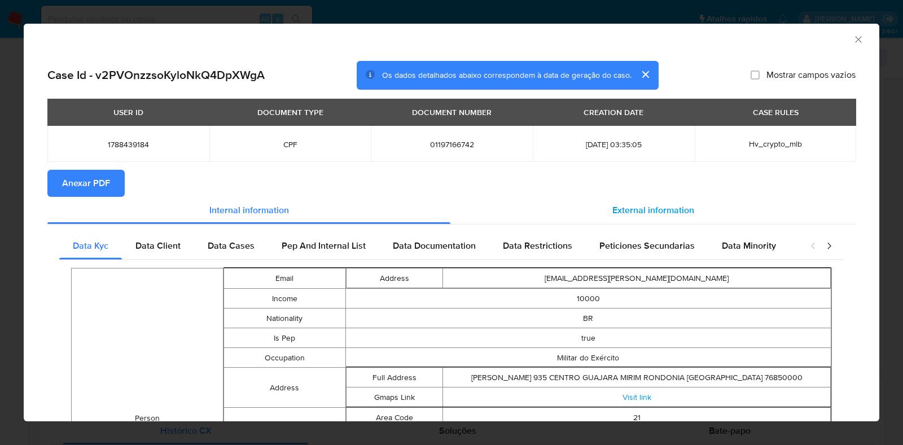
click at [639, 198] on div "External information" at bounding box center [652, 210] width 405 height 27
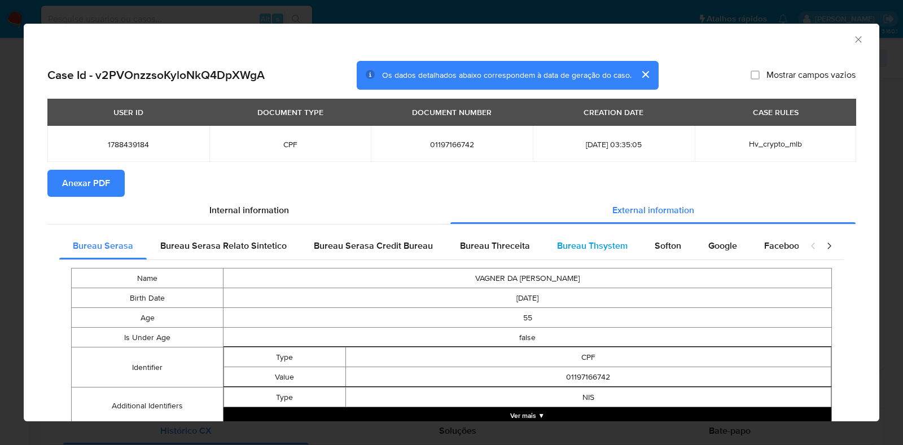
click at [586, 241] on span "Bureau Thsystem" at bounding box center [592, 245] width 71 height 13
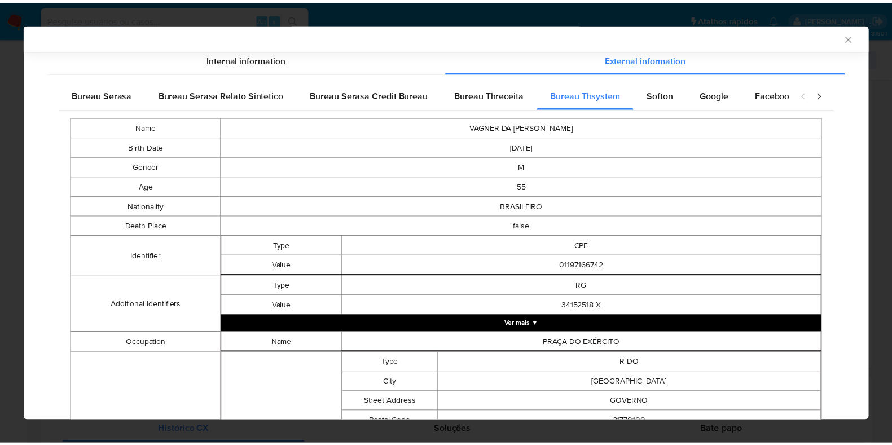
scroll to position [0, 0]
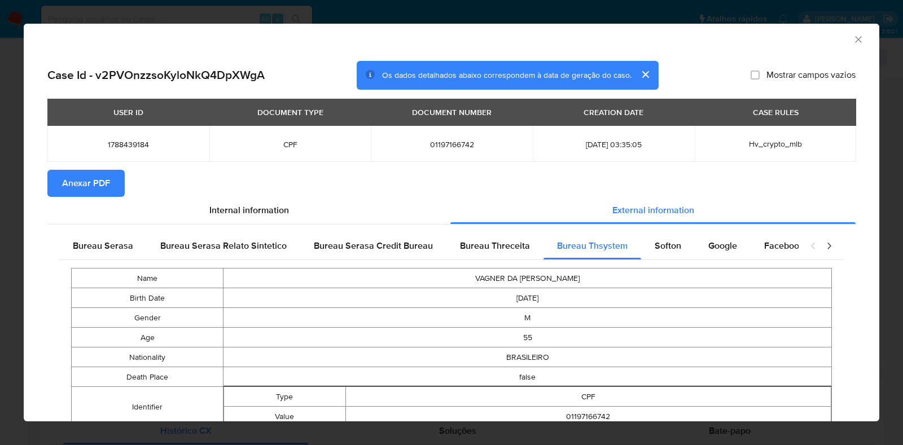
click at [447, 145] on span "01197166742" at bounding box center [451, 144] width 135 height 10
copy span "01197166742"
click at [4, 233] on div "AML Data Collector Case Id - v2PVOnzzsoKyloNkQ4DpXWgA Os dados detalhados abaix…" at bounding box center [451, 222] width 903 height 445
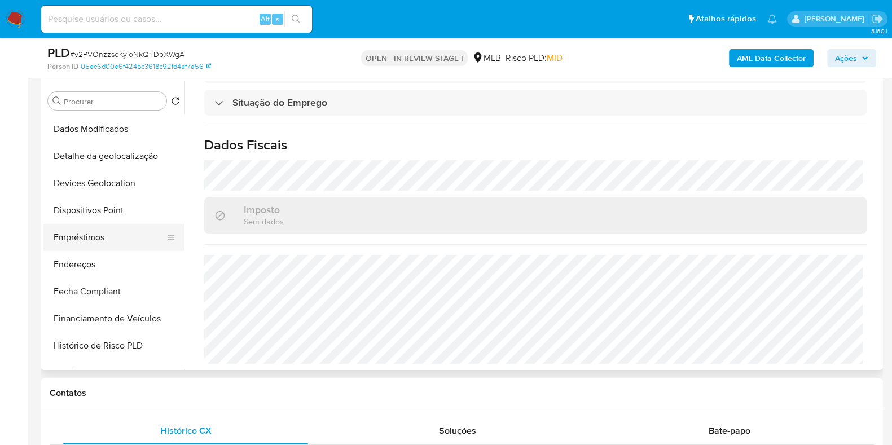
scroll to position [282, 0]
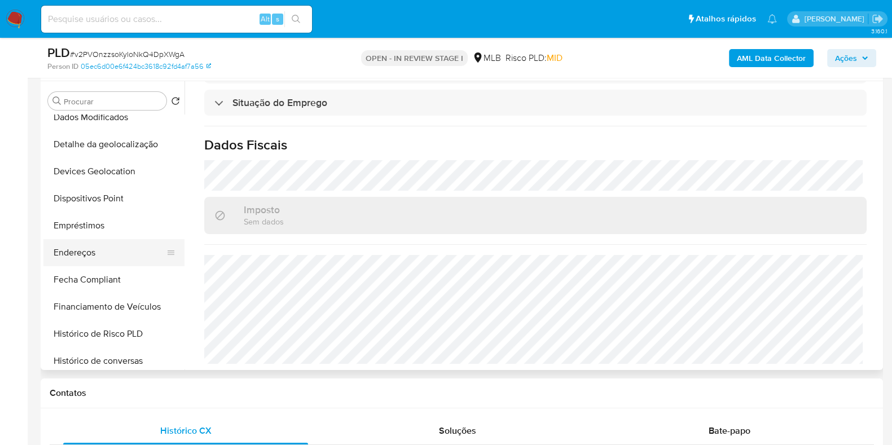
click at [98, 251] on button "Endereços" at bounding box center [109, 252] width 132 height 27
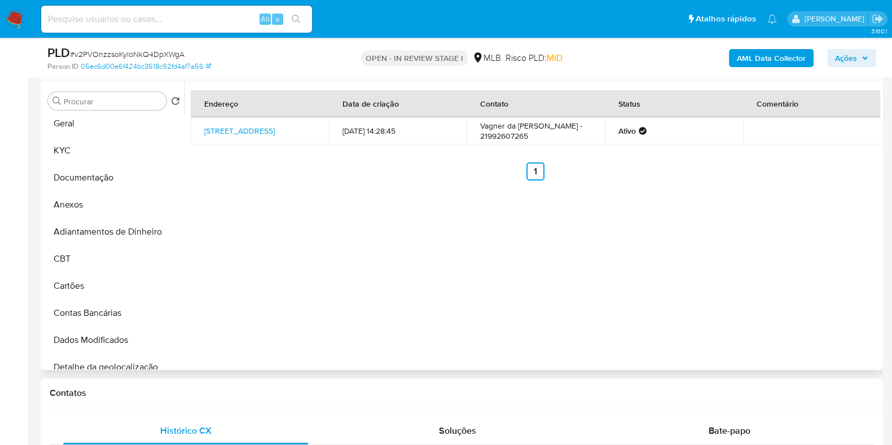
scroll to position [0, 0]
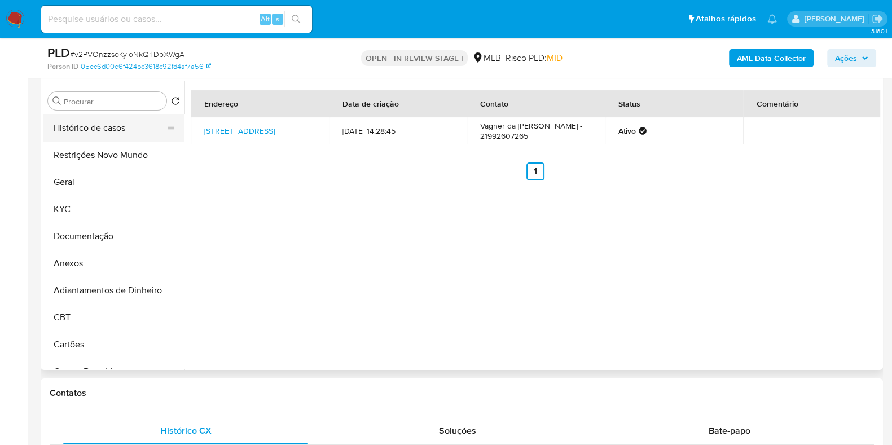
click at [104, 132] on button "Histórico de casos" at bounding box center [109, 128] width 132 height 27
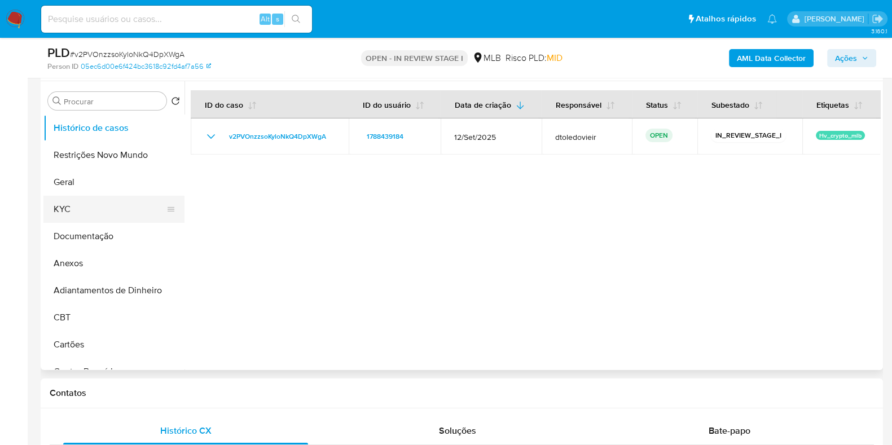
click at [110, 220] on button "KYC" at bounding box center [109, 209] width 132 height 27
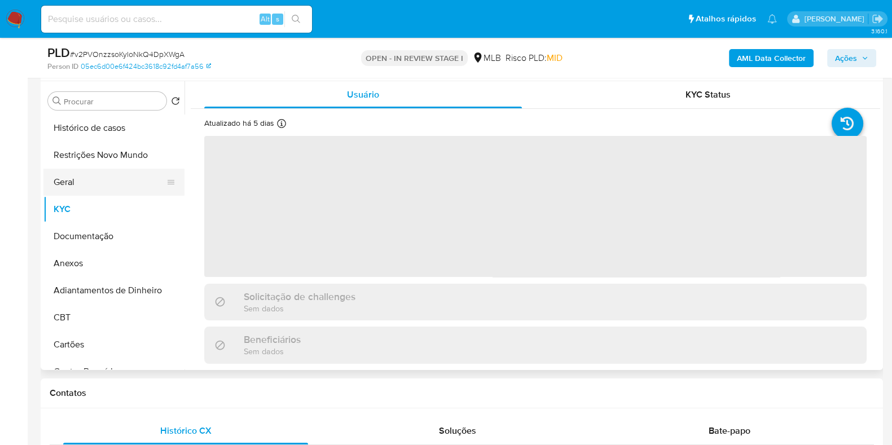
click at [111, 189] on button "Geral" at bounding box center [109, 182] width 132 height 27
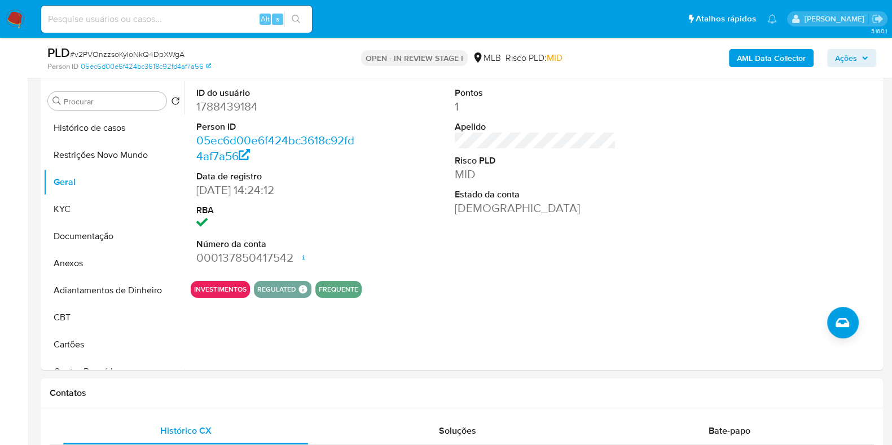
click at [852, 58] on span "Ações" at bounding box center [846, 58] width 22 height 18
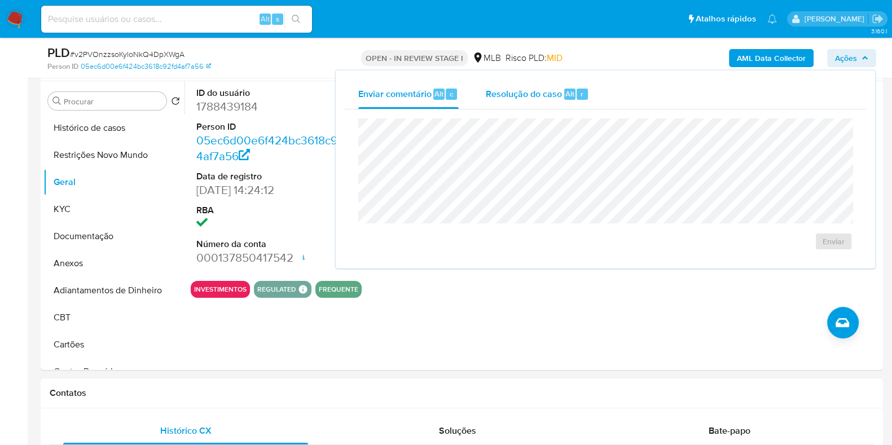
click at [542, 94] on span "Resolução do caso" at bounding box center [524, 93] width 76 height 13
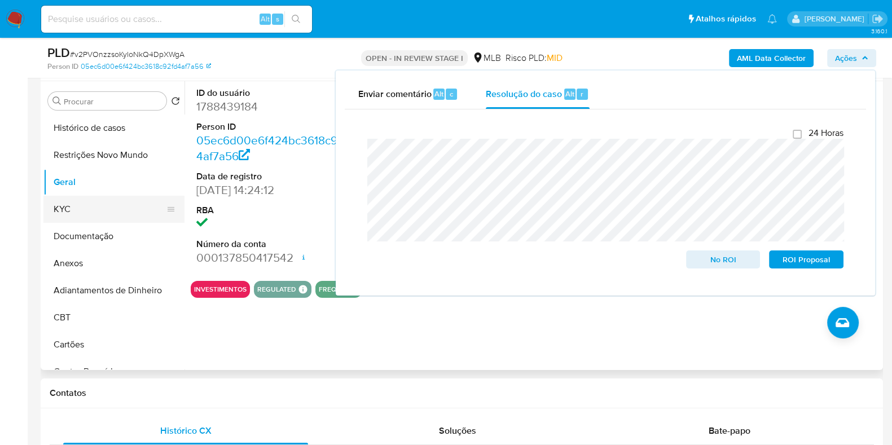
click at [107, 211] on button "KYC" at bounding box center [109, 209] width 132 height 27
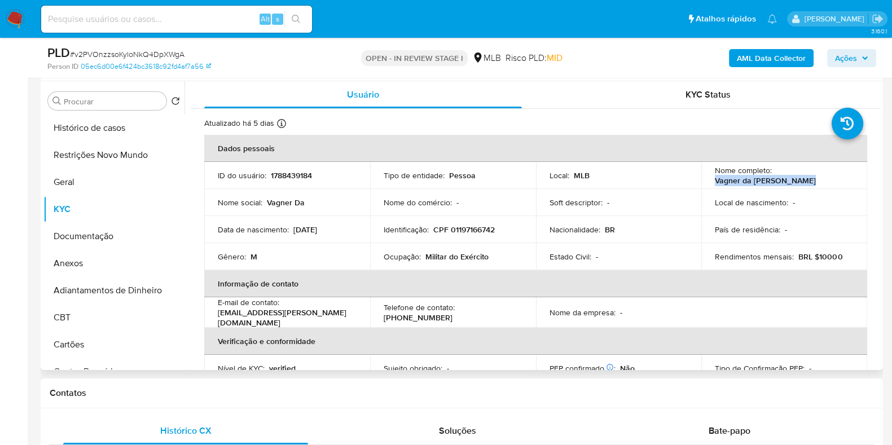
drag, startPoint x: 808, startPoint y: 179, endPoint x: 710, endPoint y: 186, distance: 97.9
click at [711, 186] on td "Nome completo : Vagner da Silva Marcelo" at bounding box center [785, 175] width 166 height 27
copy p "Vagner da [PERSON_NAME]"
click at [470, 231] on p "CPF 01197166742" at bounding box center [465, 230] width 62 height 10
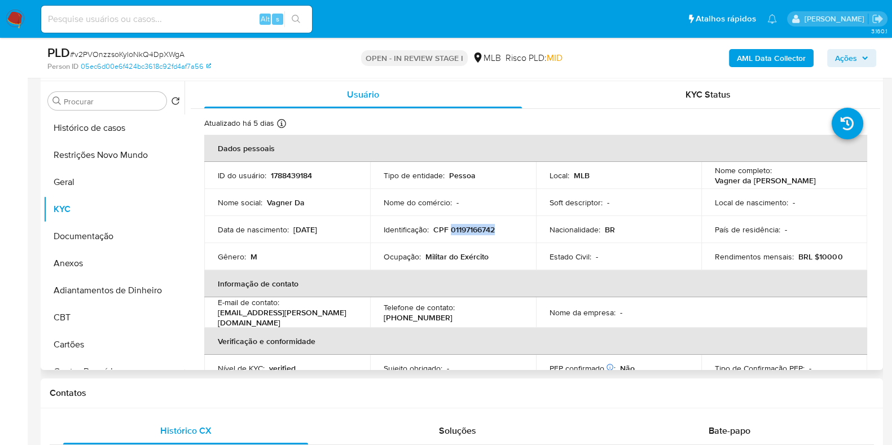
copy p "01197166742"
click at [96, 156] on button "Restrições Novo Mundo" at bounding box center [109, 155] width 132 height 27
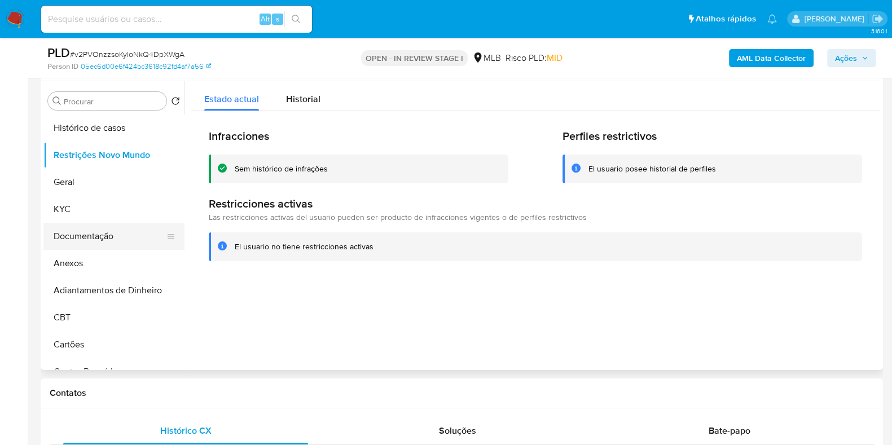
click at [85, 229] on button "Documentação" at bounding box center [109, 236] width 132 height 27
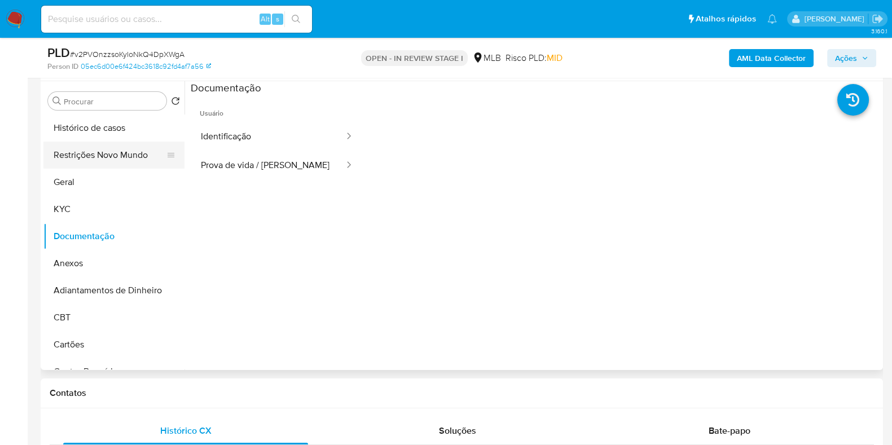
click at [107, 147] on button "Restrições Novo Mundo" at bounding box center [109, 155] width 132 height 27
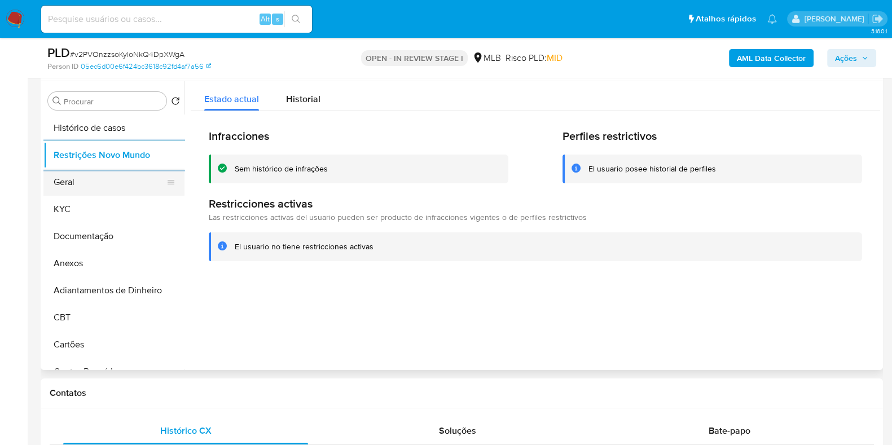
drag, startPoint x: 64, startPoint y: 176, endPoint x: 76, endPoint y: 180, distance: 12.2
click at [64, 176] on button "Geral" at bounding box center [109, 182] width 132 height 27
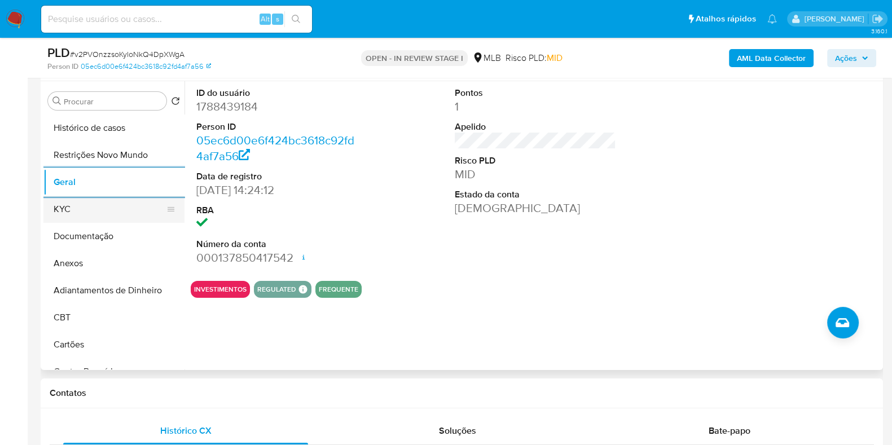
click at [83, 202] on button "KYC" at bounding box center [109, 209] width 132 height 27
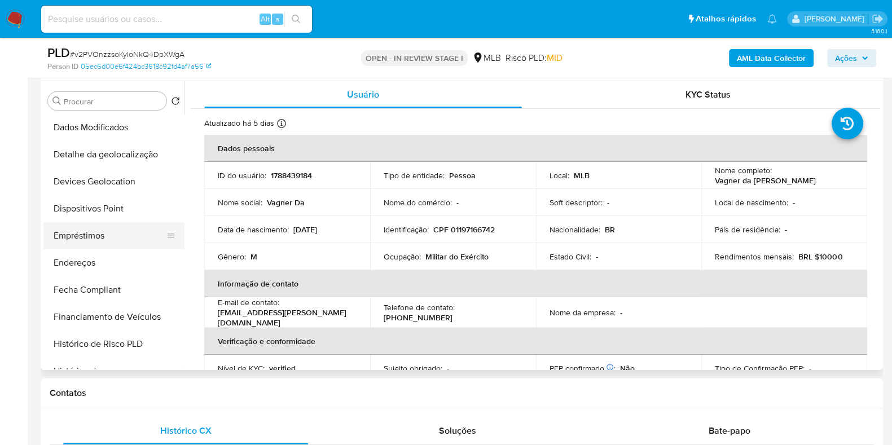
scroll to position [282, 0]
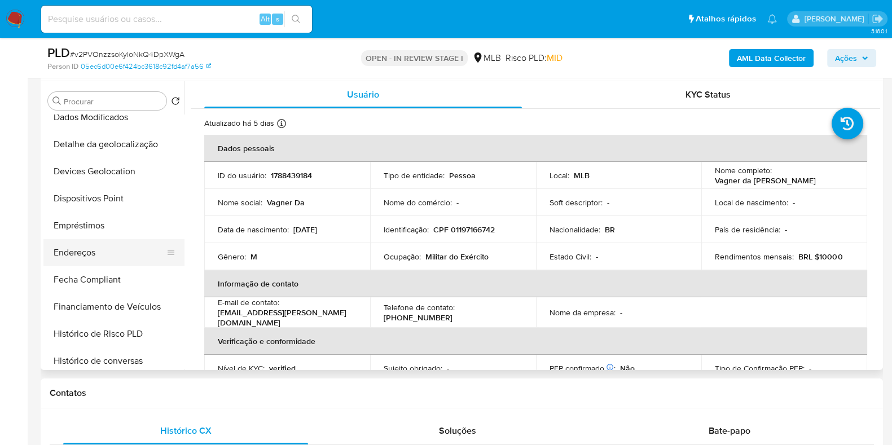
click at [100, 250] on button "Endereços" at bounding box center [109, 252] width 132 height 27
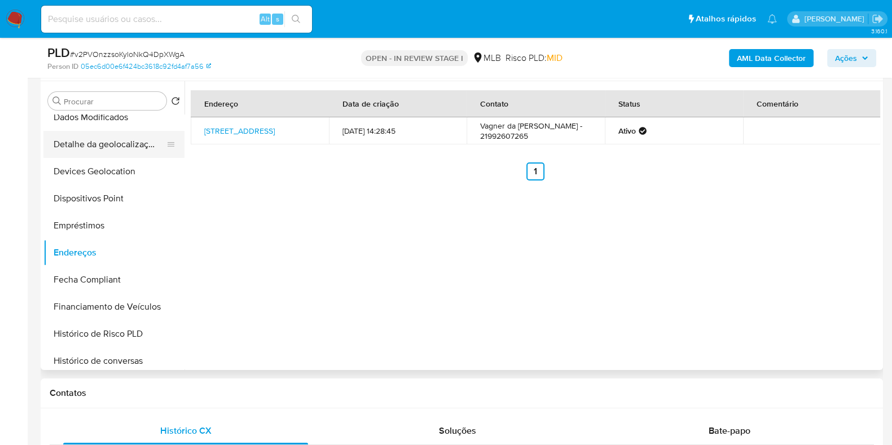
click at [129, 142] on button "Detalhe da geolocalização" at bounding box center [109, 144] width 132 height 27
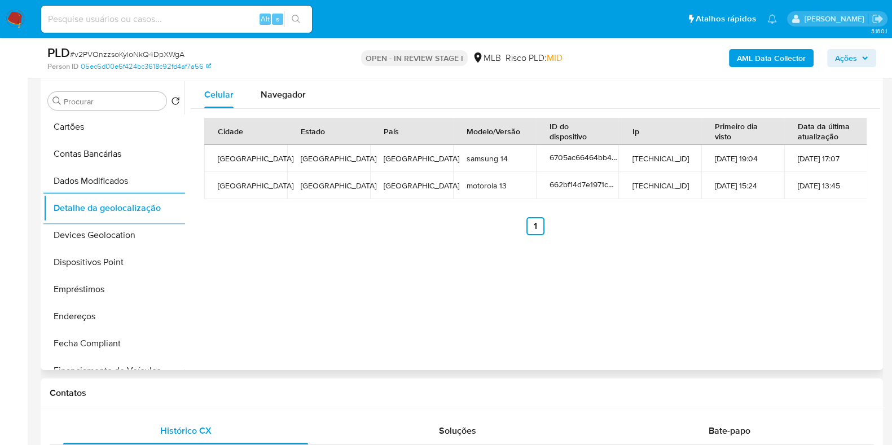
scroll to position [0, 0]
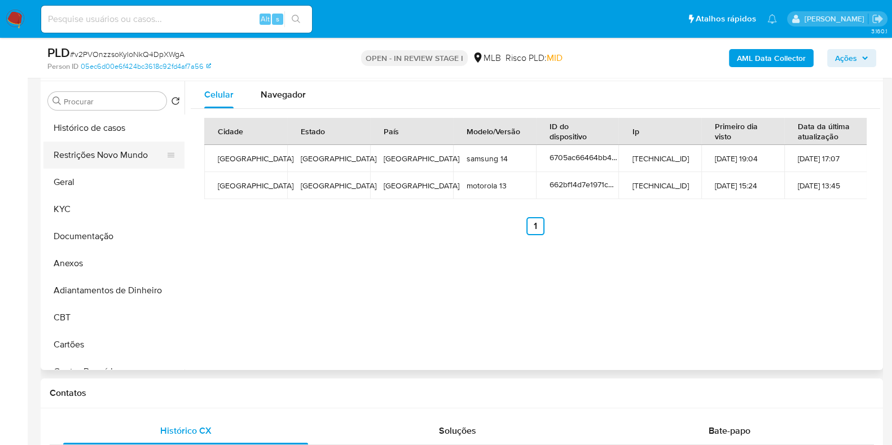
click at [111, 151] on button "Restrições Novo Mundo" at bounding box center [109, 155] width 132 height 27
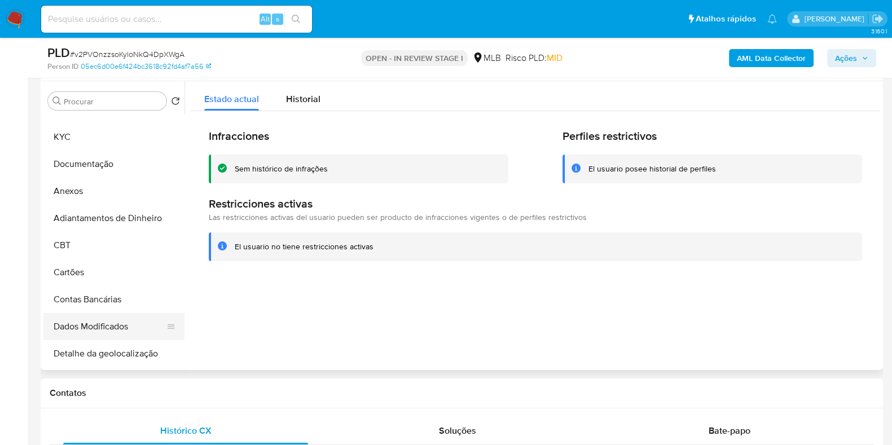
scroll to position [212, 0]
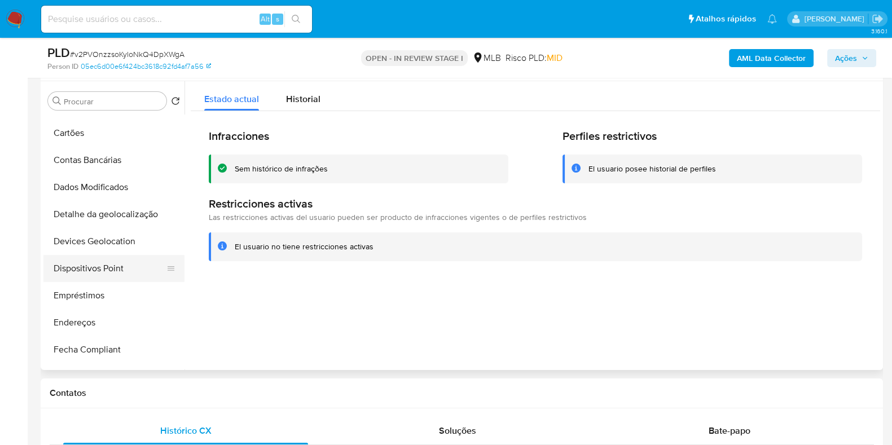
click at [115, 255] on ul "Histórico de casos Restrições Novo Mundo Geral KYC Documentação Anexos Adiantam…" at bounding box center [113, 242] width 141 height 255
click at [131, 266] on button "Dispositivos Point" at bounding box center [109, 268] width 132 height 27
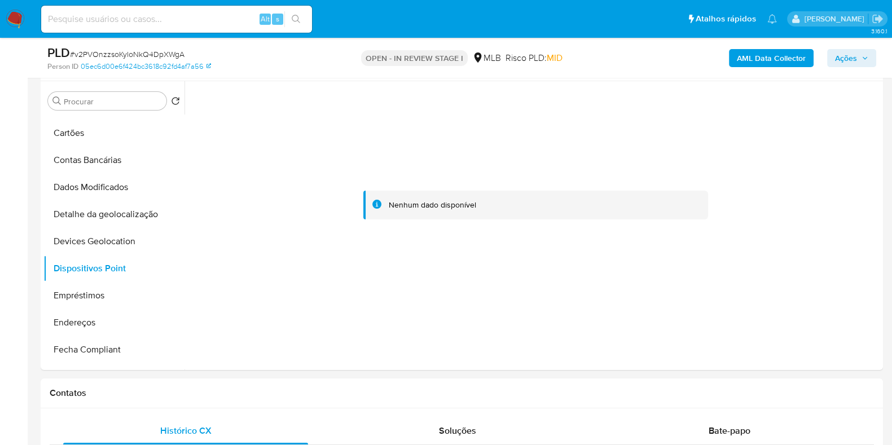
click at [753, 52] on b "AML Data Collector" at bounding box center [771, 58] width 69 height 18
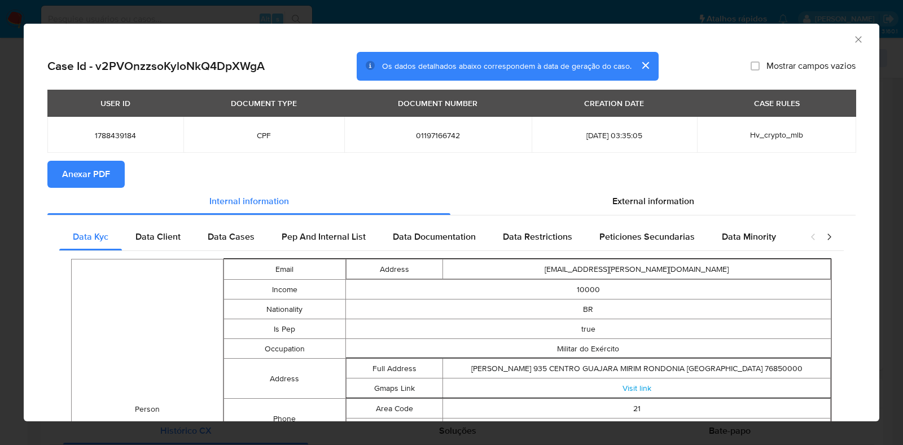
drag, startPoint x: 98, startPoint y: 175, endPoint x: 81, endPoint y: 176, distance: 17.0
click at [97, 175] on span "Anexar PDF" at bounding box center [86, 174] width 48 height 25
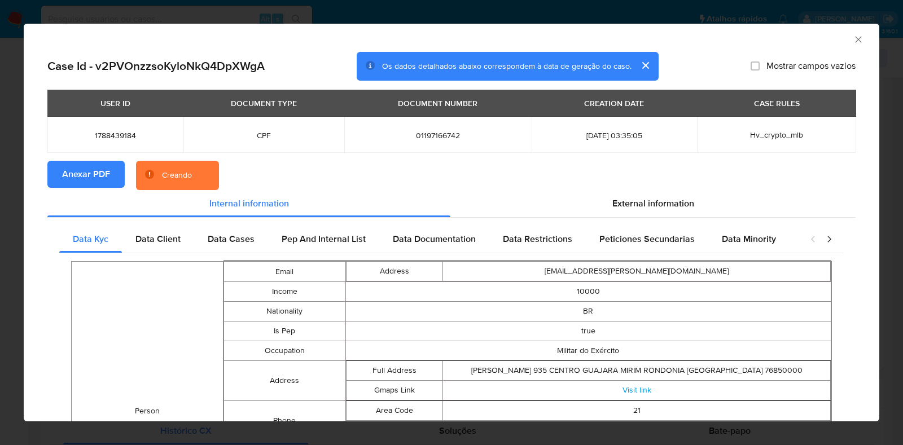
click at [0, 198] on div "AML Data Collector Case Id - v2PVOnzzsoKyloNkQ4DpXWgA Os dados detalhados abaix…" at bounding box center [451, 222] width 903 height 445
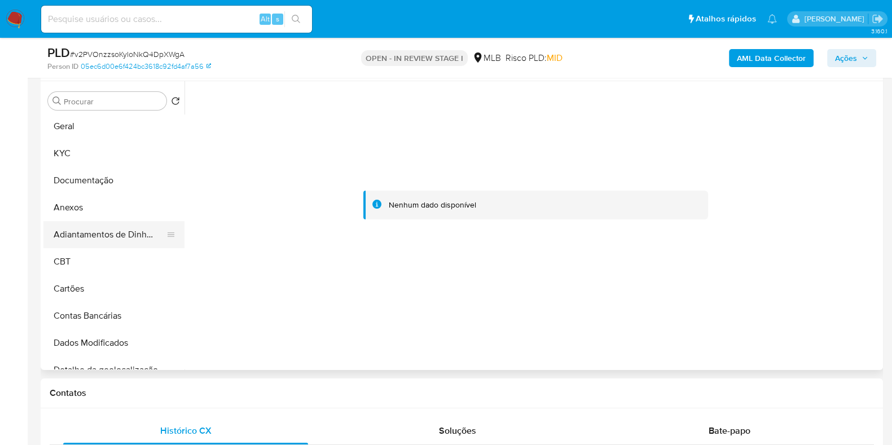
scroll to position [0, 0]
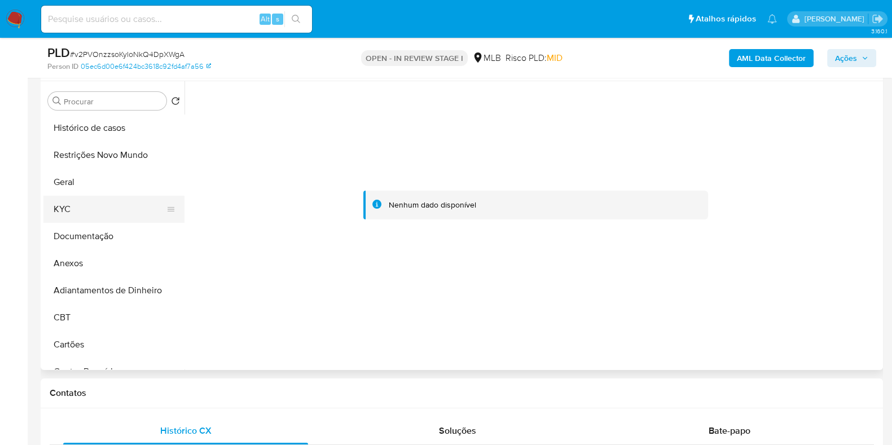
click at [90, 207] on button "KYC" at bounding box center [109, 209] width 132 height 27
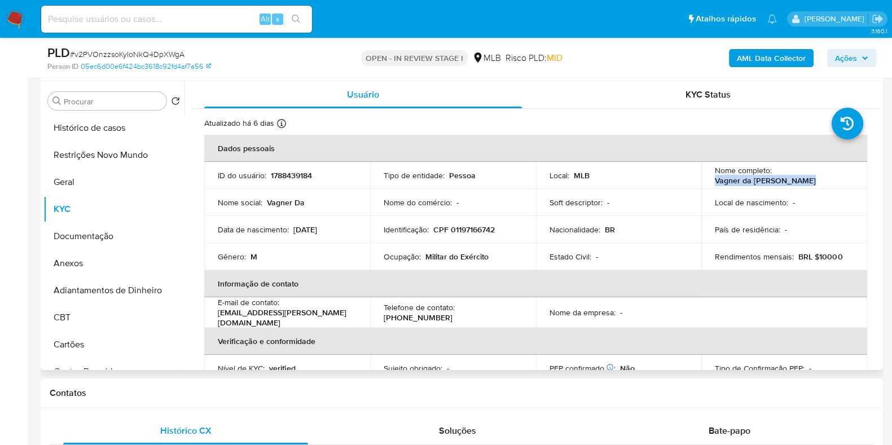
drag, startPoint x: 808, startPoint y: 183, endPoint x: 704, endPoint y: 185, distance: 103.9
click at [706, 185] on td "Nome completo : Vagner da Silva Marcelo" at bounding box center [785, 175] width 166 height 27
copy p "Vagner da Silva Marcelo"
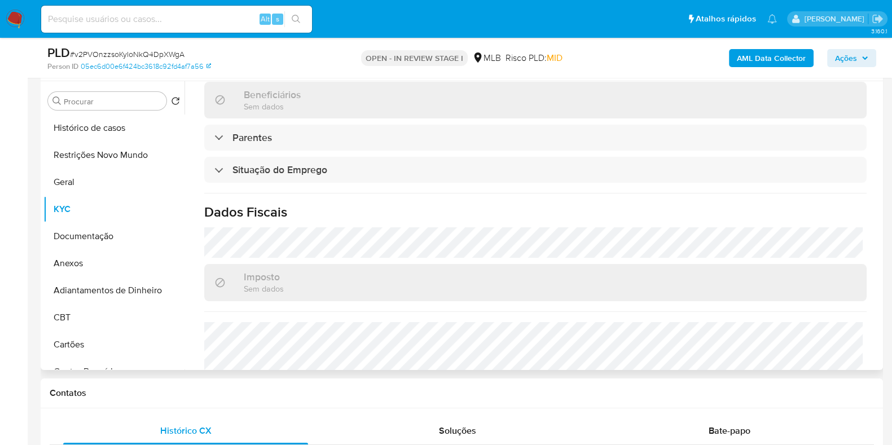
scroll to position [491, 0]
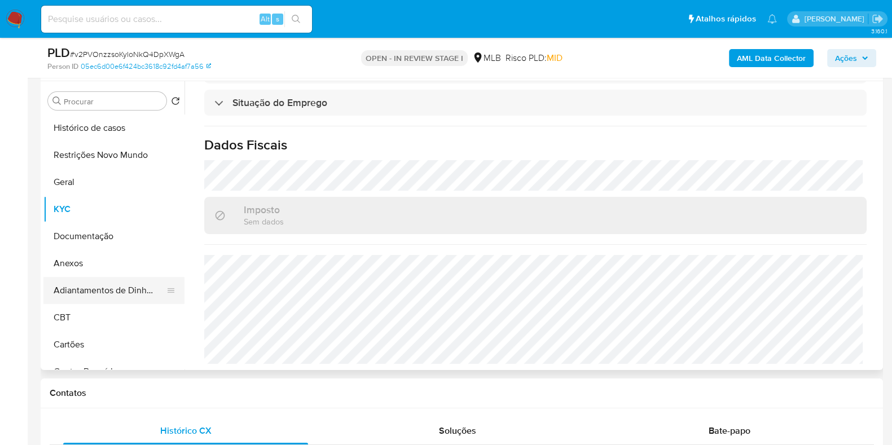
click at [100, 278] on button "Adiantamentos de Dinheiro" at bounding box center [109, 290] width 132 height 27
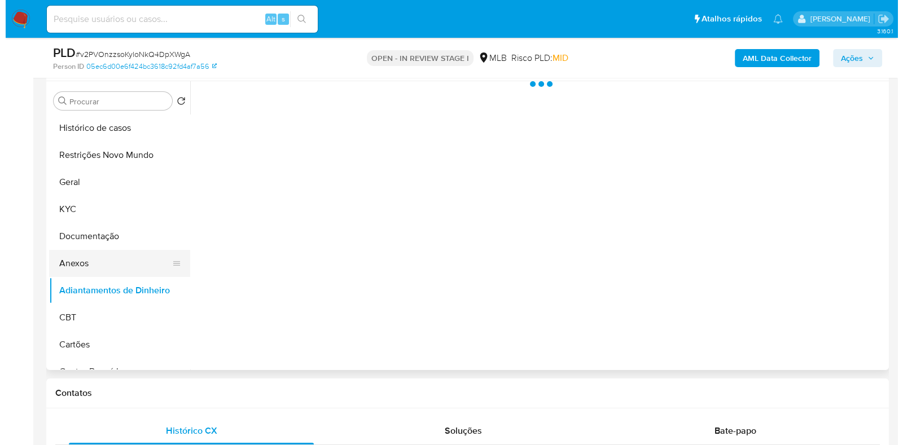
scroll to position [0, 0]
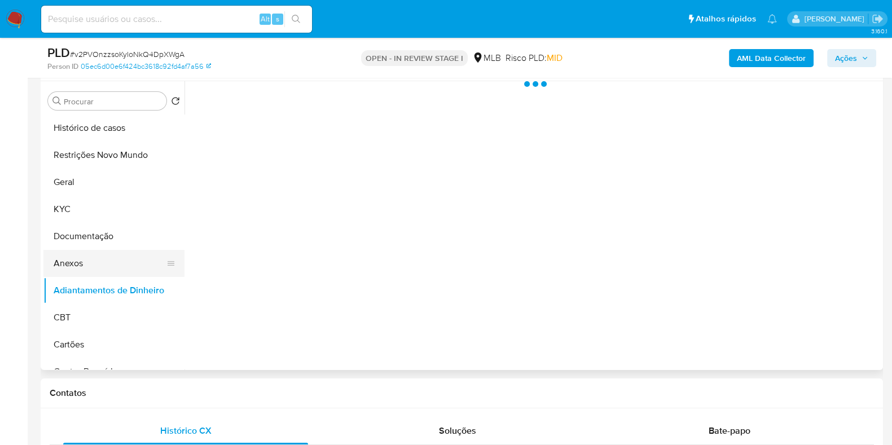
click at [104, 266] on button "Anexos" at bounding box center [109, 263] width 132 height 27
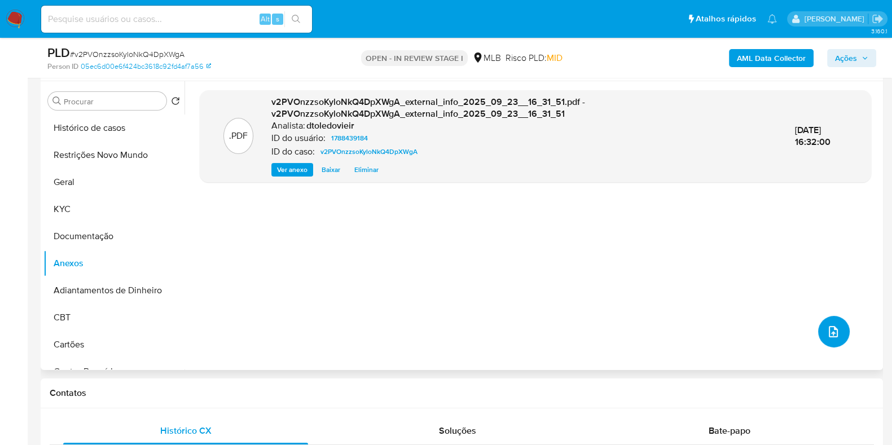
click at [833, 339] on button "upload-file" at bounding box center [835, 332] width 32 height 32
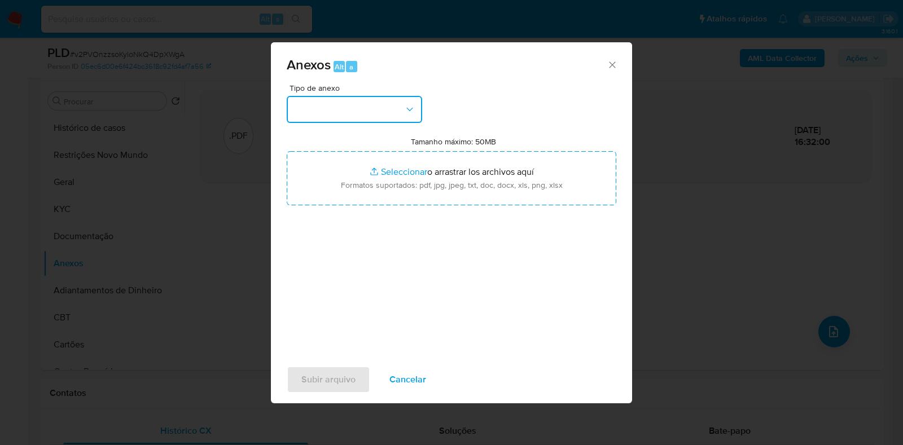
click at [371, 113] on button "button" at bounding box center [354, 109] width 135 height 27
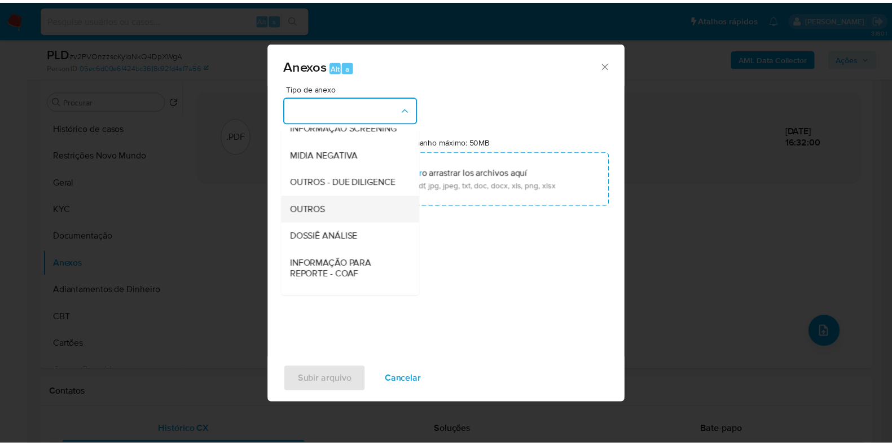
scroll to position [174, 0]
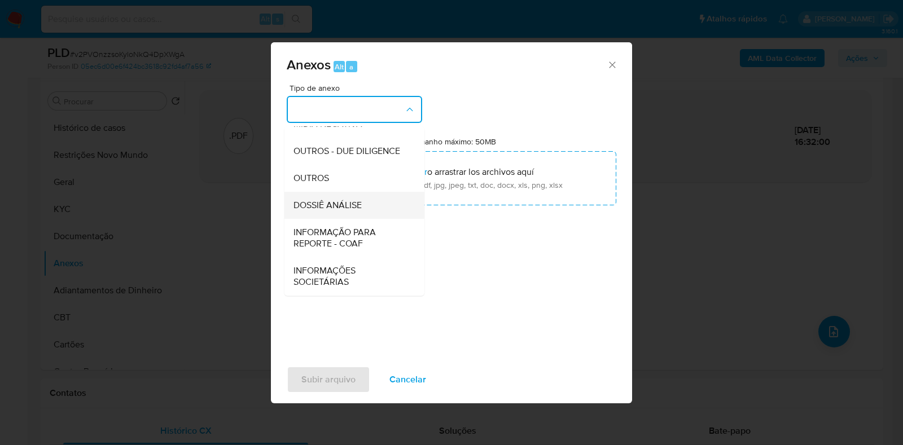
click at [335, 213] on div "DOSSIÊ ANÁLISE" at bounding box center [351, 205] width 115 height 27
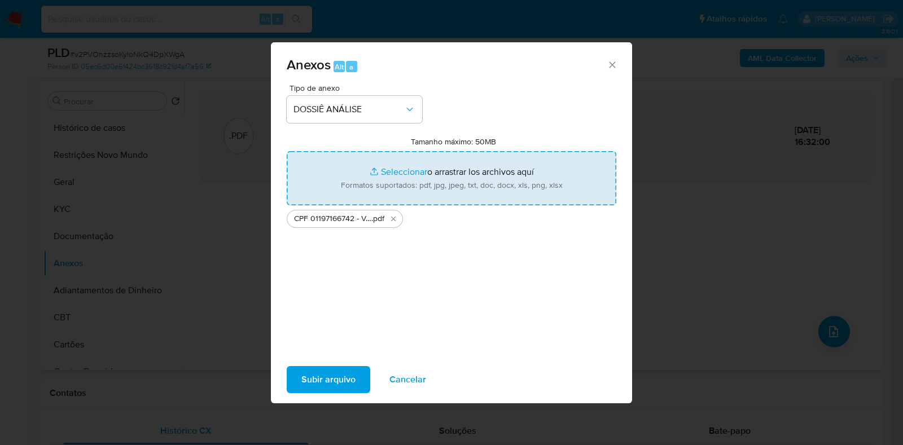
type input "C:\fakepath\Mulan 1788439184_2025_09_23_09_13_35.xlsx"
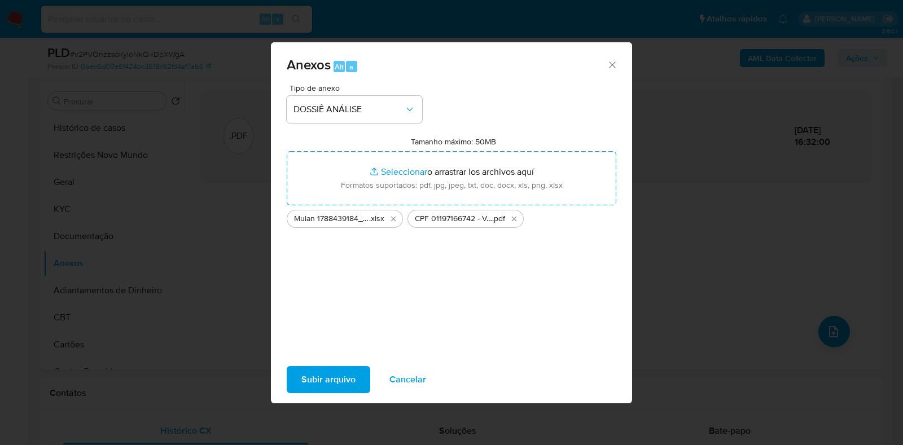
click at [322, 370] on span "Subir arquivo" at bounding box center [328, 379] width 54 height 25
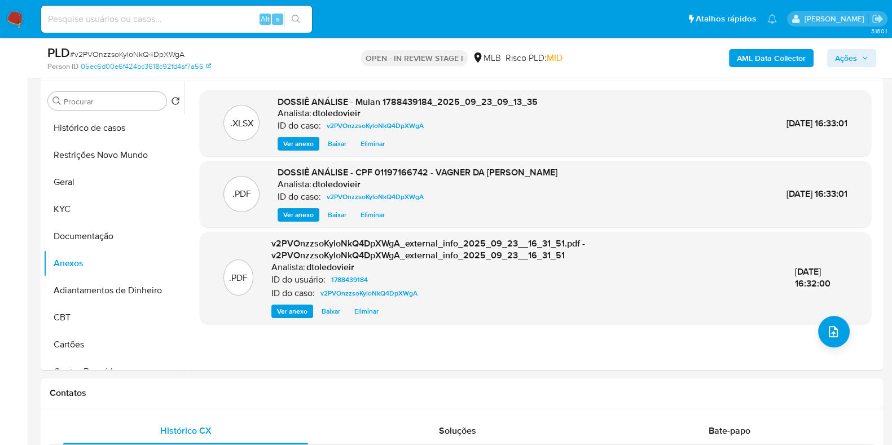
click at [853, 60] on span "Ações" at bounding box center [846, 58] width 22 height 18
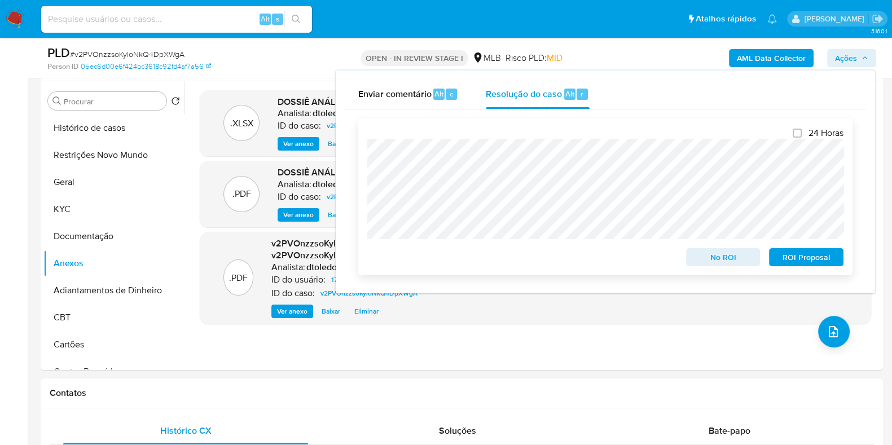
click at [707, 264] on span "No ROI" at bounding box center [723, 258] width 59 height 16
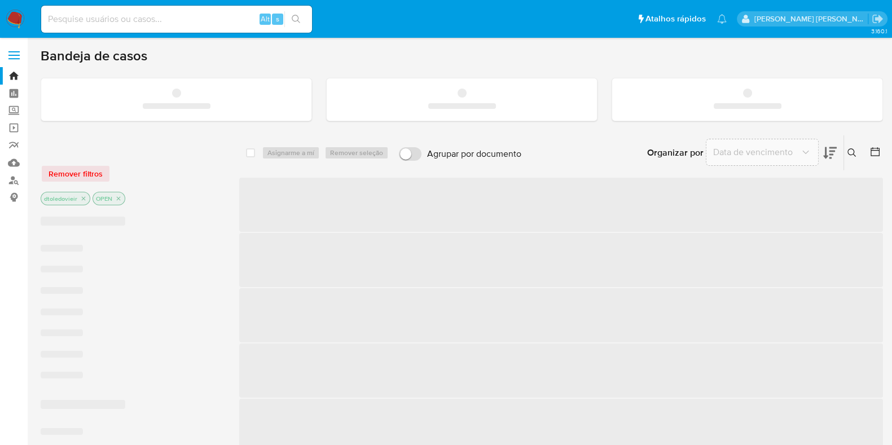
click at [141, 19] on input at bounding box center [176, 19] width 271 height 15
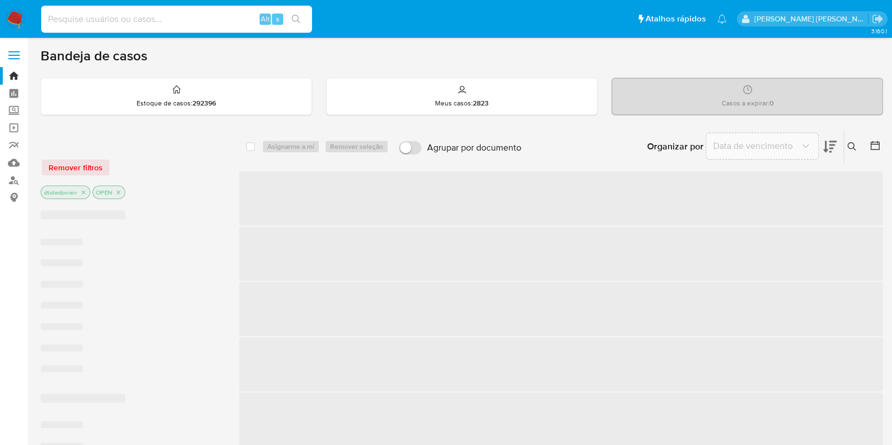
paste input "1865221960"
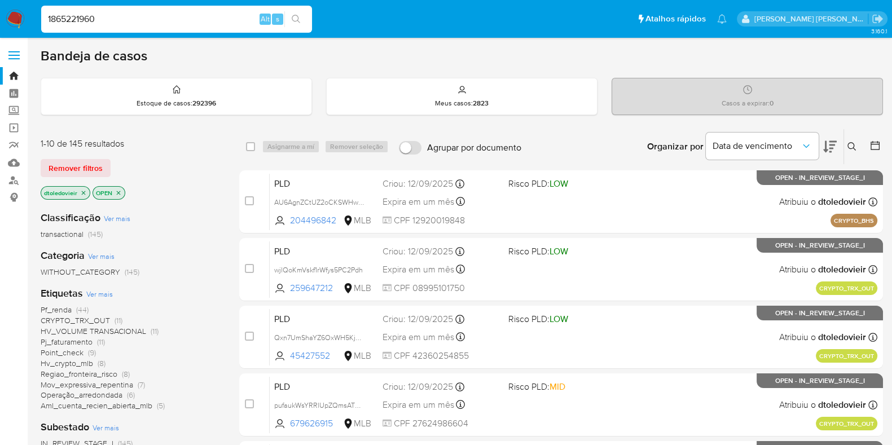
type input "1865221960"
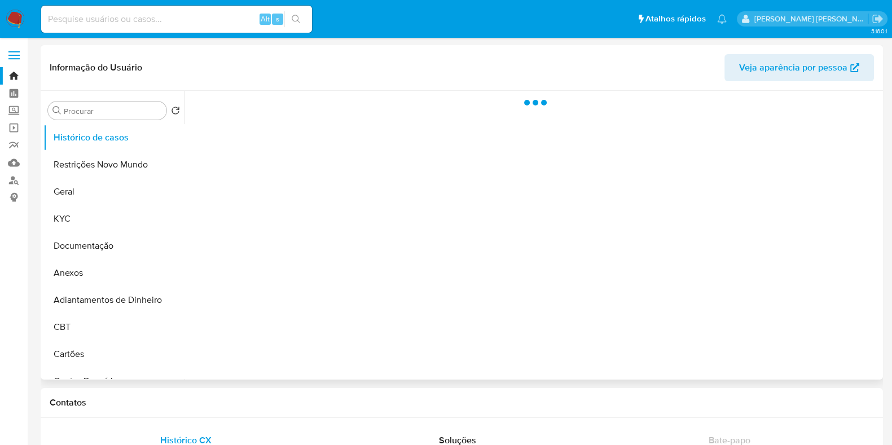
select select "10"
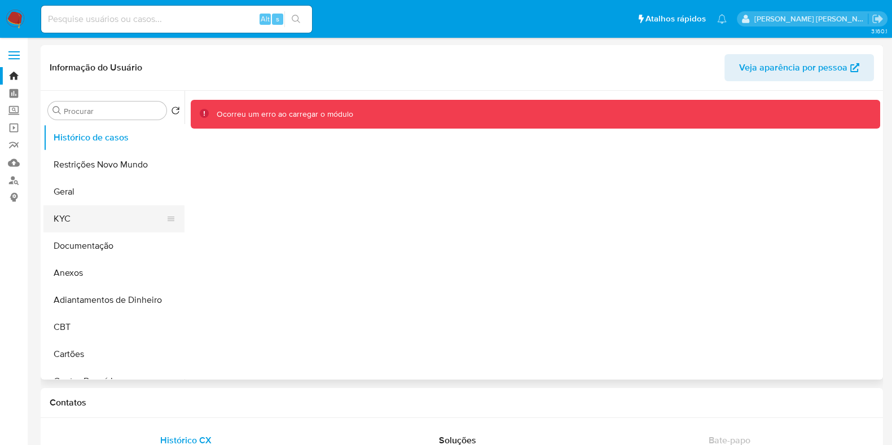
drag, startPoint x: 99, startPoint y: 203, endPoint x: 93, endPoint y: 209, distance: 8.8
click at [99, 204] on button "Geral" at bounding box center [113, 191] width 141 height 27
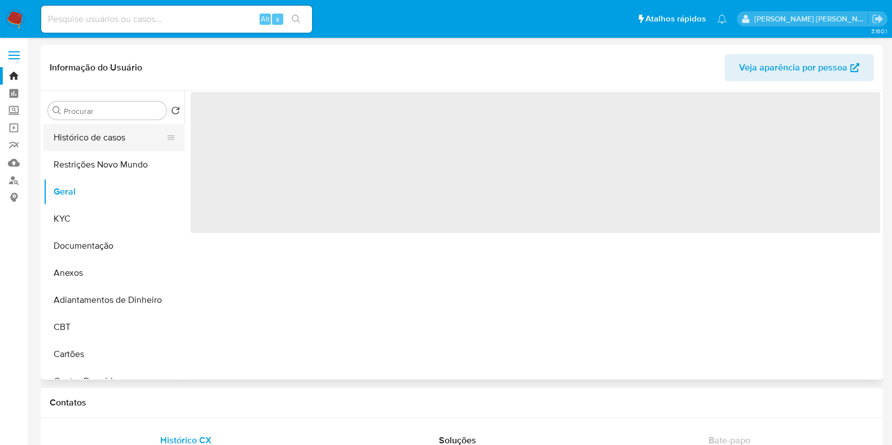
click at [99, 150] on button "Histórico de casos" at bounding box center [109, 137] width 132 height 27
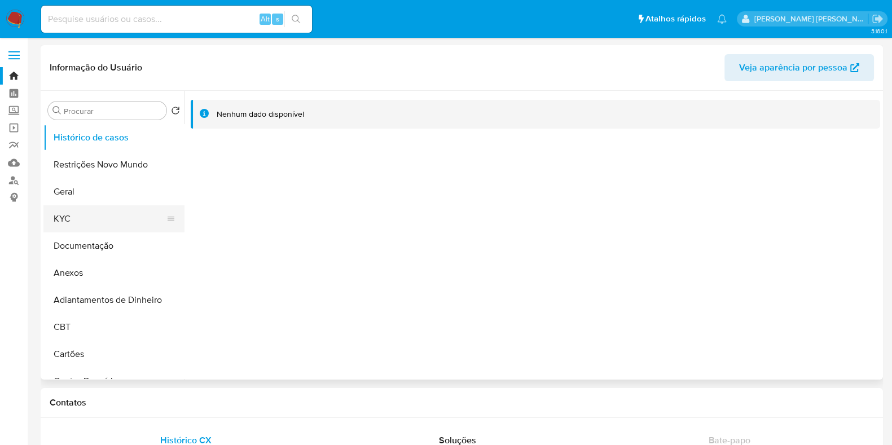
click at [86, 222] on button "KYC" at bounding box center [109, 218] width 132 height 27
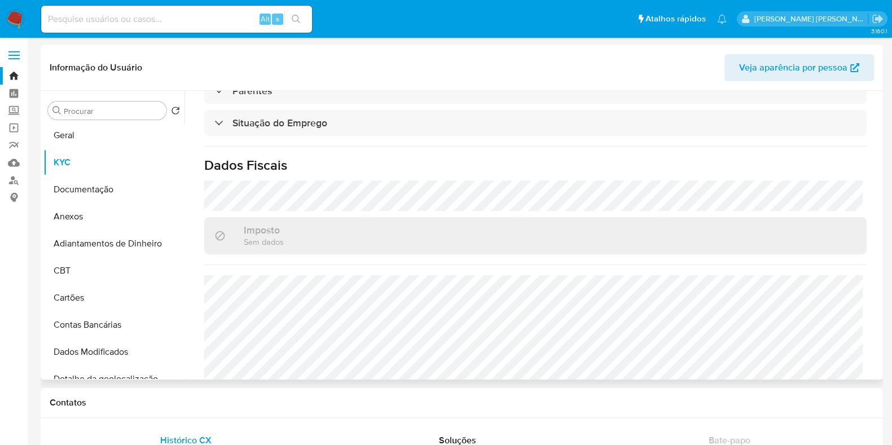
scroll to position [282, 0]
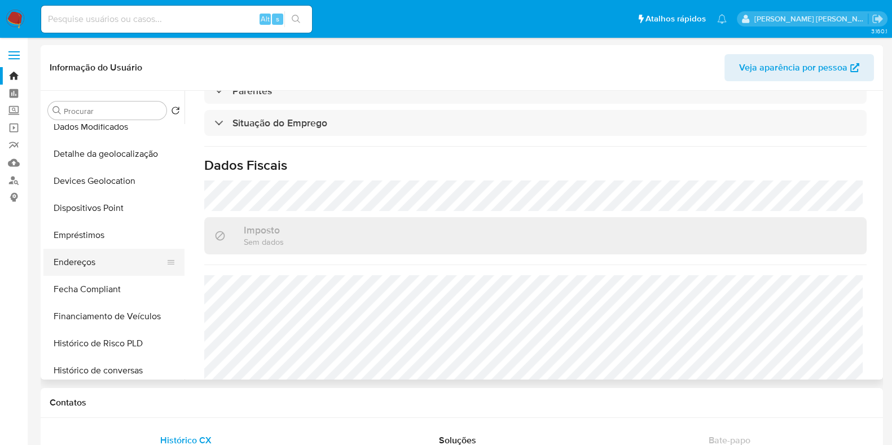
click at [90, 264] on button "Endereços" at bounding box center [109, 262] width 132 height 27
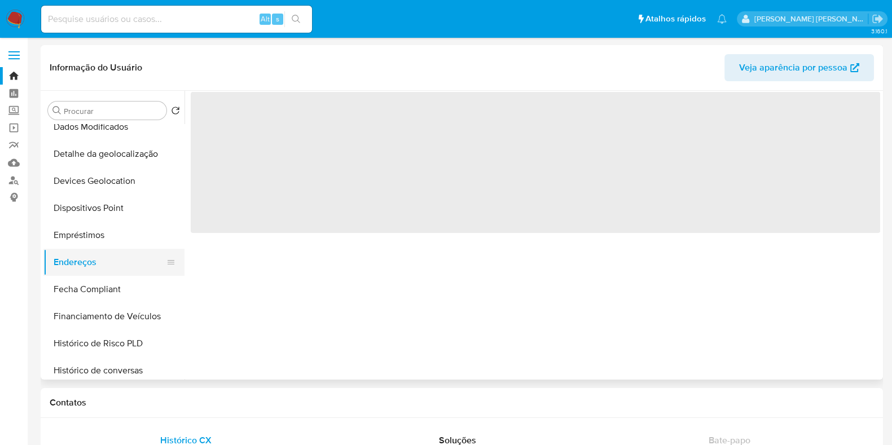
scroll to position [0, 0]
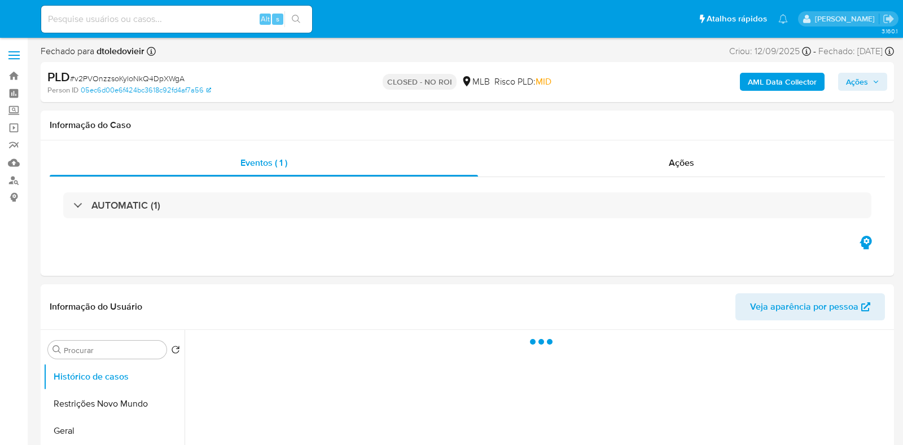
select select "10"
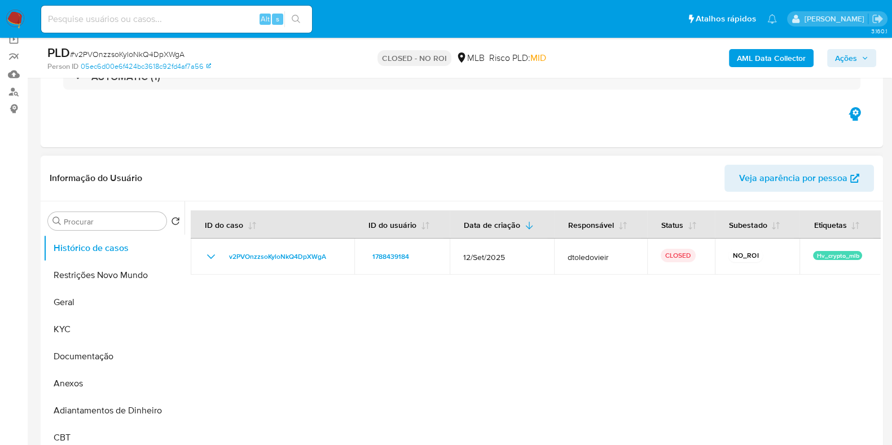
scroll to position [212, 0]
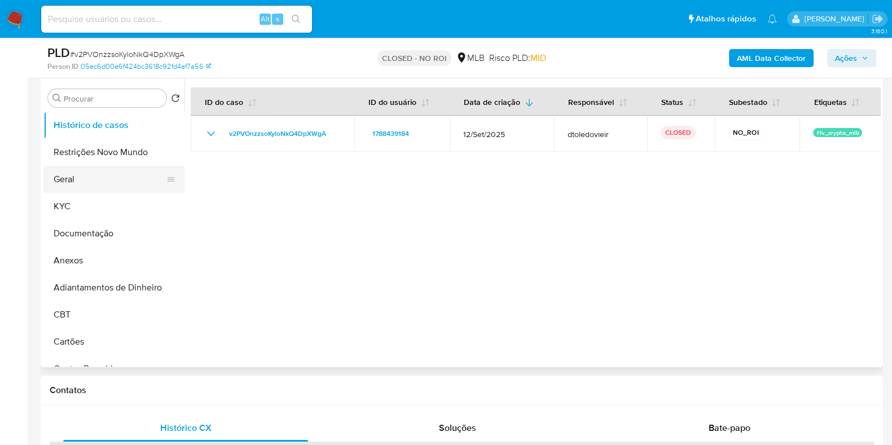
click at [82, 177] on button "Geral" at bounding box center [109, 179] width 132 height 27
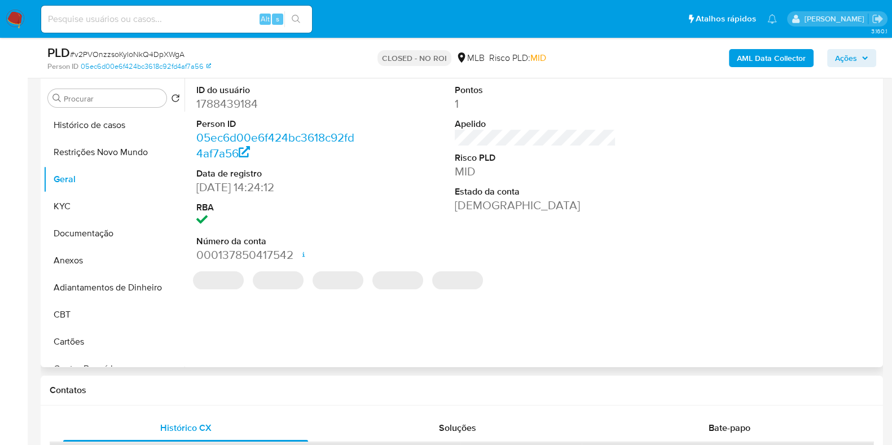
click at [233, 110] on dd "1788439184" at bounding box center [276, 104] width 161 height 16
copy dd "1788439184"
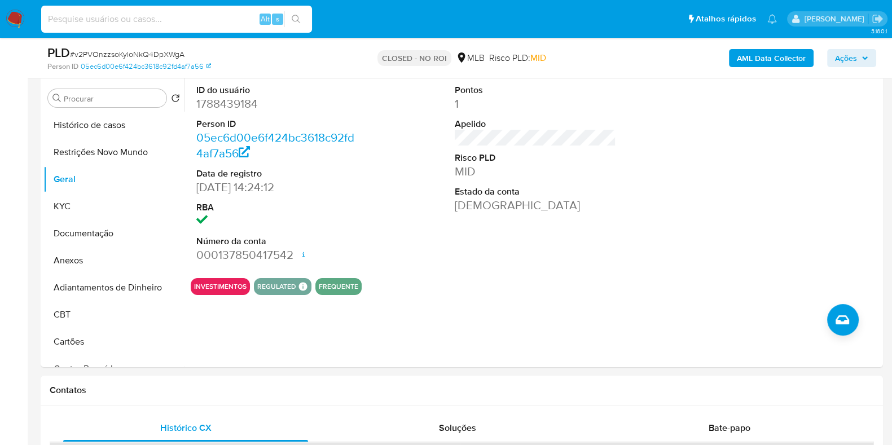
click at [177, 25] on input at bounding box center [176, 19] width 271 height 15
paste input "91143236"
type input "91143236"
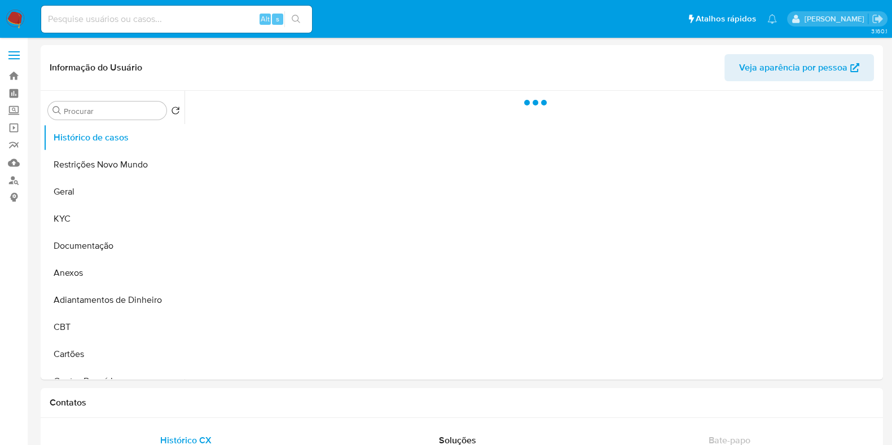
select select "10"
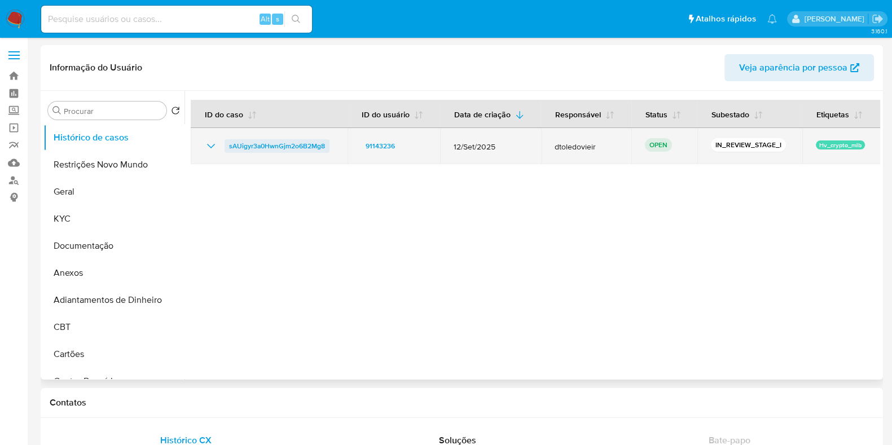
click at [280, 150] on span "sAUigyr3a0HwnGjm2o6B2Mg8" at bounding box center [277, 146] width 96 height 14
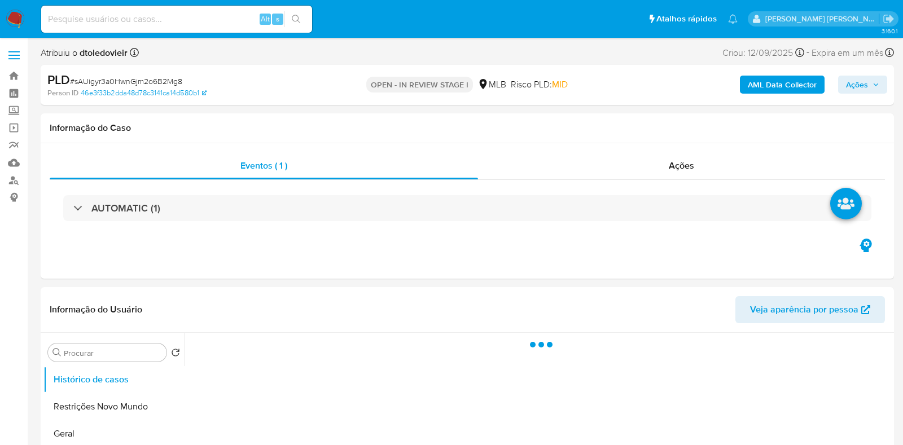
select select "10"
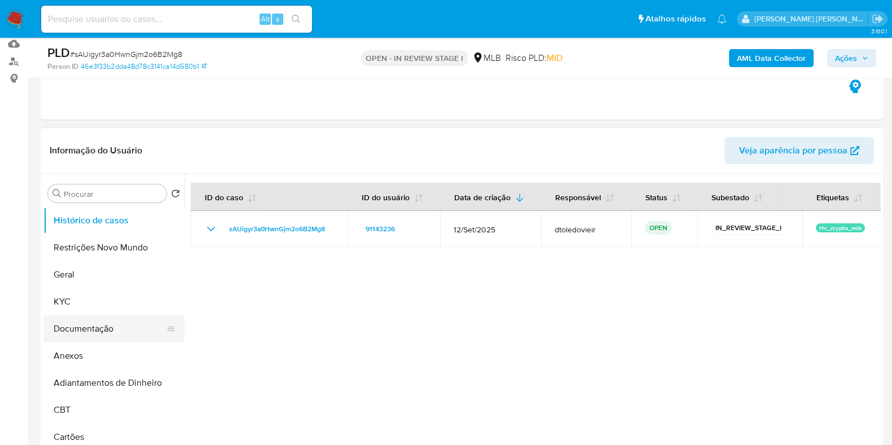
scroll to position [141, 0]
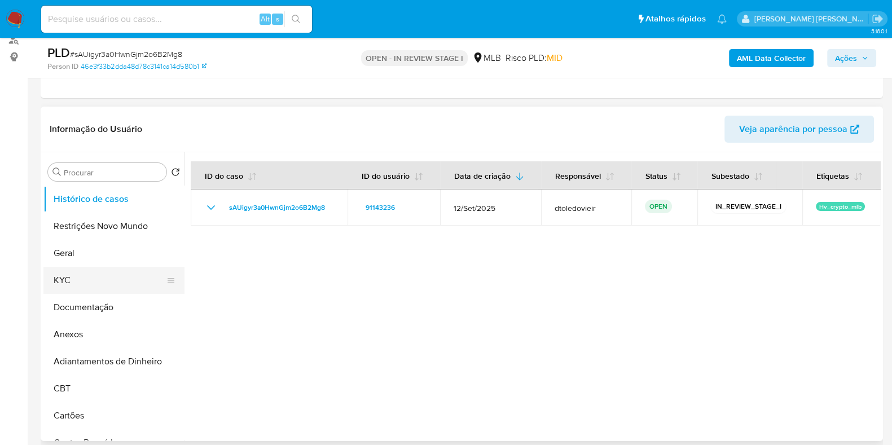
click at [79, 278] on button "KYC" at bounding box center [109, 280] width 132 height 27
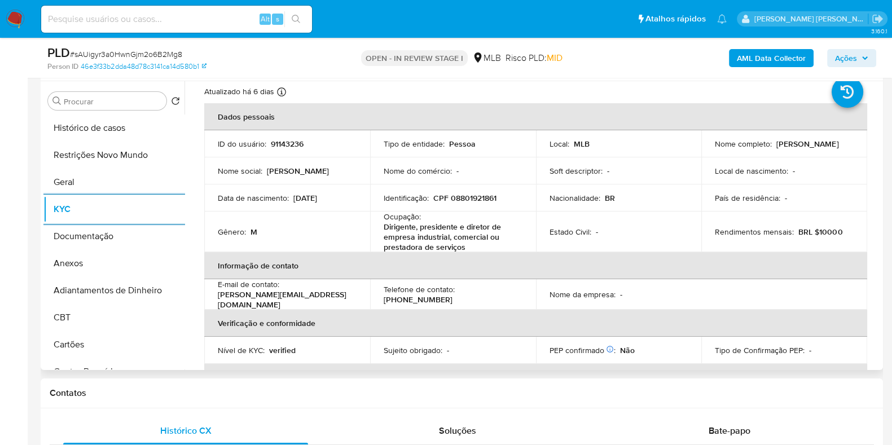
scroll to position [10, 0]
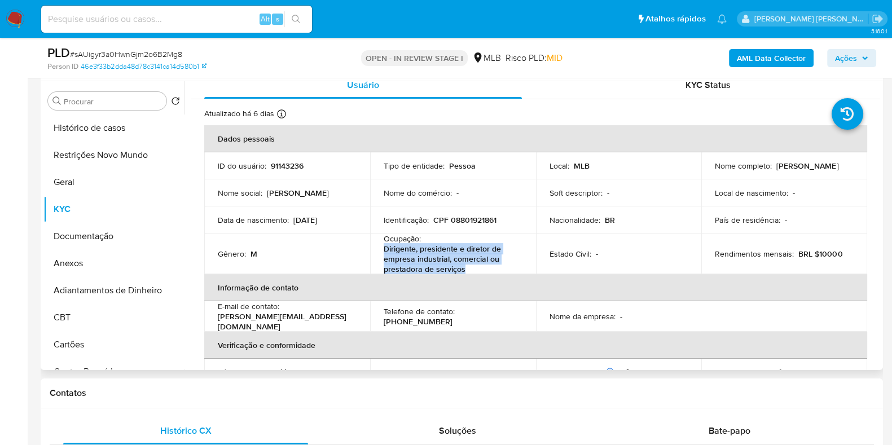
drag, startPoint x: 474, startPoint y: 266, endPoint x: 377, endPoint y: 251, distance: 97.7
click at [377, 251] on td "Ocupação : Dirigente, presidente e diretor de empresa industrial, comercial ou …" at bounding box center [453, 254] width 166 height 41
copy p "Dirigente, presidente e diretor de empresa industrial, comercial ou prestadora …"
click at [130, 233] on button "Documentação" at bounding box center [109, 236] width 132 height 27
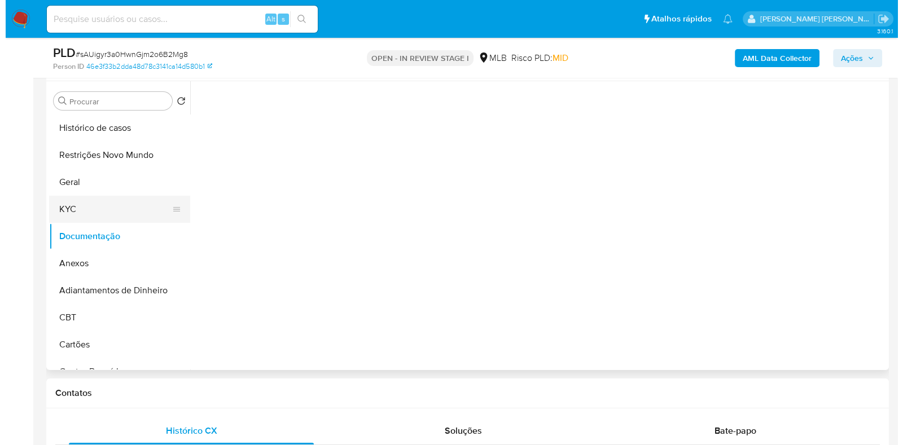
scroll to position [0, 0]
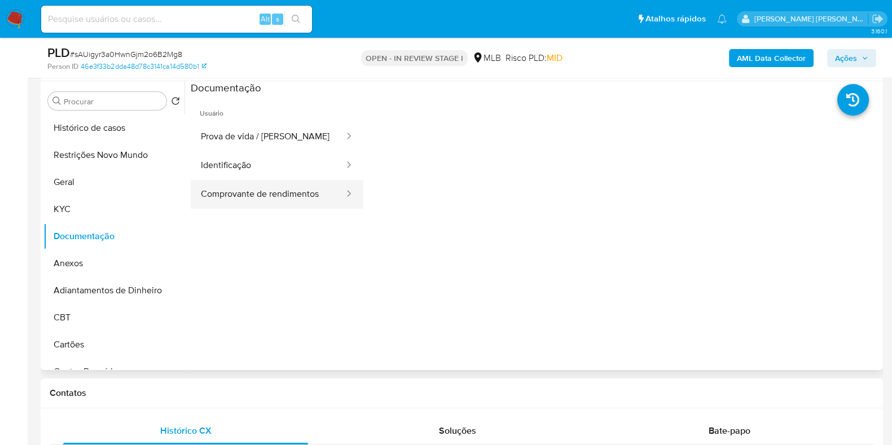
click at [264, 196] on button "Comprovante de rendimentos" at bounding box center [268, 194] width 155 height 29
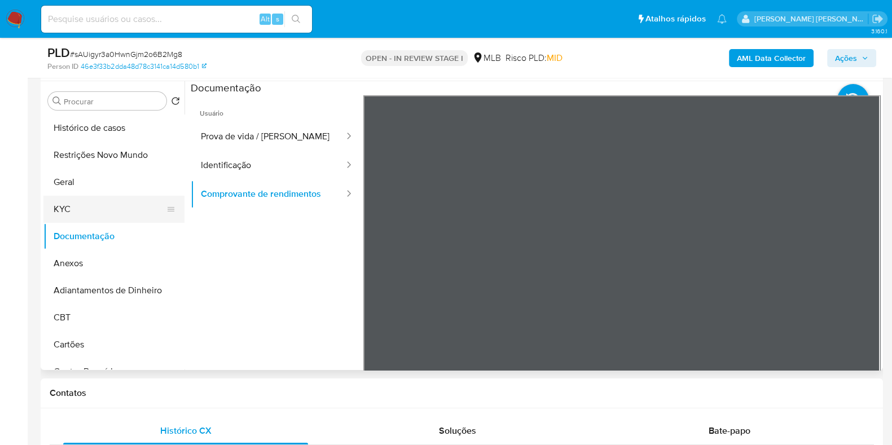
click at [76, 215] on button "KYC" at bounding box center [109, 209] width 132 height 27
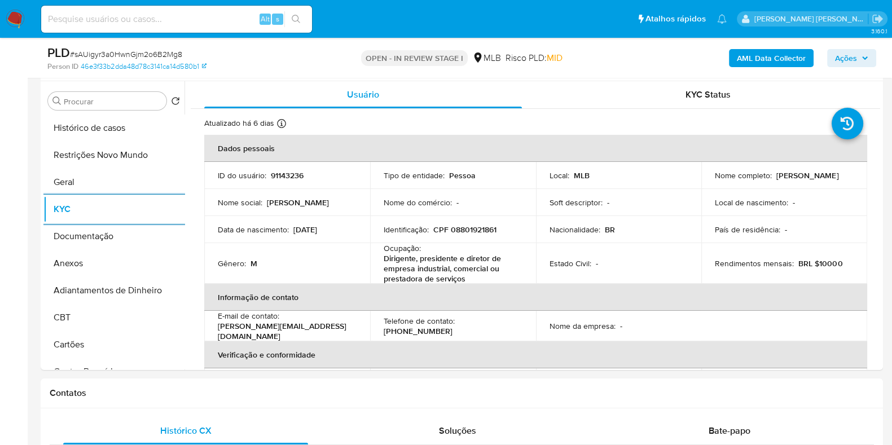
click at [790, 55] on b "AML Data Collector" at bounding box center [771, 58] width 69 height 18
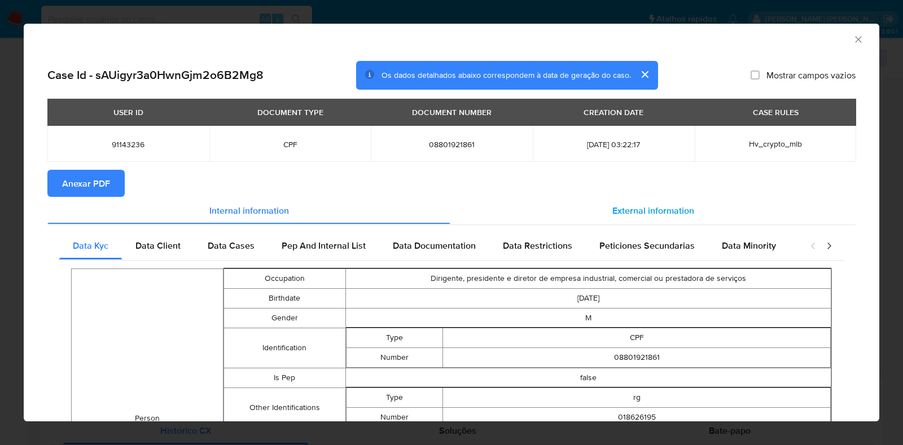
click at [634, 206] on span "External information" at bounding box center [653, 210] width 82 height 13
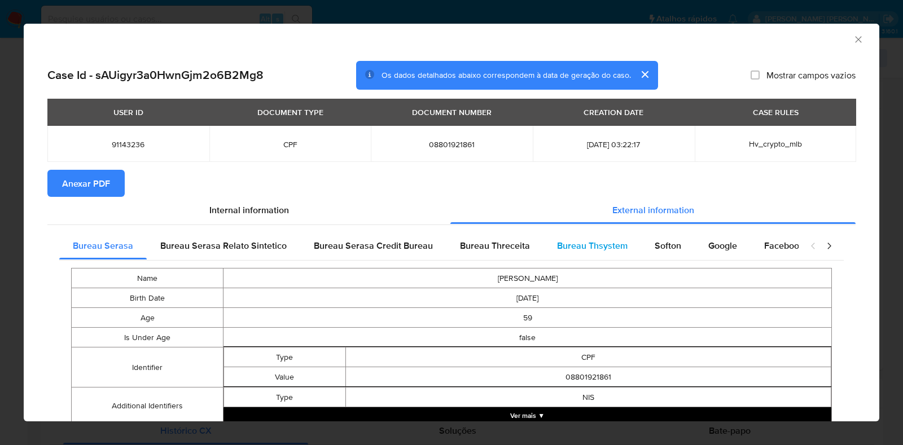
click at [563, 241] on span "Bureau Thsystem" at bounding box center [592, 245] width 71 height 13
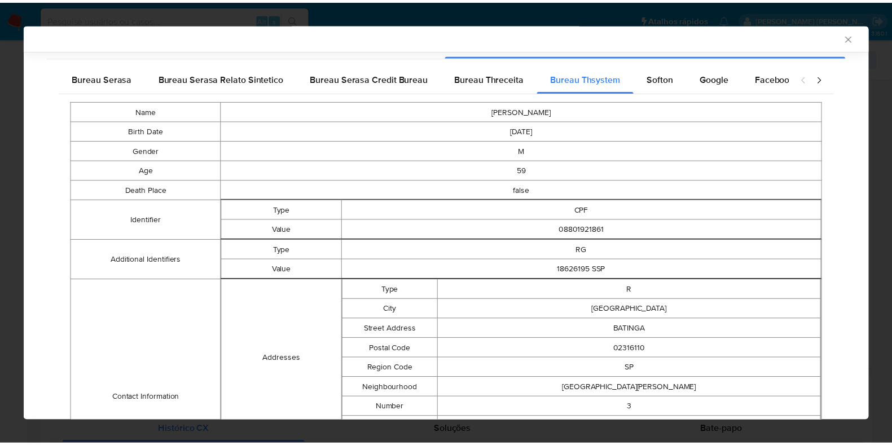
scroll to position [465, 0]
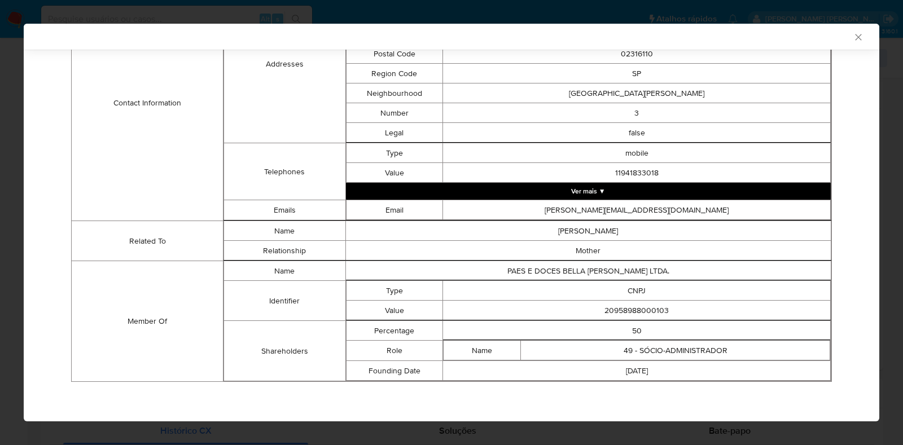
click at [620, 313] on td "20958988000103" at bounding box center [637, 311] width 388 height 20
click at [621, 312] on td "20958988000103" at bounding box center [637, 311] width 388 height 20
copy td "20958988000103"
click at [0, 180] on div "AML Data Collector Case Id - sAUigyr3a0HwnGjm2o6B2Mg8 Os dados detalhados abaix…" at bounding box center [451, 222] width 903 height 445
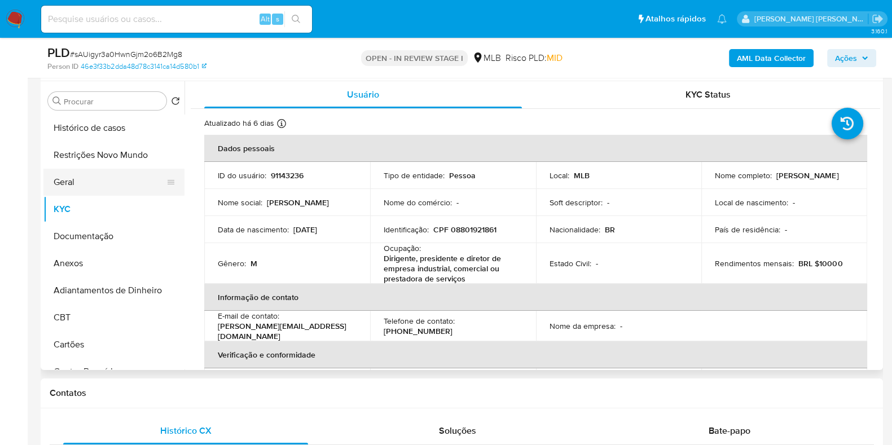
click at [104, 170] on button "Geral" at bounding box center [109, 182] width 132 height 27
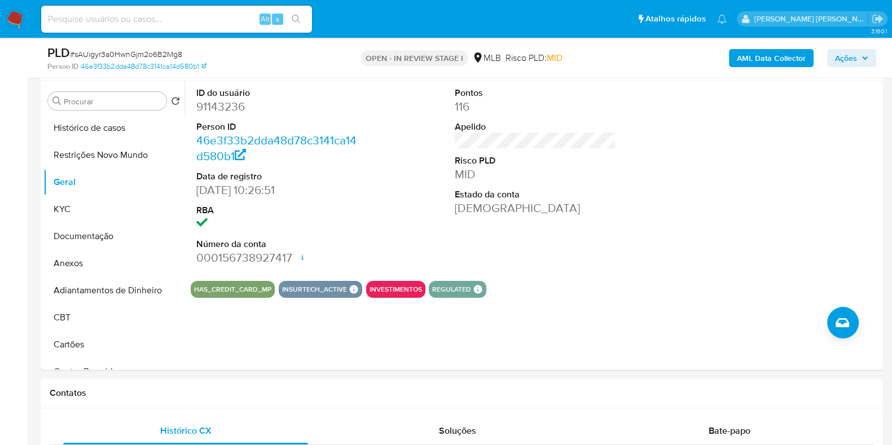
click at [863, 57] on icon "button" at bounding box center [865, 57] width 5 height 3
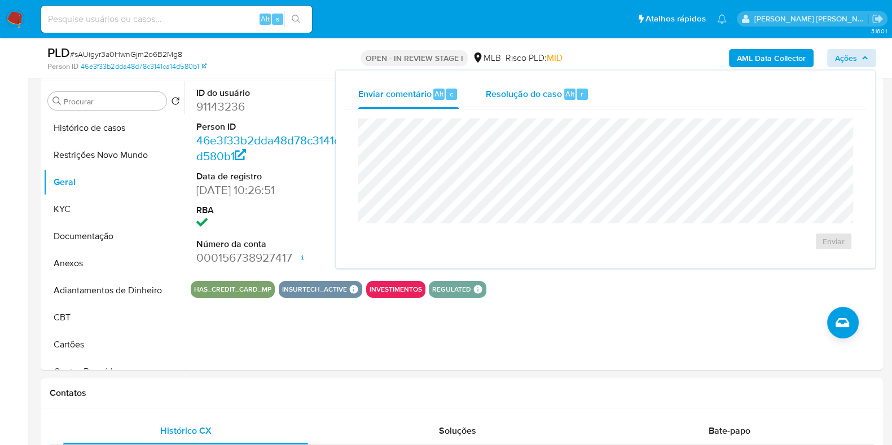
click at [539, 102] on div "Resolução do caso Alt r" at bounding box center [537, 94] width 103 height 29
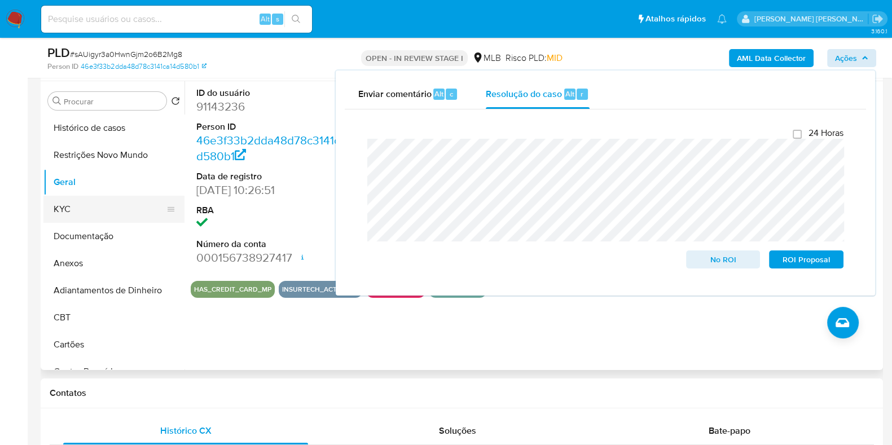
click at [105, 198] on button "KYC" at bounding box center [109, 209] width 132 height 27
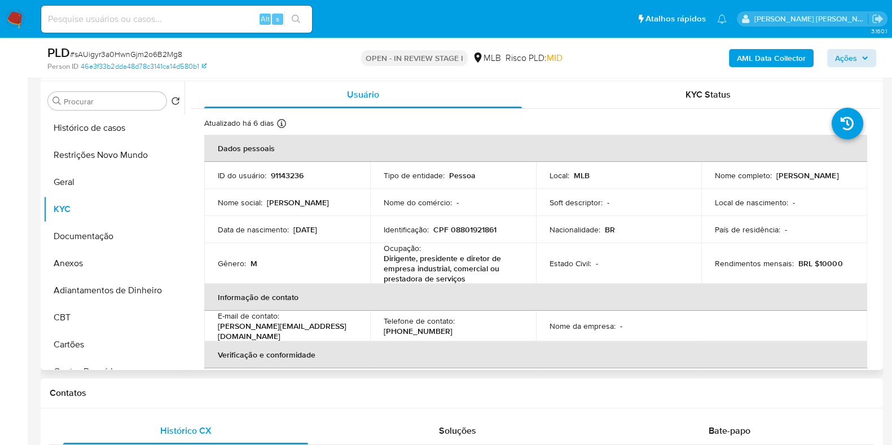
drag, startPoint x: 838, startPoint y: 174, endPoint x: 774, endPoint y: 179, distance: 64.0
click at [777, 179] on p "[PERSON_NAME]" at bounding box center [808, 175] width 62 height 10
copy p "[PERSON_NAME]"
click at [471, 226] on p "CPF 08801921861" at bounding box center [465, 230] width 63 height 10
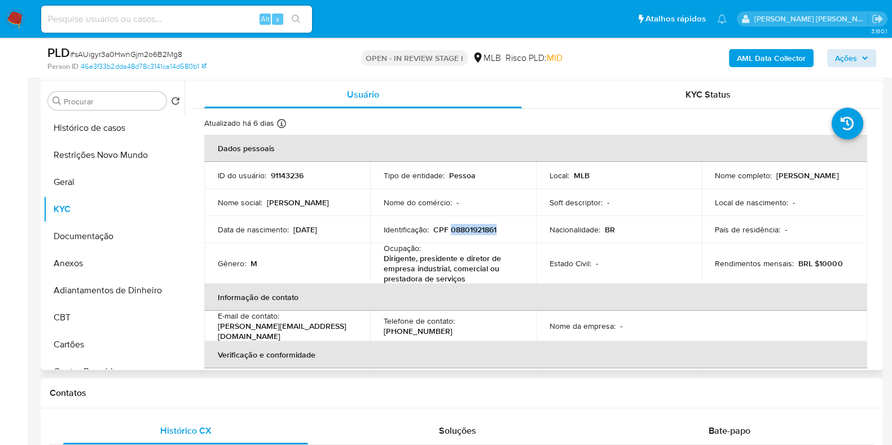
click at [471, 226] on p "CPF 08801921861" at bounding box center [465, 230] width 63 height 10
copy p "08801921861"
click at [89, 148] on button "Restrições Novo Mundo" at bounding box center [109, 155] width 132 height 27
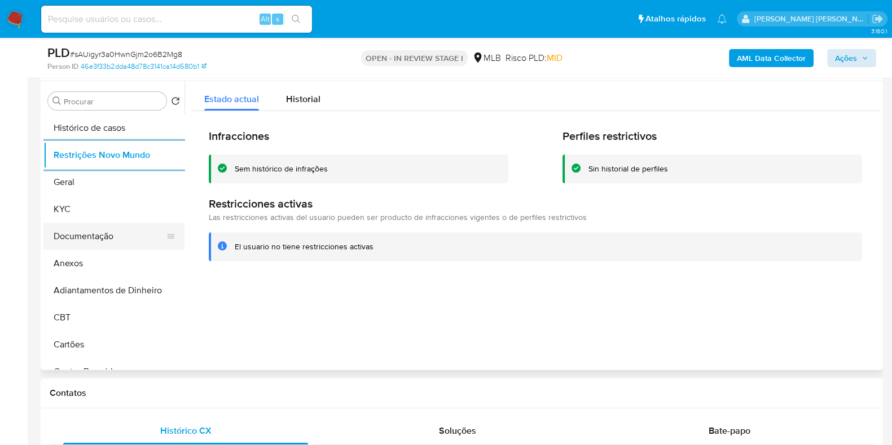
click at [108, 237] on button "Documentação" at bounding box center [109, 236] width 132 height 27
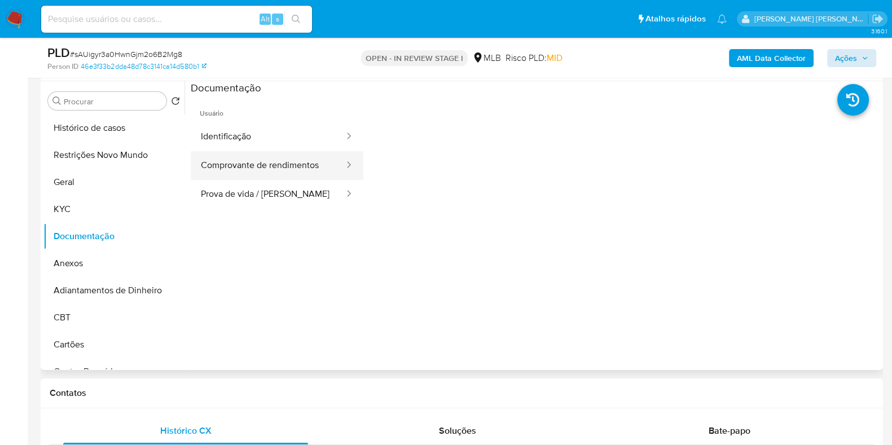
click at [263, 165] on button "Comprovante de rendimentos" at bounding box center [268, 165] width 155 height 29
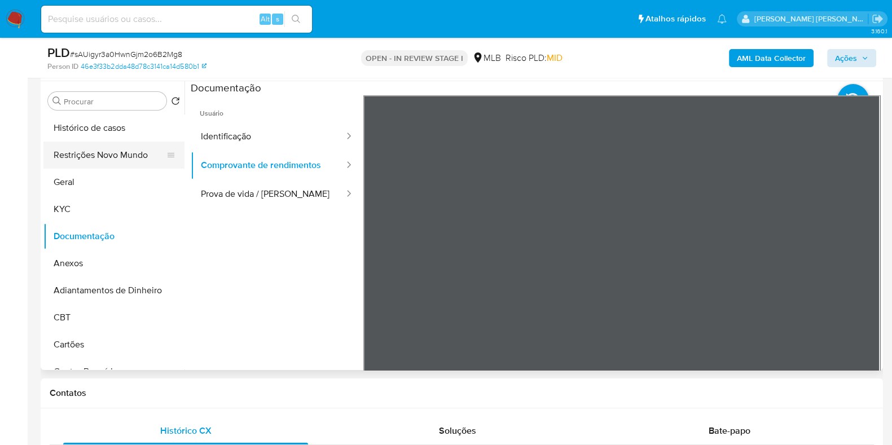
click at [67, 156] on button "Restrições Novo Mundo" at bounding box center [109, 155] width 132 height 27
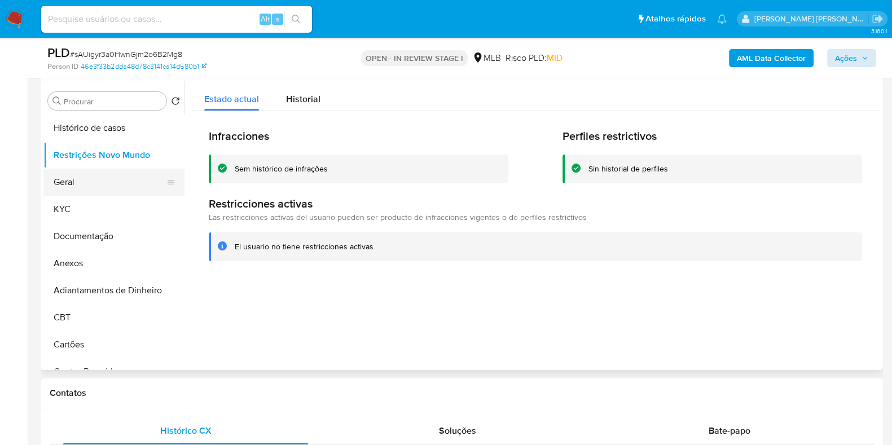
click at [72, 176] on button "Geral" at bounding box center [109, 182] width 132 height 27
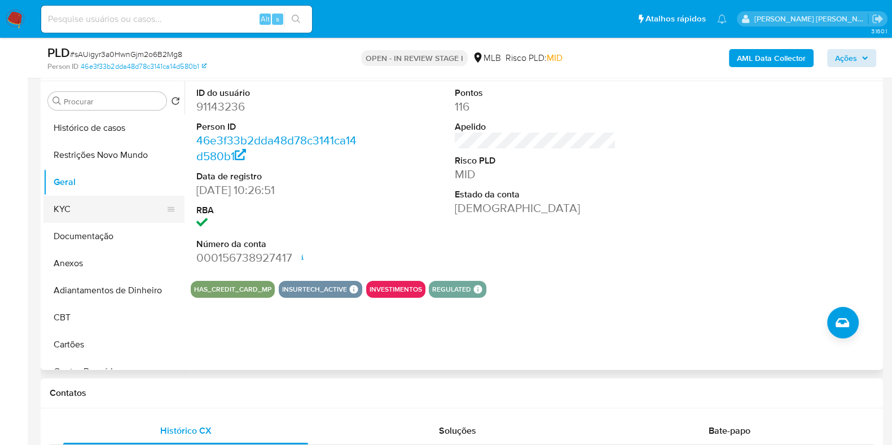
click at [80, 202] on button "KYC" at bounding box center [109, 209] width 132 height 27
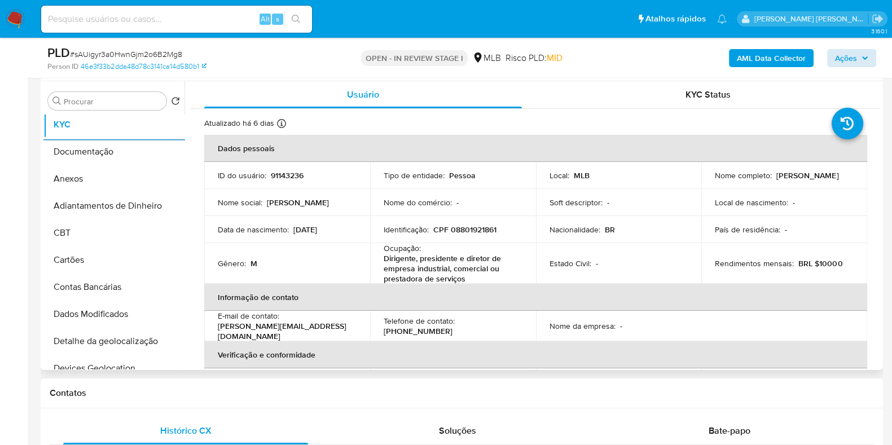
scroll to position [282, 0]
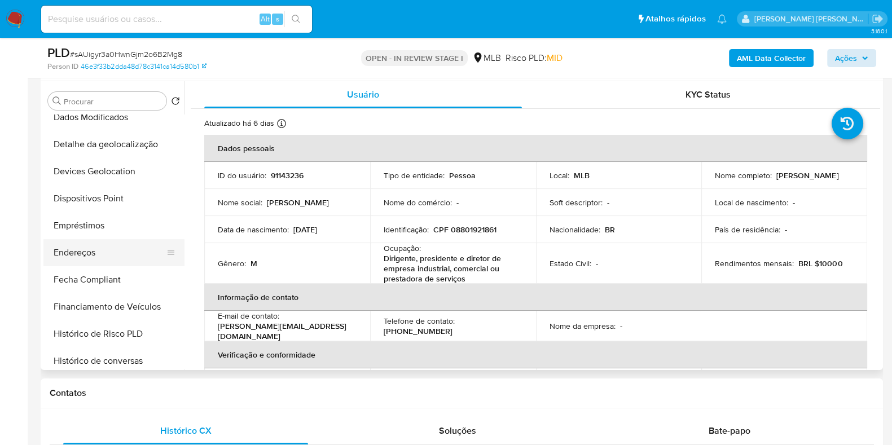
click at [114, 250] on button "Endereços" at bounding box center [109, 252] width 132 height 27
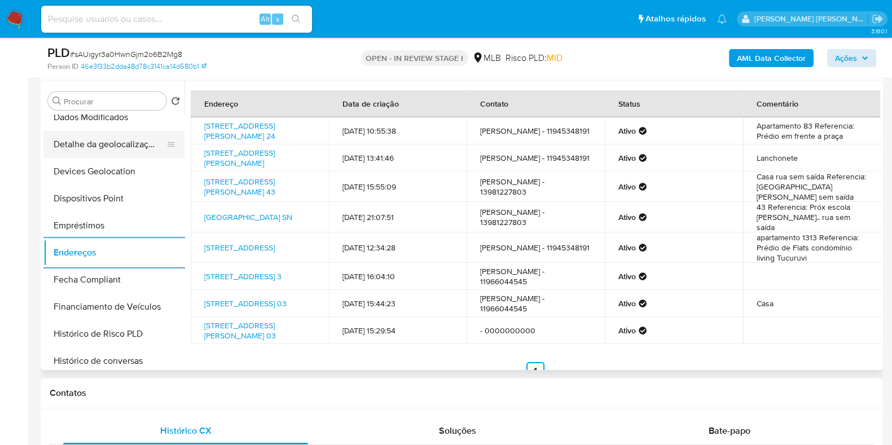
click at [129, 143] on button "Detalhe da geolocalização" at bounding box center [109, 144] width 132 height 27
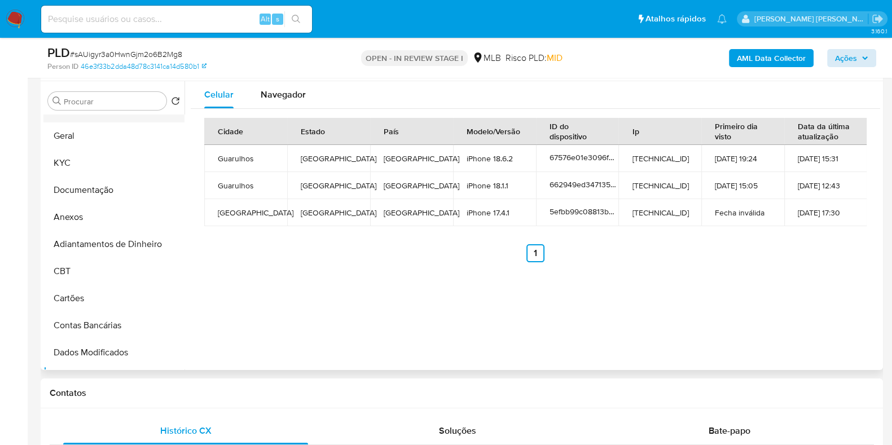
scroll to position [0, 0]
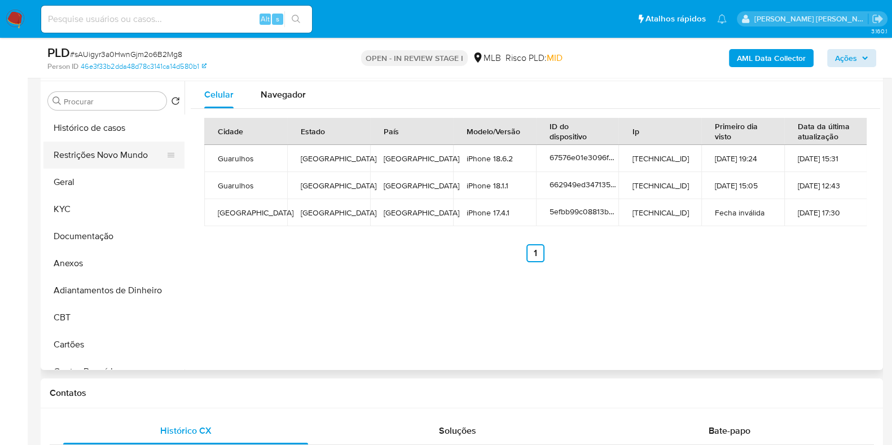
click at [110, 155] on button "Restrições Novo Mundo" at bounding box center [109, 155] width 132 height 27
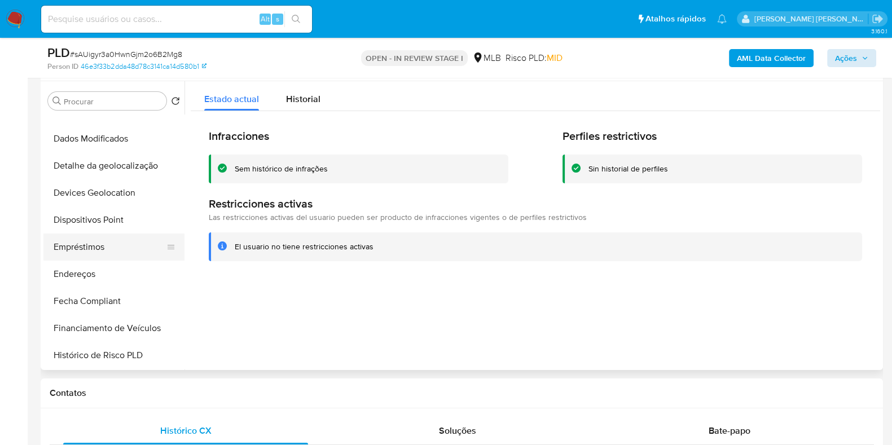
scroll to position [282, 0]
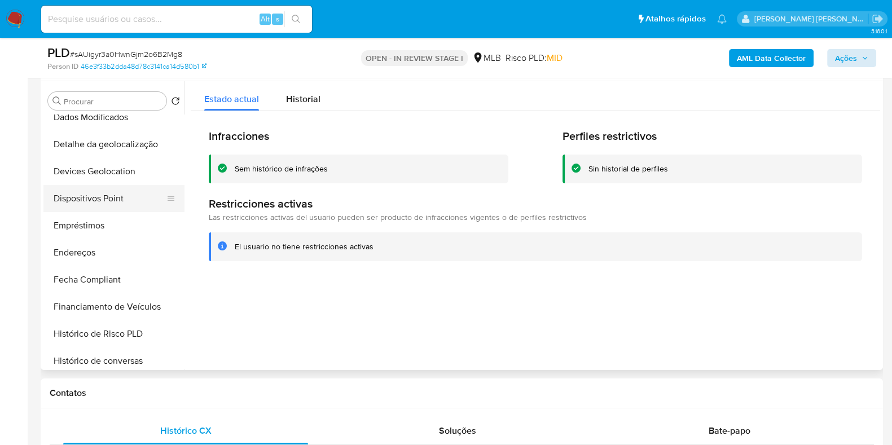
click at [118, 201] on button "Dispositivos Point" at bounding box center [109, 198] width 132 height 27
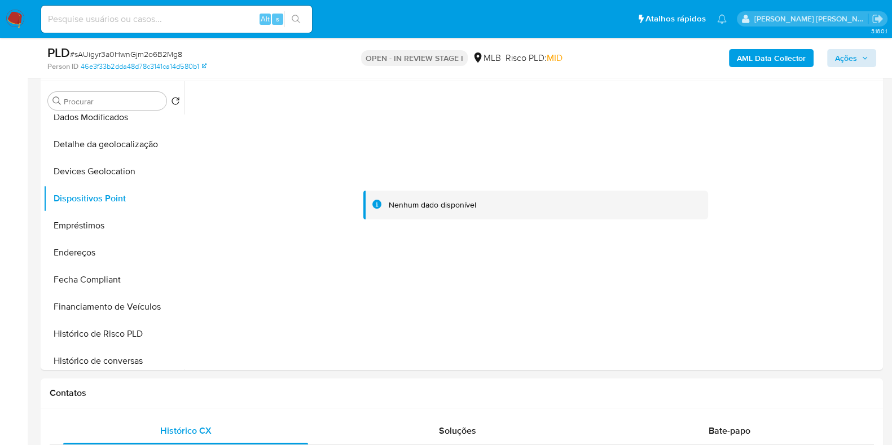
click at [782, 49] on b "AML Data Collector" at bounding box center [771, 58] width 69 height 18
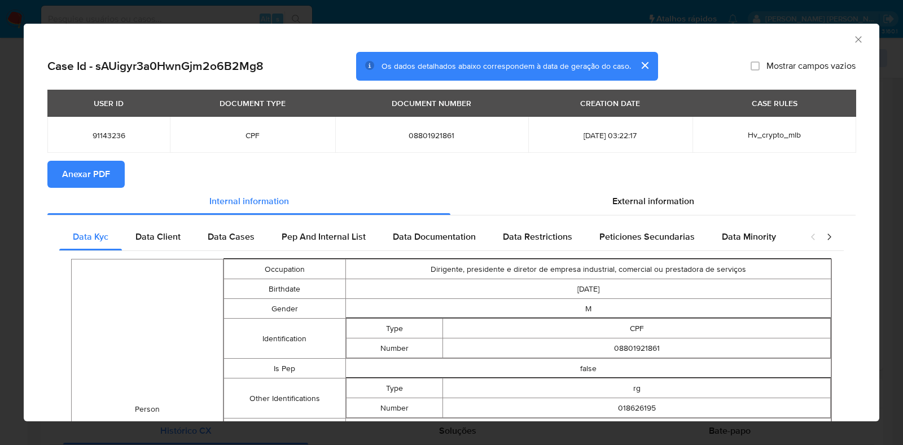
click at [76, 169] on span "Anexar PDF" at bounding box center [86, 174] width 48 height 25
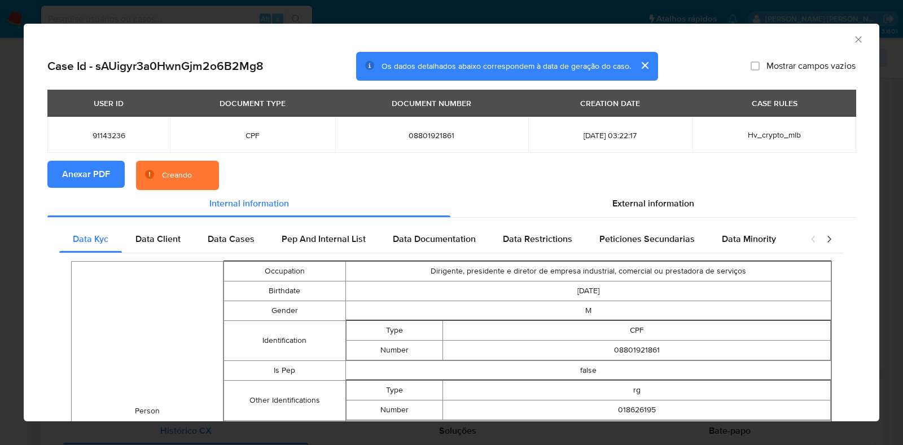
click at [0, 187] on div "AML Data Collector Case Id - sAUigyr3a0HwnGjm2o6B2Mg8 Os dados detalhados abaix…" at bounding box center [451, 222] width 903 height 445
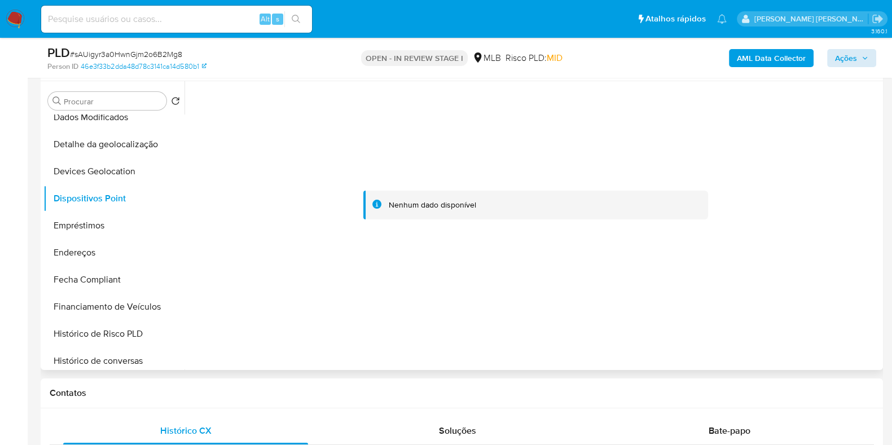
scroll to position [0, 0]
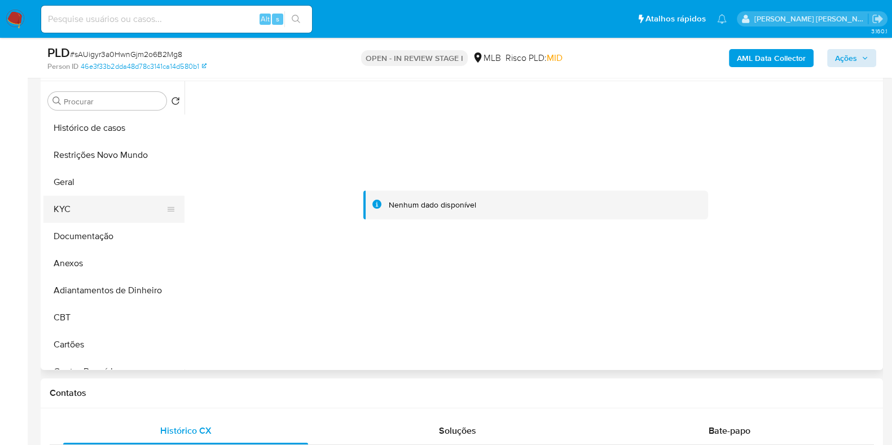
click at [89, 208] on button "KYC" at bounding box center [109, 209] width 132 height 27
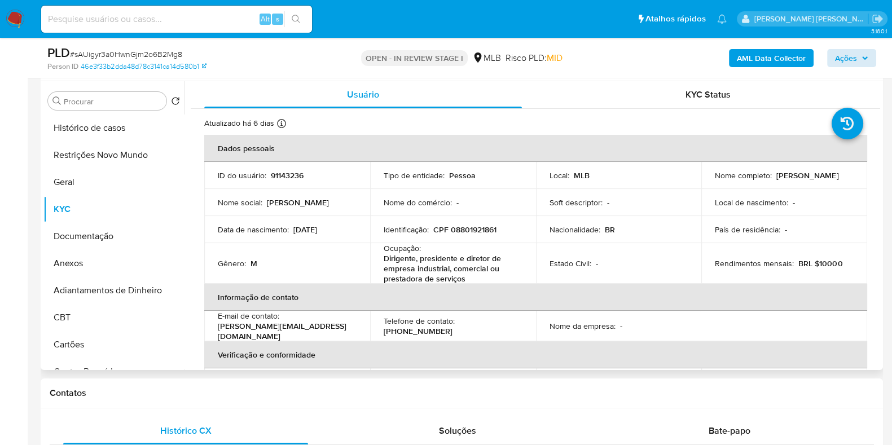
drag, startPoint x: 841, startPoint y: 176, endPoint x: 771, endPoint y: 177, distance: 70.0
click at [771, 177] on div "Nome completo : Alexandre da Dalto" at bounding box center [784, 175] width 139 height 10
drag, startPoint x: 773, startPoint y: 176, endPoint x: 846, endPoint y: 176, distance: 72.8
click at [846, 176] on div "Nome completo : Alexandre da Dalto" at bounding box center [784, 175] width 139 height 10
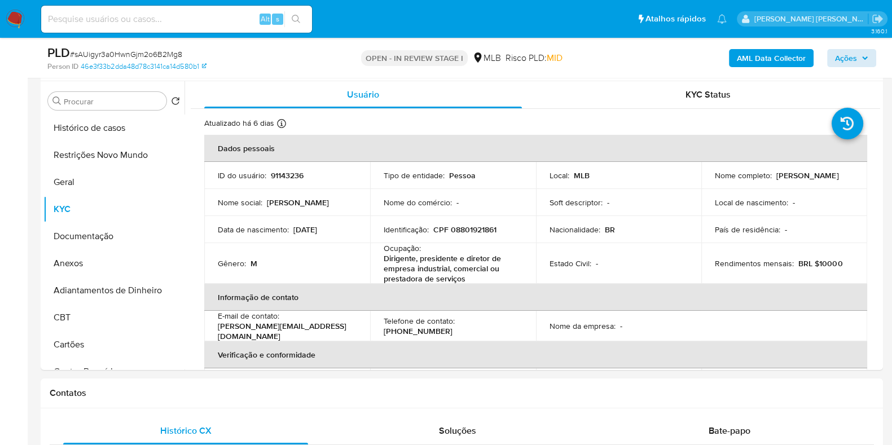
copy p "Alexandre da Dalto"
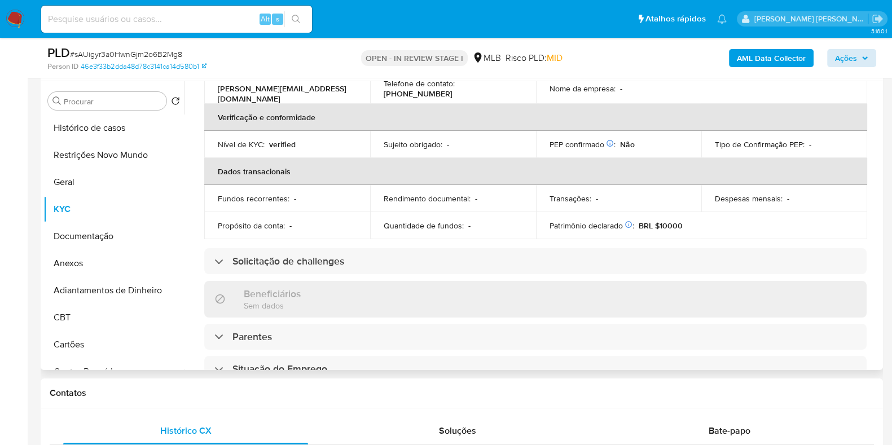
scroll to position [504, 0]
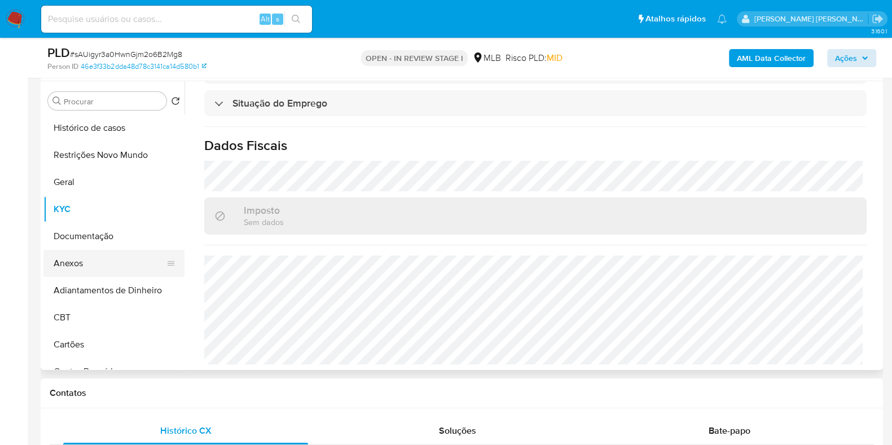
click at [113, 251] on button "Anexos" at bounding box center [109, 263] width 132 height 27
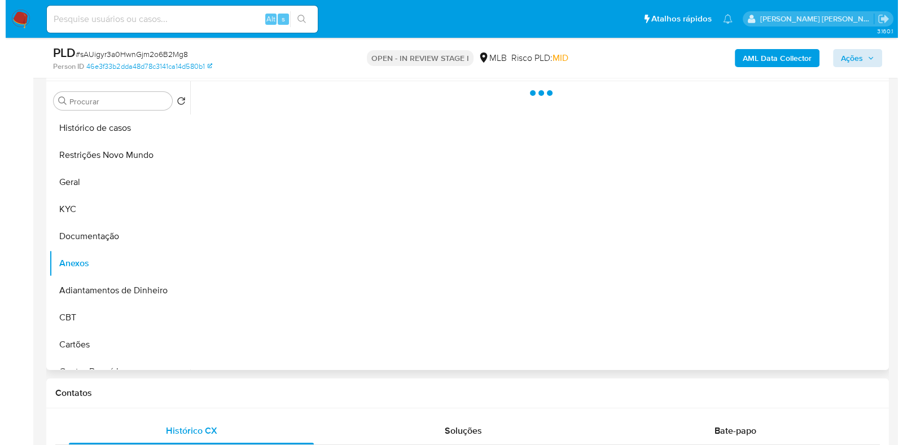
scroll to position [0, 0]
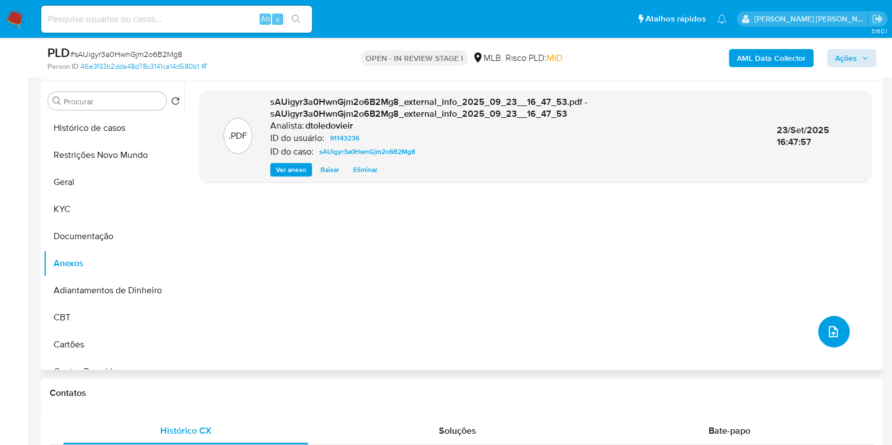
click at [827, 329] on icon "upload-file" at bounding box center [834, 332] width 14 height 14
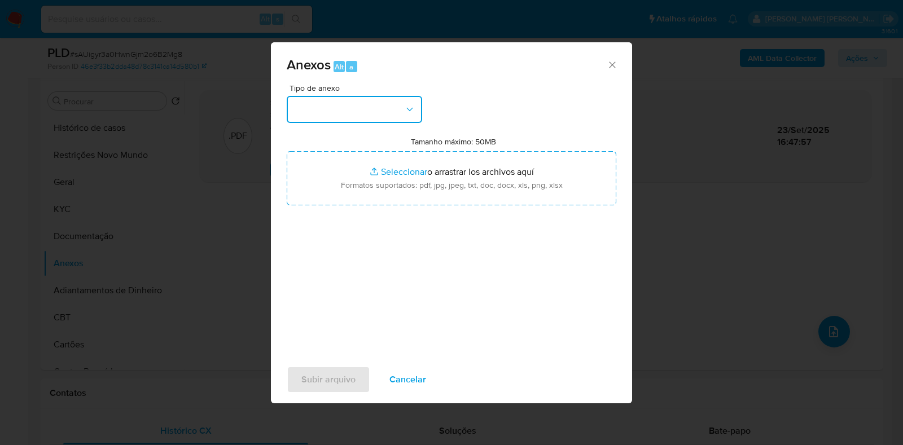
click at [395, 119] on button "button" at bounding box center [354, 109] width 135 height 27
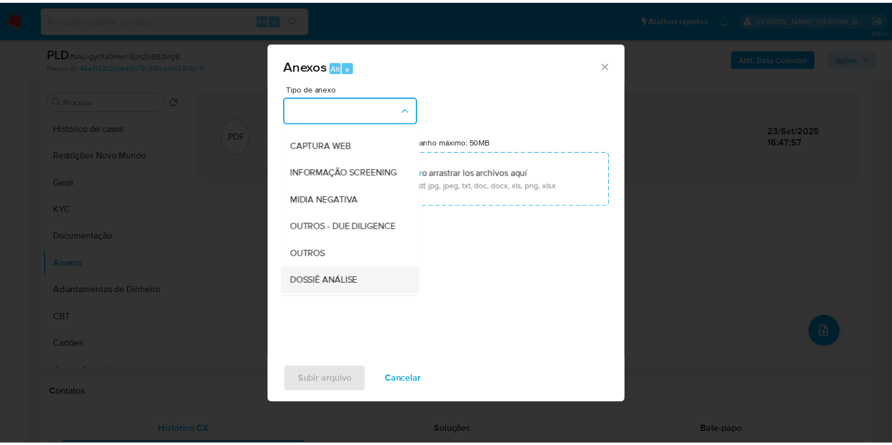
scroll to position [174, 0]
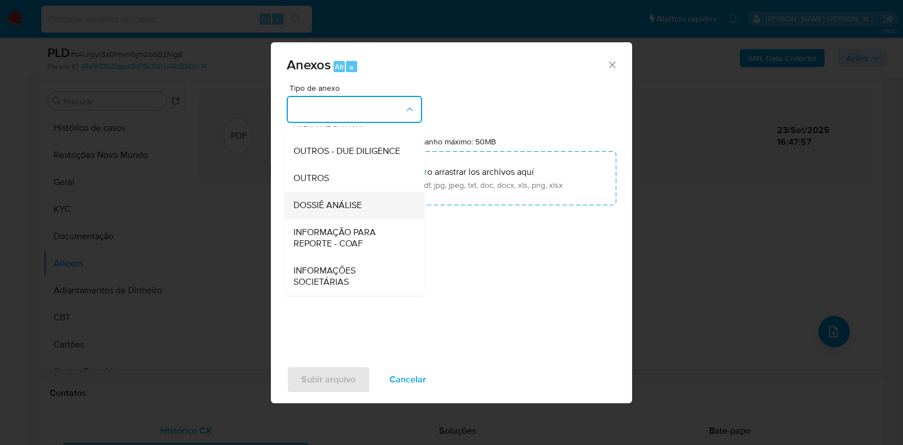
click at [343, 207] on span "DOSSIÊ ANÁLISE" at bounding box center [328, 205] width 68 height 11
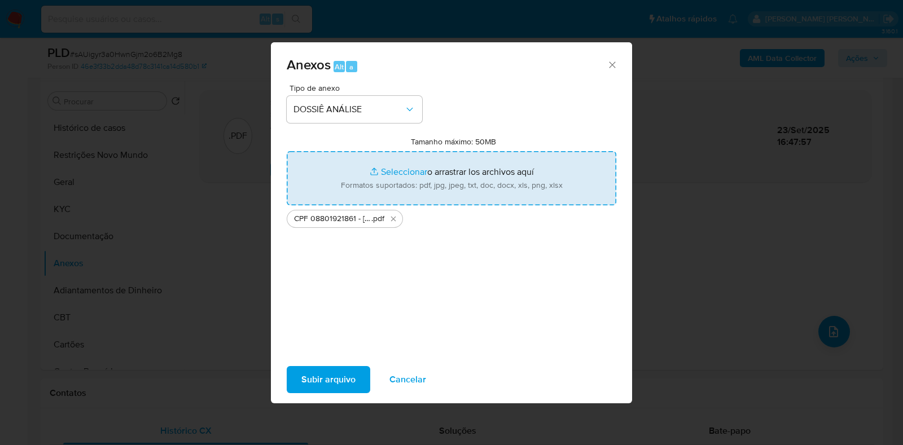
type input "C:\fakepath\Mulan 91143236_2025_09_23_09_14_04.xlsx"
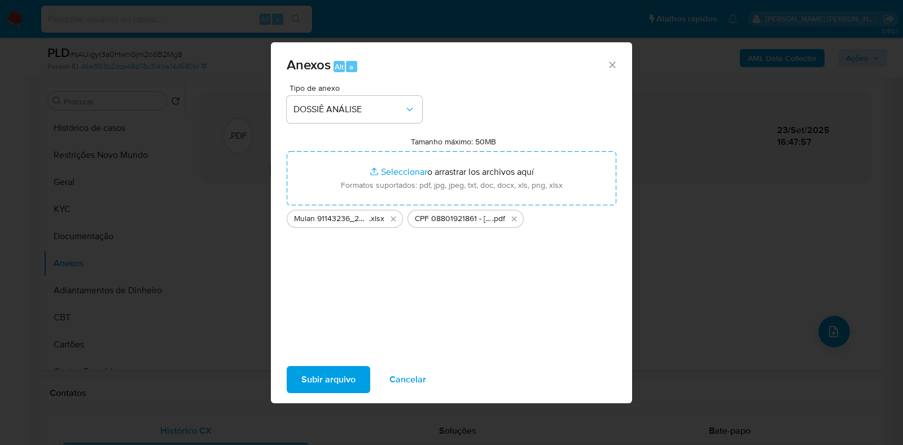
click at [310, 382] on span "Subir arquivo" at bounding box center [328, 379] width 54 height 25
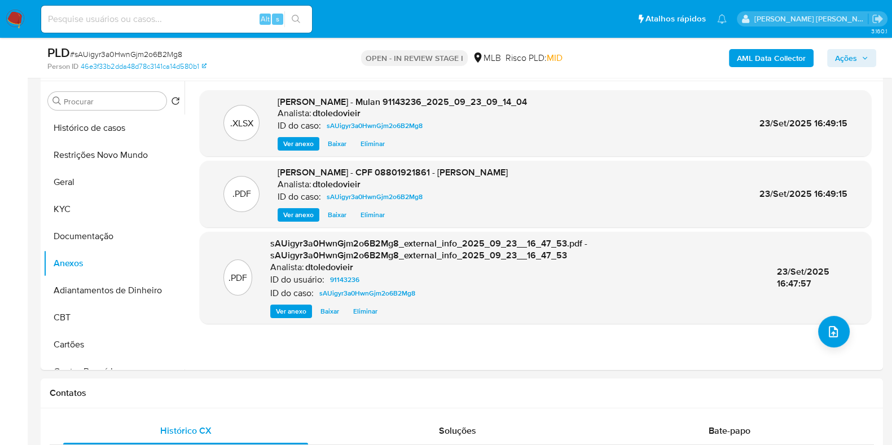
click at [862, 55] on icon "button" at bounding box center [865, 58] width 7 height 7
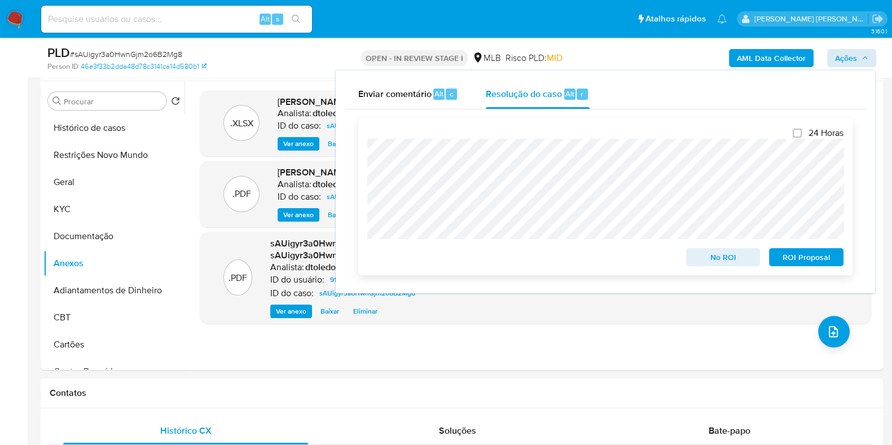
click at [712, 255] on span "No ROI" at bounding box center [723, 258] width 59 height 16
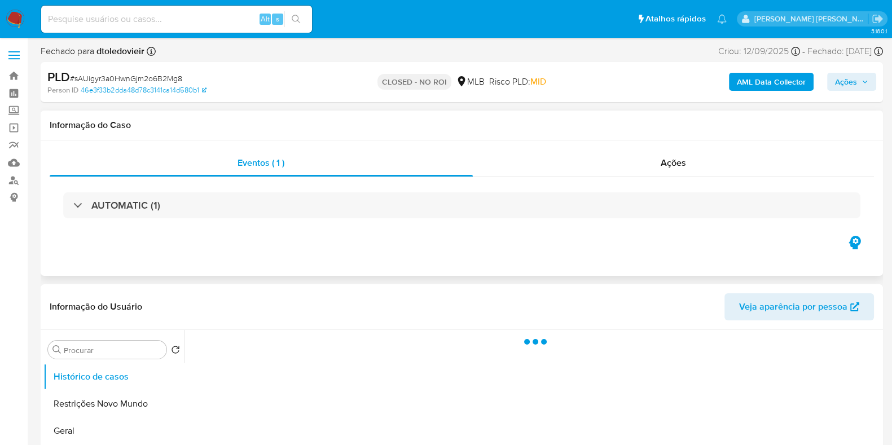
select select "10"
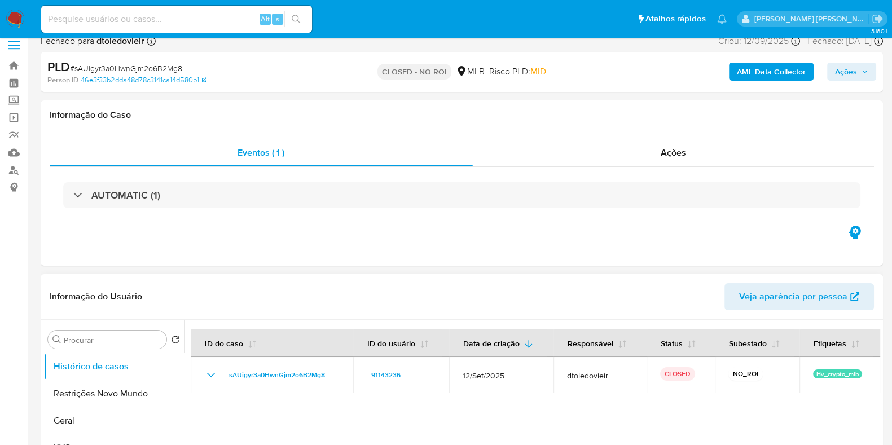
scroll to position [141, 0]
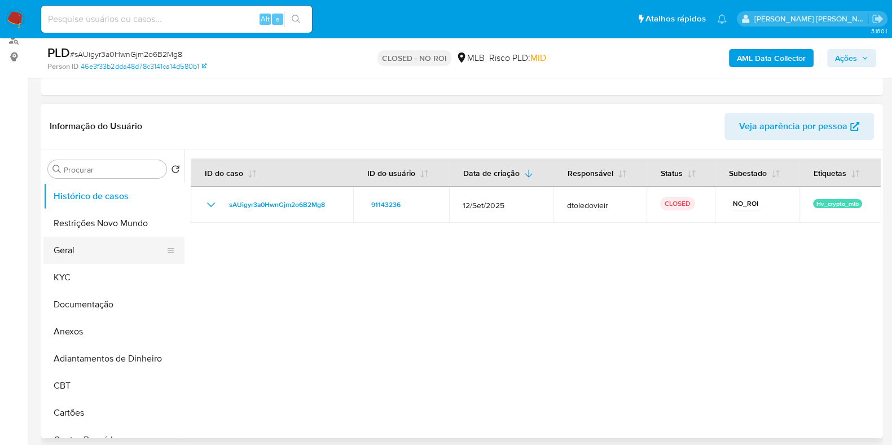
click at [107, 241] on button "Geral" at bounding box center [109, 250] width 132 height 27
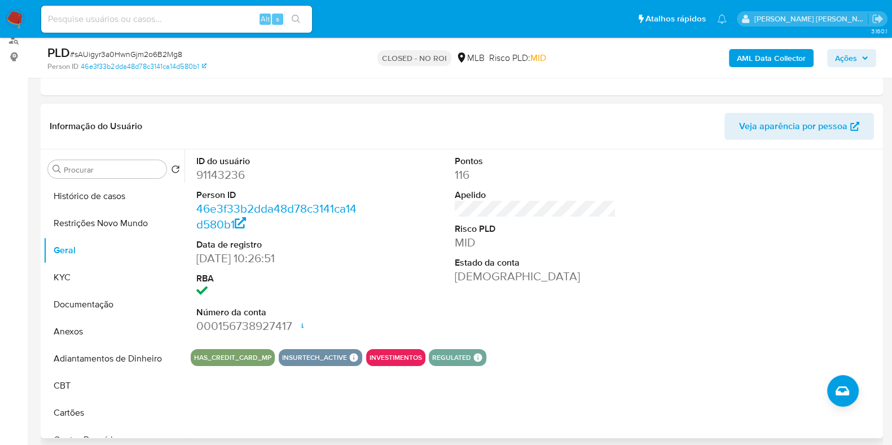
click at [227, 170] on dd "91143236" at bounding box center [276, 175] width 161 height 16
copy dd "91143236"
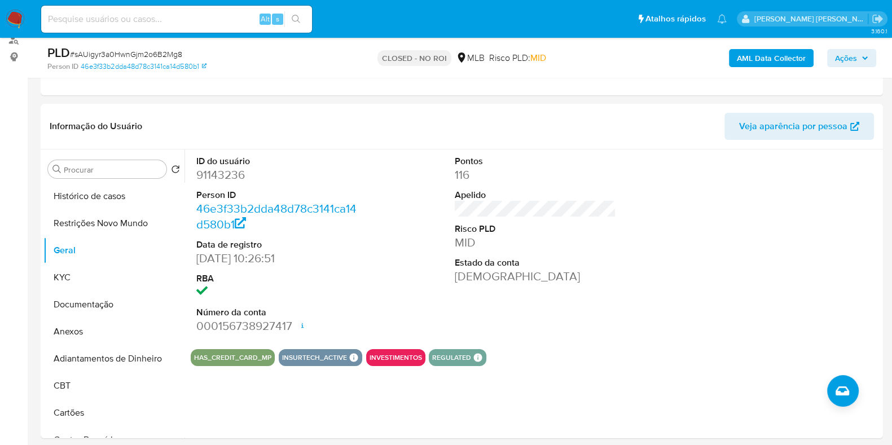
click at [204, 21] on input at bounding box center [176, 19] width 271 height 15
paste input "482981764"
type input "482981764"
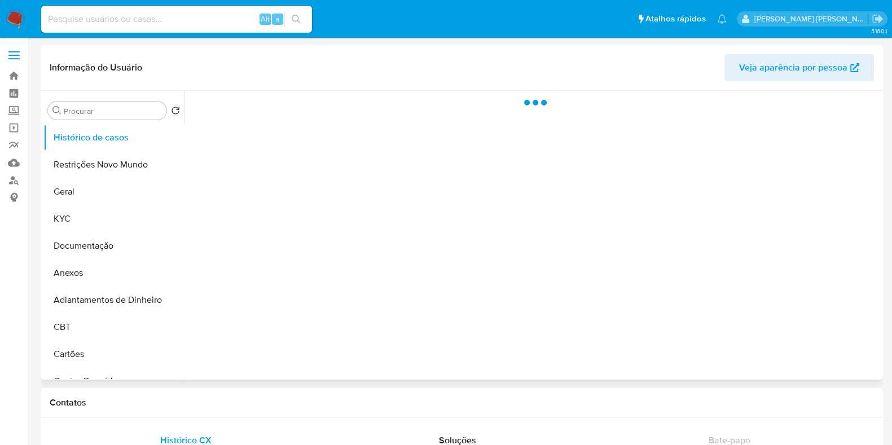
select select "10"
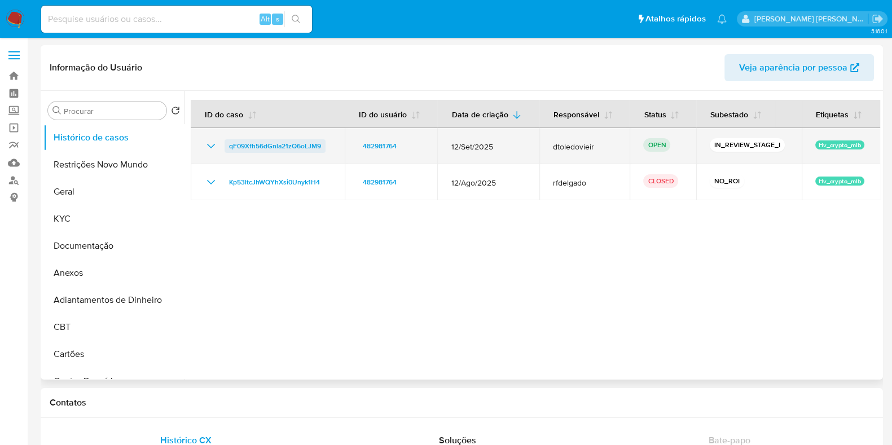
click at [290, 148] on span "qF09Xfh56dGnla21zQ6oLJM9" at bounding box center [275, 146] width 92 height 14
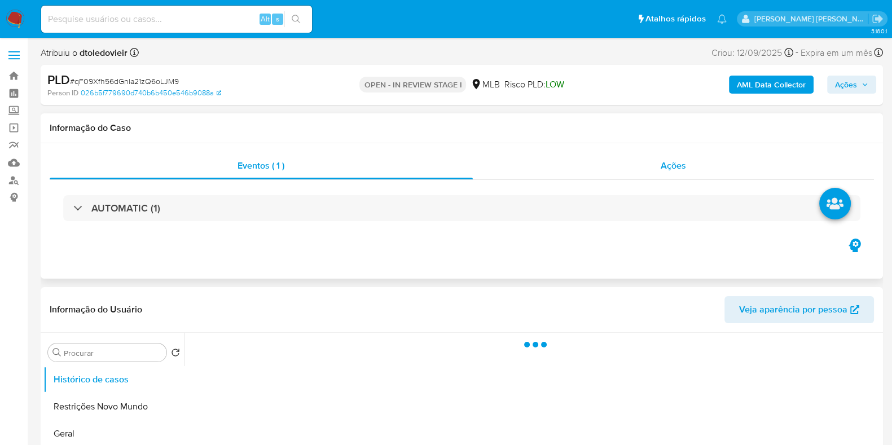
select select "10"
